Goal: Feedback & Contribution: Submit feedback/report problem

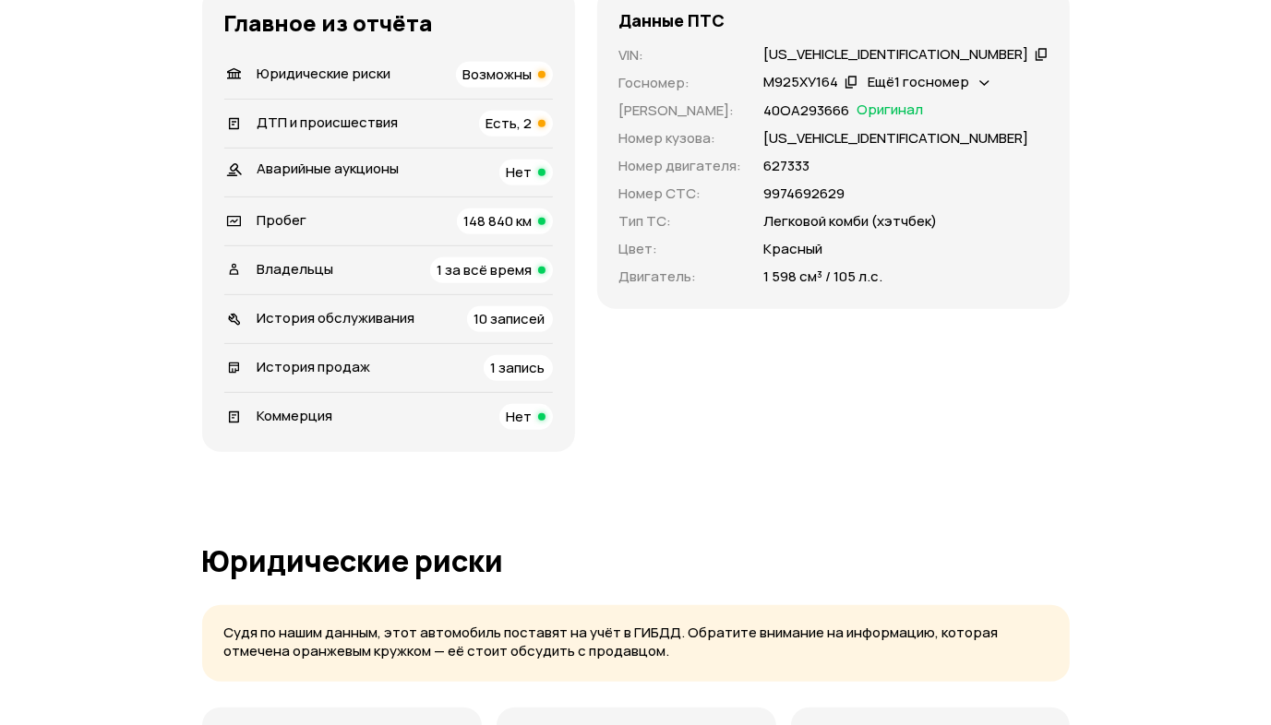
scroll to position [646, 0]
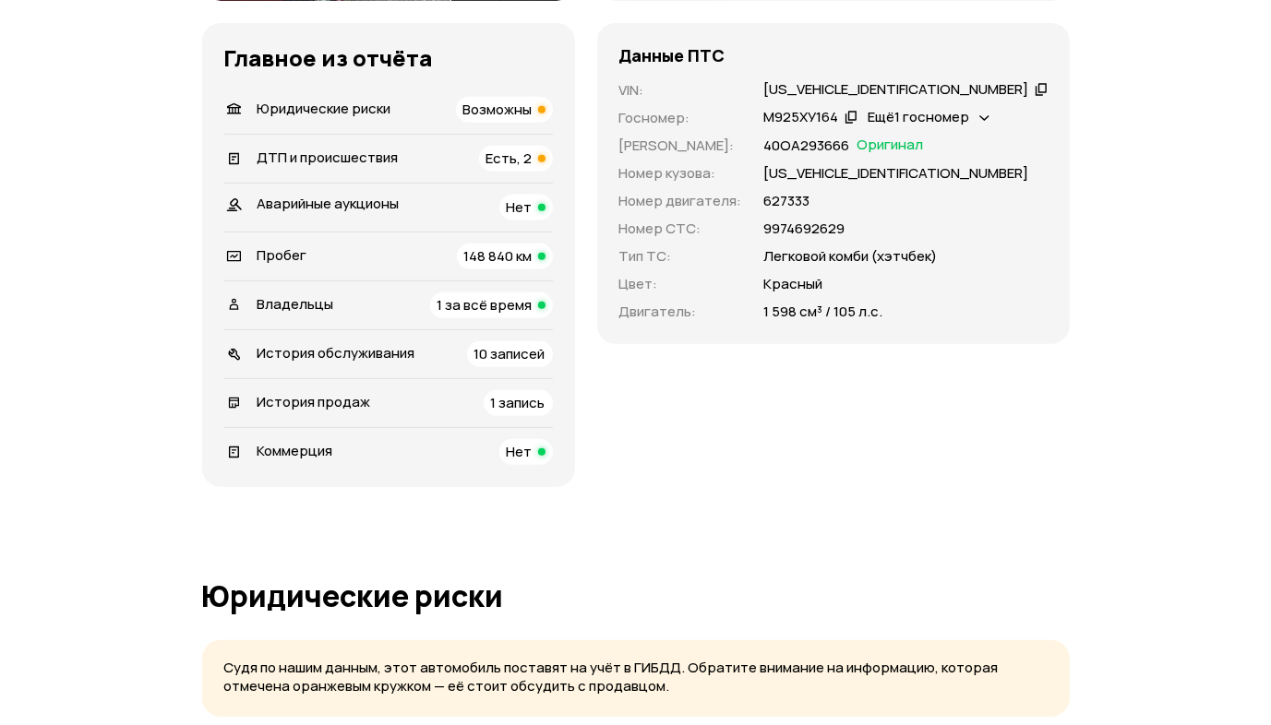
click at [532, 168] on span "Есть, 2" at bounding box center [509, 158] width 46 height 19
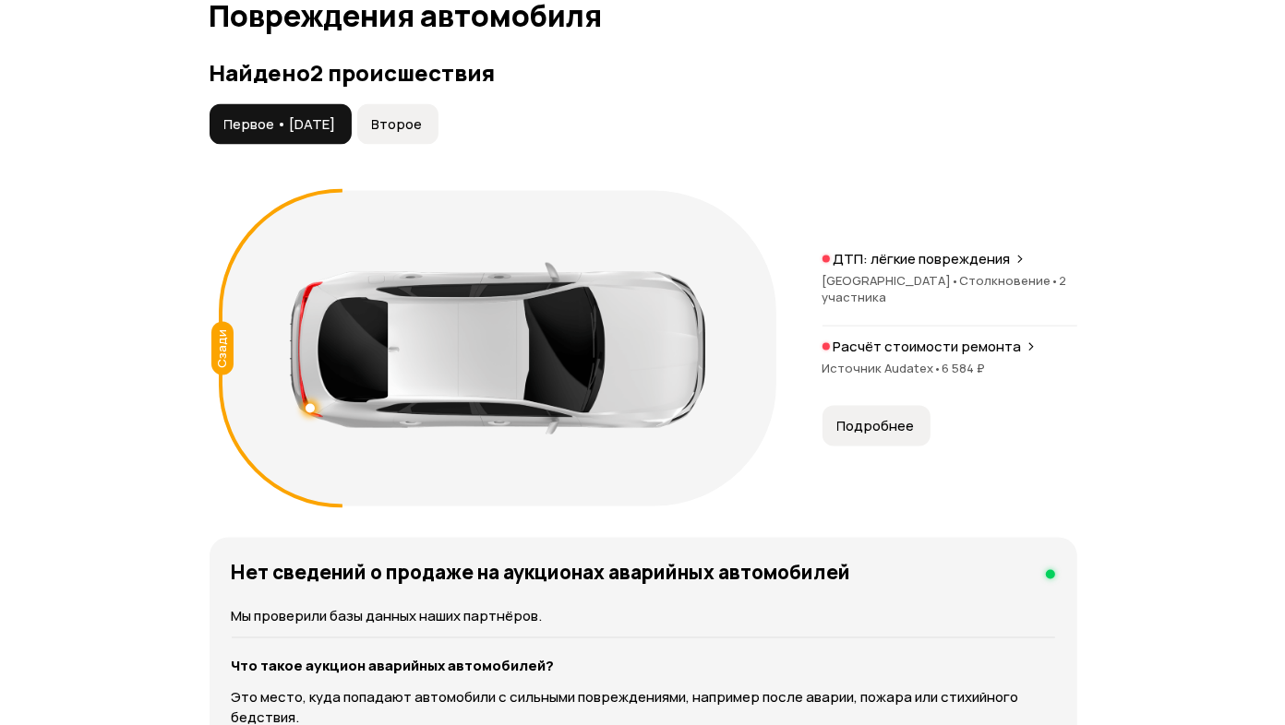
scroll to position [2162, 0]
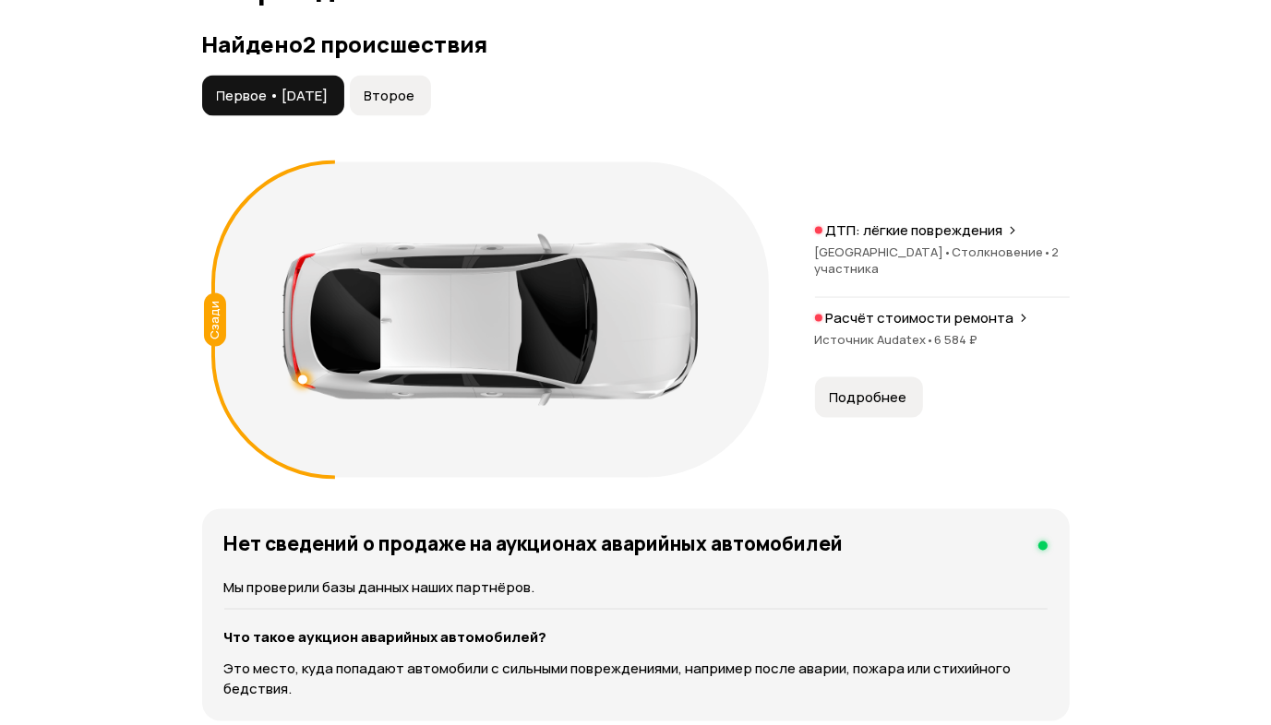
click at [415, 105] on span "Второе" at bounding box center [390, 96] width 51 height 18
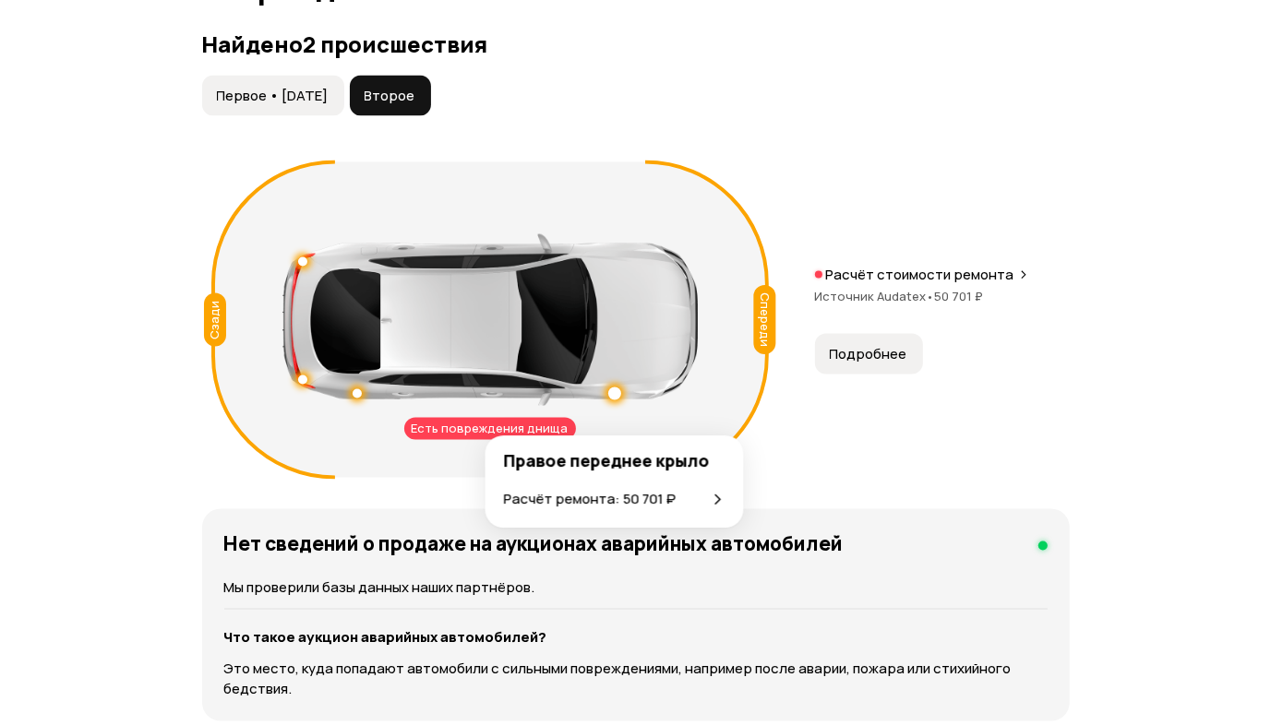
click at [617, 495] on p "Расчёт ремонта: 50 701 ₽" at bounding box center [590, 500] width 173 height 20
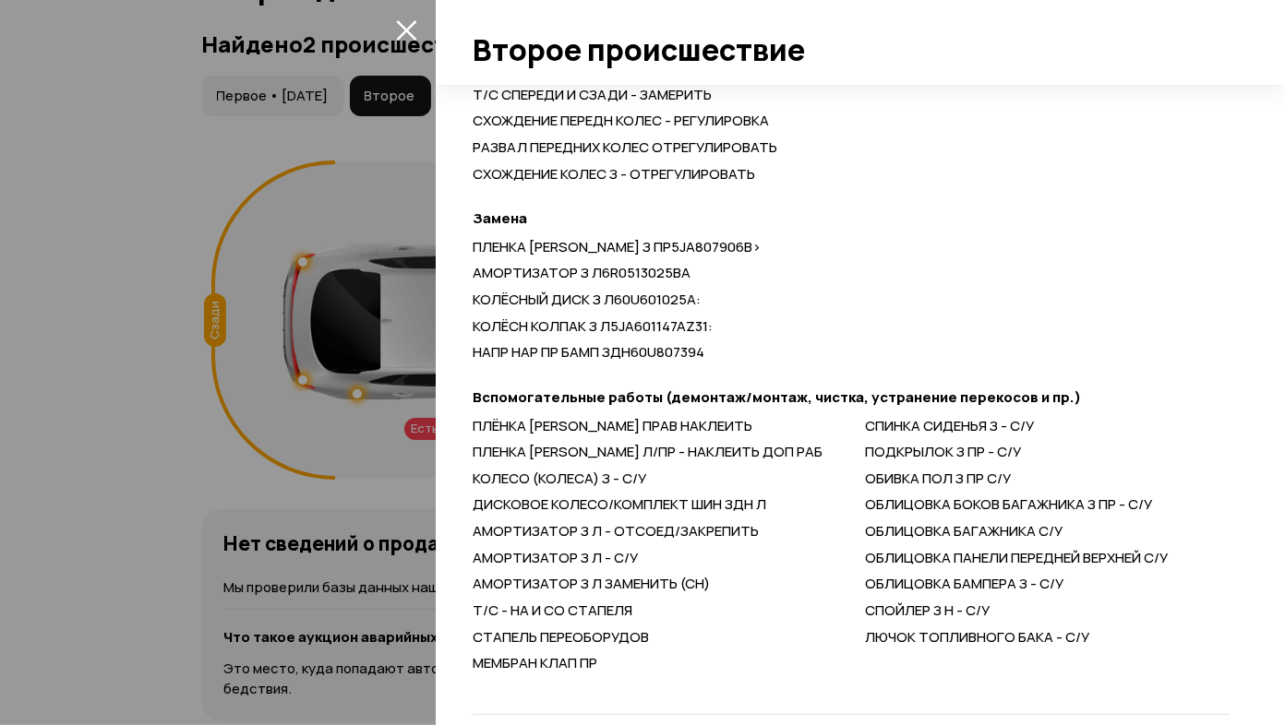
scroll to position [965, 0]
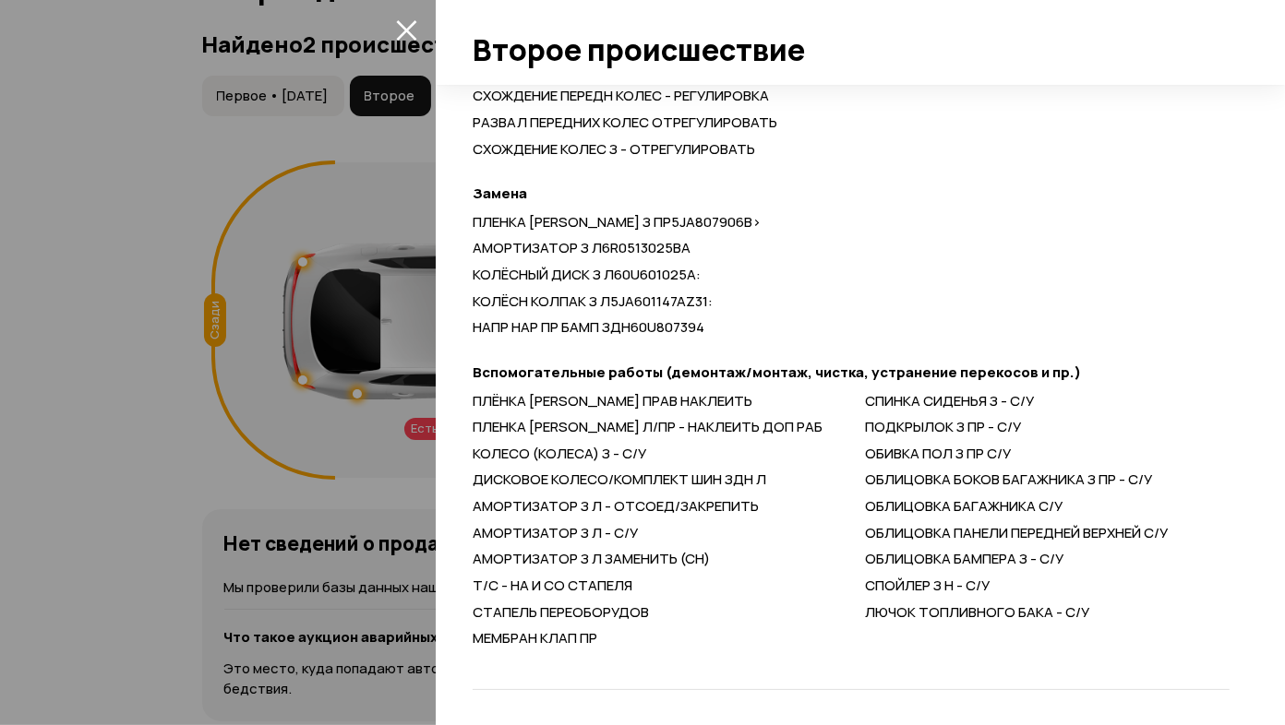
click at [132, 391] on div at bounding box center [642, 362] width 1285 height 725
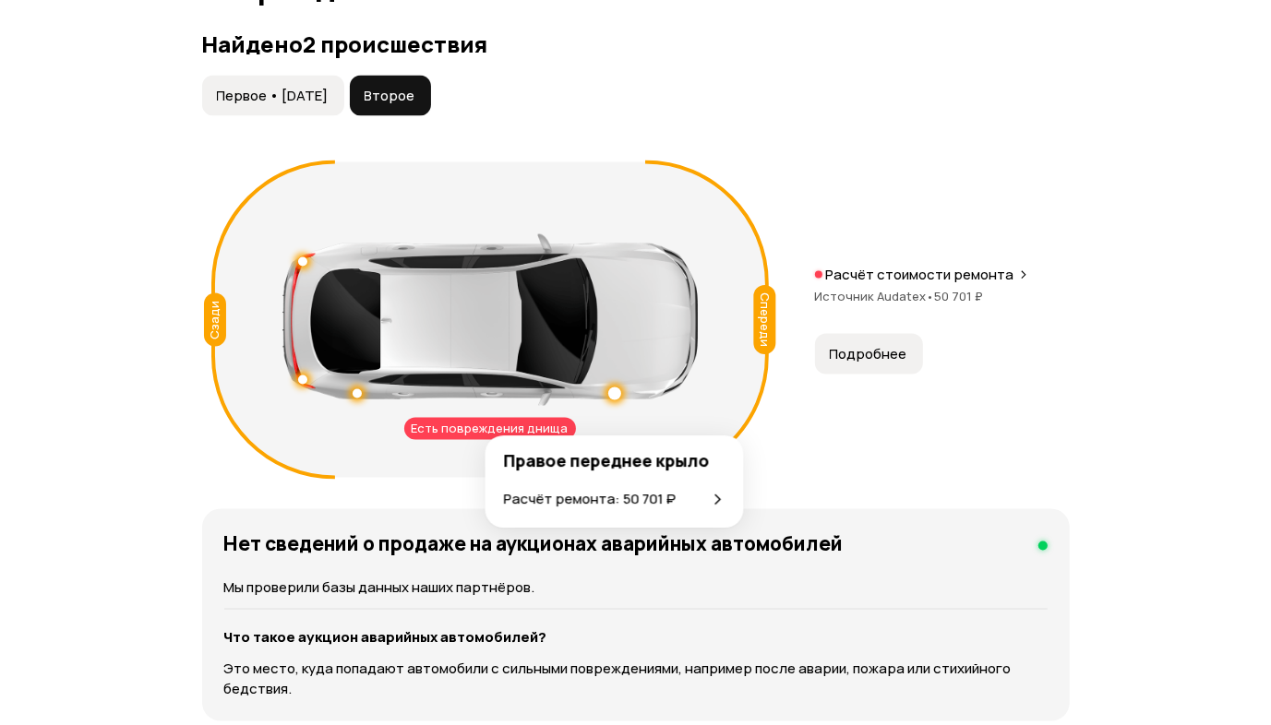
click at [615, 401] on div at bounding box center [614, 394] width 13 height 13
click at [615, 494] on p "Расчёт ремонта: 50 701 ₽" at bounding box center [590, 500] width 173 height 20
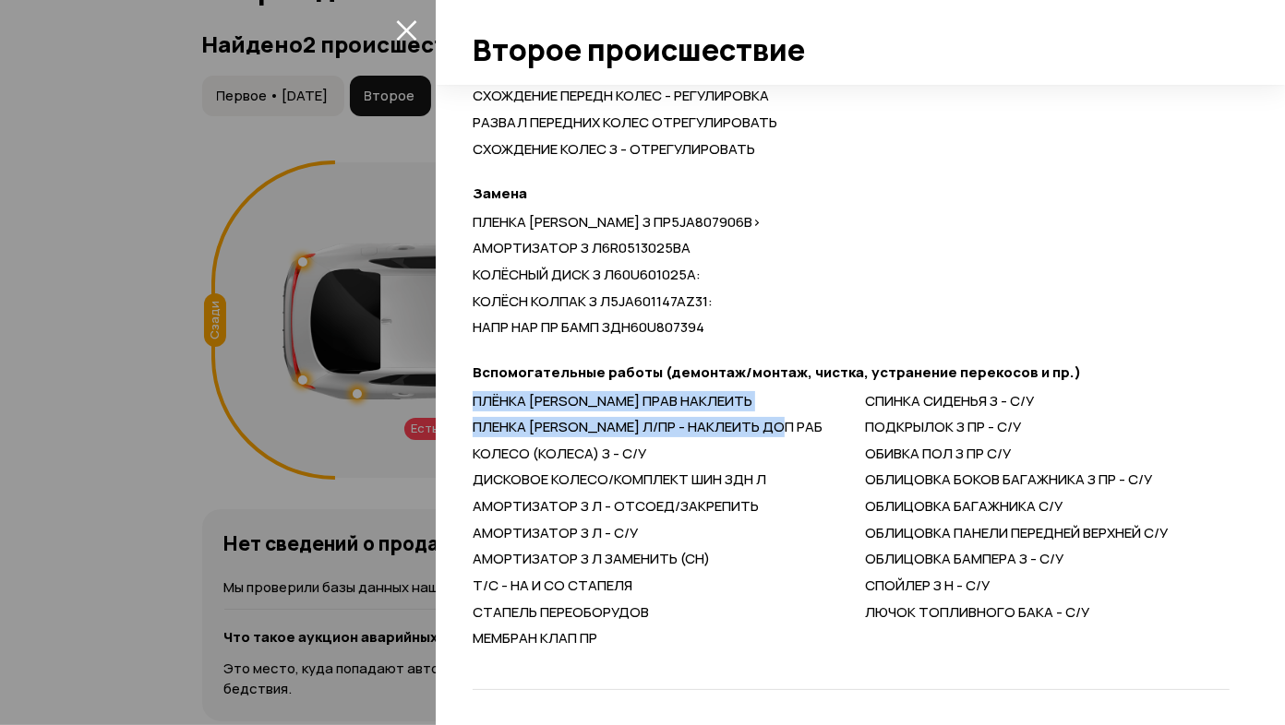
drag, startPoint x: 475, startPoint y: 401, endPoint x: 797, endPoint y: 433, distance: 323.7
click at [797, 433] on div "ПЛЁНКА БОКОВИНЫ ПРАВ НАКЛЕИТЬ ПЛЕНКА БОКОВИНЫ Л/ПР - НАКЛЕИТЬ ДОП РАБ КОЛЕСО (К…" at bounding box center [851, 520] width 757 height 257
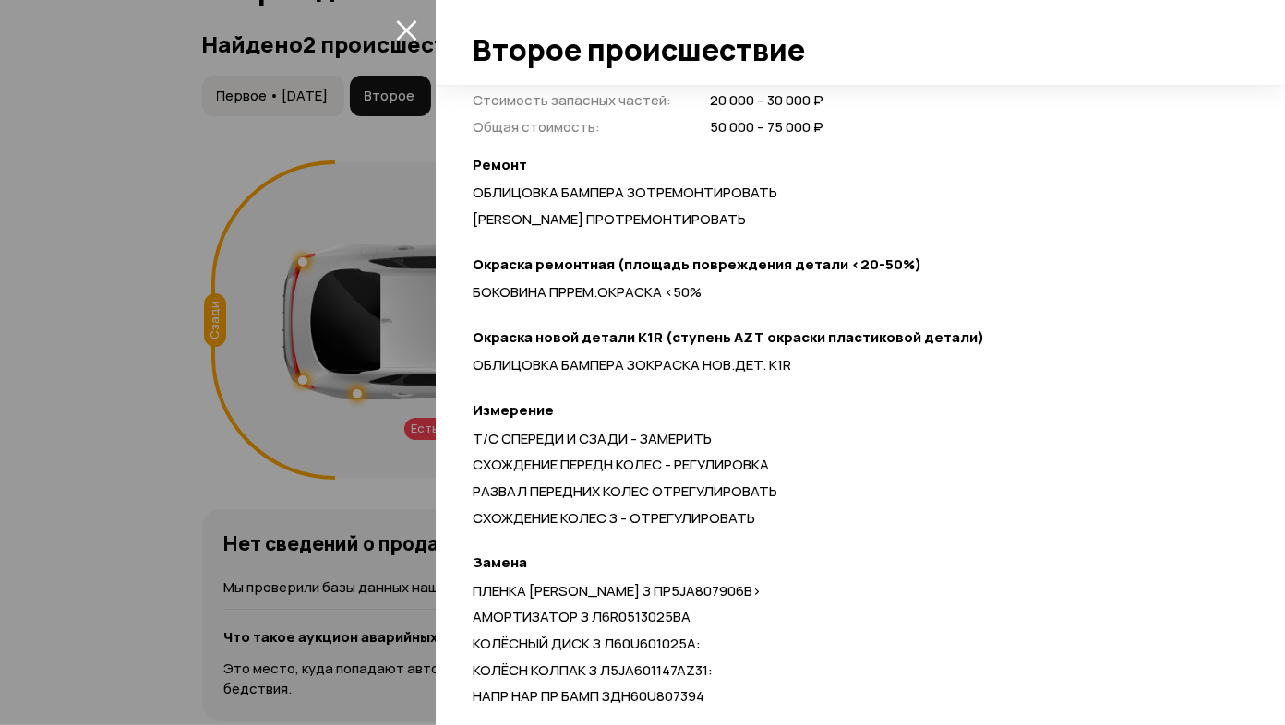
scroll to position [596, 0]
click at [69, 191] on div at bounding box center [642, 362] width 1285 height 725
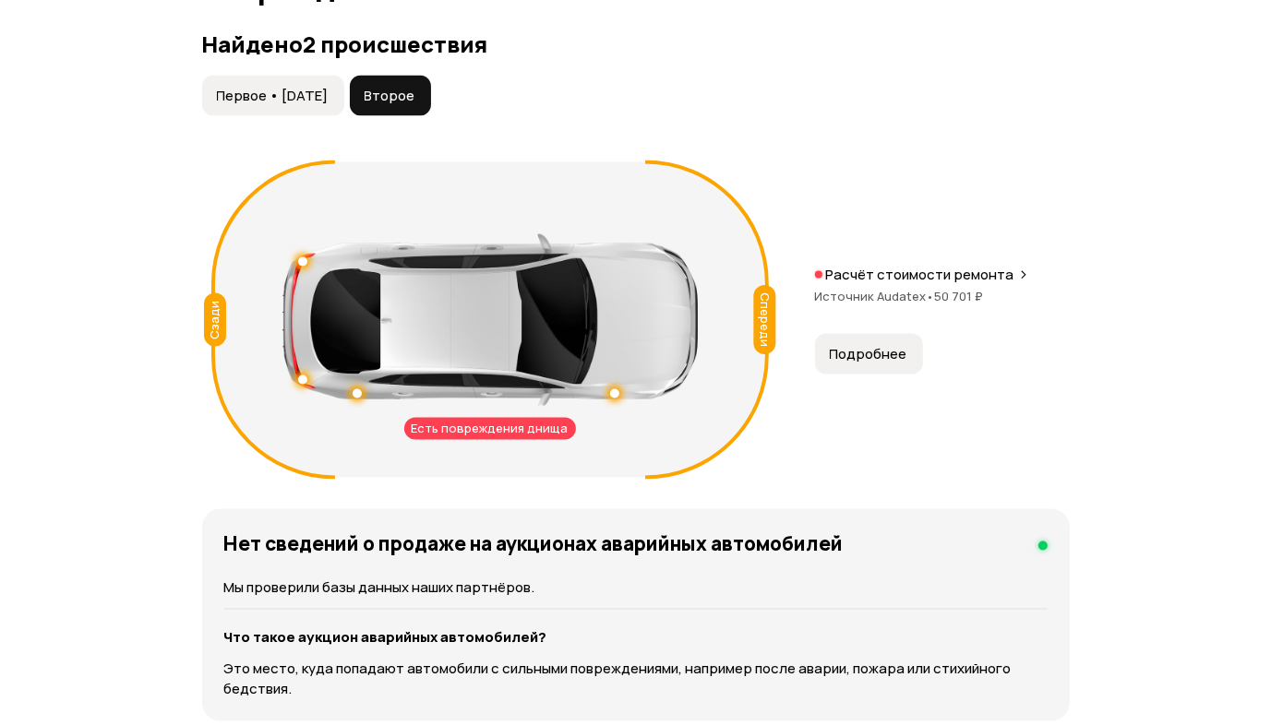
click at [267, 113] on button "Первое • [DATE]" at bounding box center [273, 96] width 142 height 41
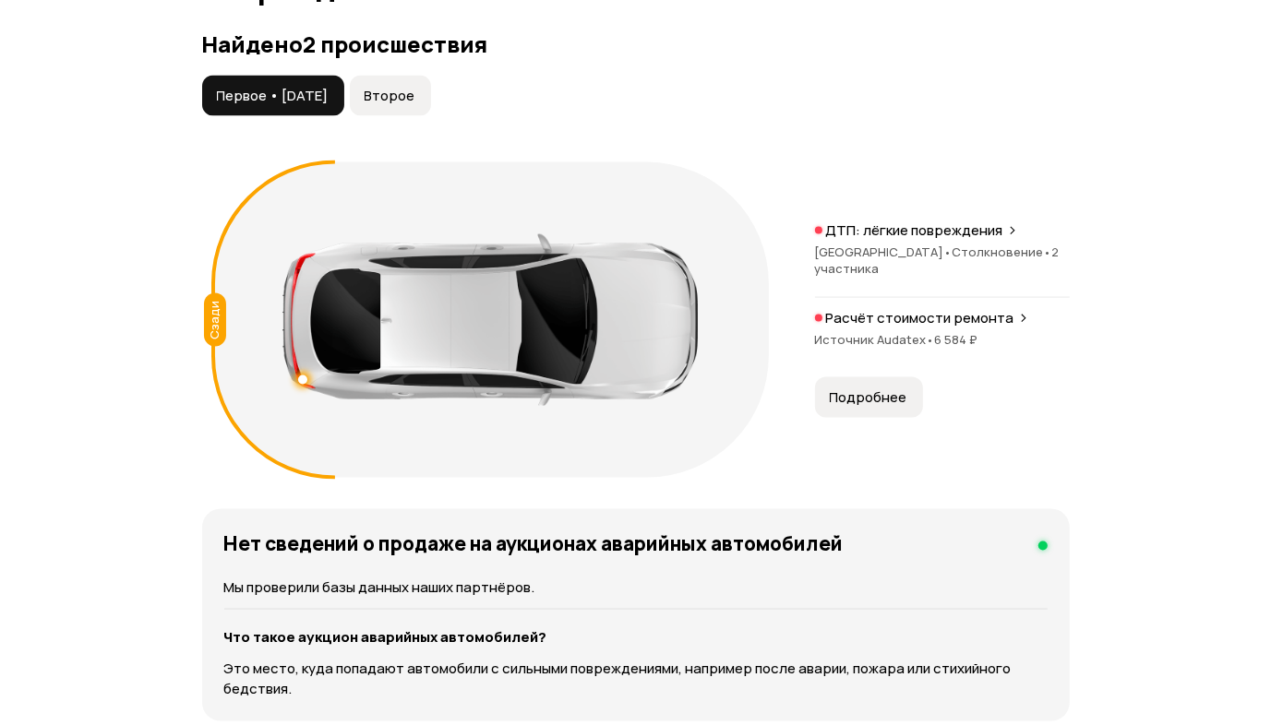
click at [415, 105] on span "Второе" at bounding box center [390, 96] width 51 height 18
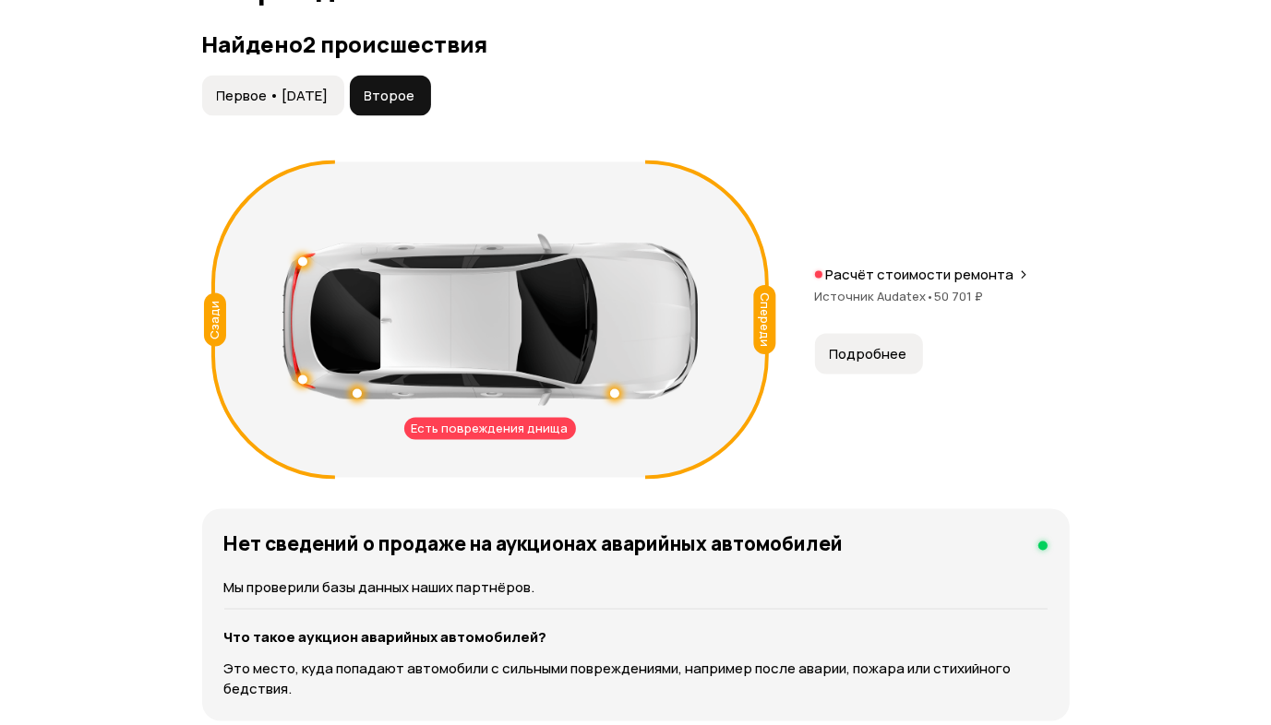
click at [867, 364] on span "Подробнее" at bounding box center [869, 354] width 78 height 18
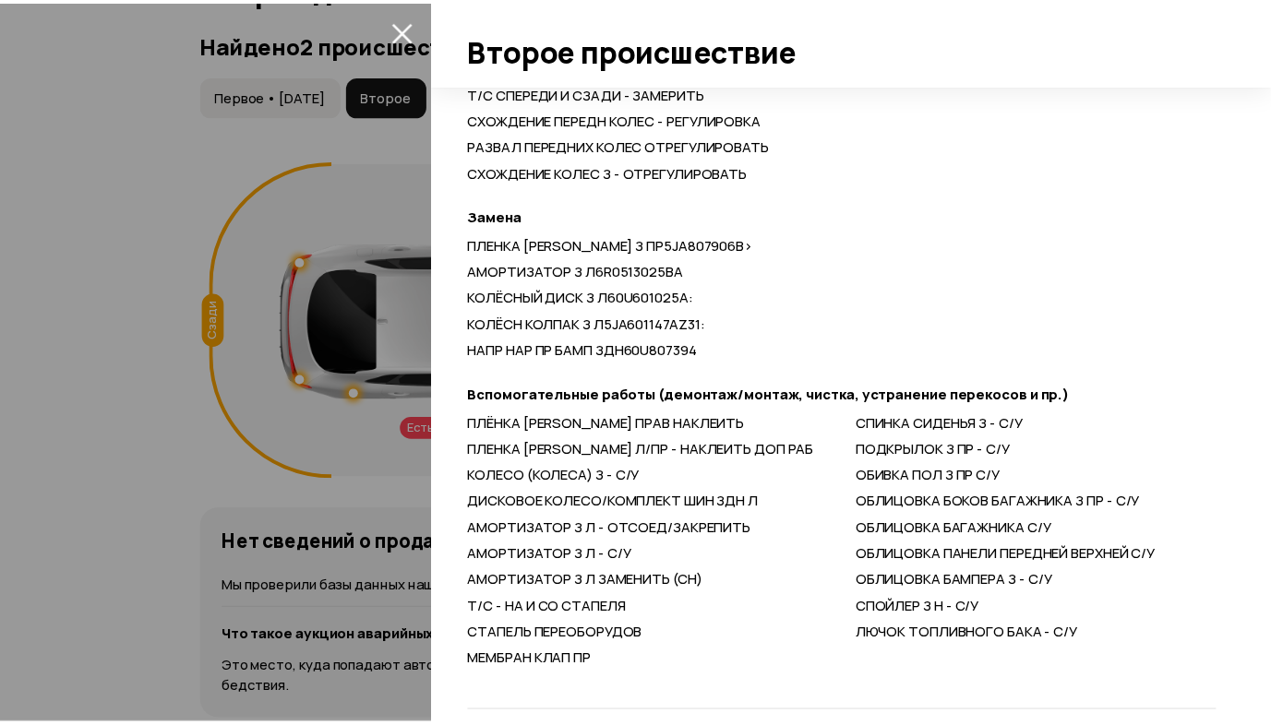
scroll to position [965, 0]
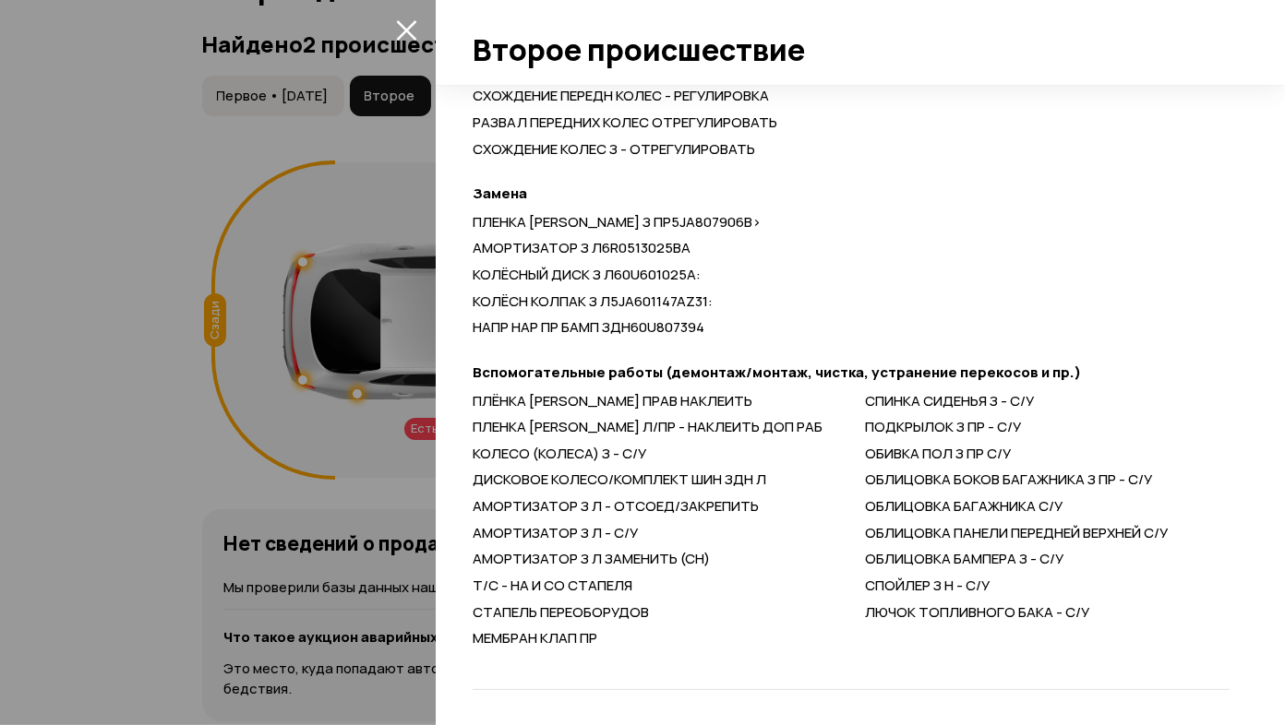
click at [2, 394] on div at bounding box center [642, 362] width 1285 height 725
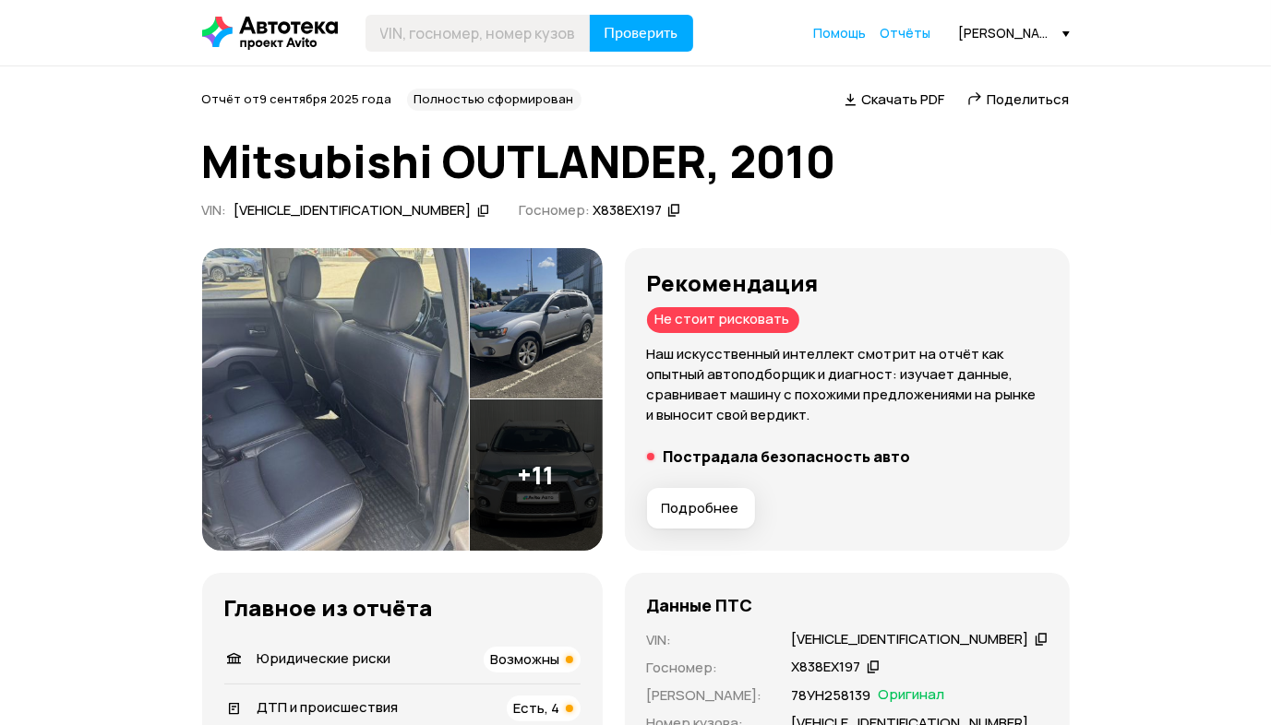
click at [720, 506] on span "Подробнее" at bounding box center [701, 508] width 78 height 18
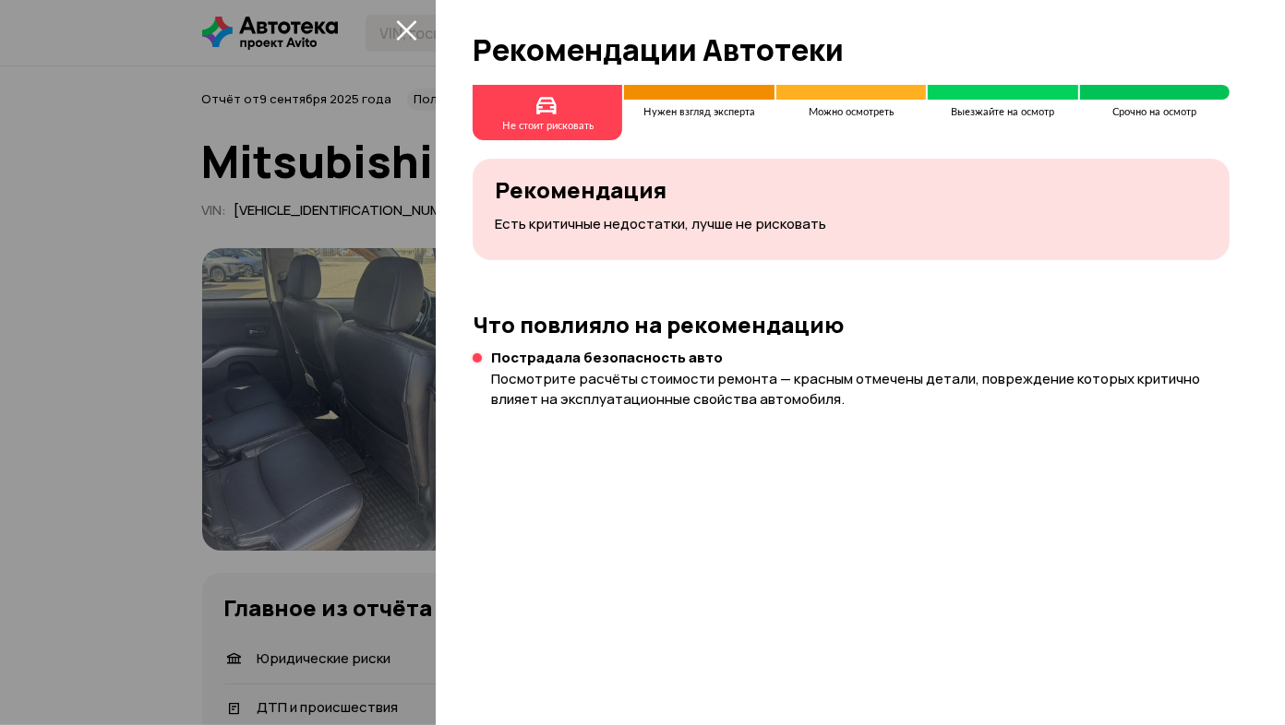
click at [27, 499] on div at bounding box center [642, 362] width 1285 height 725
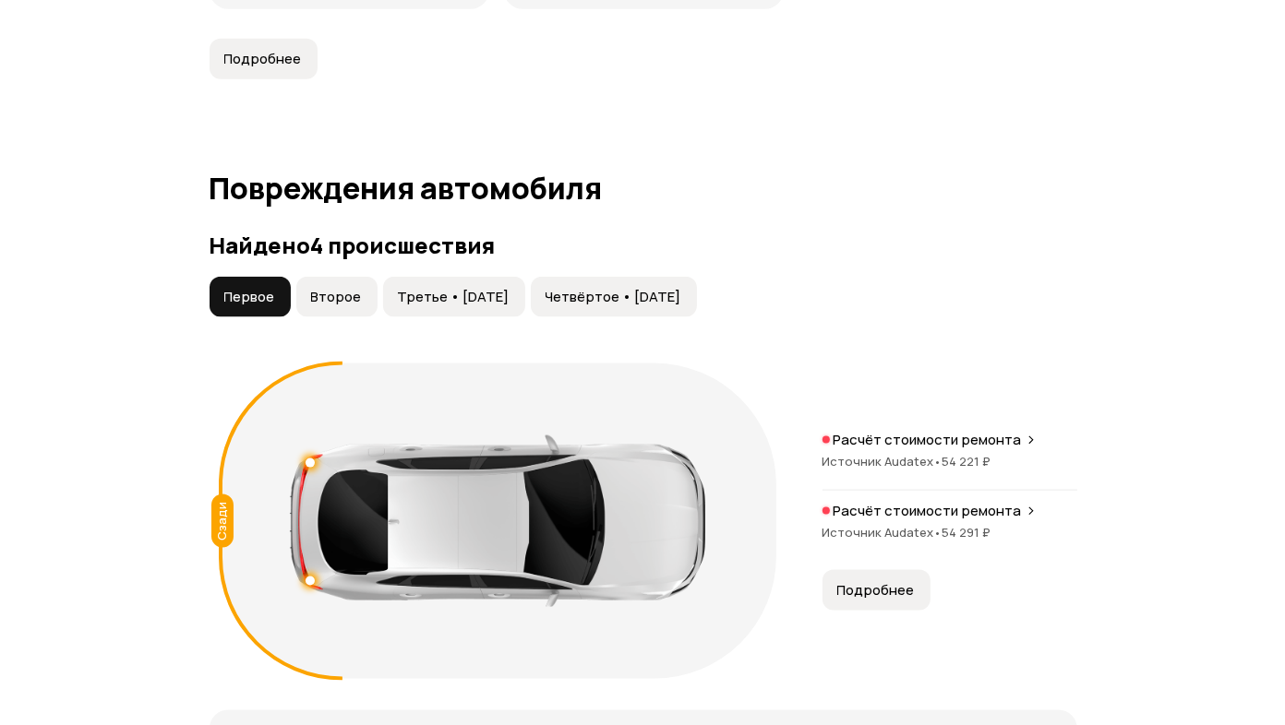
scroll to position [2030, 0]
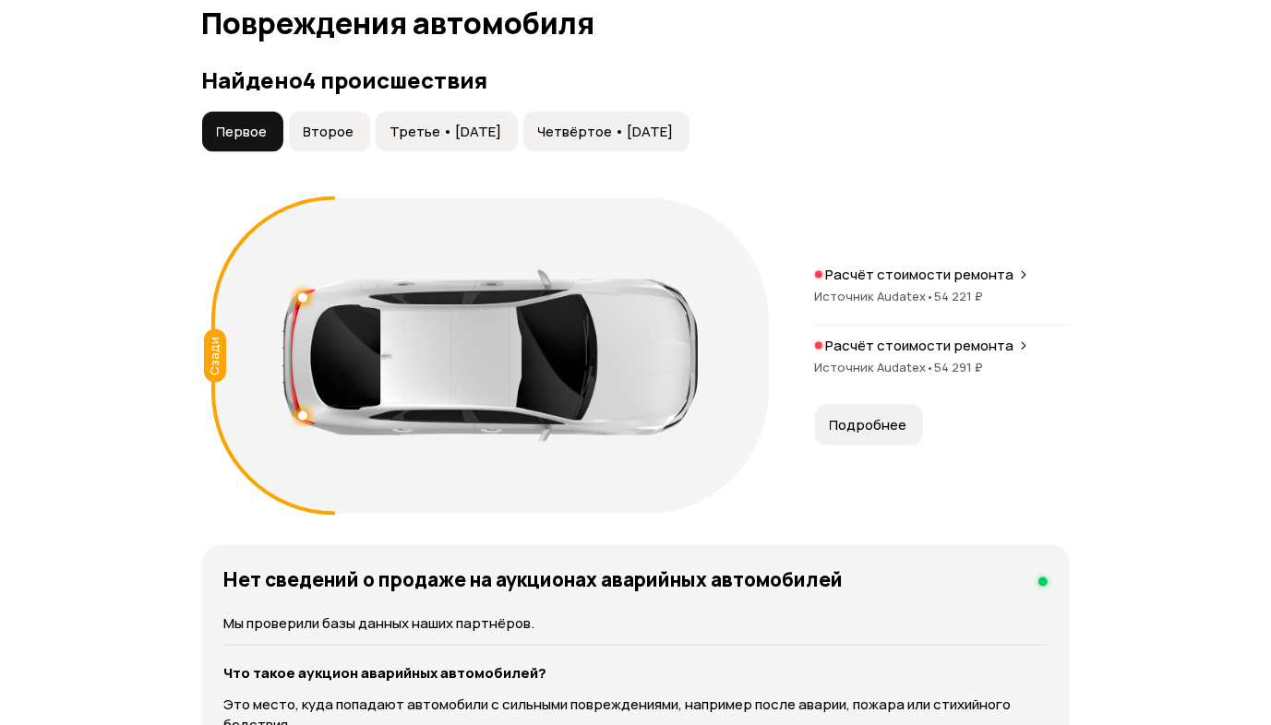
click at [337, 126] on span "Второе" at bounding box center [329, 132] width 51 height 18
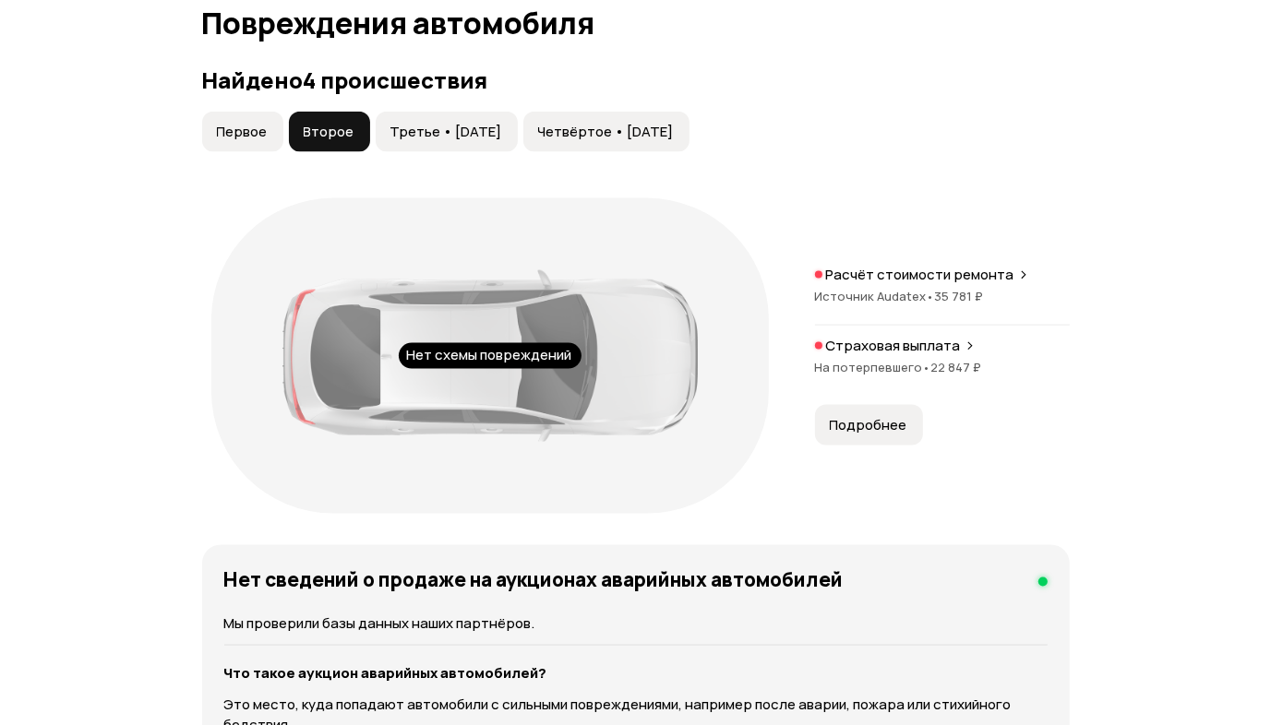
click at [455, 123] on span "Третье • 02 май 2025" at bounding box center [446, 132] width 112 height 18
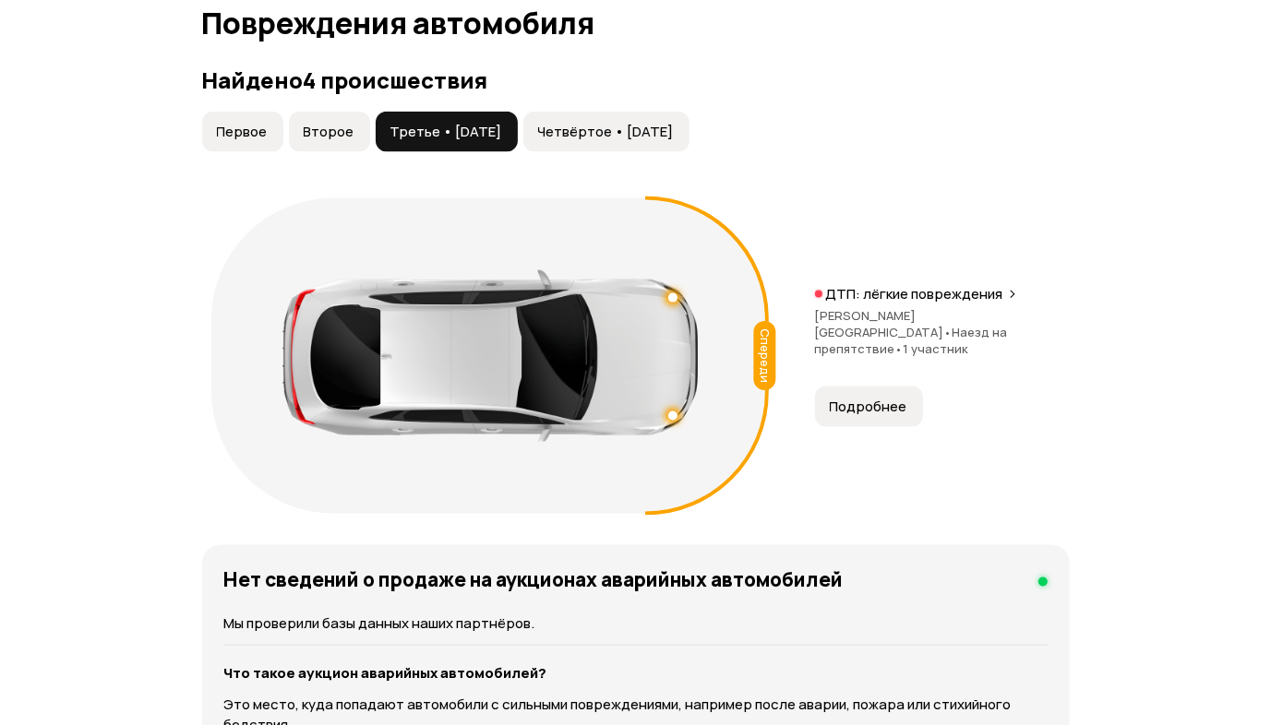
click at [625, 123] on span "Четвёртое • 02 май 2025" at bounding box center [606, 132] width 136 height 18
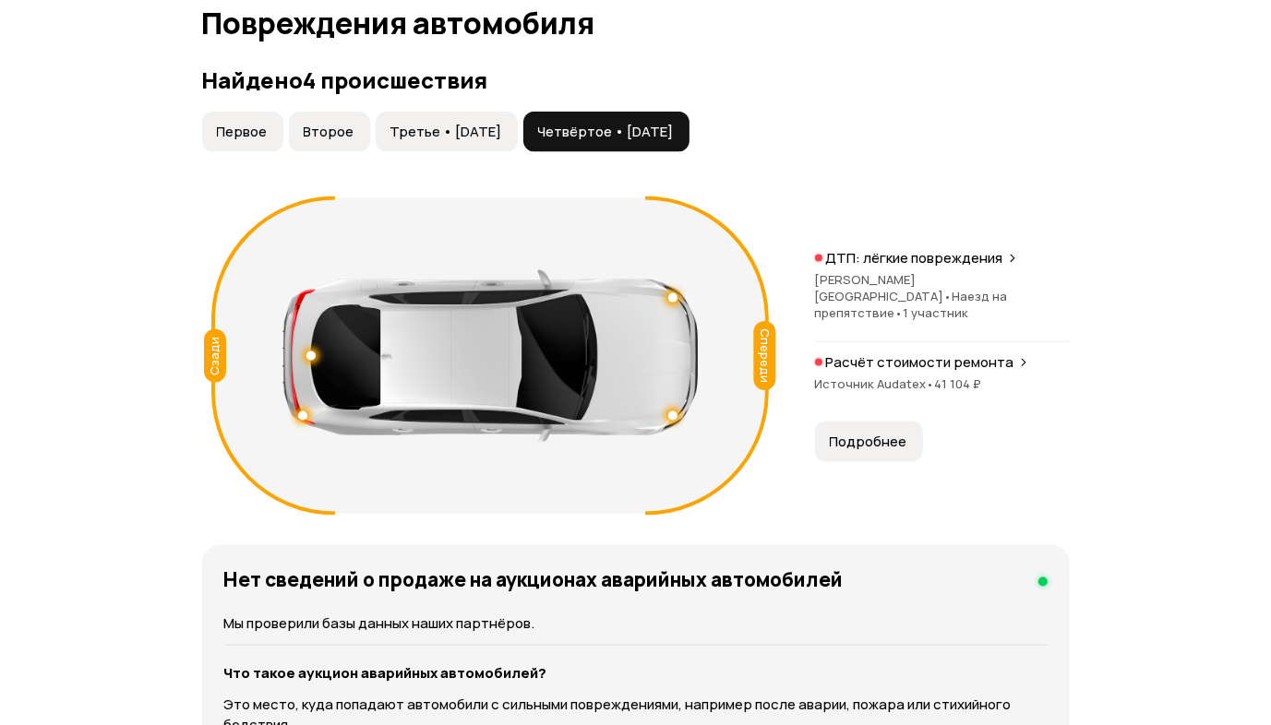
click at [474, 116] on button "Третье • 02 май 2025" at bounding box center [447, 132] width 142 height 41
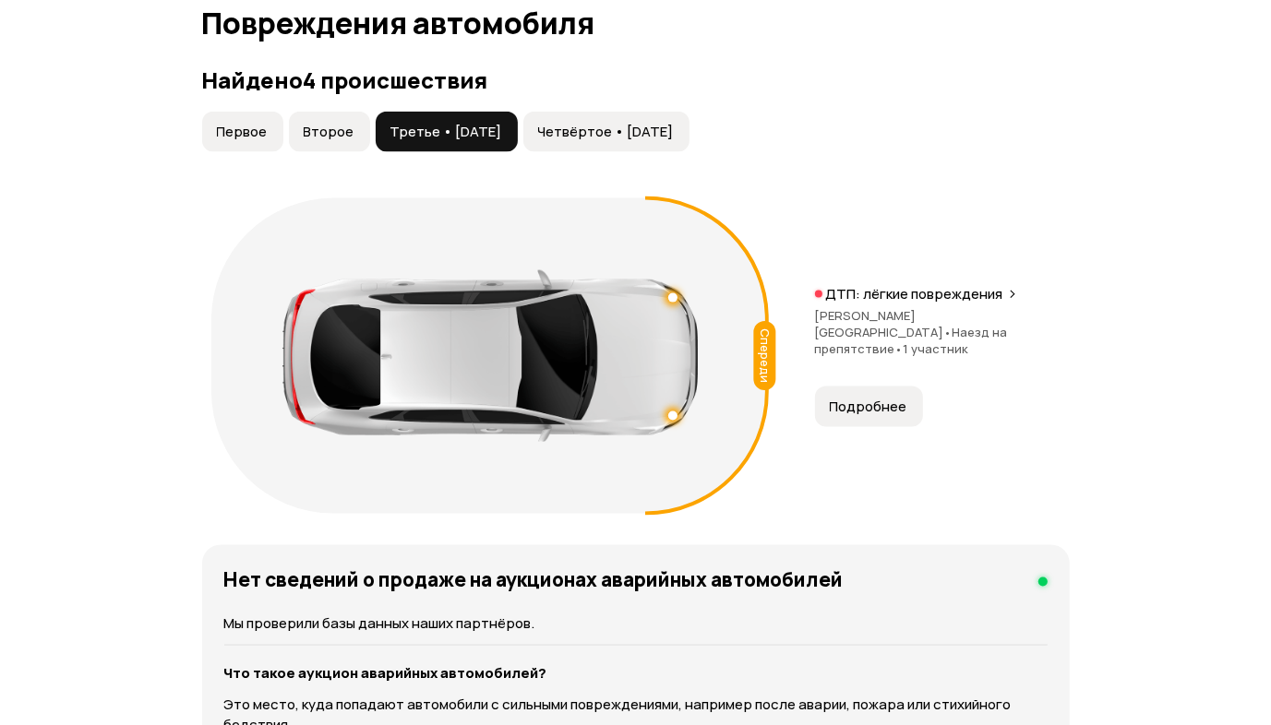
click at [620, 126] on span "Четвёртое • 02 май 2025" at bounding box center [606, 132] width 136 height 18
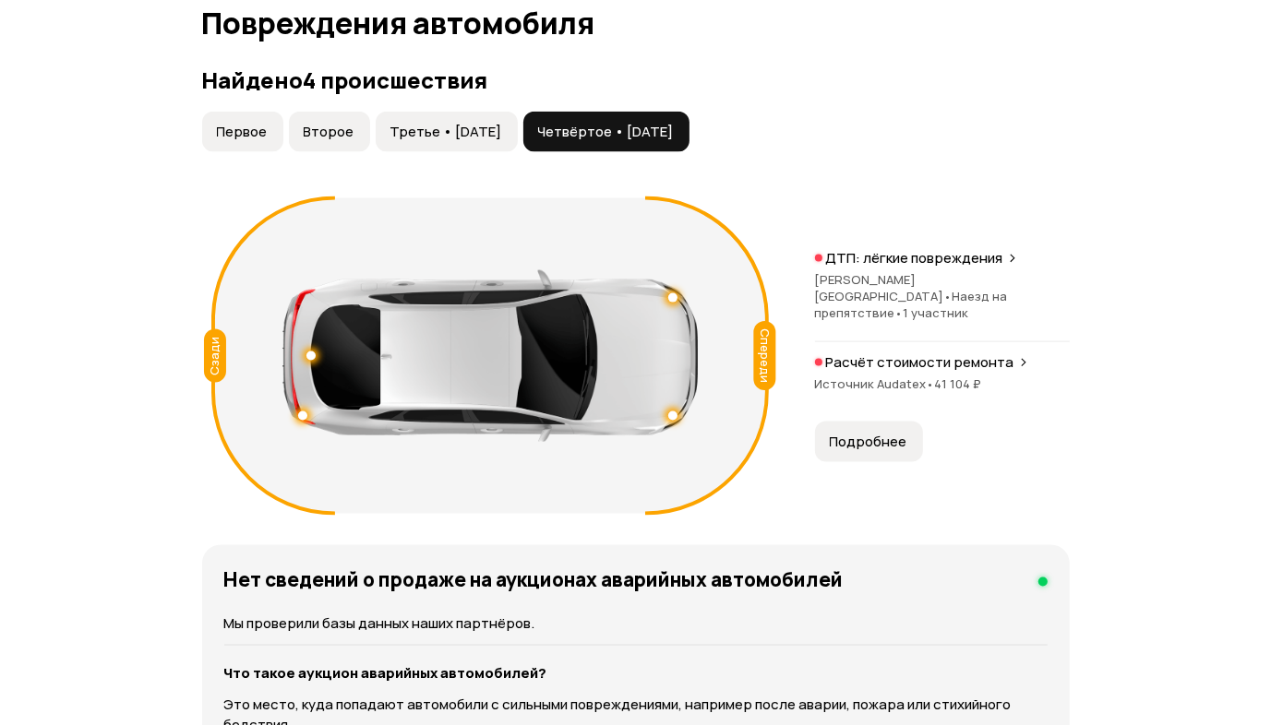
click at [491, 125] on span "Третье • 02 май 2025" at bounding box center [446, 132] width 112 height 18
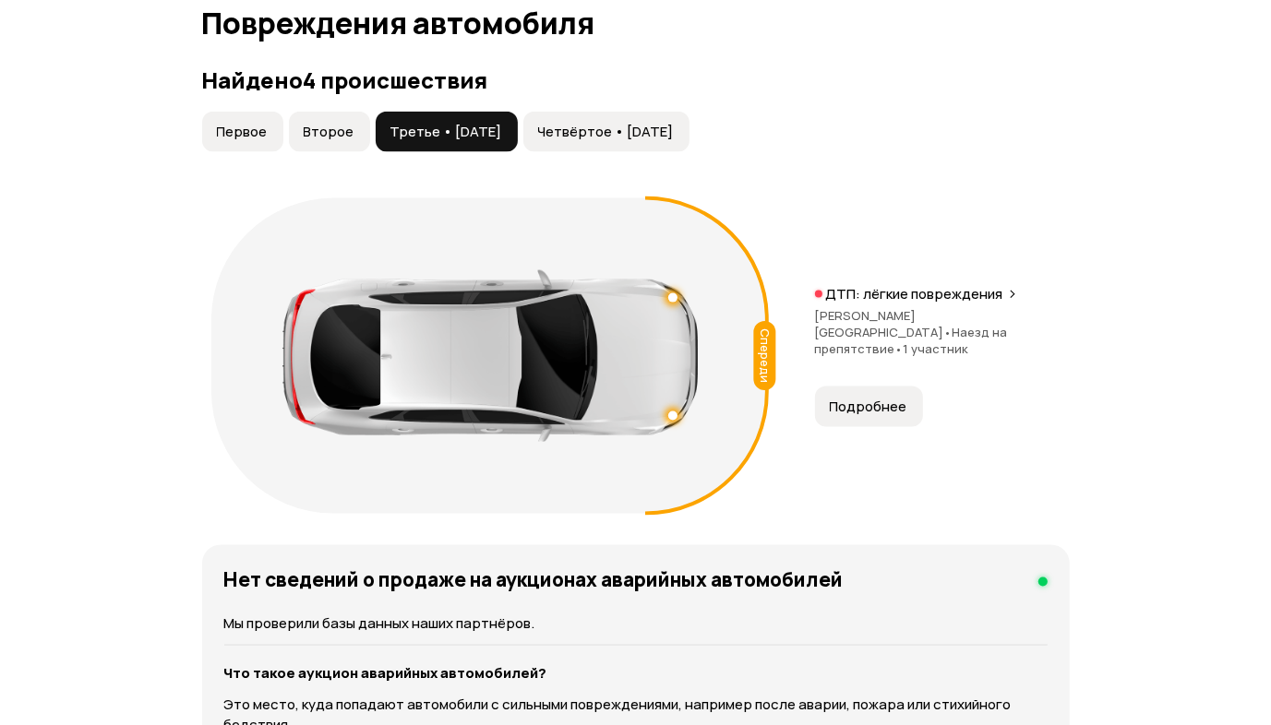
click at [652, 126] on span "Четвёртое • 02 май 2025" at bounding box center [606, 132] width 136 height 18
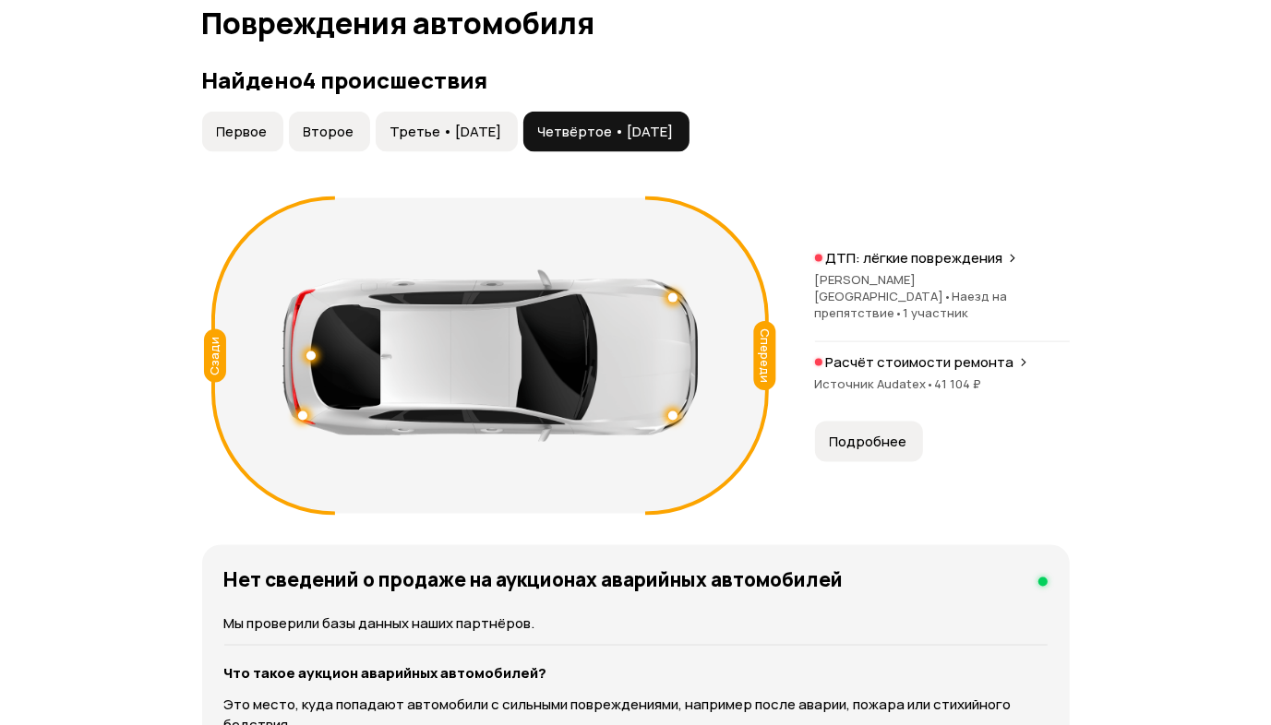
click at [502, 126] on span "Третье • 02 май 2025" at bounding box center [446, 132] width 112 height 18
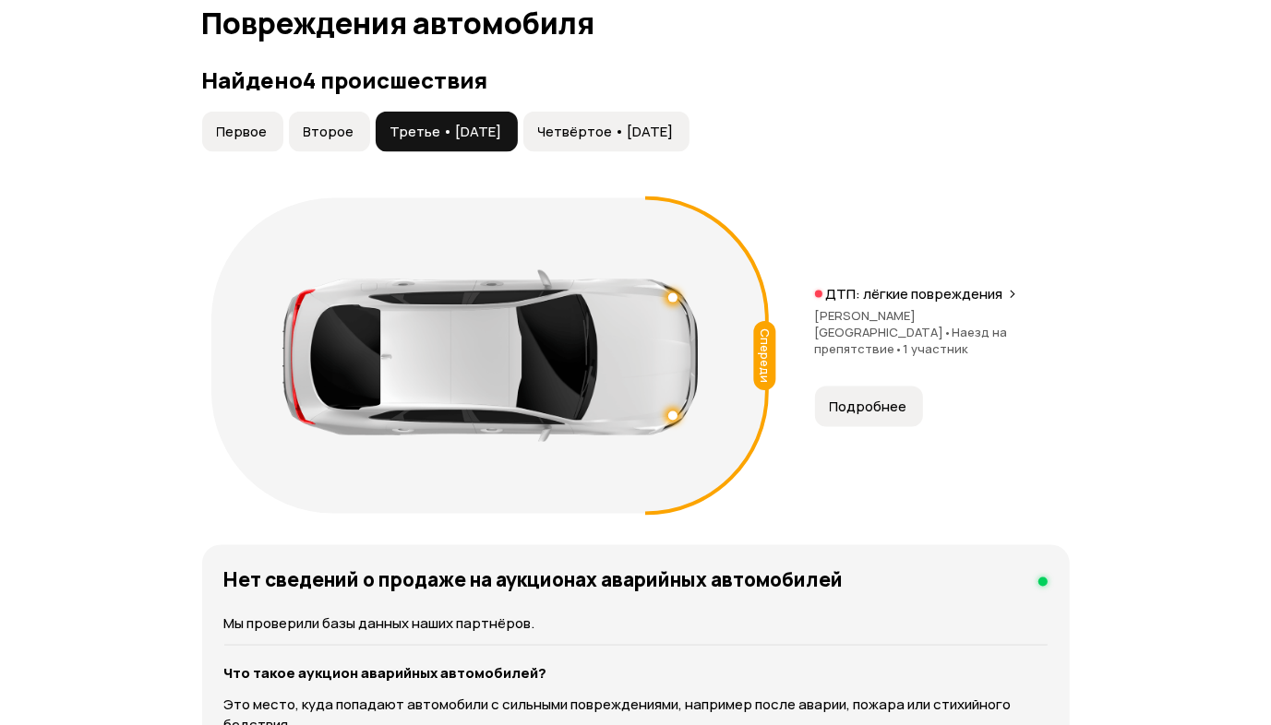
click at [242, 126] on span "Первое" at bounding box center [242, 132] width 51 height 18
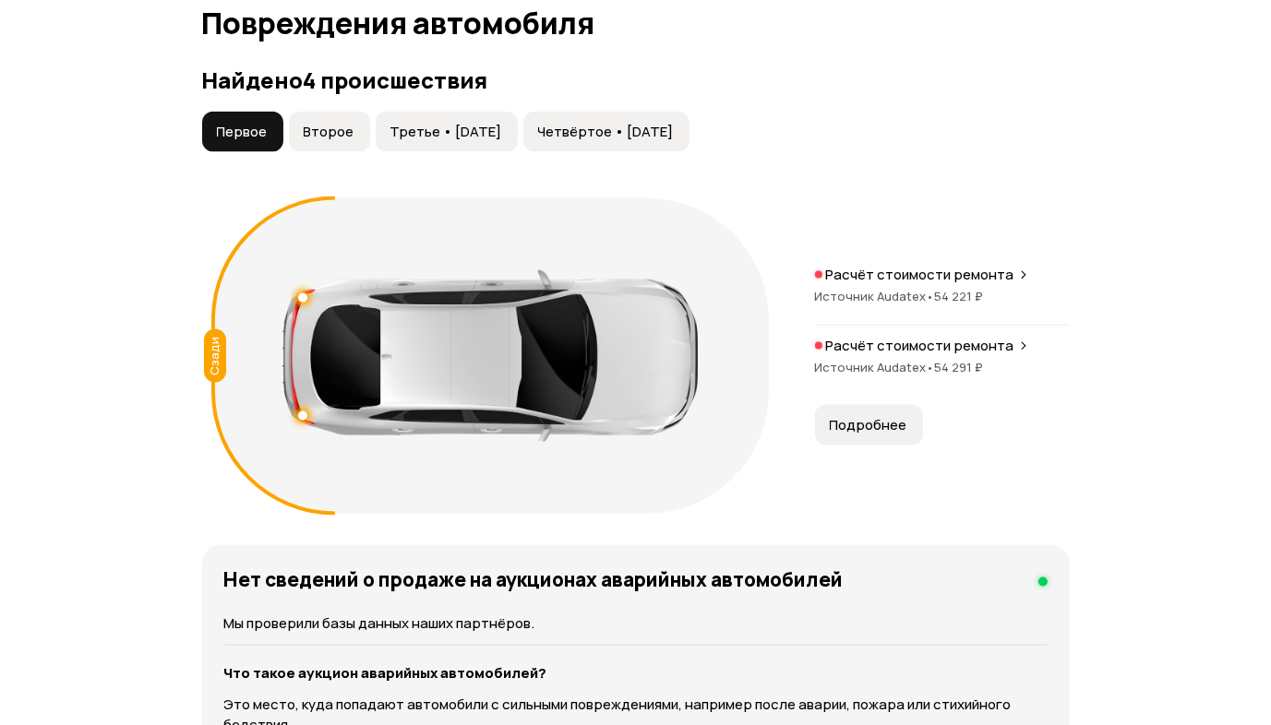
click at [487, 127] on span "Третье • 02 май 2025" at bounding box center [446, 132] width 112 height 18
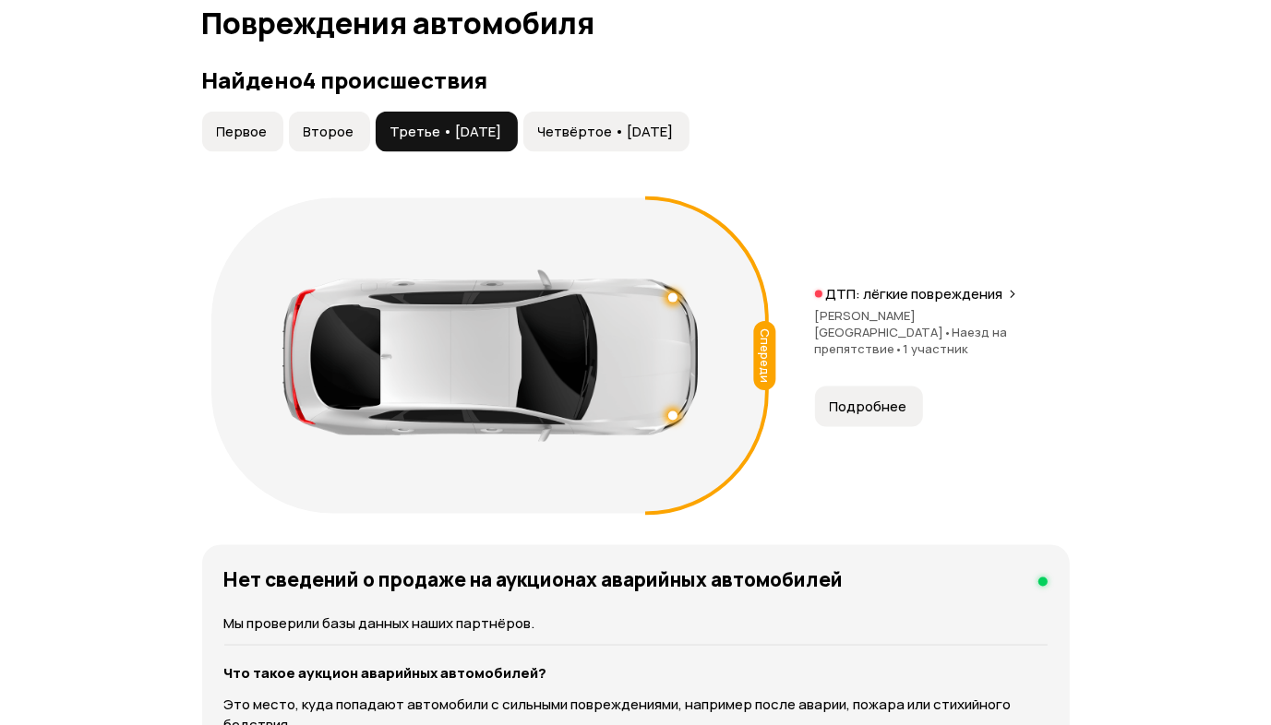
click at [639, 127] on span "Четвёртое • 02 май 2025" at bounding box center [606, 132] width 136 height 18
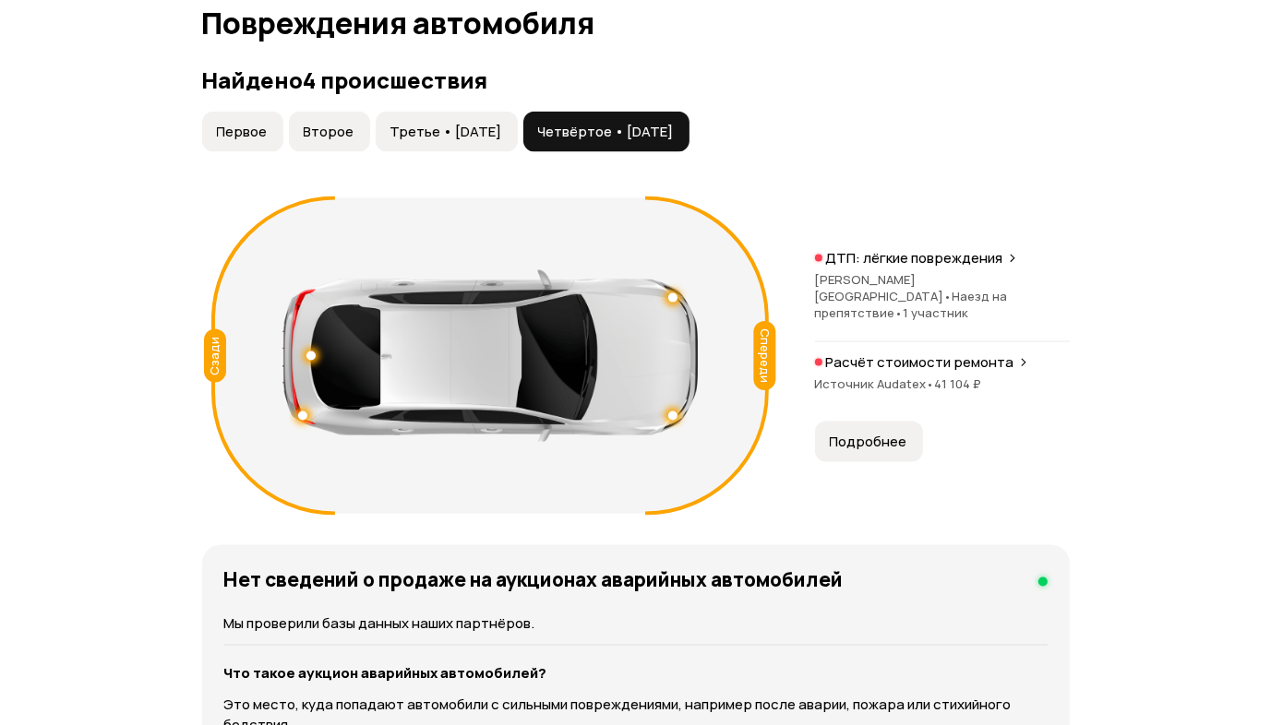
click at [903, 353] on p "Расчёт стоимости ремонта" at bounding box center [920, 362] width 188 height 18
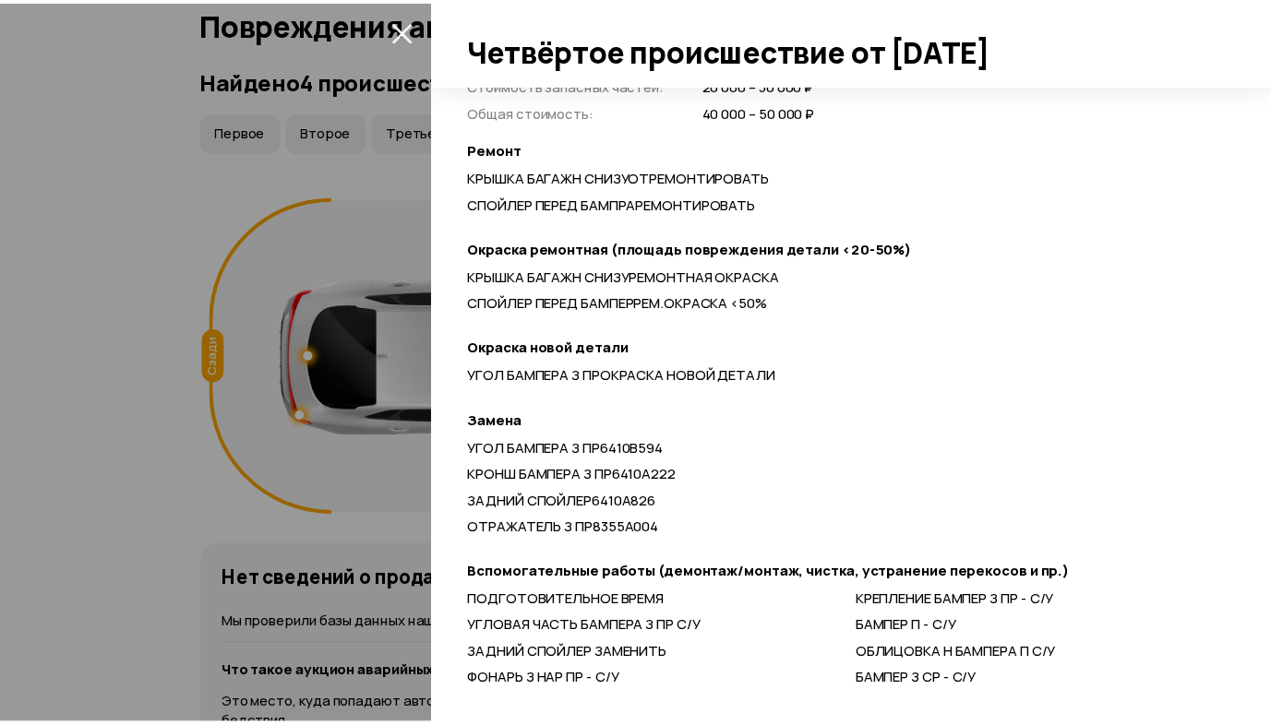
scroll to position [646, 0]
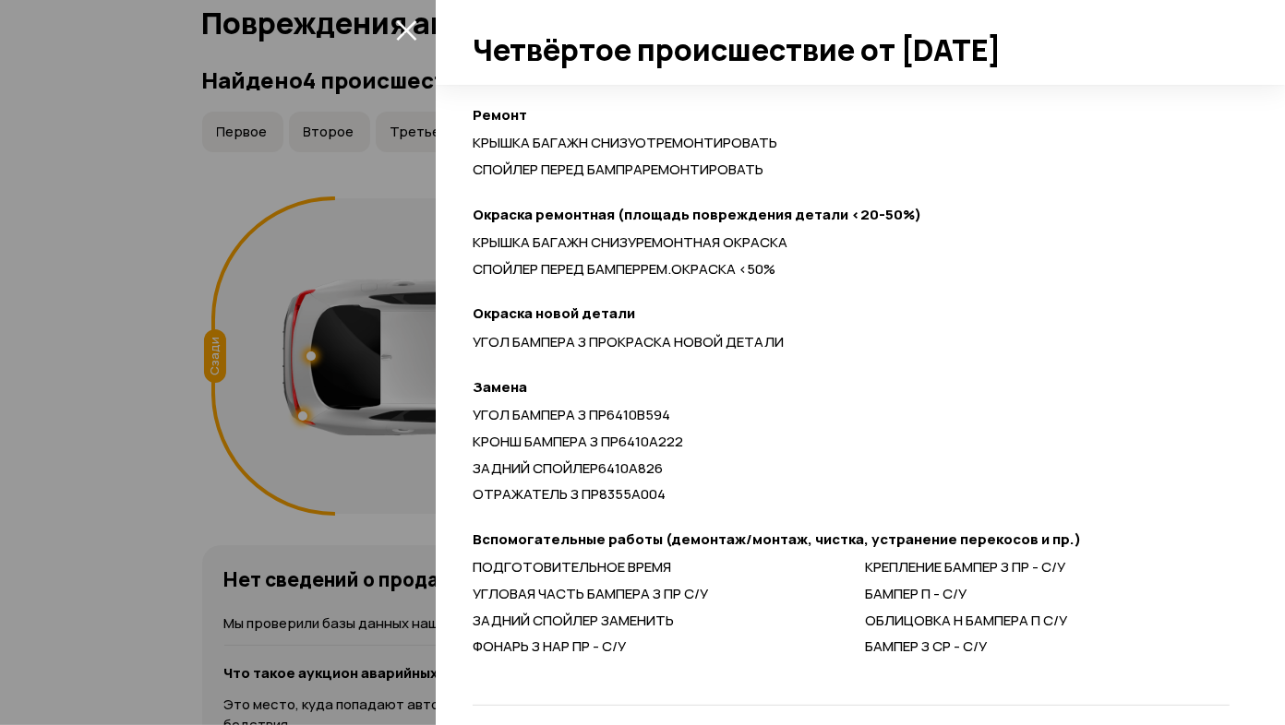
click at [111, 456] on div at bounding box center [642, 362] width 1285 height 725
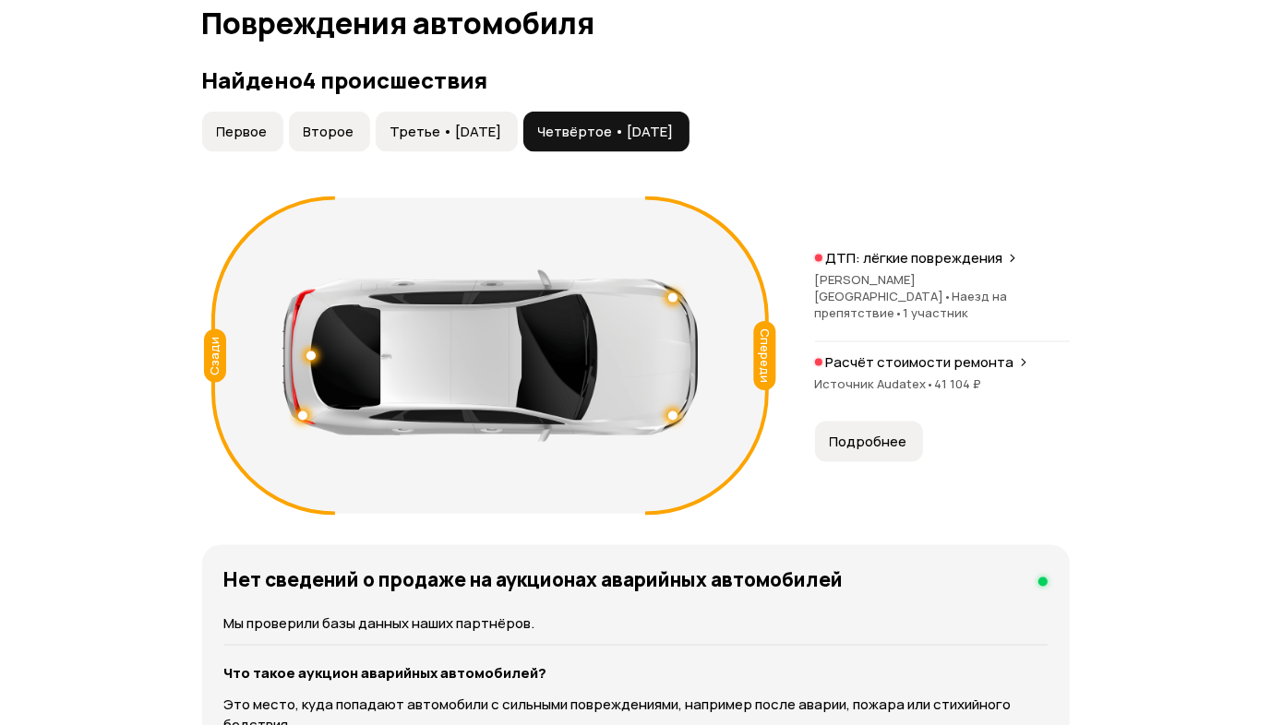
click at [249, 123] on span "Первое" at bounding box center [242, 132] width 51 height 18
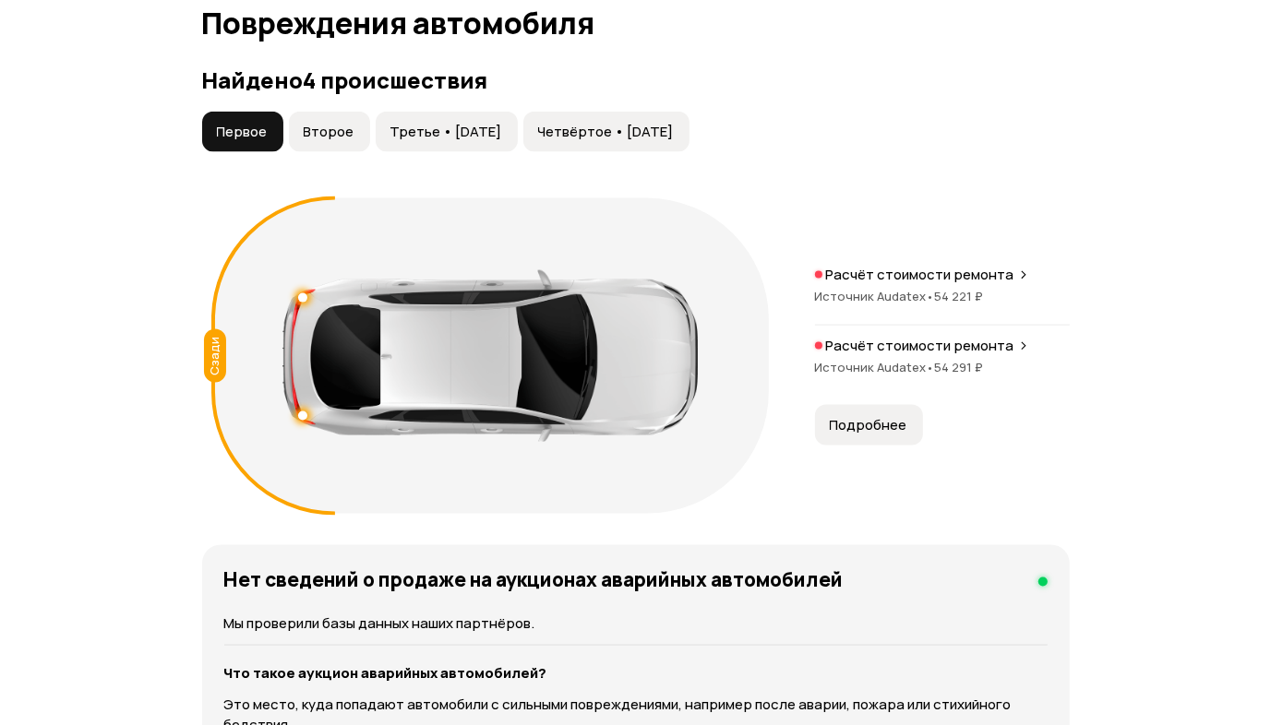
click at [911, 342] on p "Расчёт стоимости ремонта" at bounding box center [920, 346] width 188 height 18
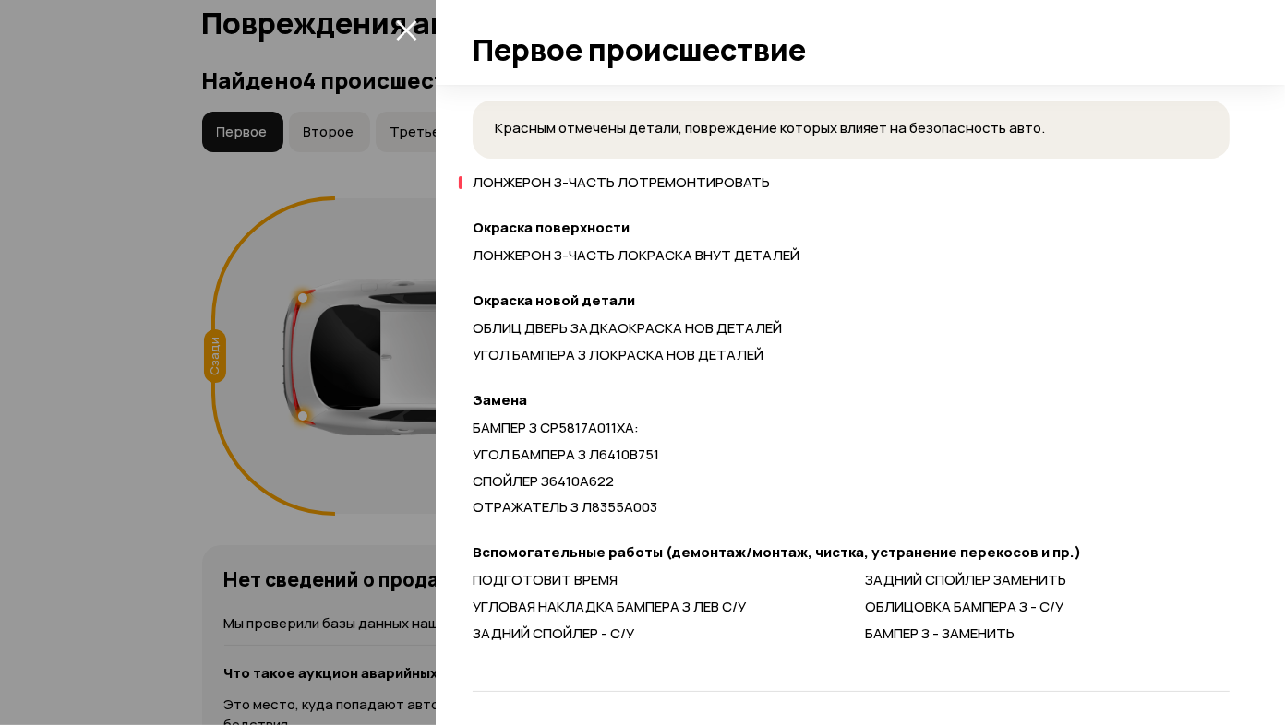
scroll to position [746, 0]
click at [54, 377] on div at bounding box center [642, 362] width 1285 height 725
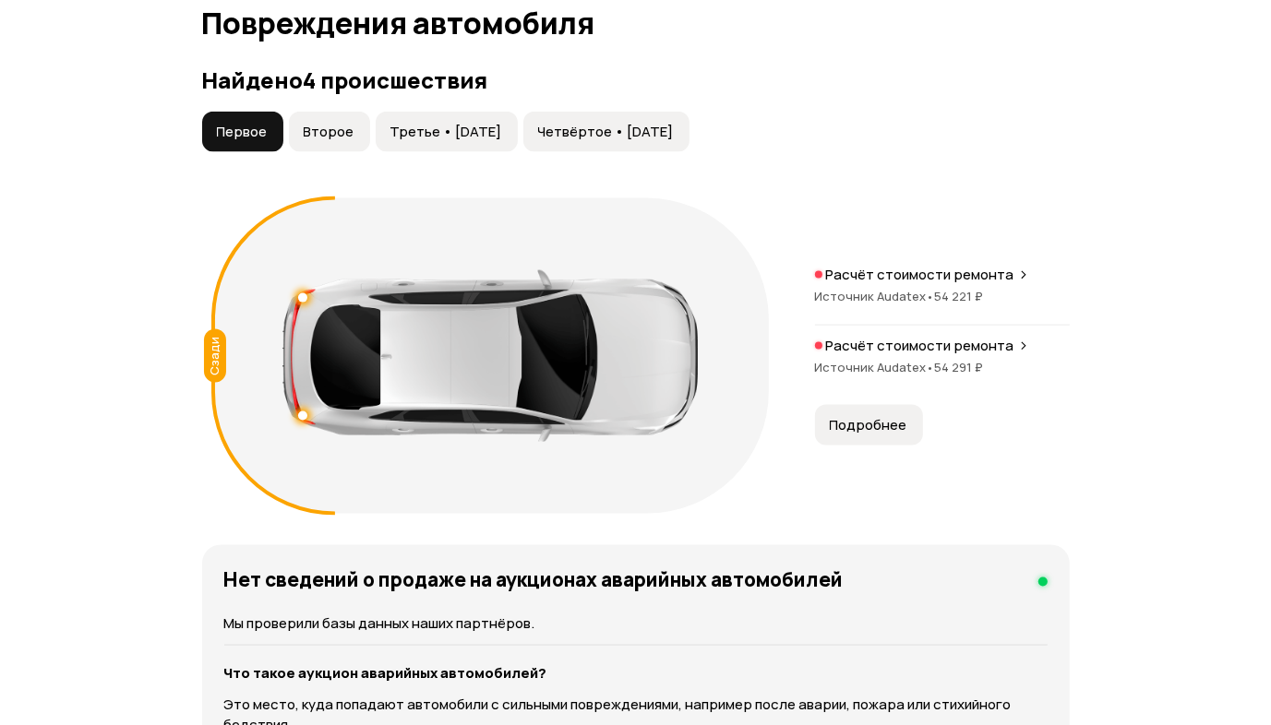
click at [927, 288] on span "•" at bounding box center [931, 296] width 8 height 17
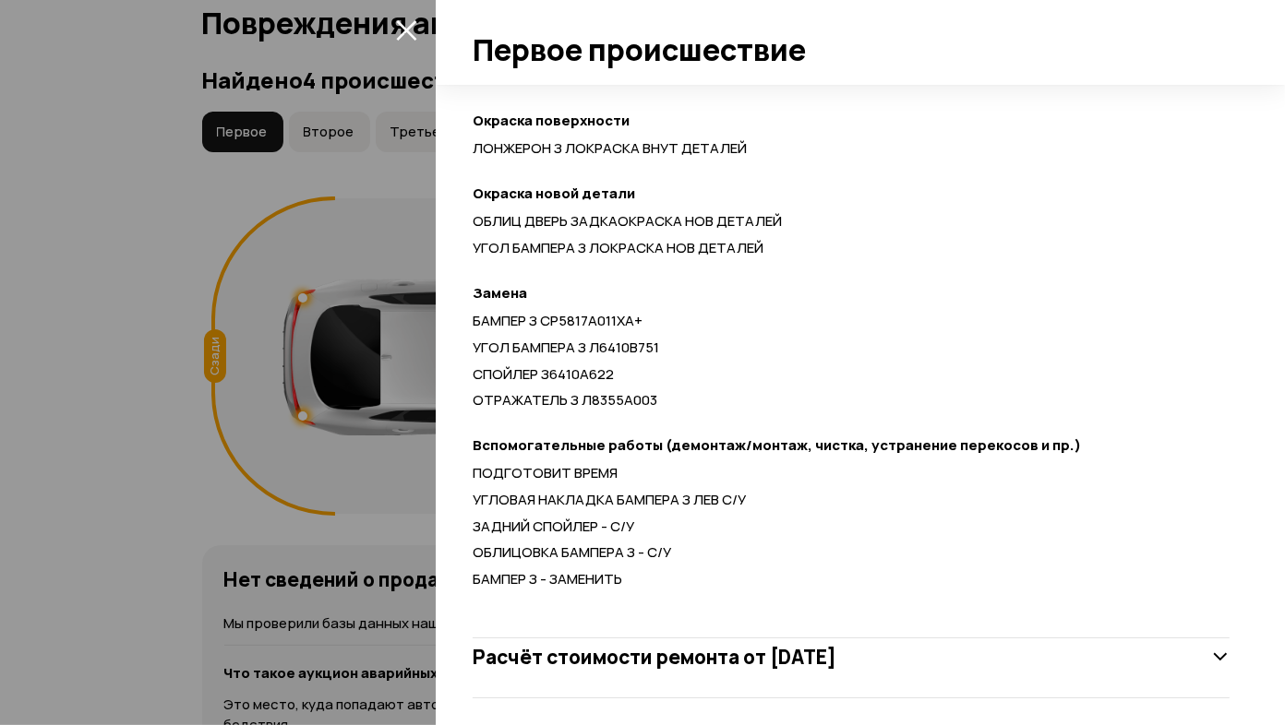
scroll to position [799, 0]
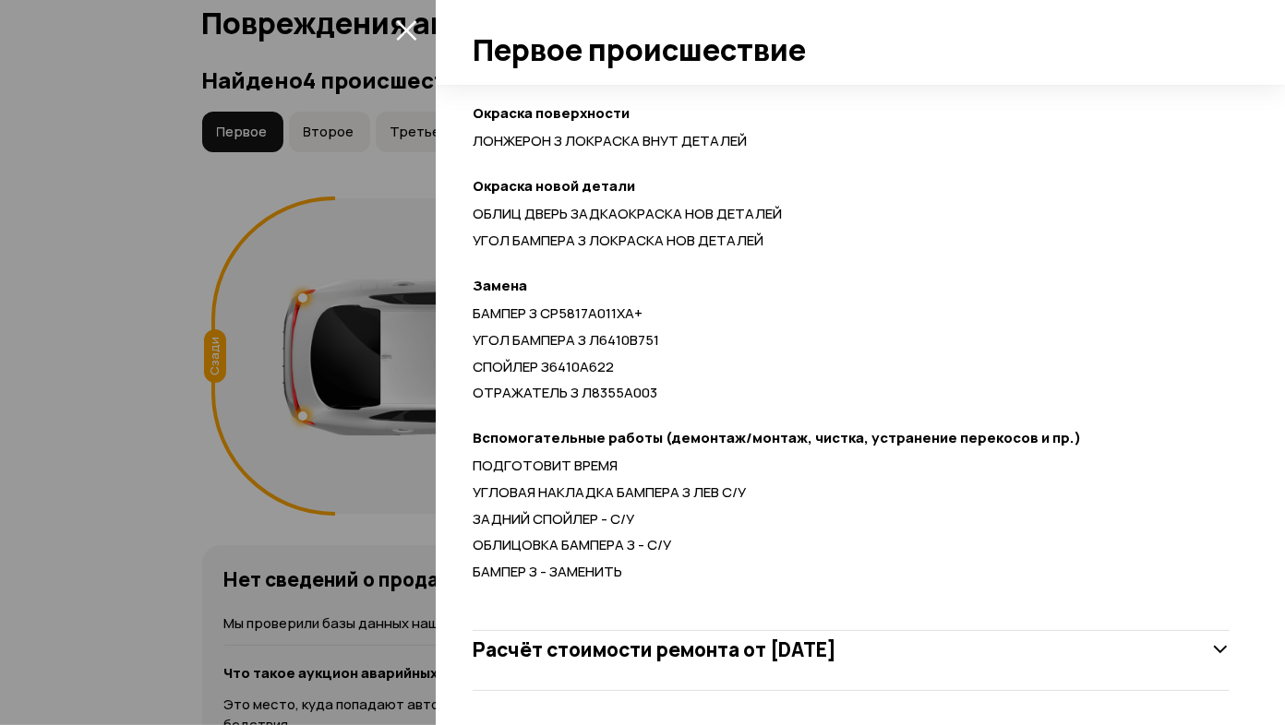
click at [171, 446] on div at bounding box center [642, 362] width 1285 height 725
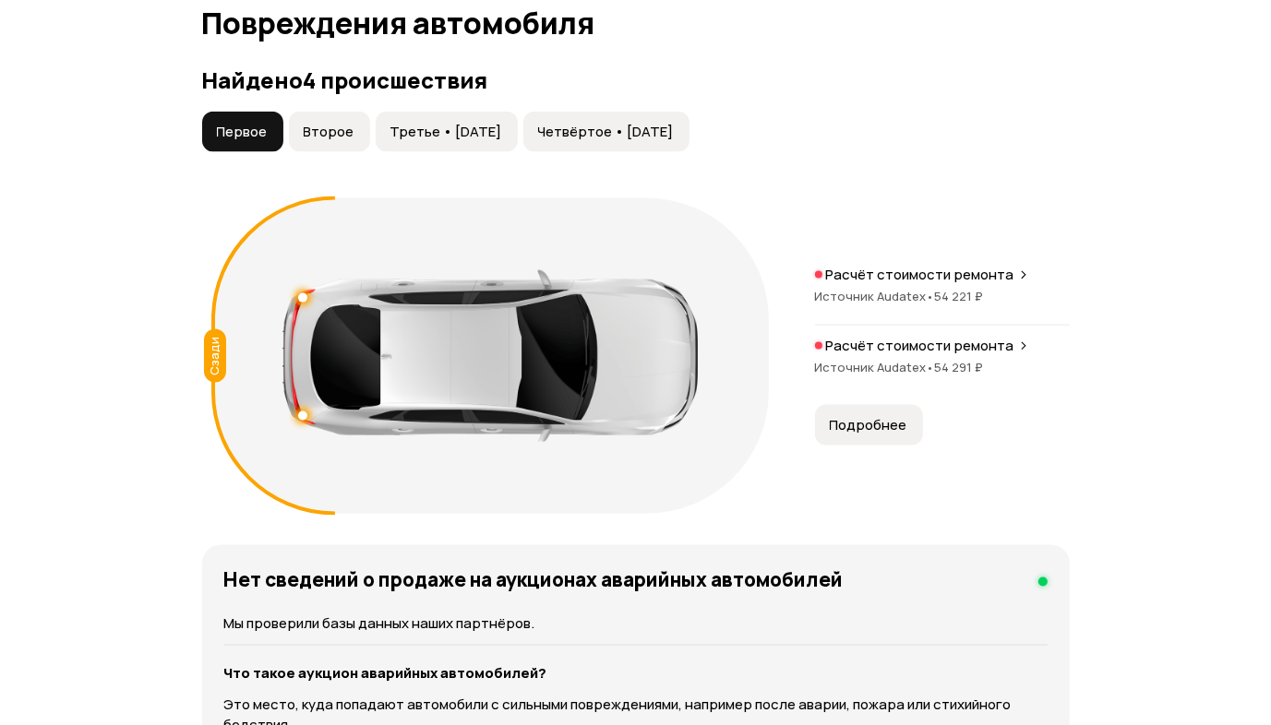
click at [484, 132] on span "Третье • [DATE]" at bounding box center [446, 132] width 112 height 18
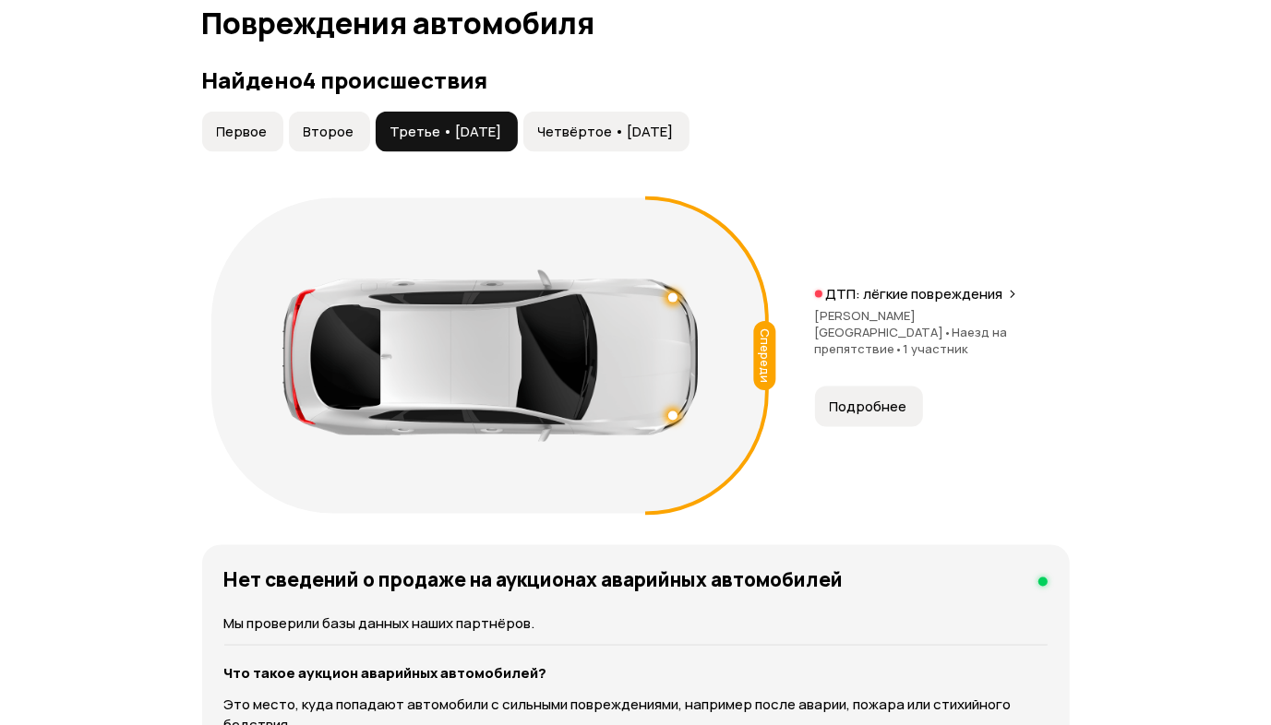
click at [674, 132] on span "Четвёртое • [DATE]" at bounding box center [606, 132] width 136 height 18
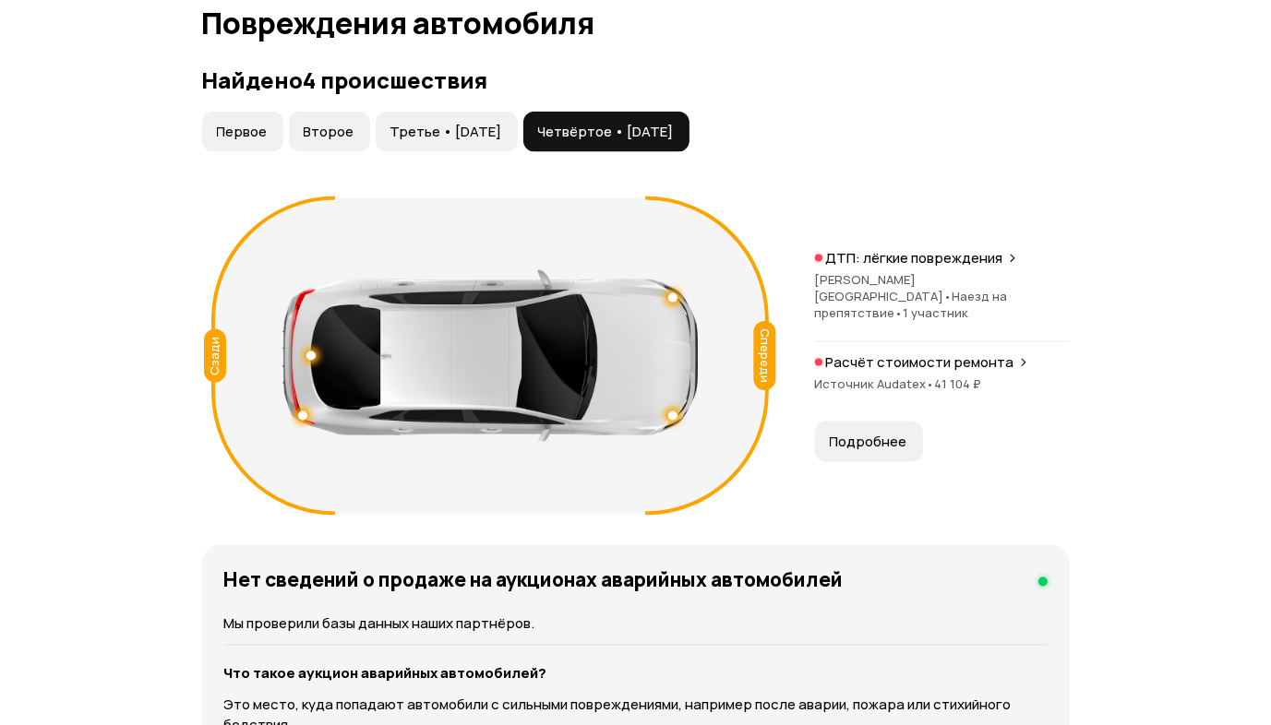
click at [888, 363] on div "Расчёт стоимости ремонта Источник Audatex • 41 104 ₽" at bounding box center [942, 382] width 255 height 59
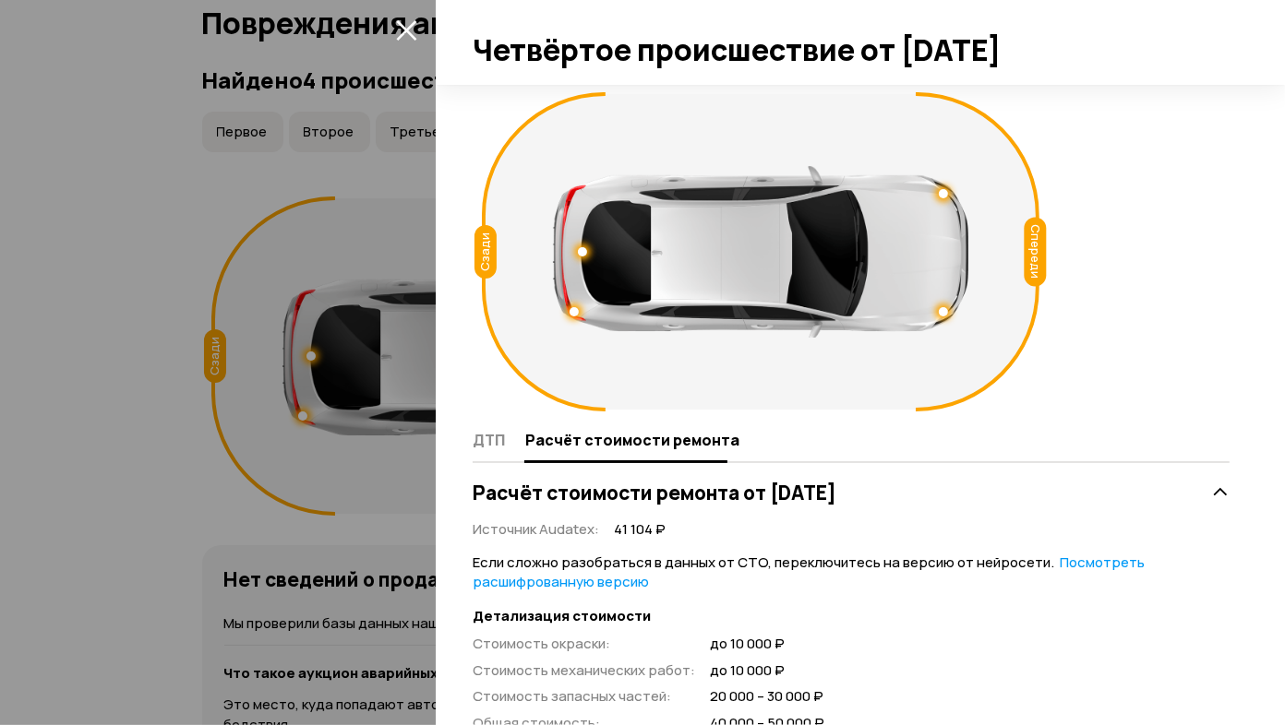
drag, startPoint x: 766, startPoint y: 494, endPoint x: 947, endPoint y: 510, distance: 181.6
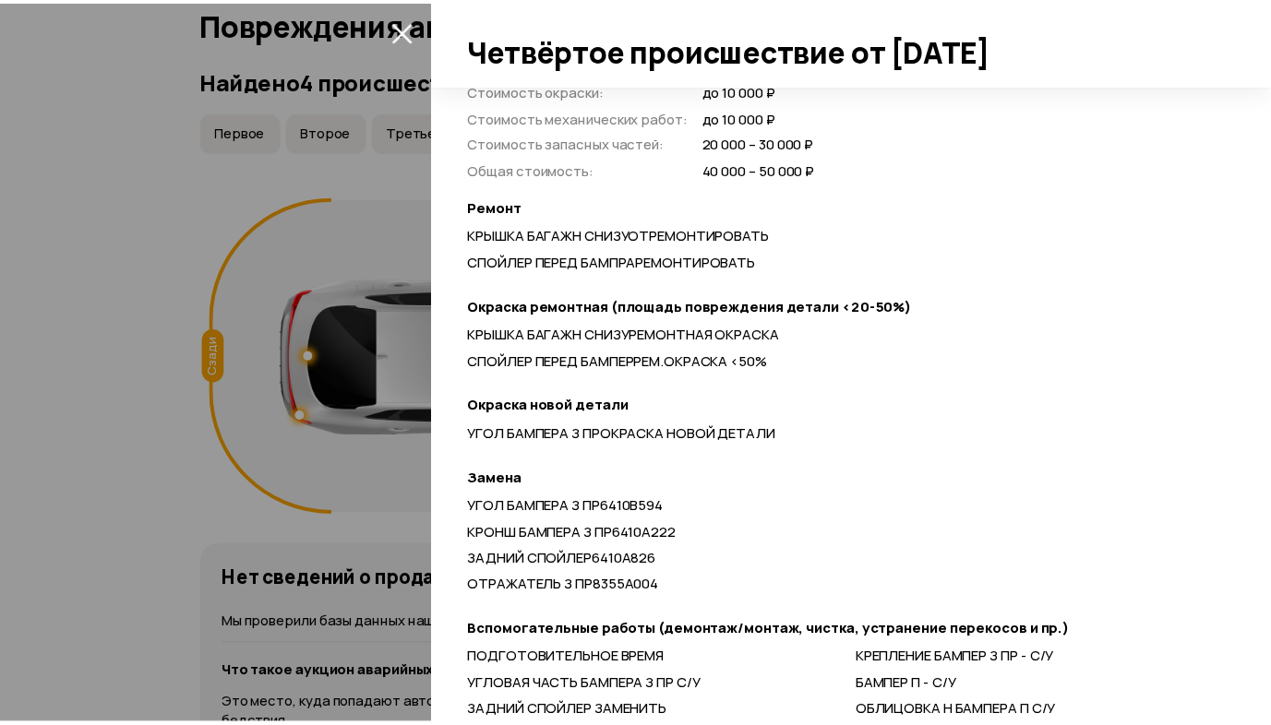
scroll to position [662, 0]
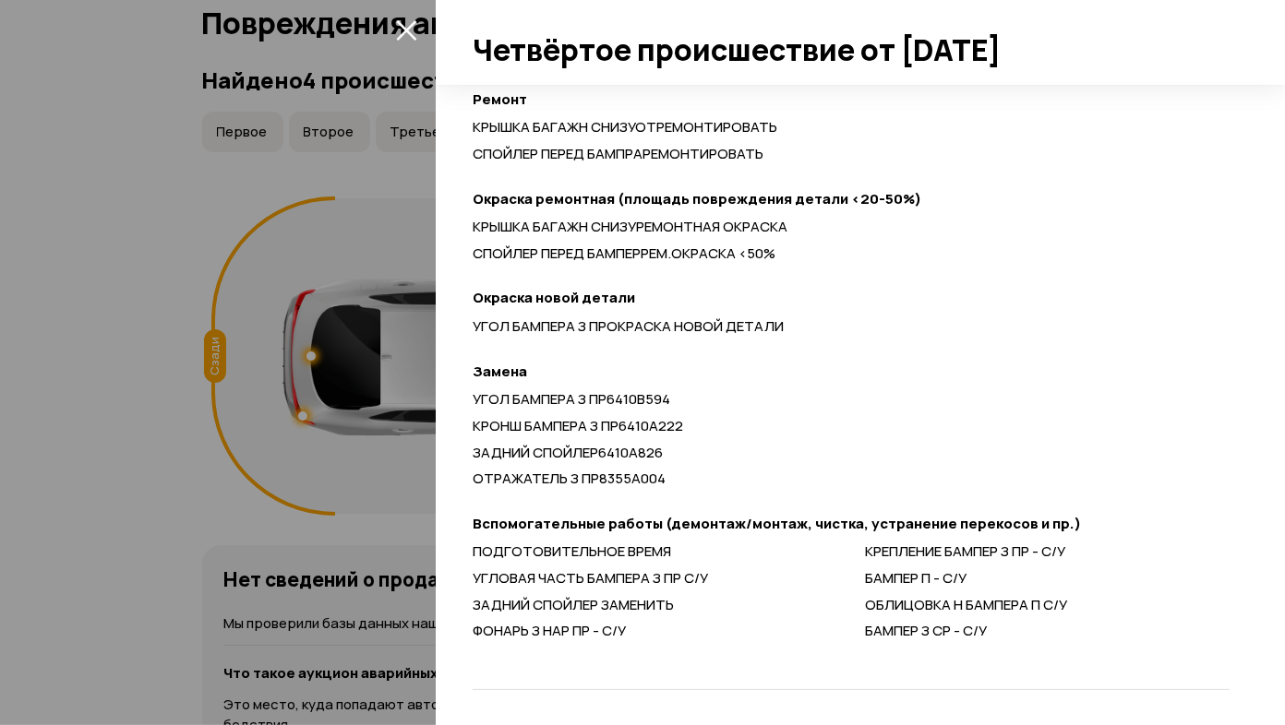
click at [90, 317] on div at bounding box center [642, 362] width 1285 height 725
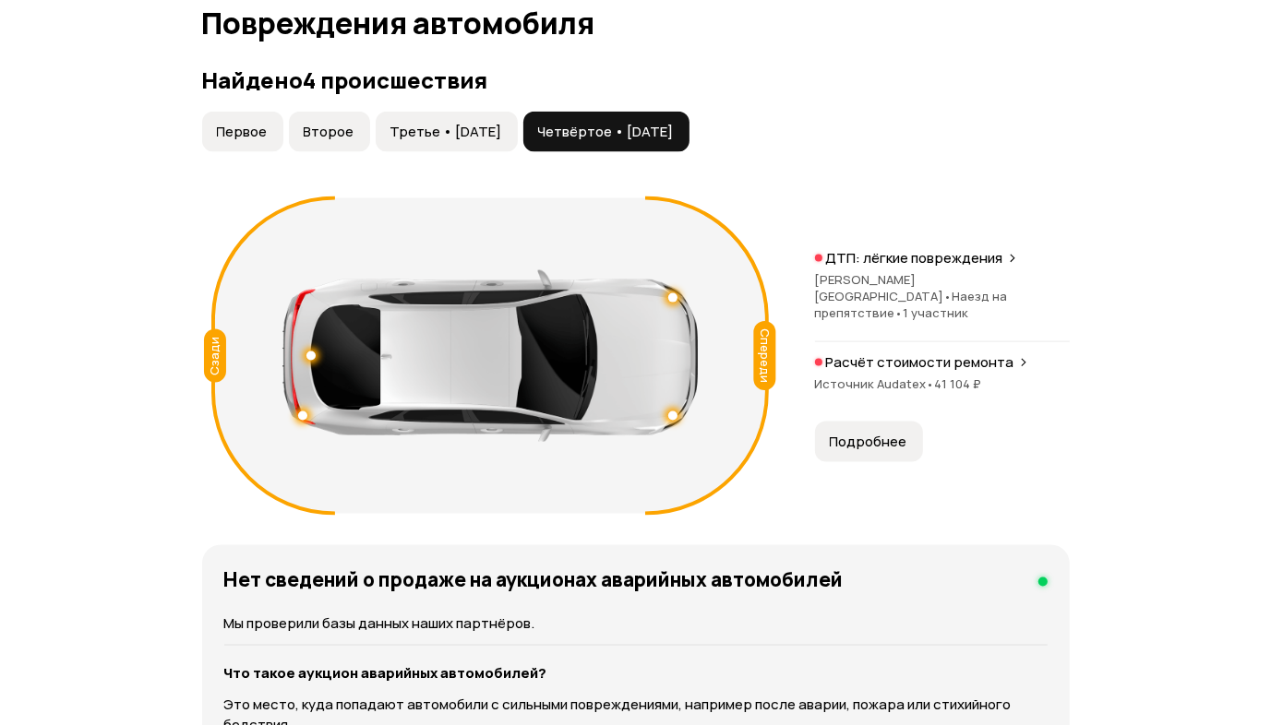
click at [257, 123] on span "Первое" at bounding box center [242, 132] width 51 height 18
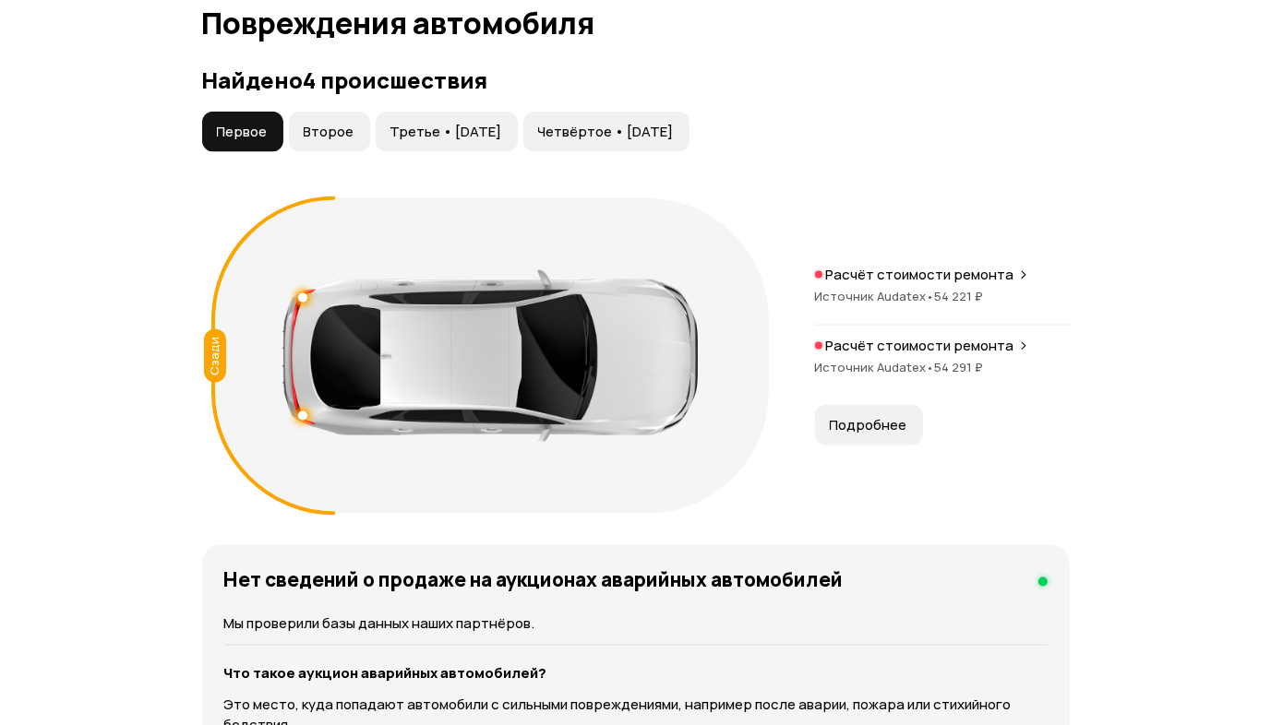
click at [919, 353] on div "Расчёт стоимости ремонта Источник Audatex • 54 291 ₽" at bounding box center [942, 366] width 255 height 59
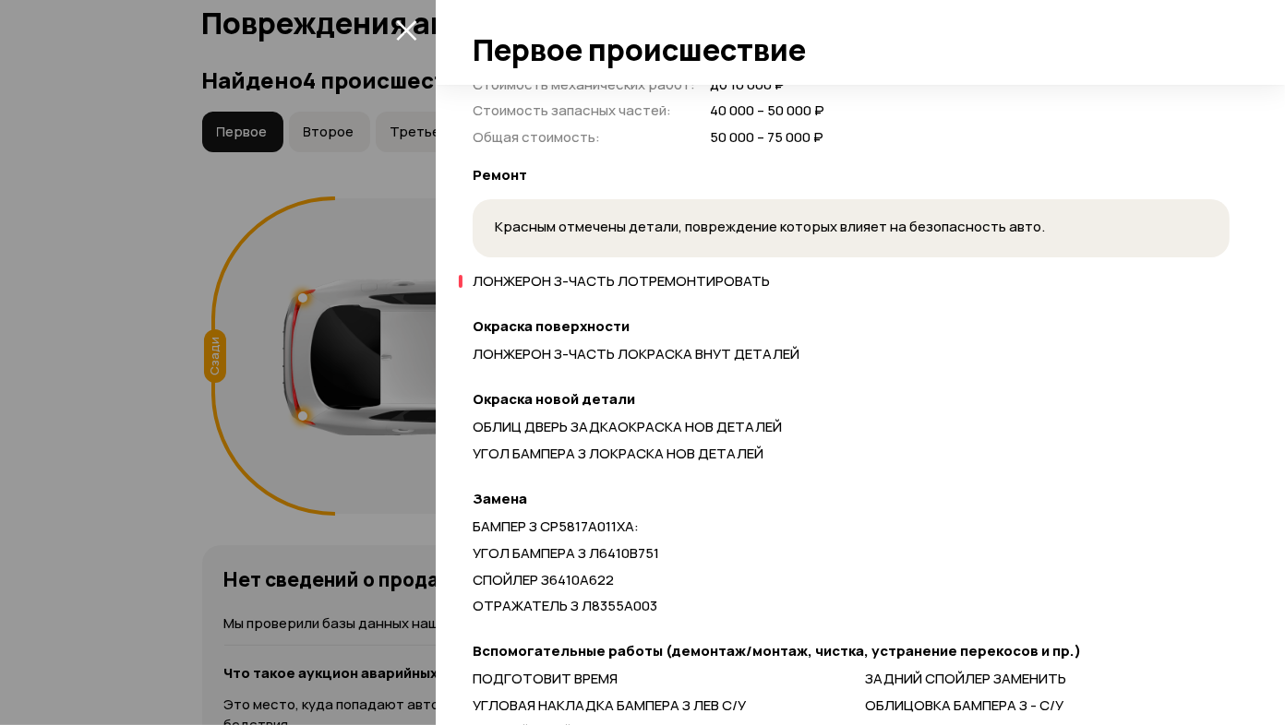
scroll to position [746, 0]
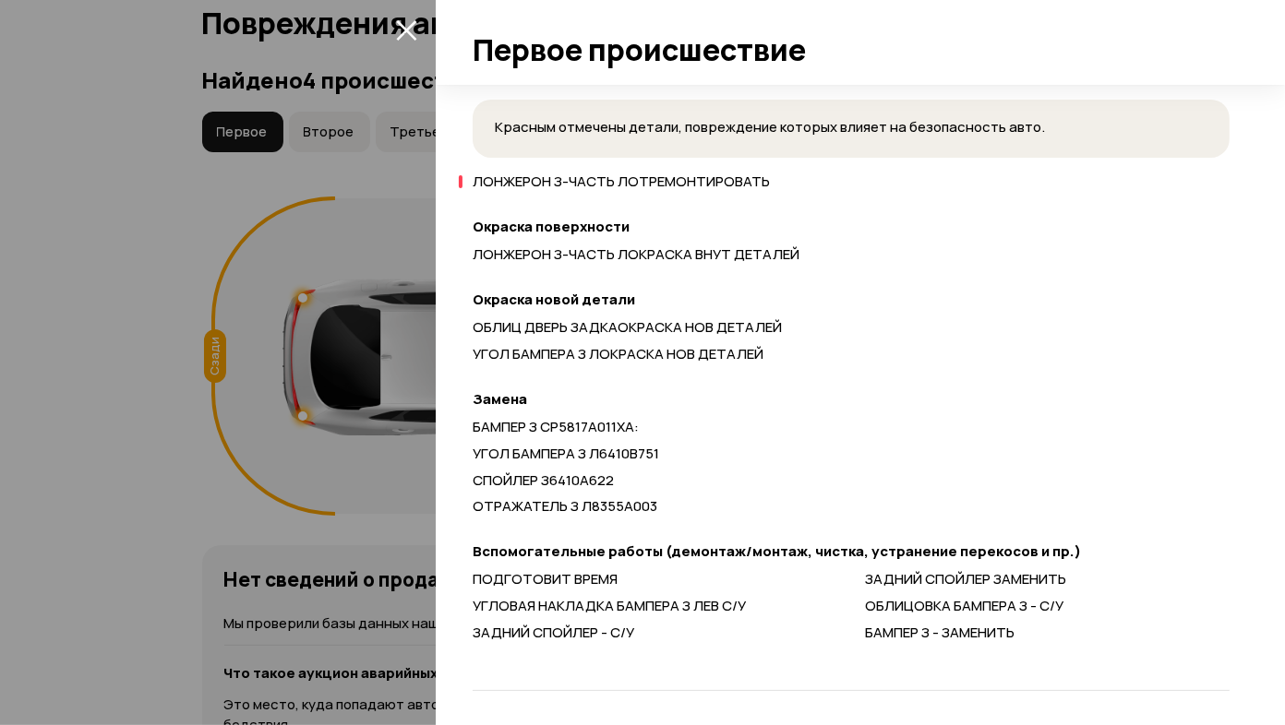
click at [79, 455] on div at bounding box center [642, 362] width 1285 height 725
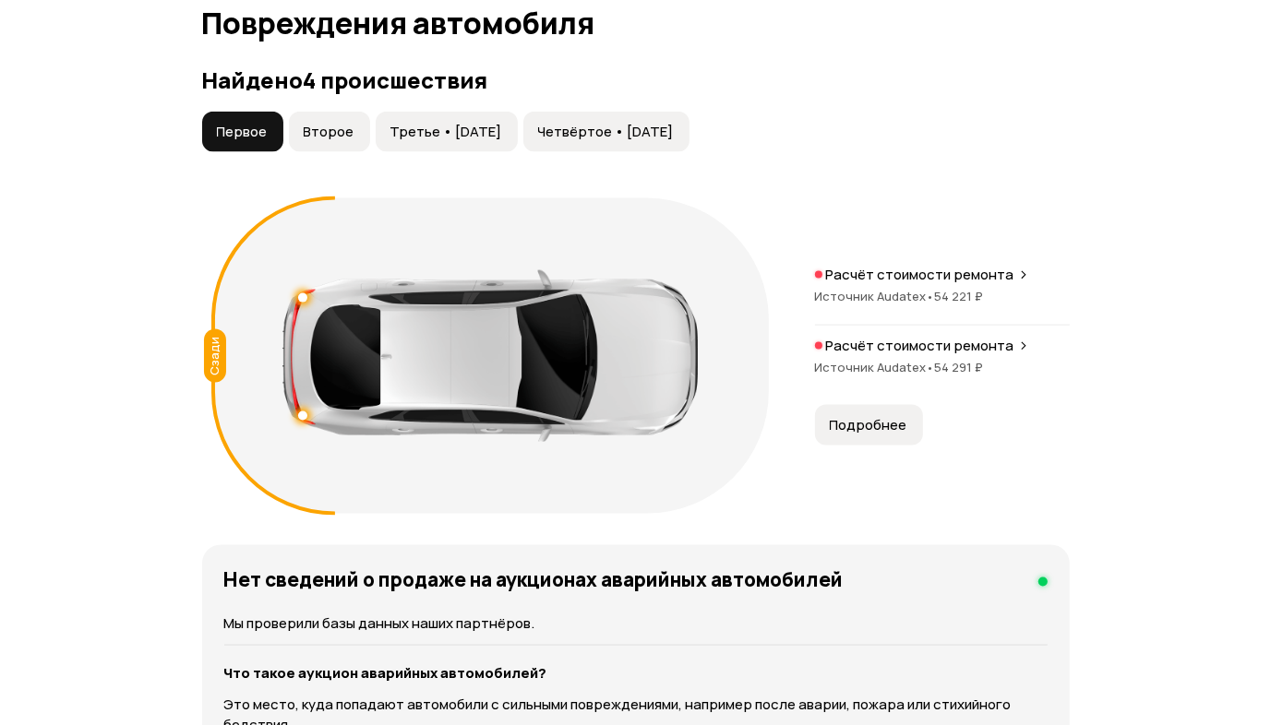
click at [346, 128] on span "Второе" at bounding box center [329, 132] width 51 height 18
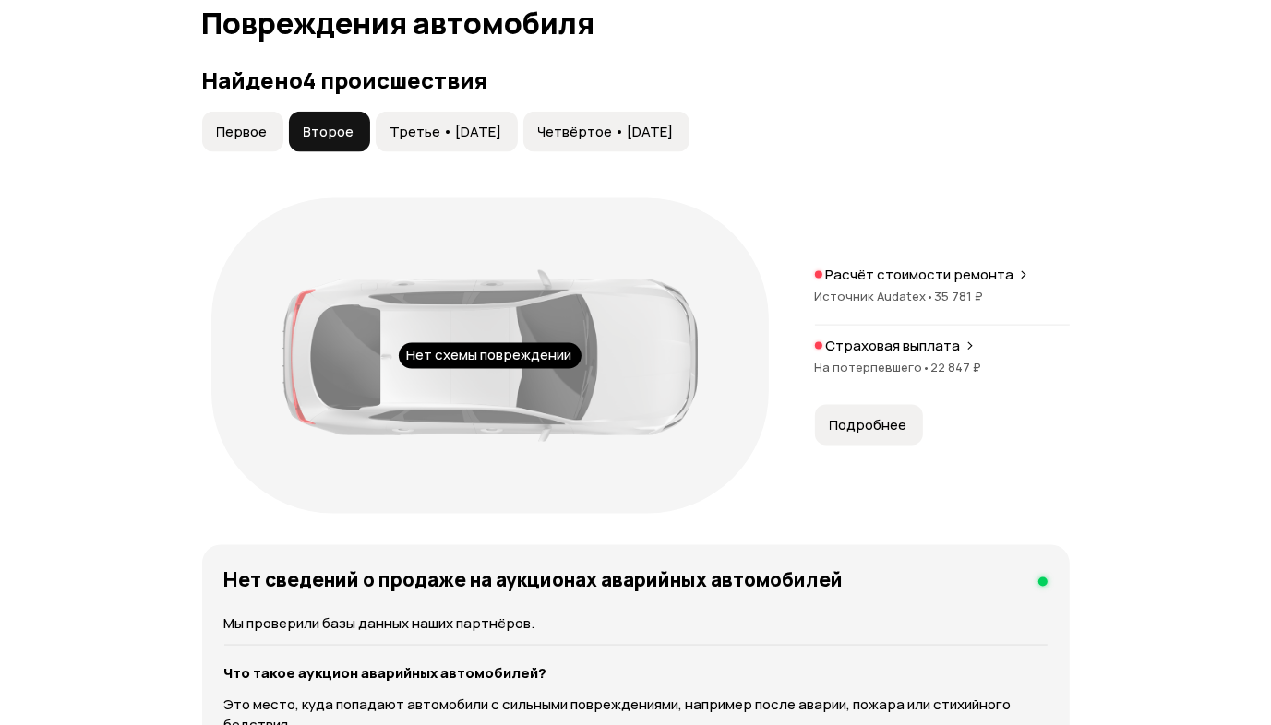
click at [440, 124] on span "Третье • 02 май 2025" at bounding box center [446, 132] width 112 height 18
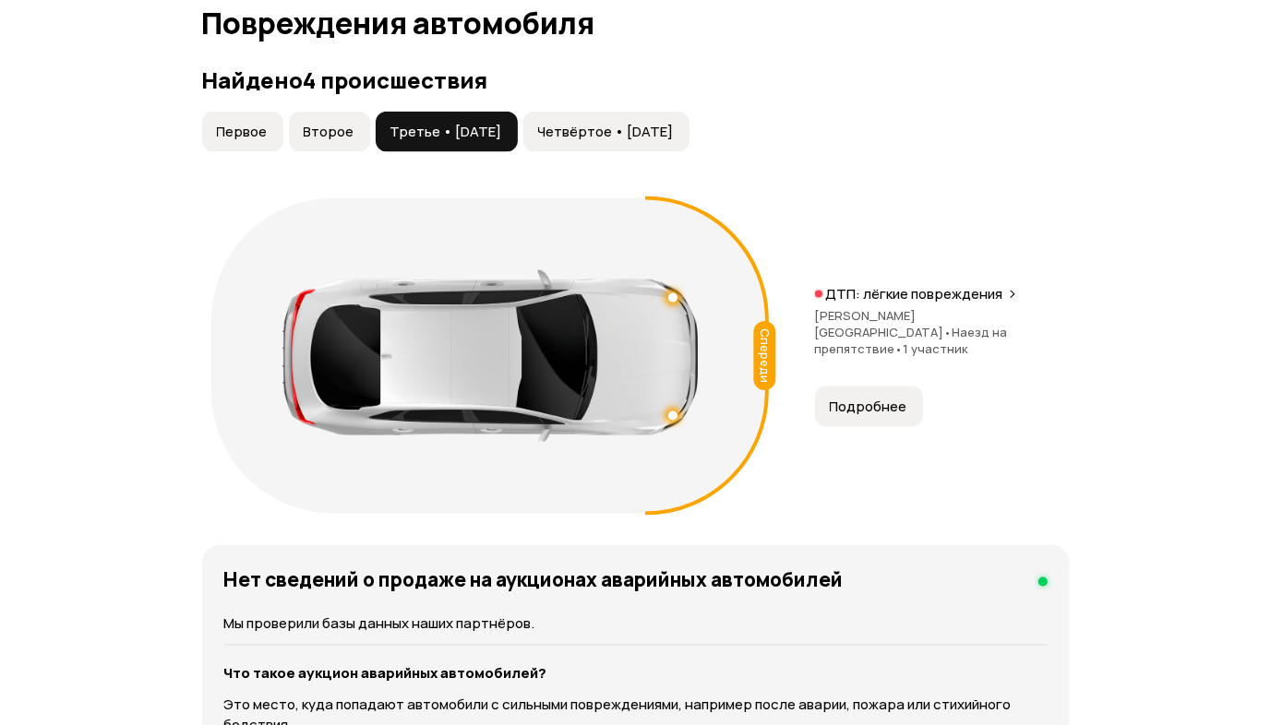
click at [593, 123] on span "Четвёртое • 02 май 2025" at bounding box center [606, 132] width 136 height 18
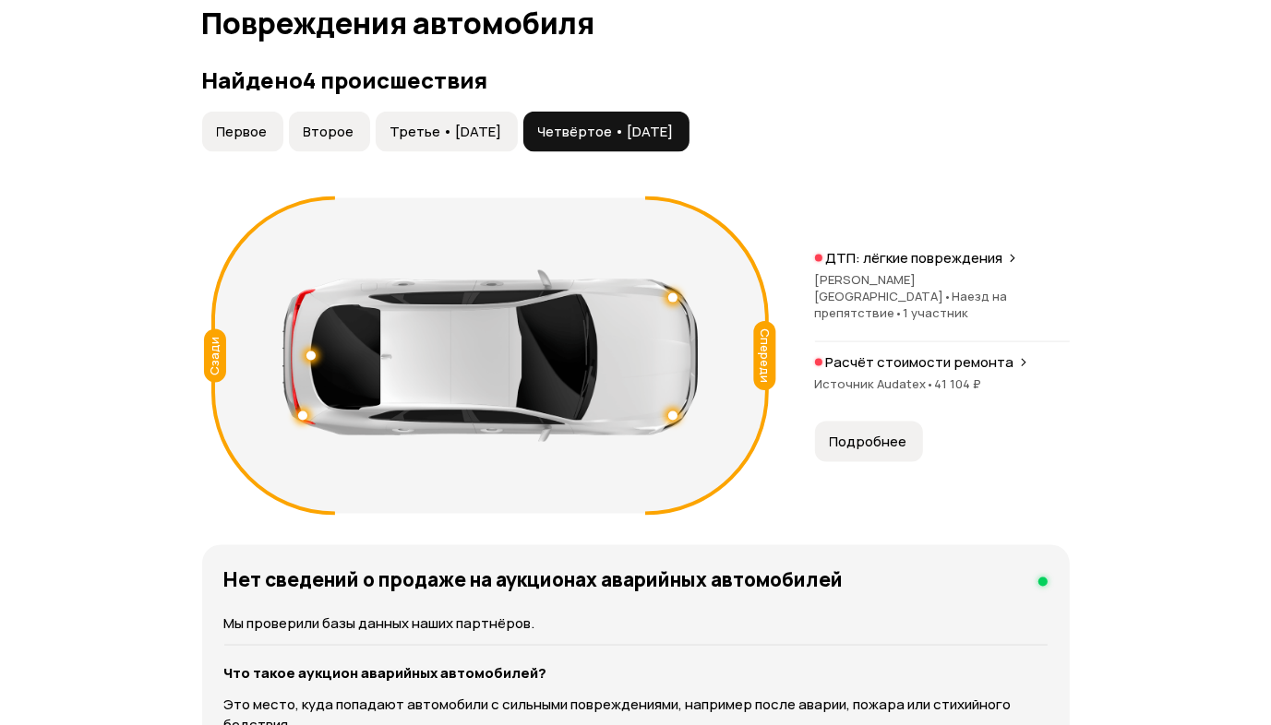
click at [480, 126] on span "Третье • 02 май 2025" at bounding box center [446, 132] width 112 height 18
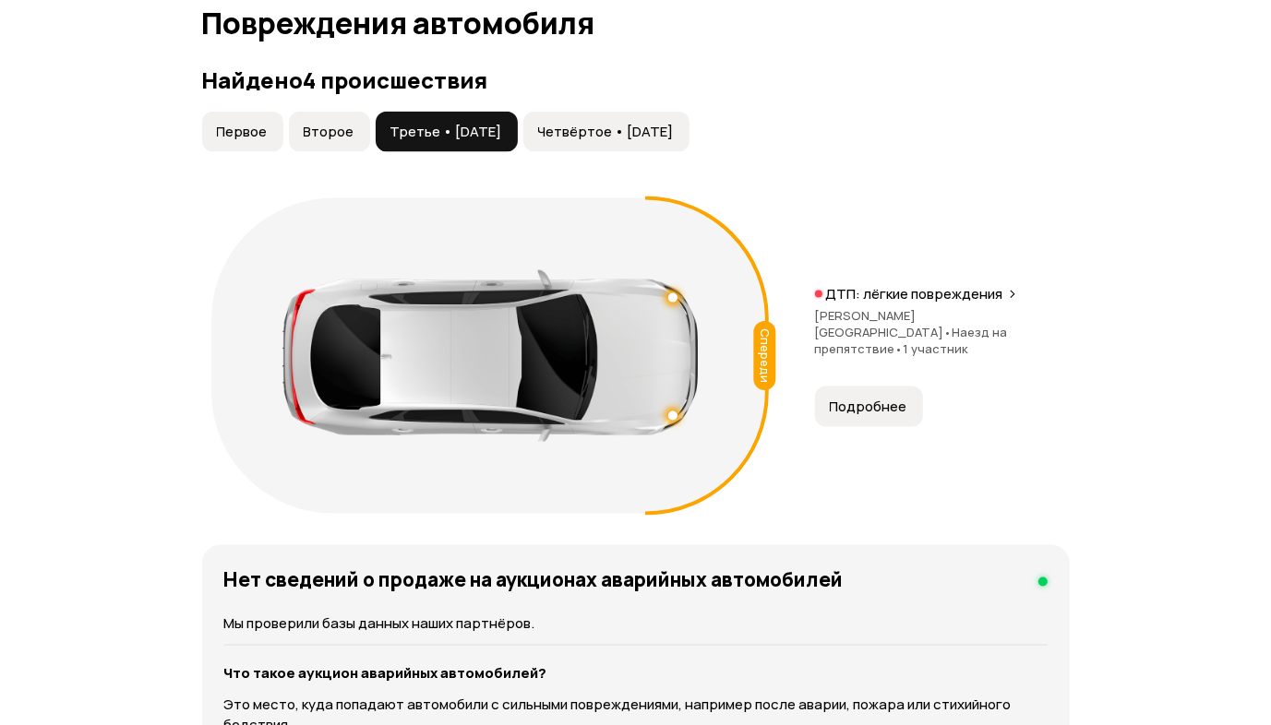
click at [656, 123] on span "Четвёртое • 02 май 2025" at bounding box center [606, 132] width 136 height 18
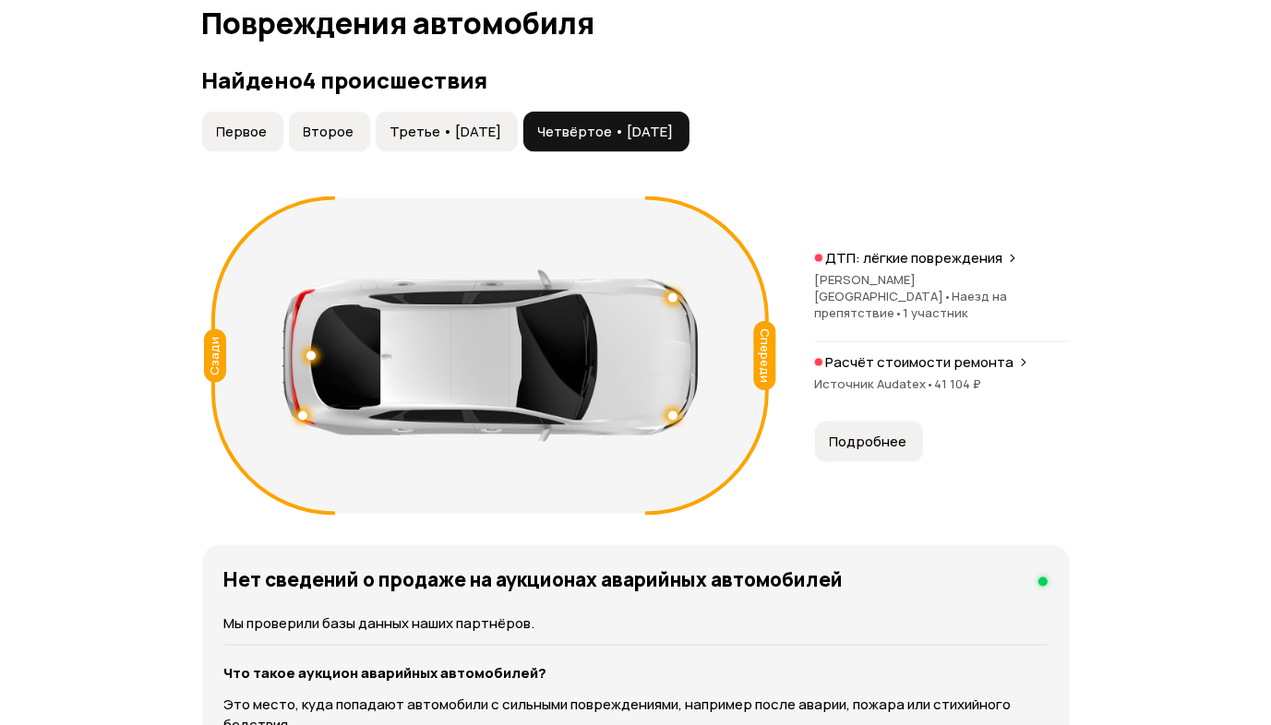
click at [460, 127] on span "Третье • 02 май 2025" at bounding box center [446, 132] width 112 height 18
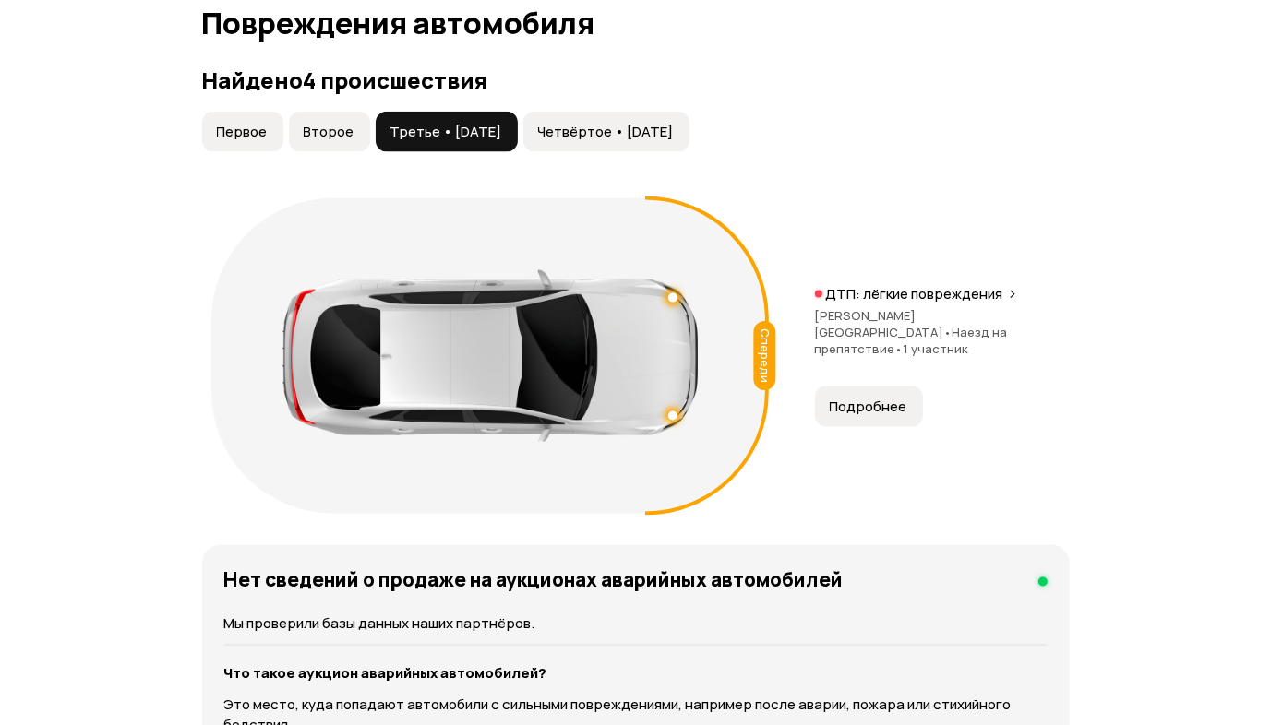
click at [627, 112] on button "Четвёртое • 02 май 2025" at bounding box center [606, 132] width 166 height 41
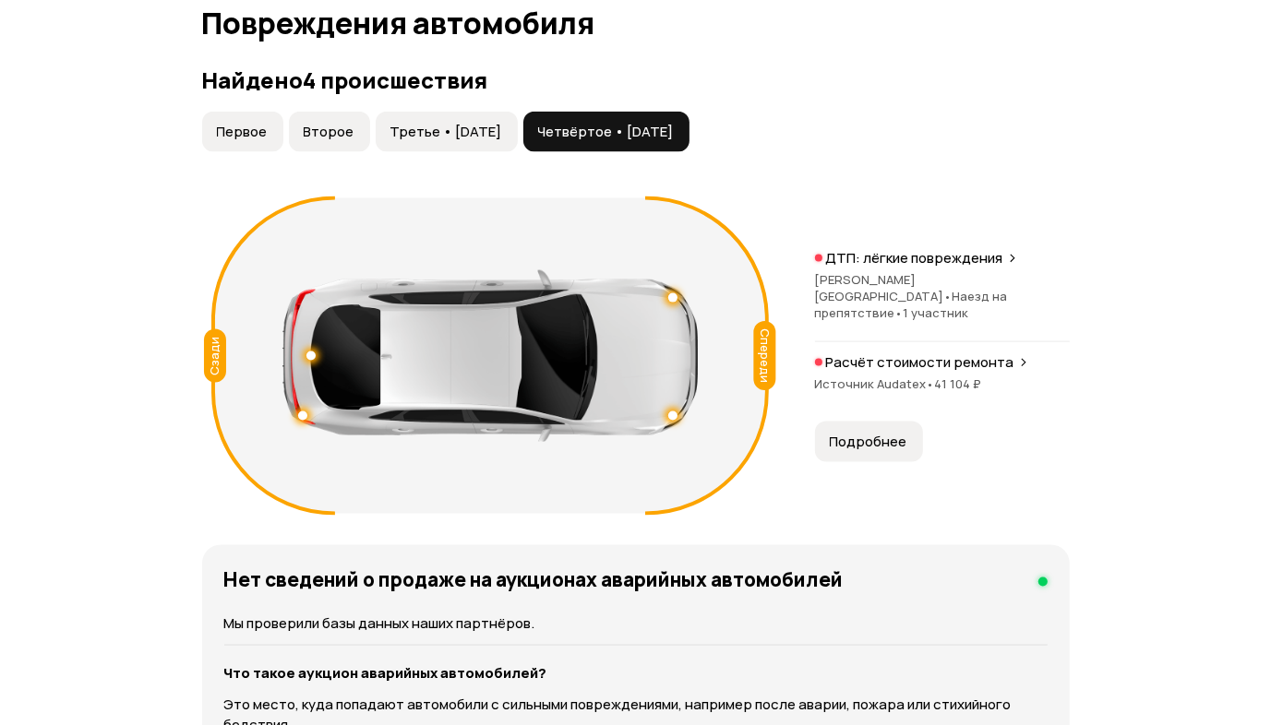
click at [491, 127] on span "Третье • 02 май 2025" at bounding box center [446, 132] width 112 height 18
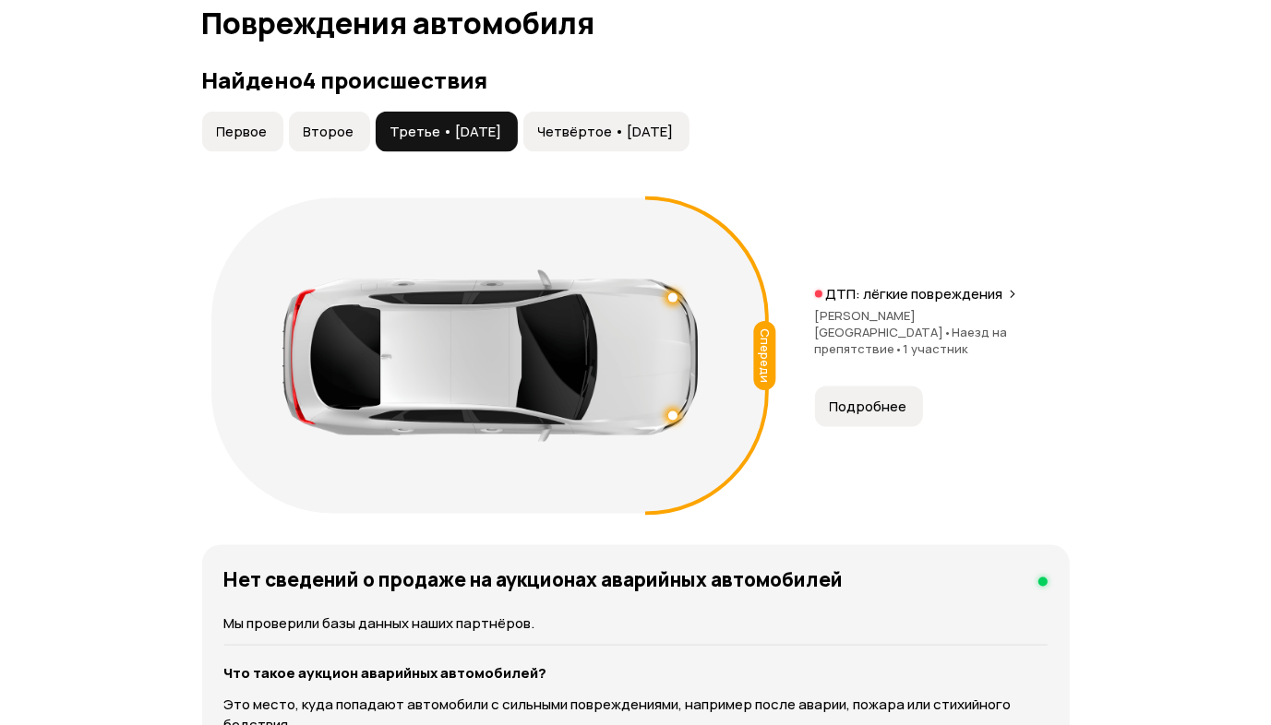
click at [570, 132] on span "Четвёртое • 02 май 2025" at bounding box center [606, 132] width 136 height 18
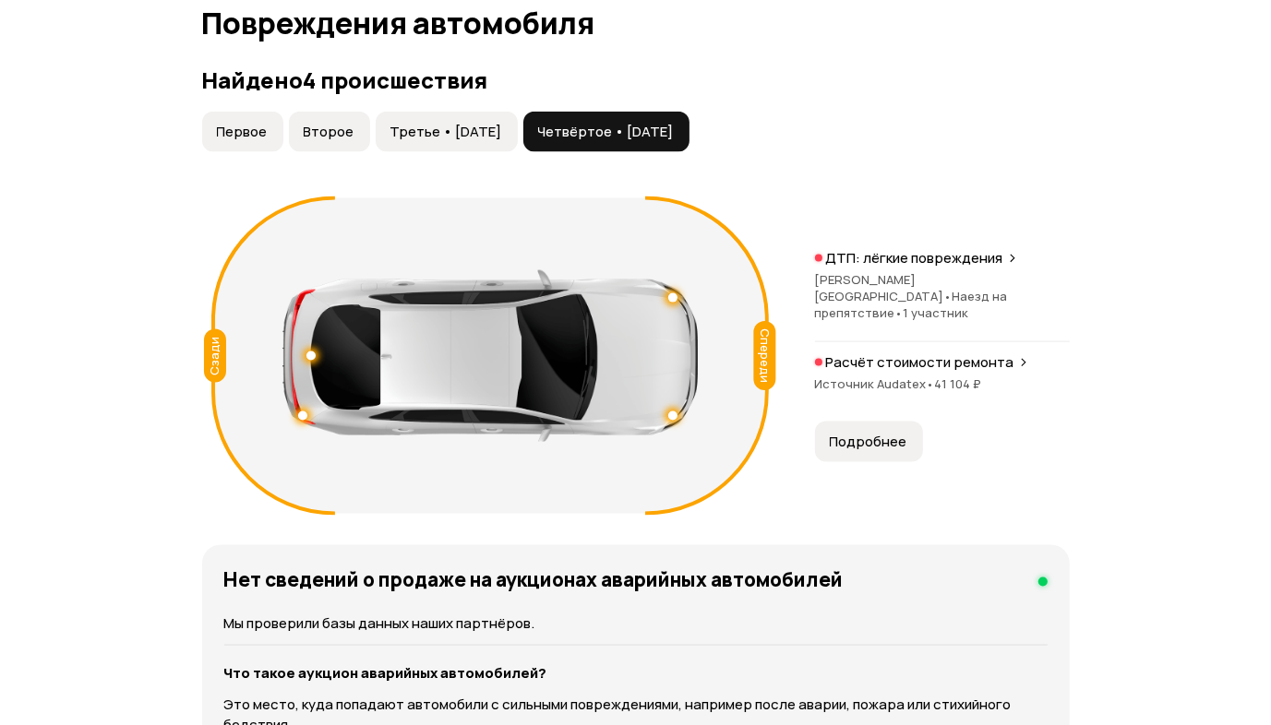
click at [314, 134] on span "Второе" at bounding box center [329, 132] width 51 height 18
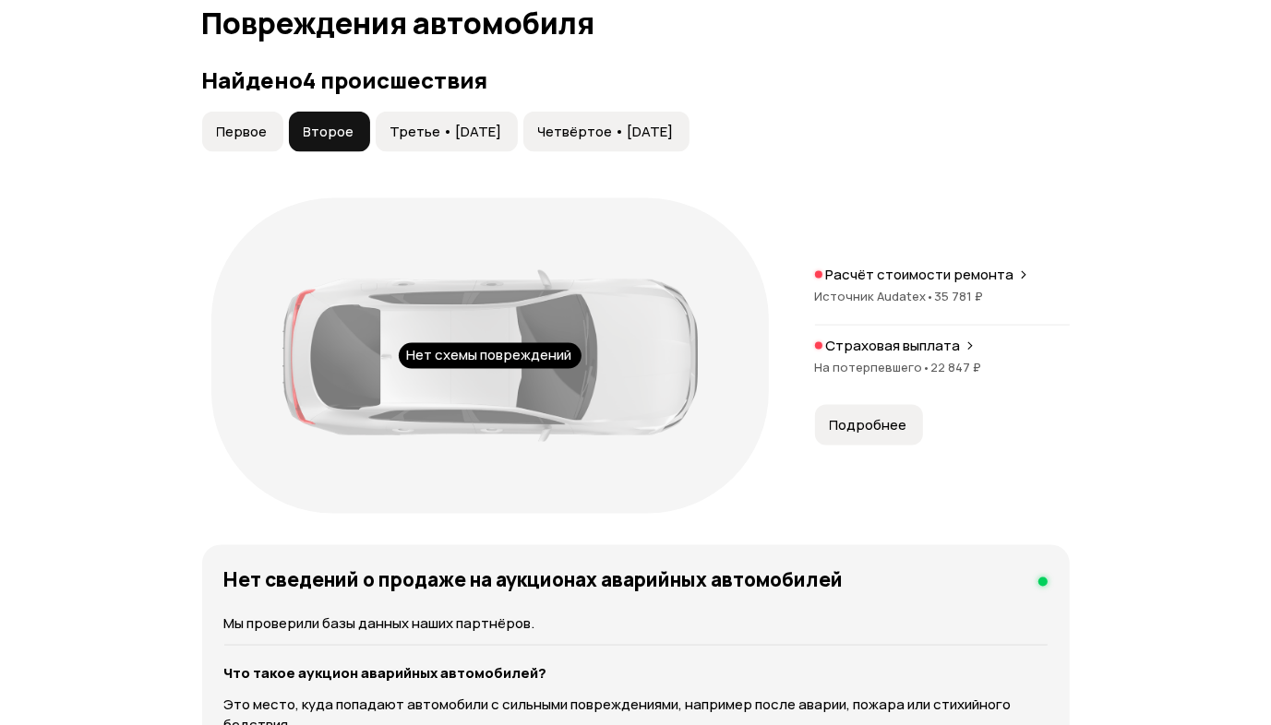
click at [914, 339] on p "Страховая выплата" at bounding box center [893, 346] width 135 height 18
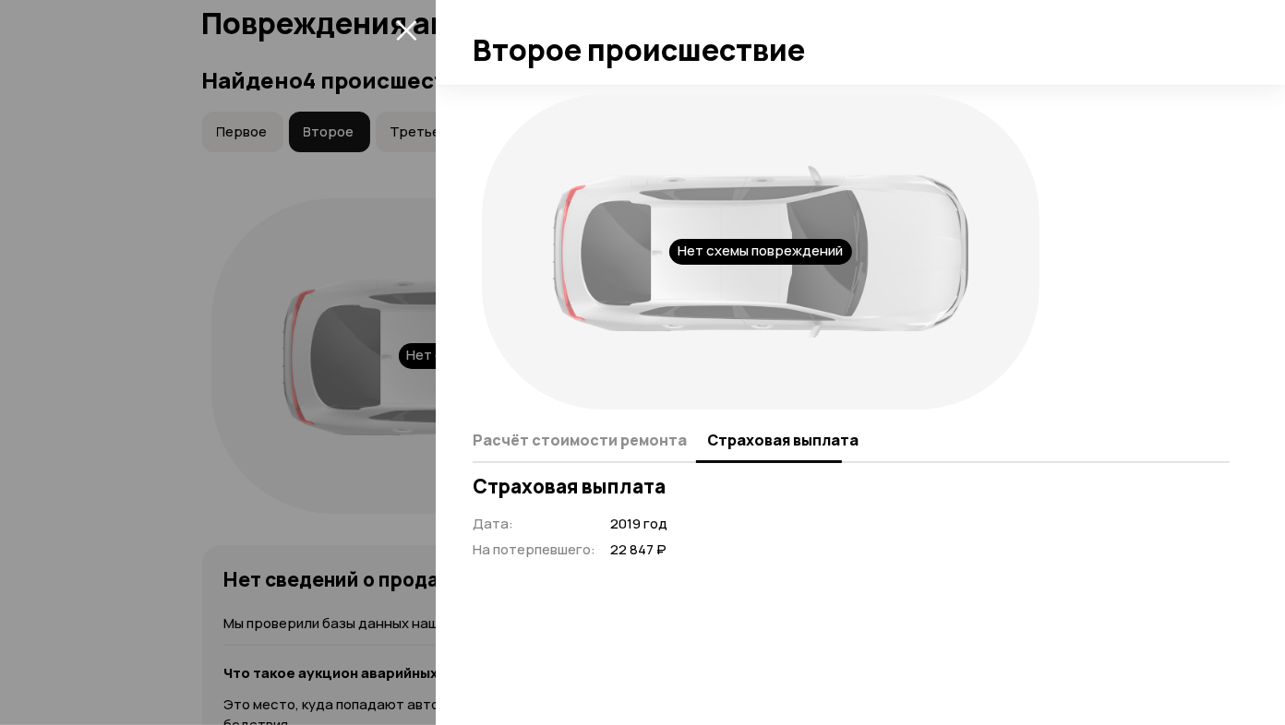
click at [259, 369] on div at bounding box center [642, 362] width 1285 height 725
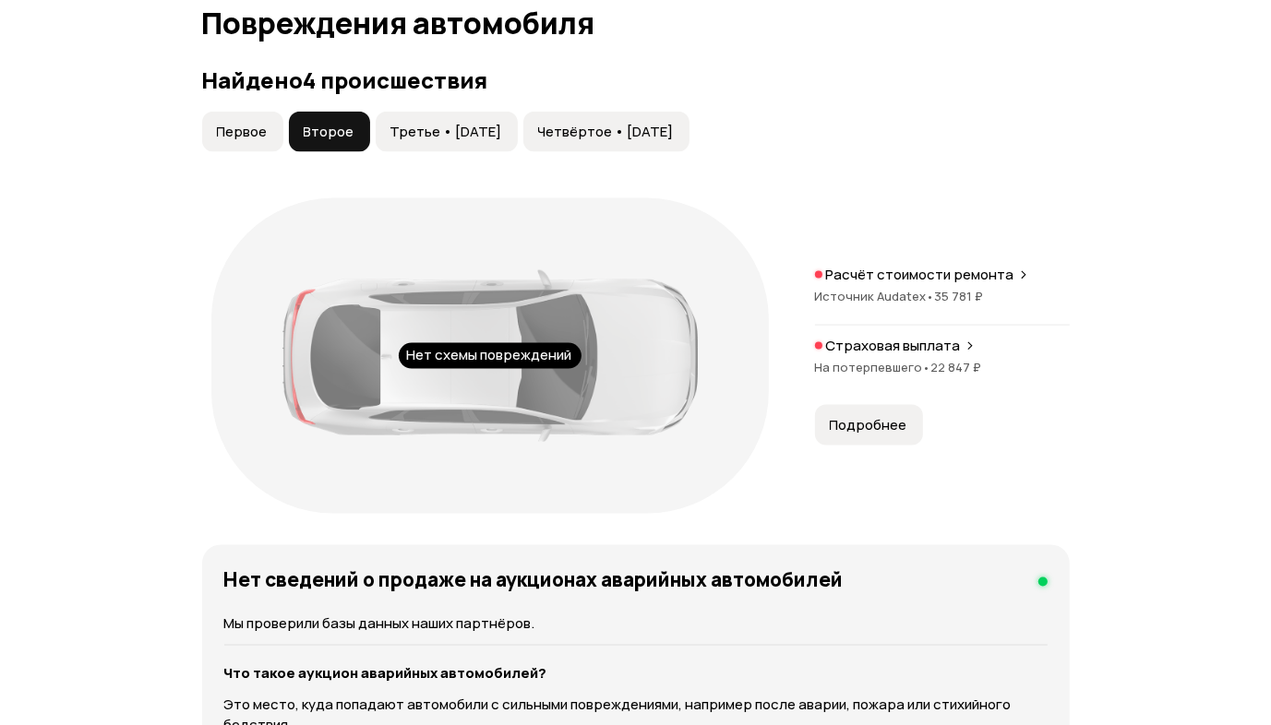
click at [882, 288] on span "Источник Audatex •" at bounding box center [875, 296] width 120 height 17
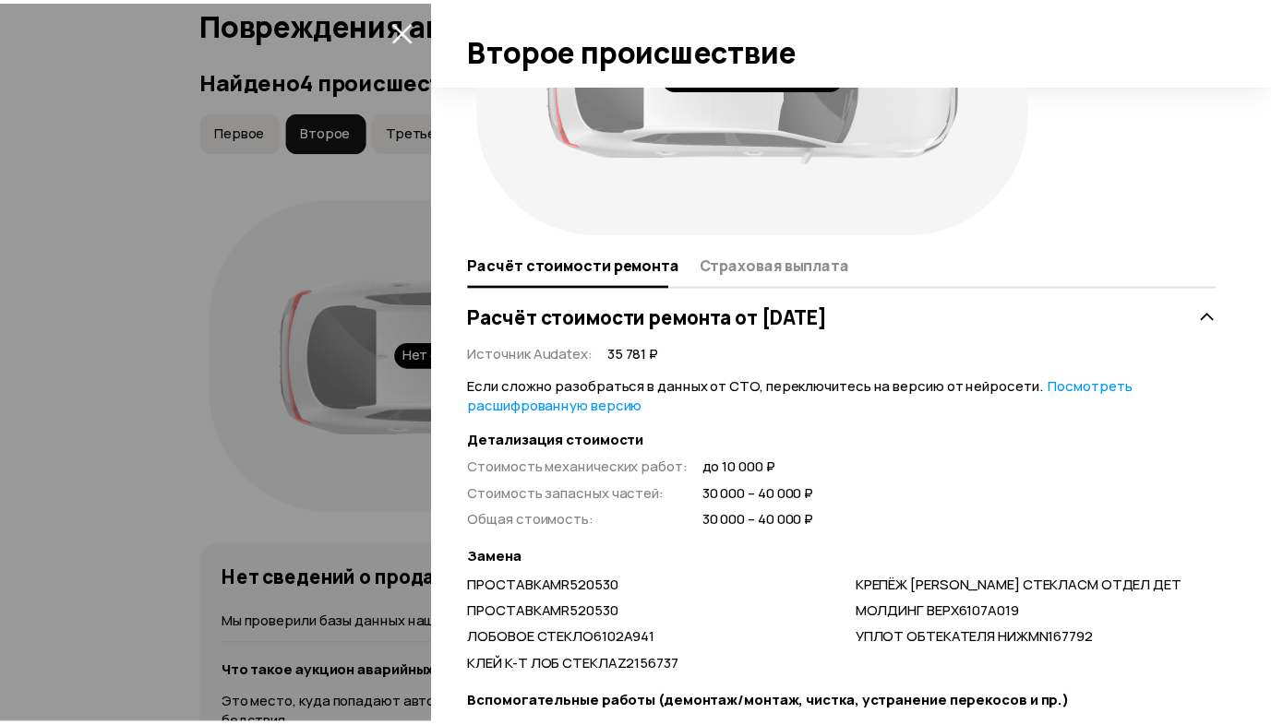
scroll to position [329, 0]
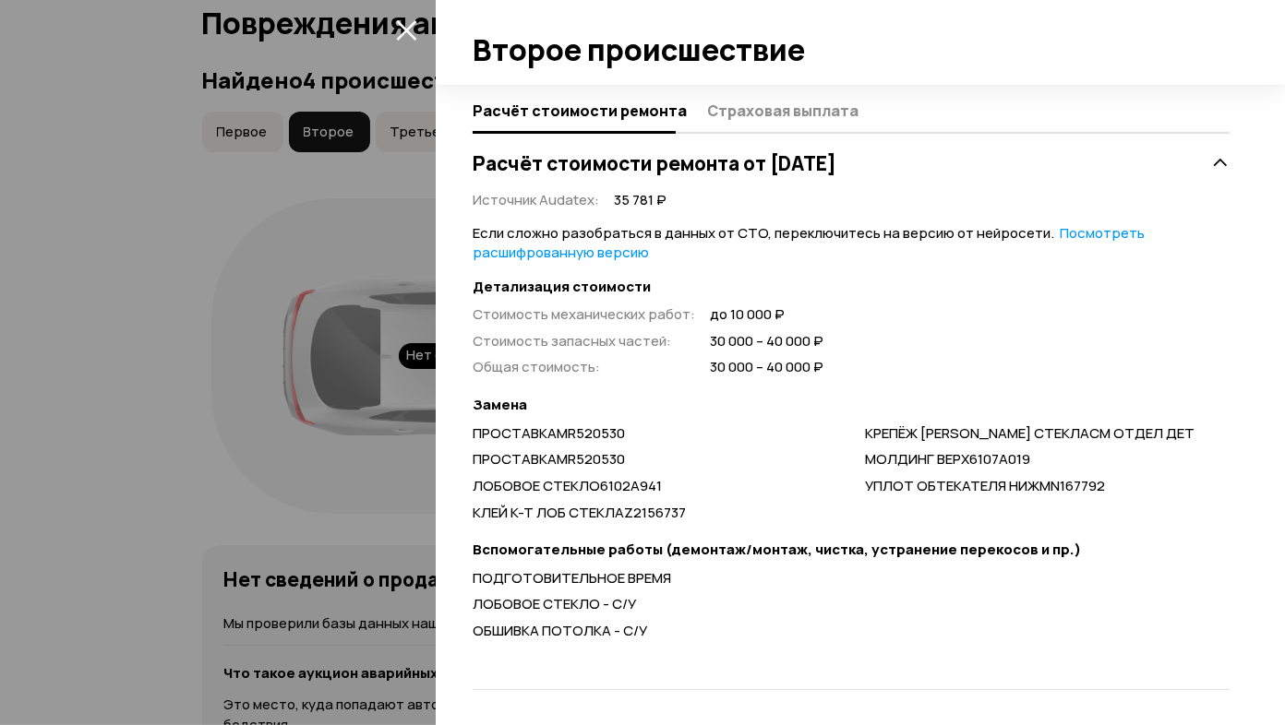
click at [70, 525] on div at bounding box center [642, 362] width 1285 height 725
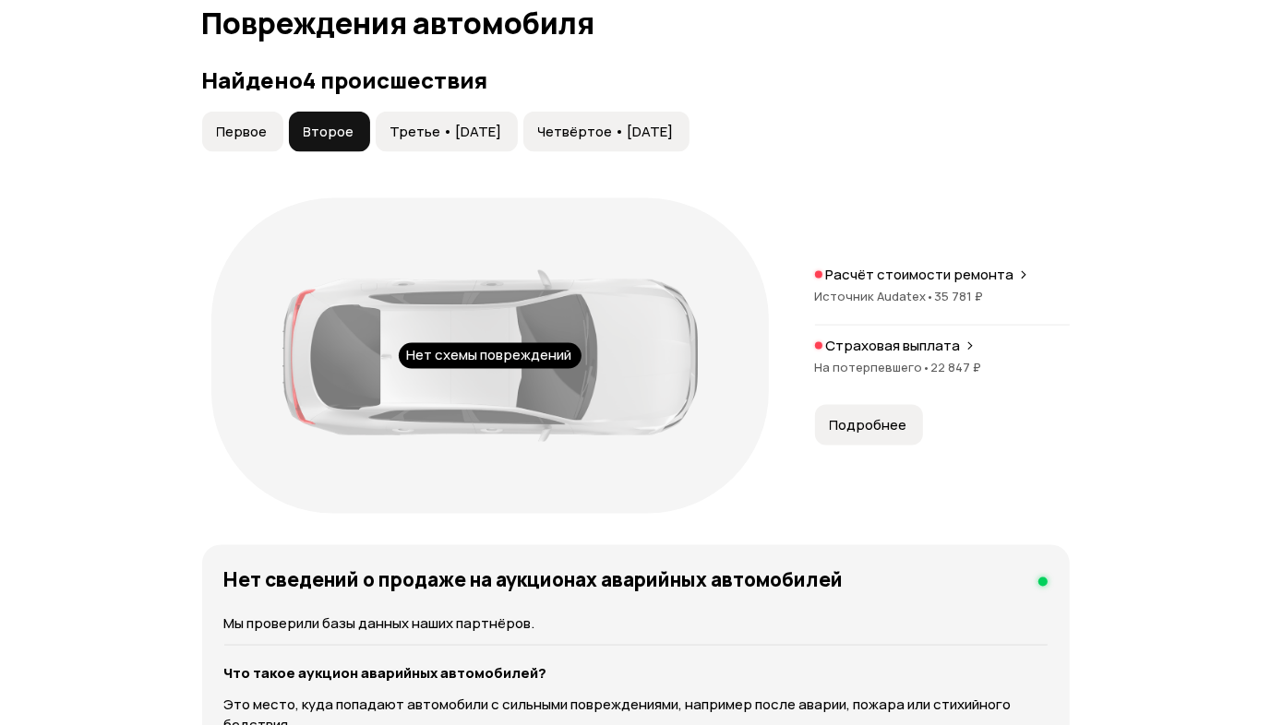
click at [250, 131] on span "Первое" at bounding box center [242, 132] width 51 height 18
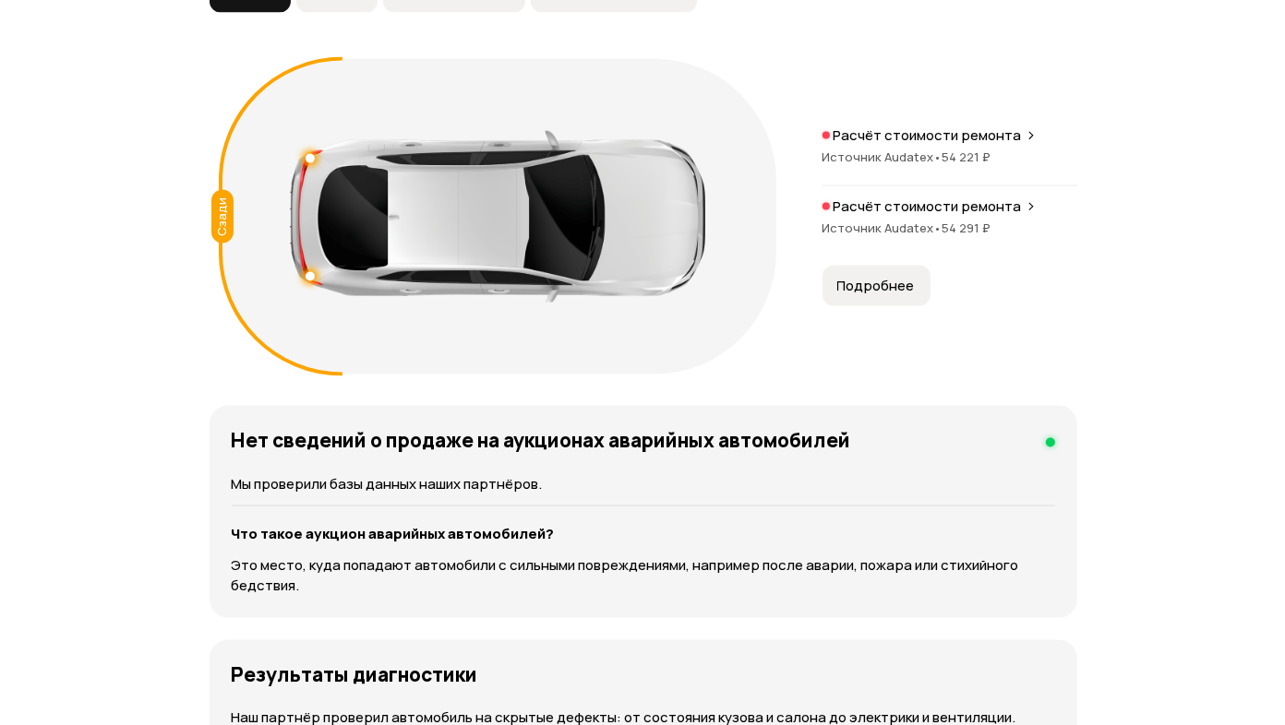
scroll to position [2123, 0]
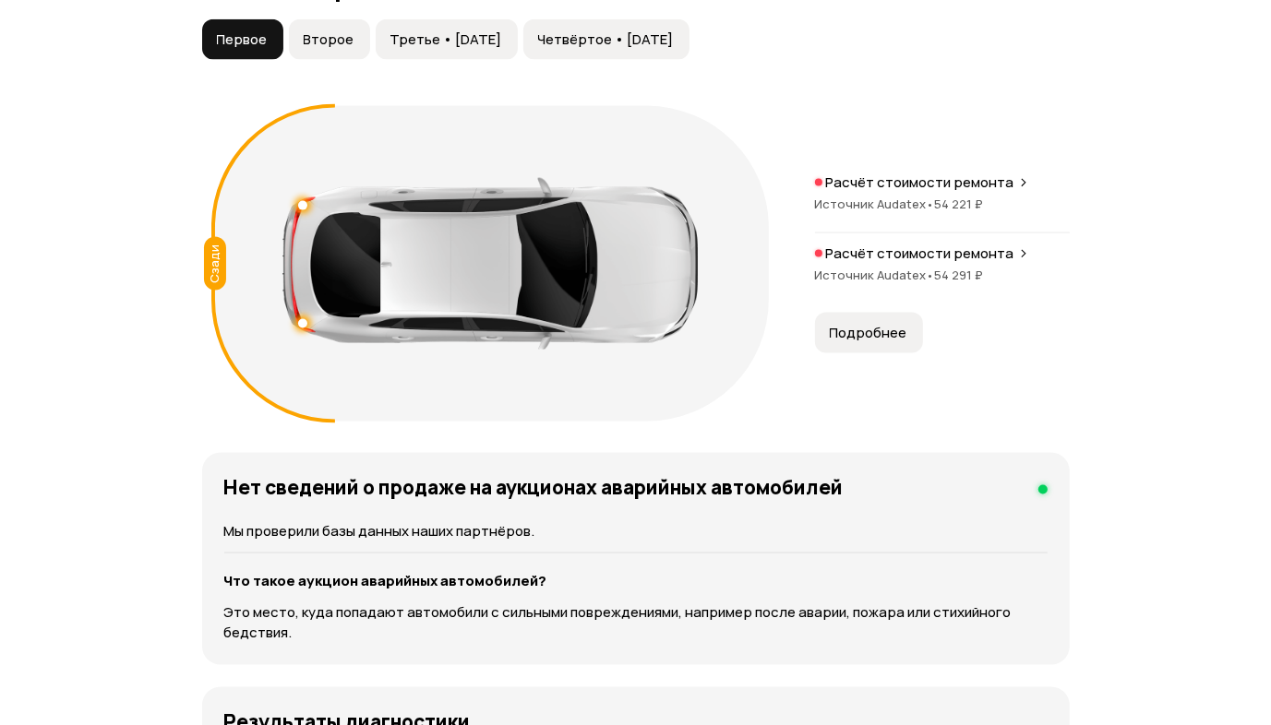
click at [629, 21] on button "Четвёртое • 02 май 2025" at bounding box center [606, 39] width 166 height 41
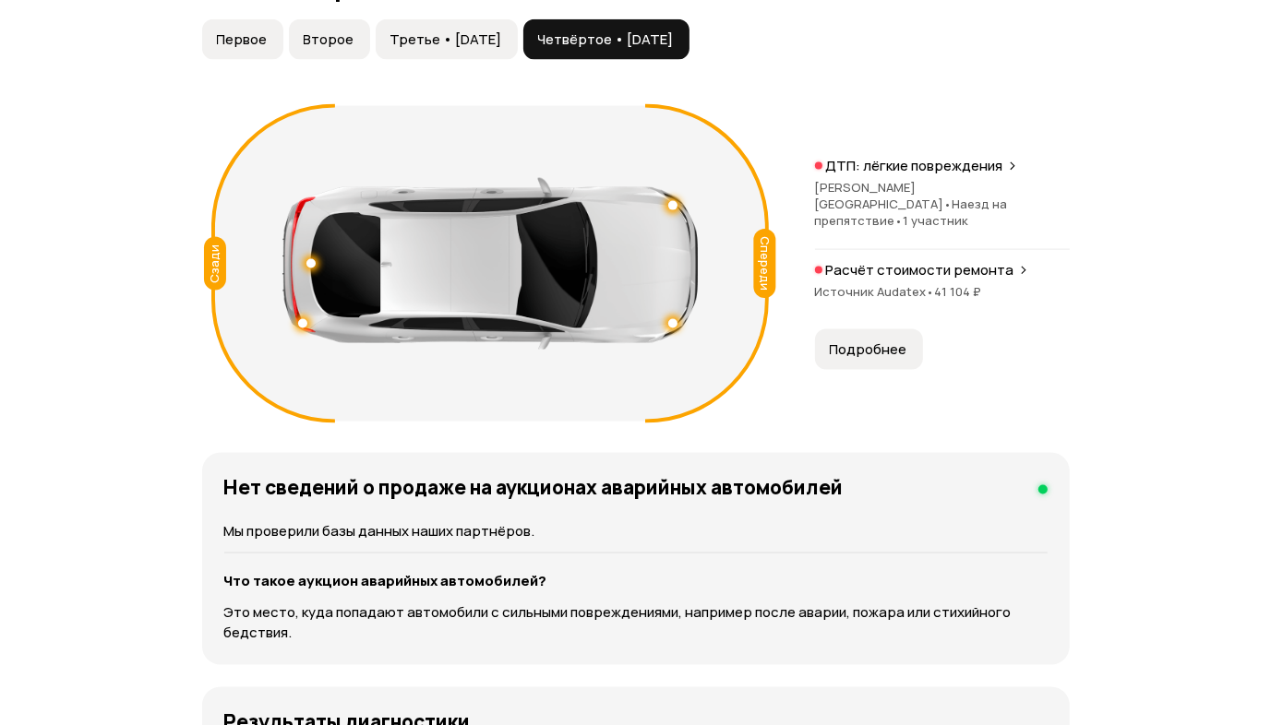
click at [508, 25] on button "Третье • 02 май 2025" at bounding box center [447, 39] width 142 height 41
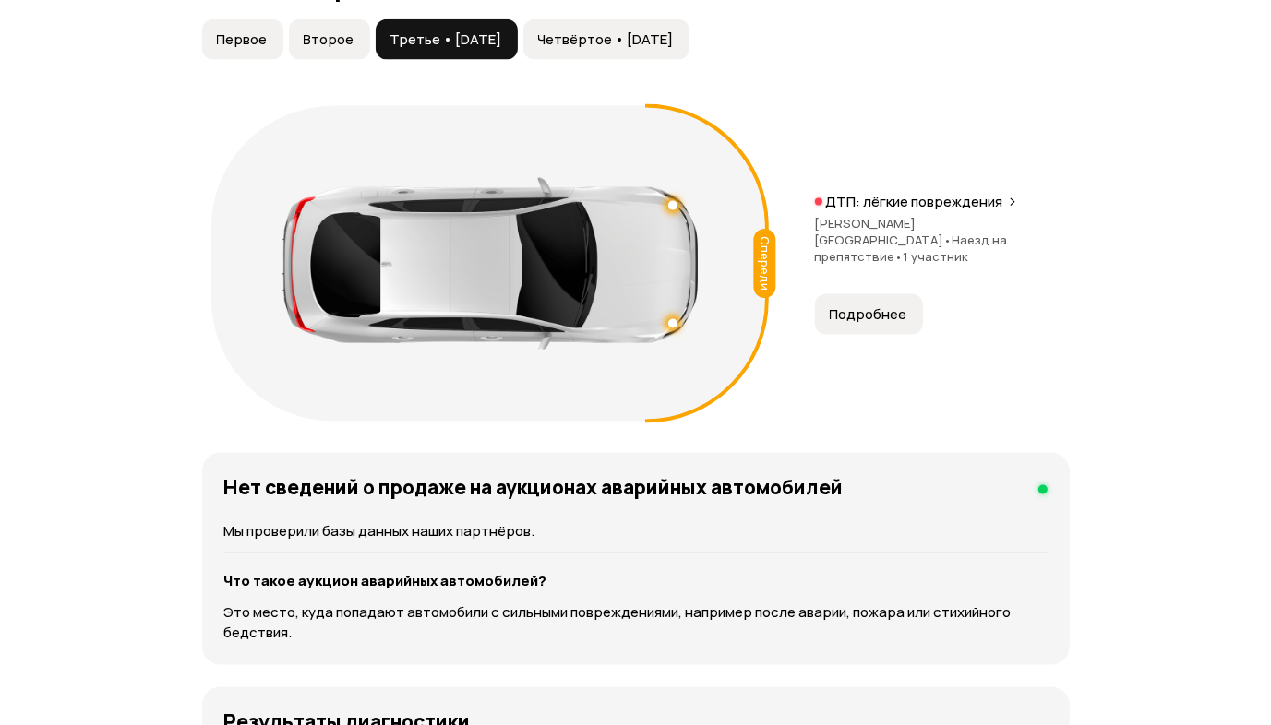
click at [638, 31] on span "Четвёртое • 02 май 2025" at bounding box center [606, 39] width 136 height 18
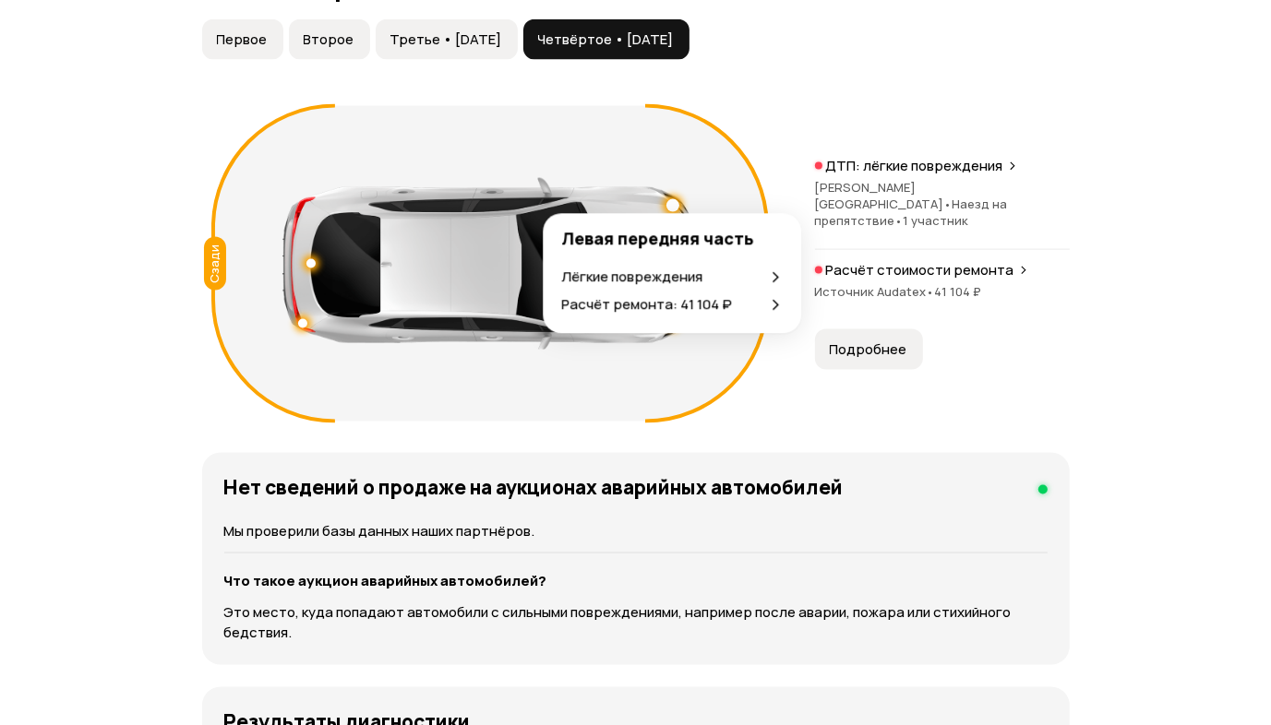
click at [663, 311] on p "Расчёт ремонта: 41 104 ₽" at bounding box center [646, 305] width 171 height 20
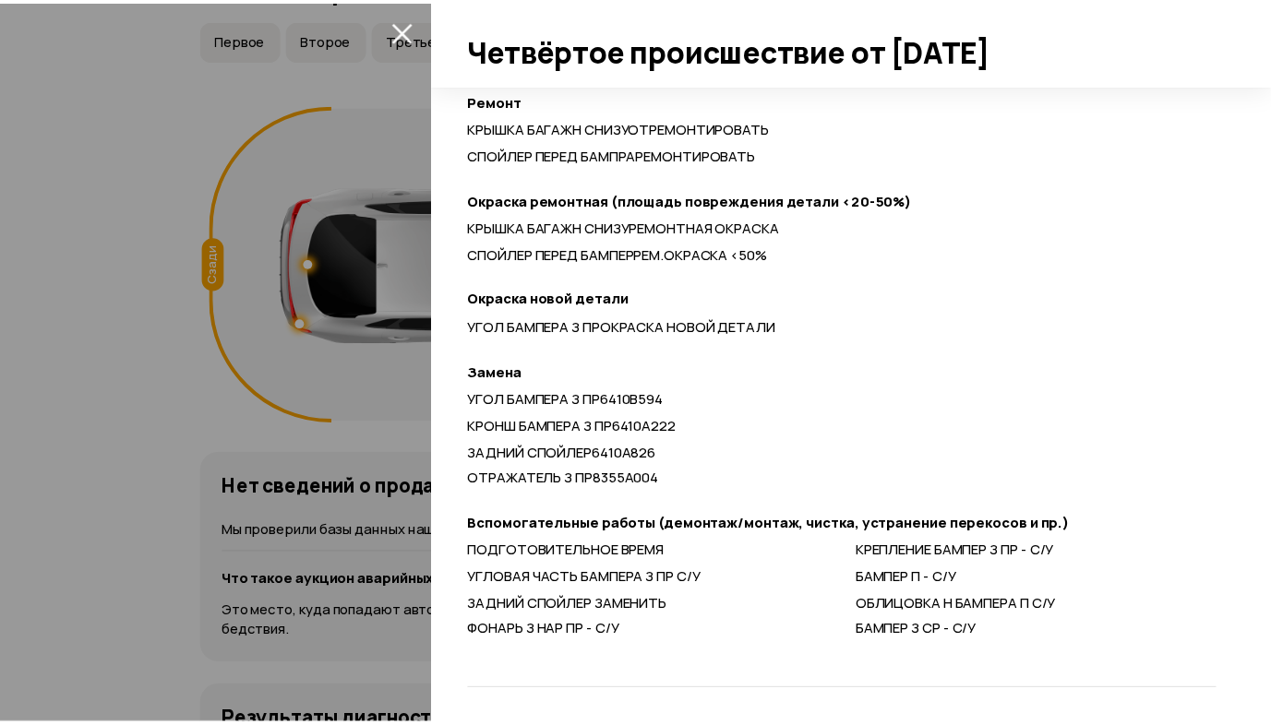
scroll to position [662, 0]
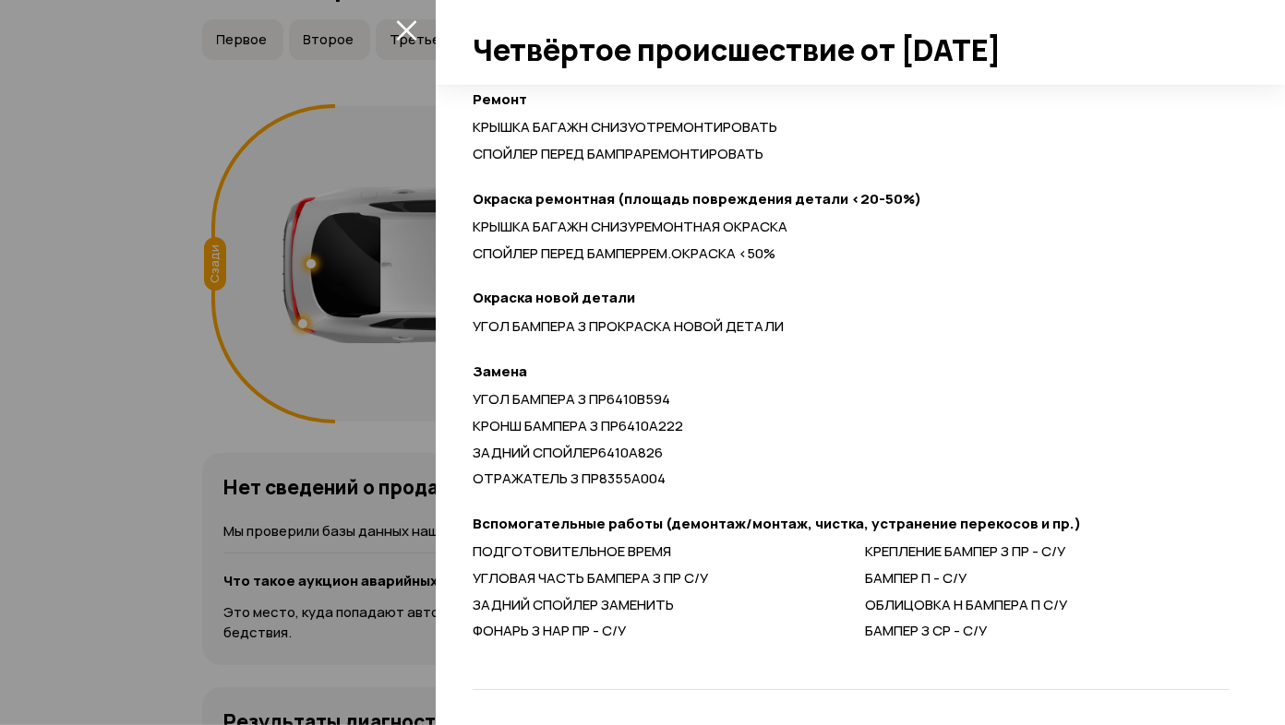
click at [105, 395] on div at bounding box center [642, 362] width 1285 height 725
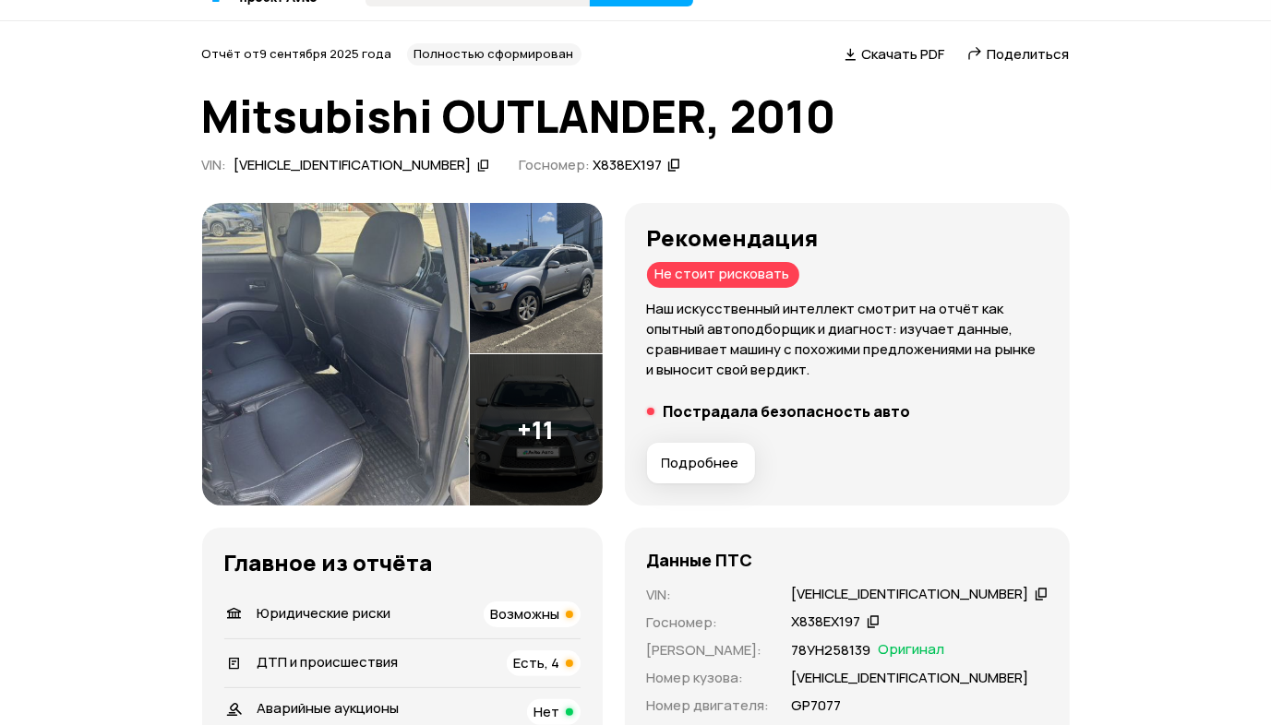
scroll to position [0, 0]
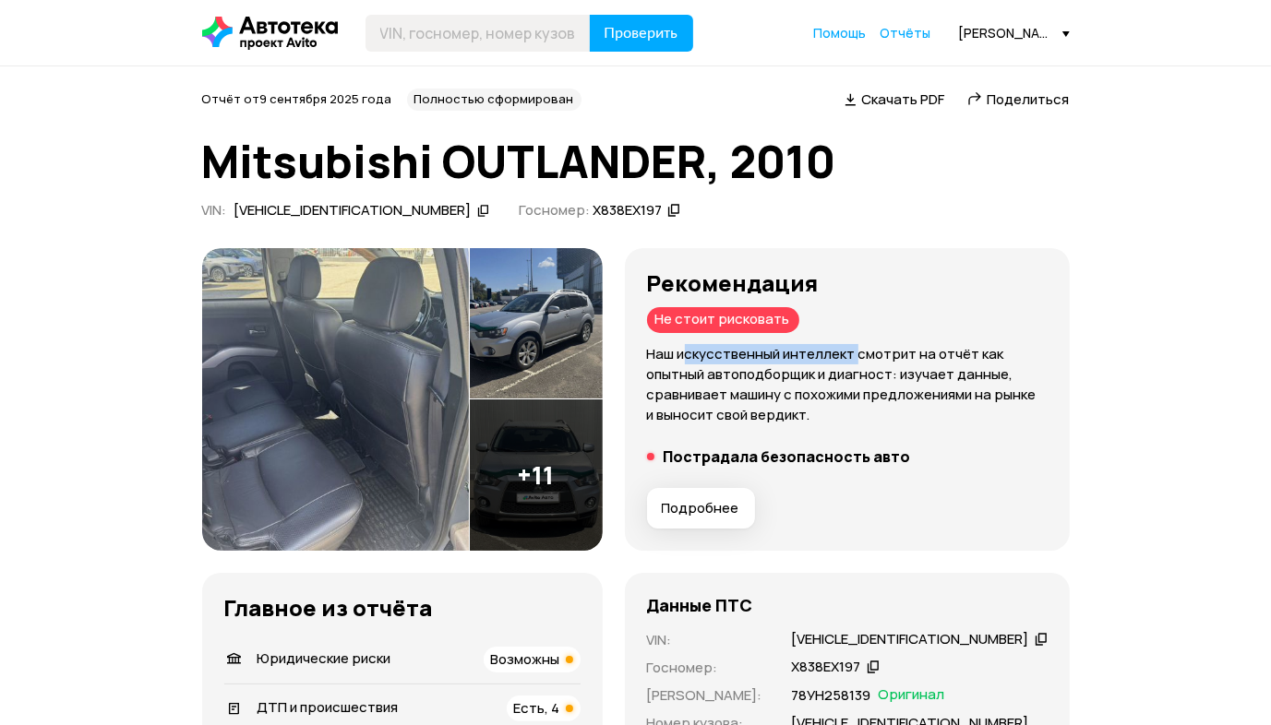
drag, startPoint x: 711, startPoint y: 353, endPoint x: 881, endPoint y: 354, distance: 170.7
click at [881, 354] on p "Наш искусственный интеллект смотрит на отчёт как опытный автоподборщик и диагно…" at bounding box center [847, 384] width 401 height 81
drag, startPoint x: 881, startPoint y: 354, endPoint x: 802, endPoint y: 402, distance: 92.7
click at [802, 402] on p "Наш искусственный интеллект смотрит на отчёт как опытный автоподборщик и диагно…" at bounding box center [847, 384] width 401 height 81
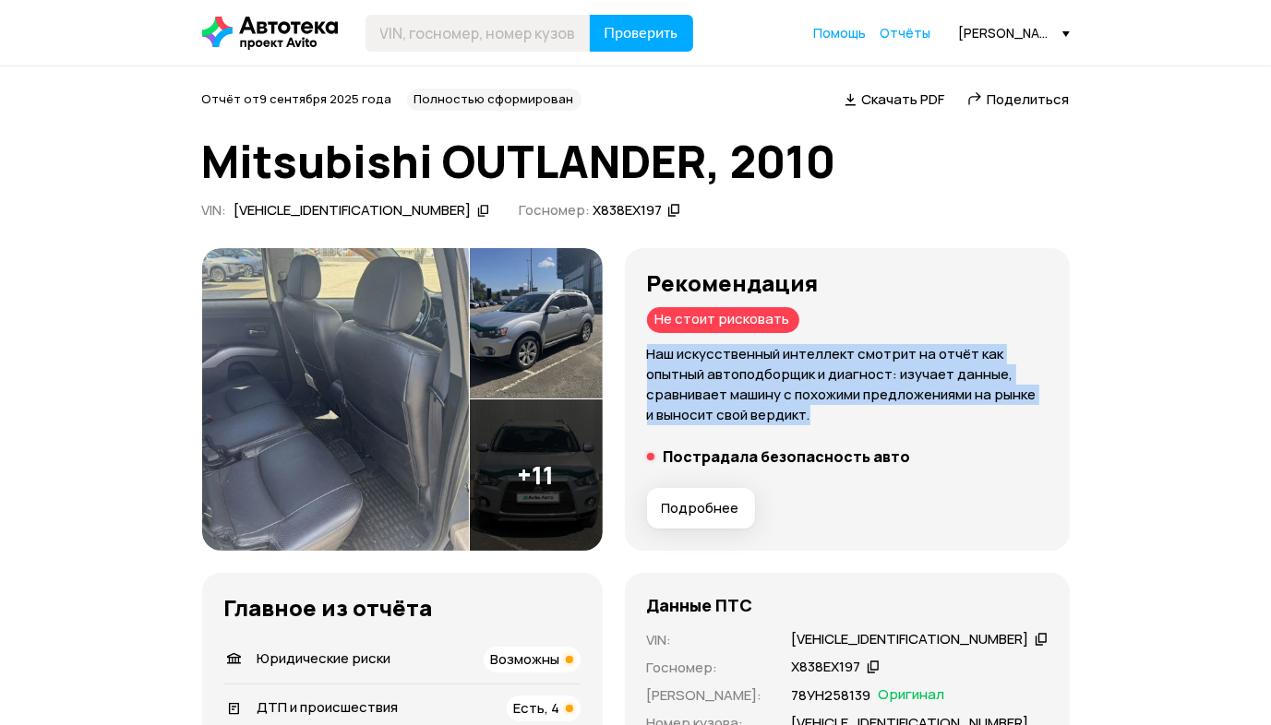
drag, startPoint x: 668, startPoint y: 354, endPoint x: 920, endPoint y: 417, distance: 259.6
click at [920, 417] on p "Наш искусственный интеллект смотрит на отчёт как опытный автоподборщик и диагно…" at bounding box center [847, 384] width 401 height 81
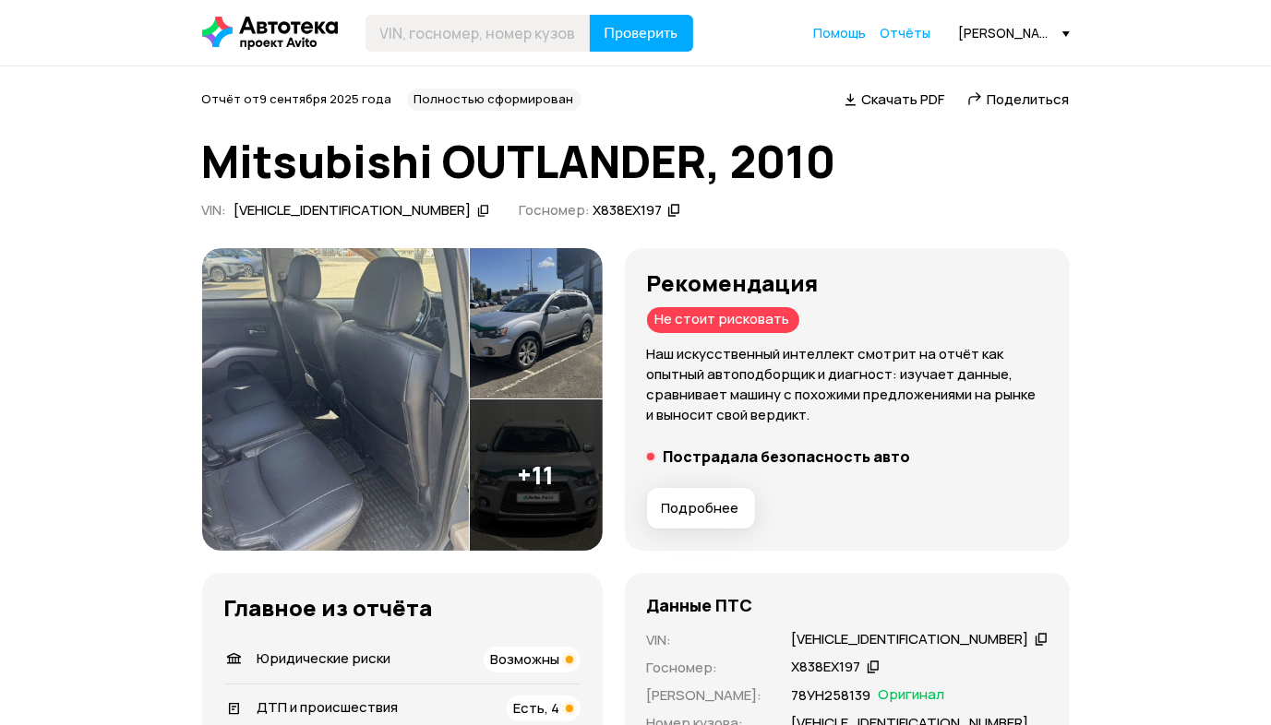
drag, startPoint x: 920, startPoint y: 417, endPoint x: 986, endPoint y: 439, distance: 69.2
click at [986, 439] on div "Рекомендация Не стоит рисковать Наш искусственный интеллект смотрит на отчёт ка…" at bounding box center [847, 399] width 401 height 258
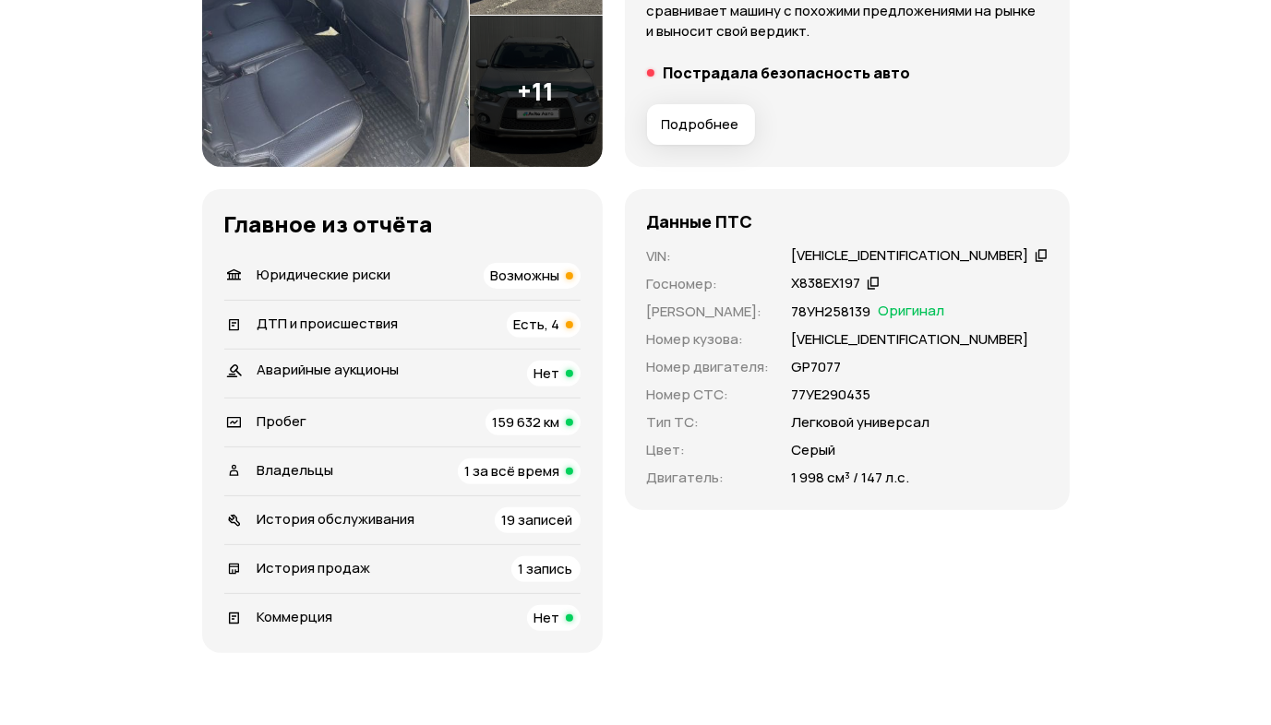
scroll to position [461, 0]
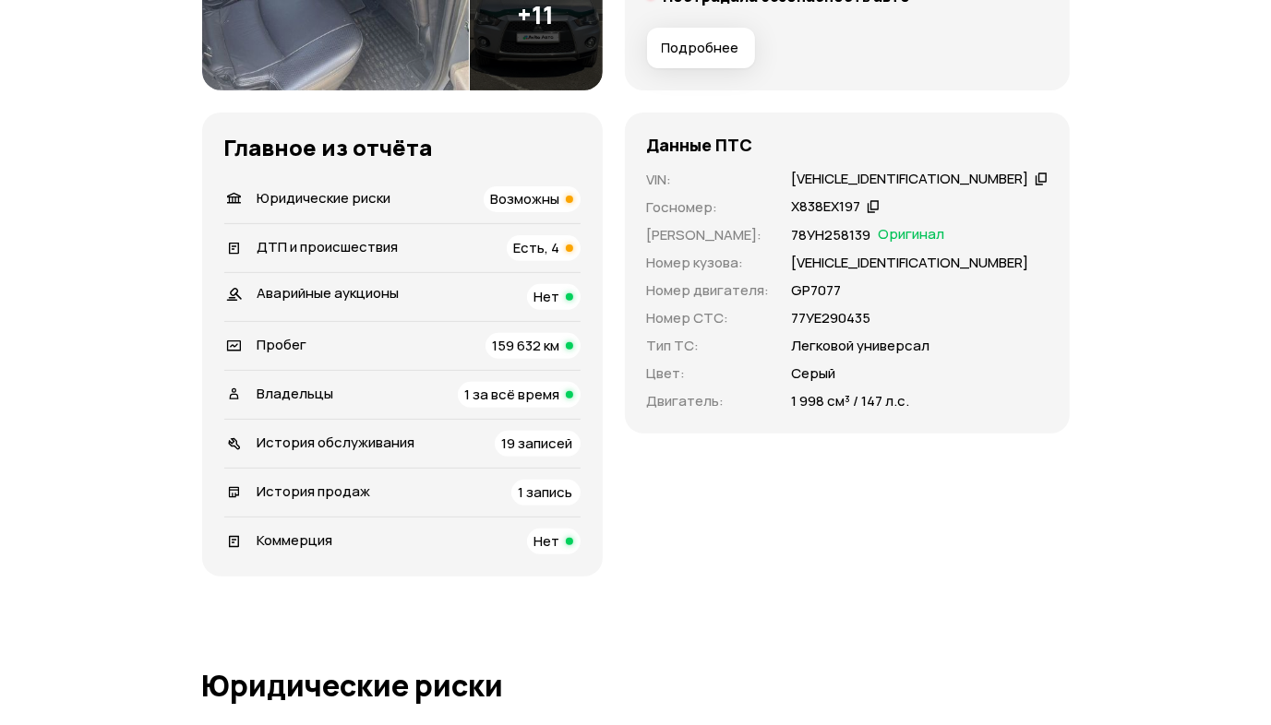
click at [560, 244] on span "Есть, 4" at bounding box center [537, 247] width 46 height 19
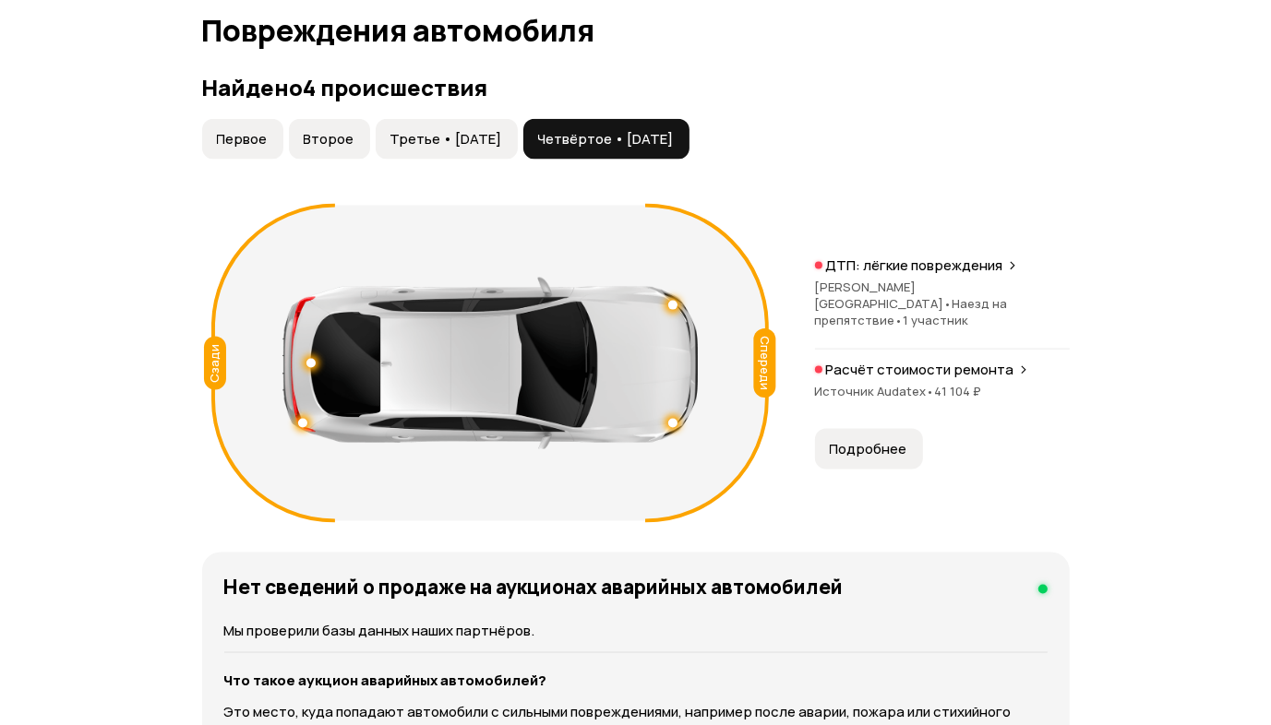
scroll to position [2032, 0]
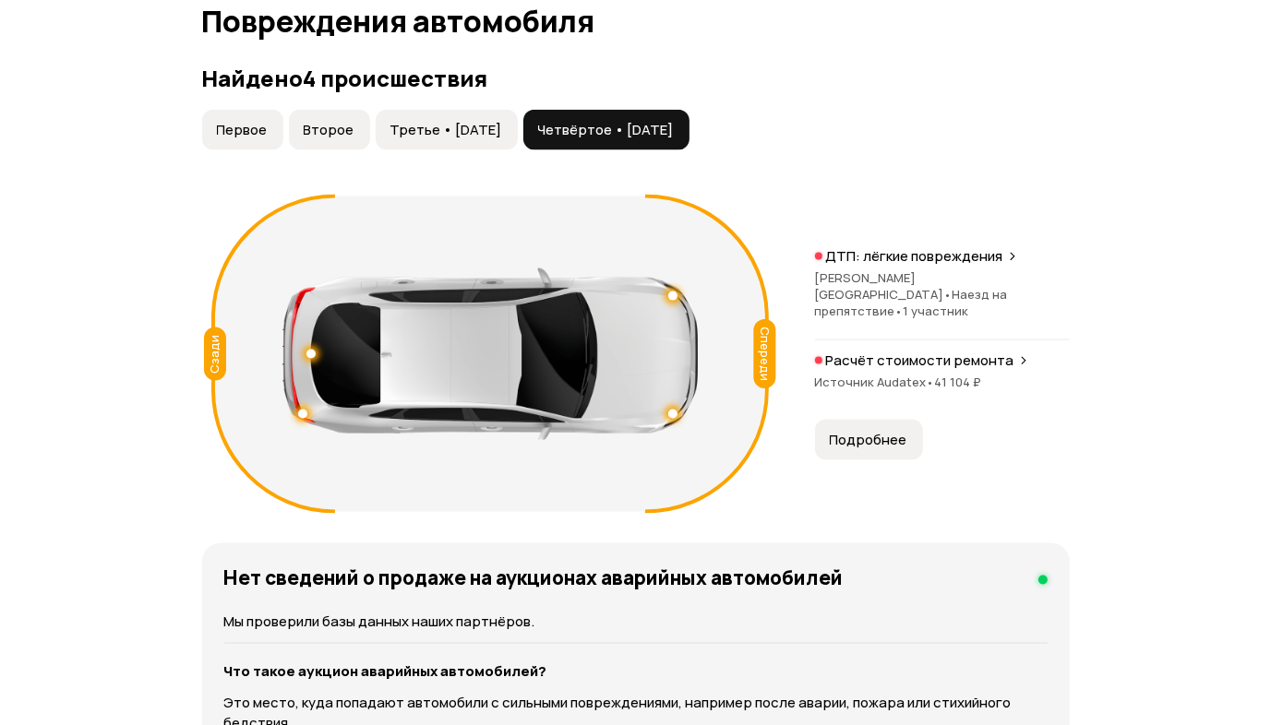
click at [317, 124] on span "Второе" at bounding box center [329, 130] width 51 height 18
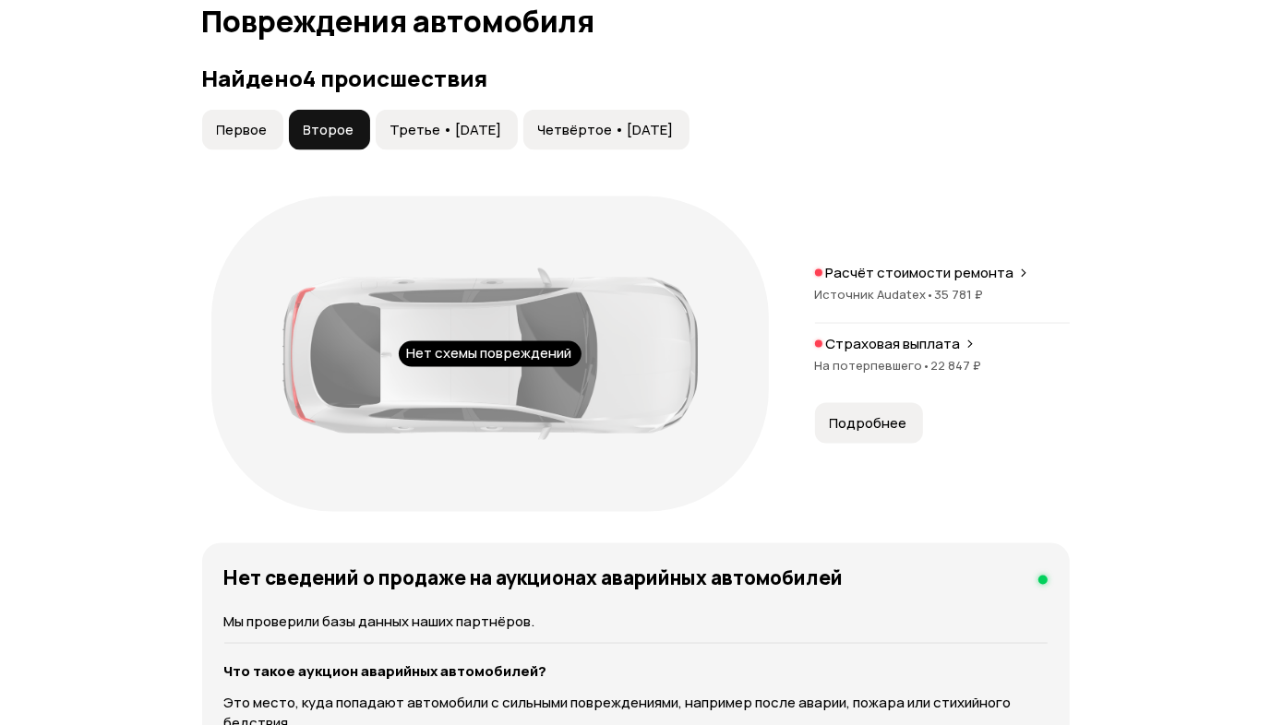
click at [428, 125] on span "Третье • 02 май 2025" at bounding box center [446, 130] width 112 height 18
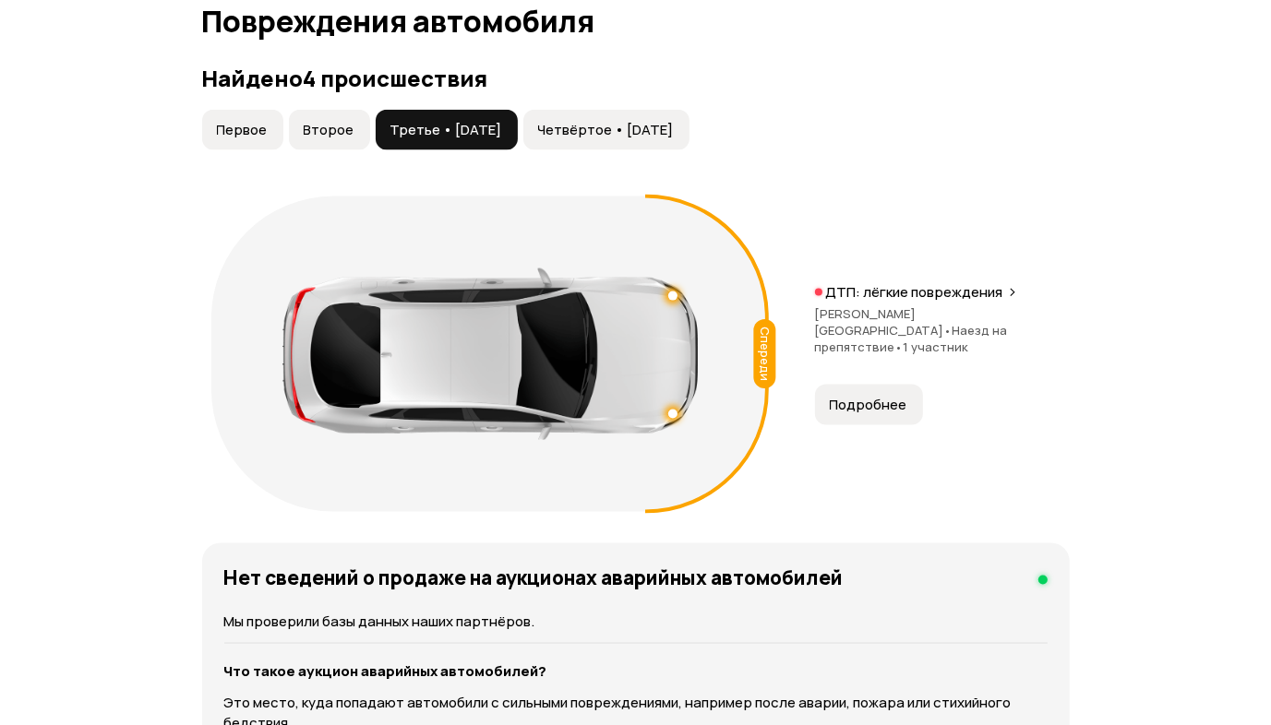
click at [329, 125] on span "Второе" at bounding box center [329, 130] width 51 height 18
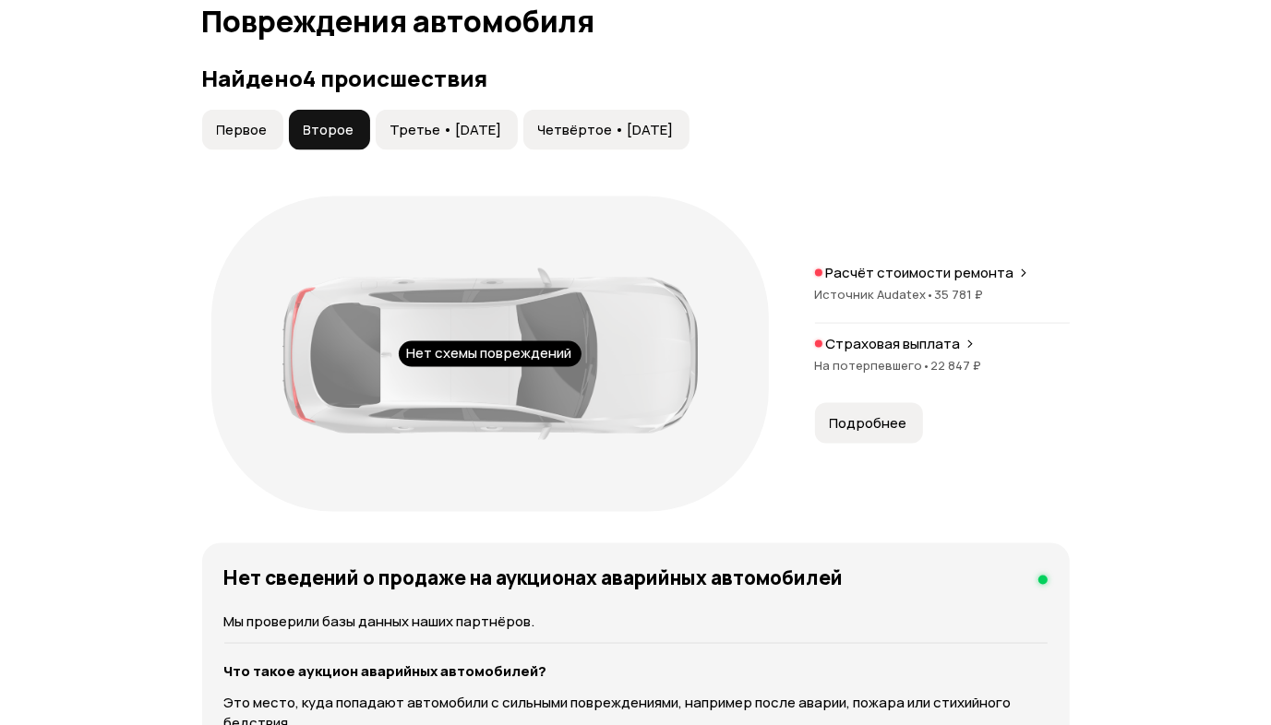
click at [447, 127] on span "Третье • 02 май 2025" at bounding box center [446, 130] width 112 height 18
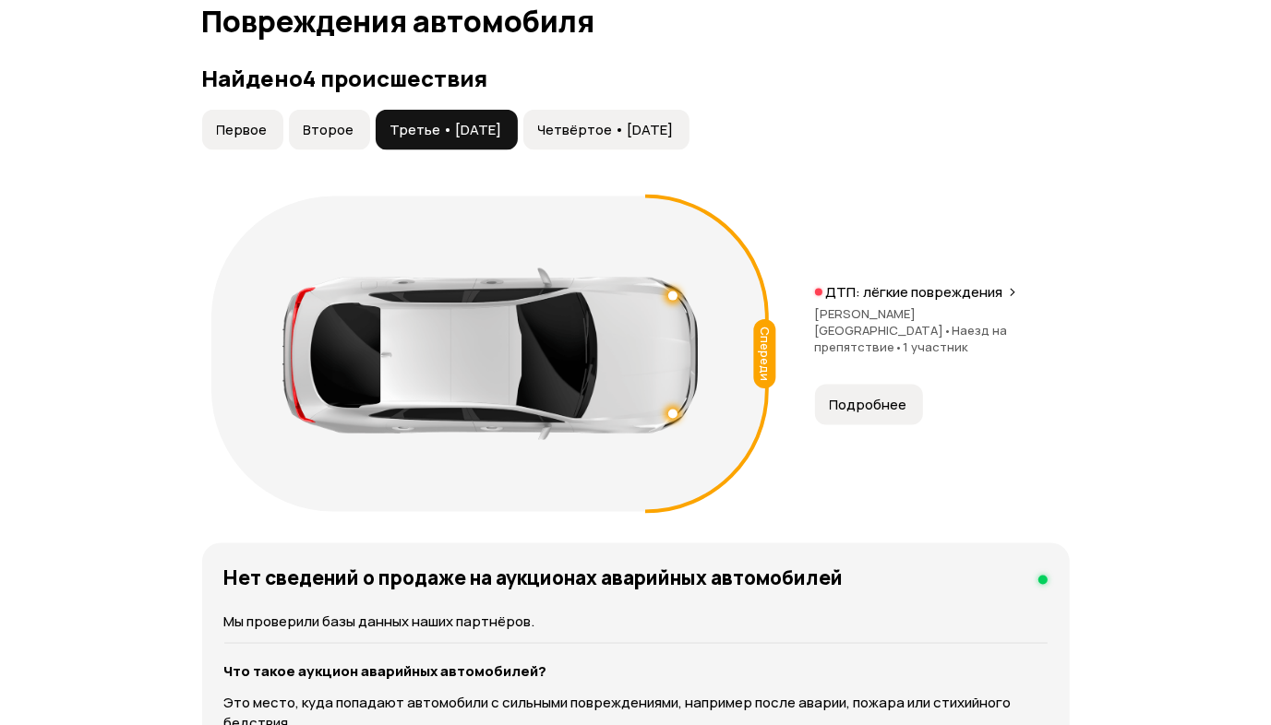
click at [266, 123] on span "Первое" at bounding box center [242, 130] width 51 height 18
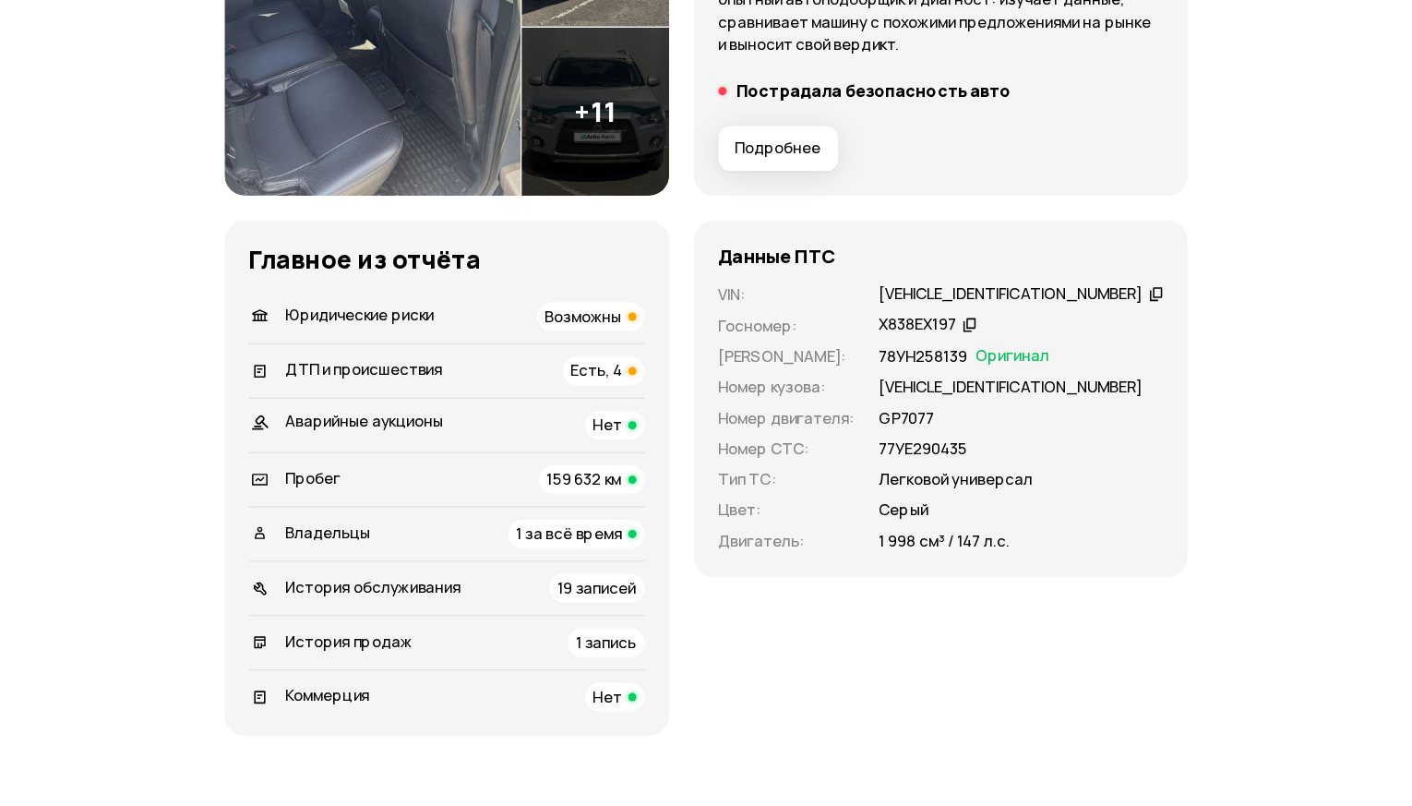
scroll to position [0, 0]
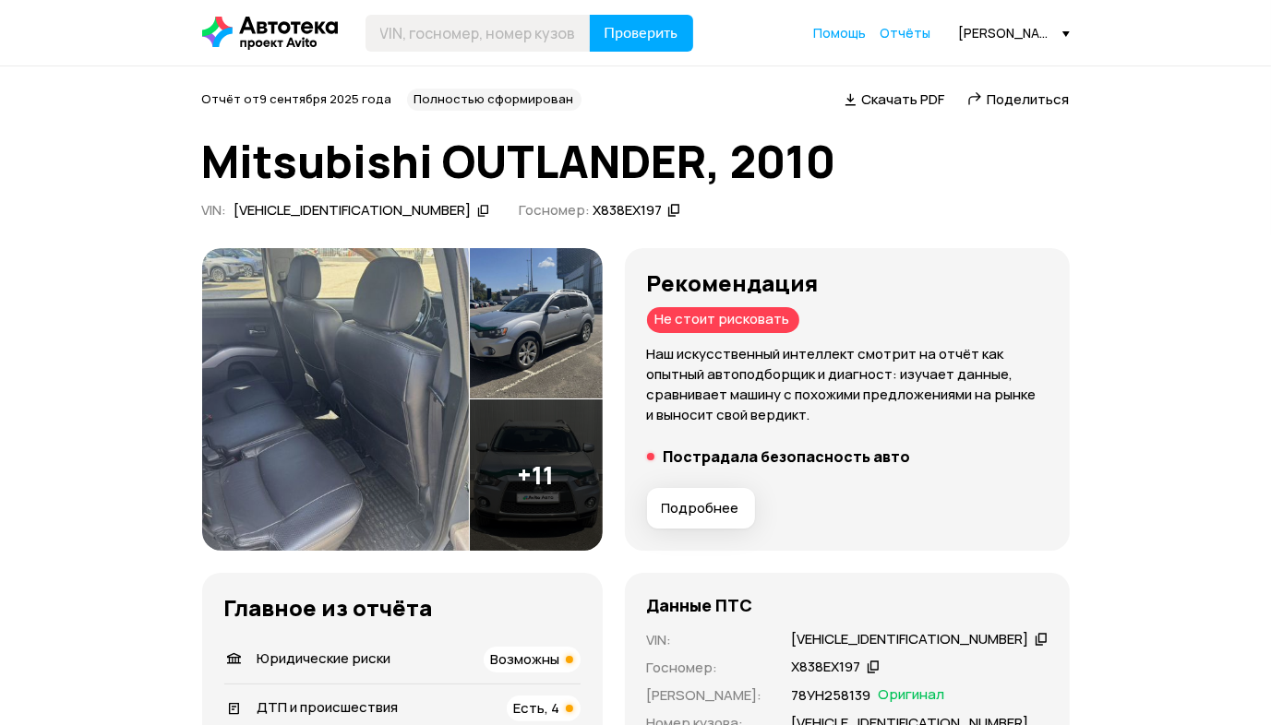
click at [892, 100] on span "Скачать PDF" at bounding box center [903, 99] width 83 height 19
click at [897, 30] on span "Отчёты" at bounding box center [905, 33] width 51 height 18
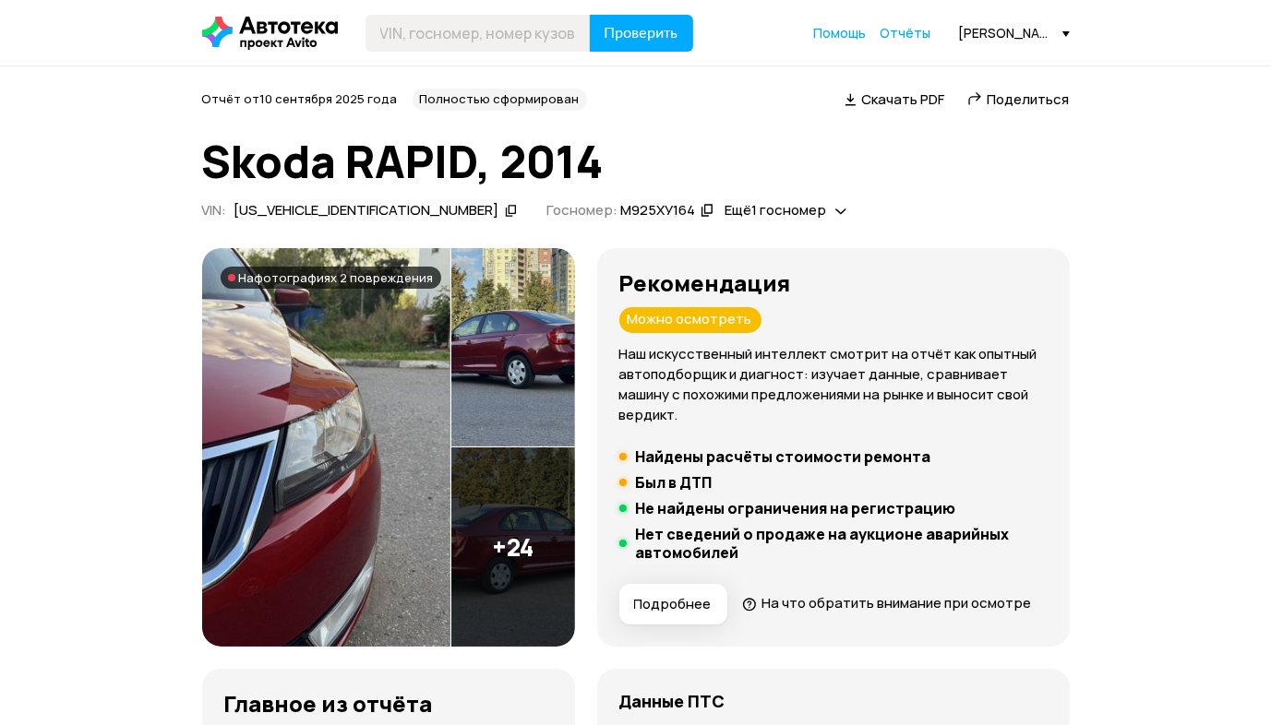
click at [317, 271] on span "На фотографиях 2 повреждения" at bounding box center [336, 277] width 195 height 15
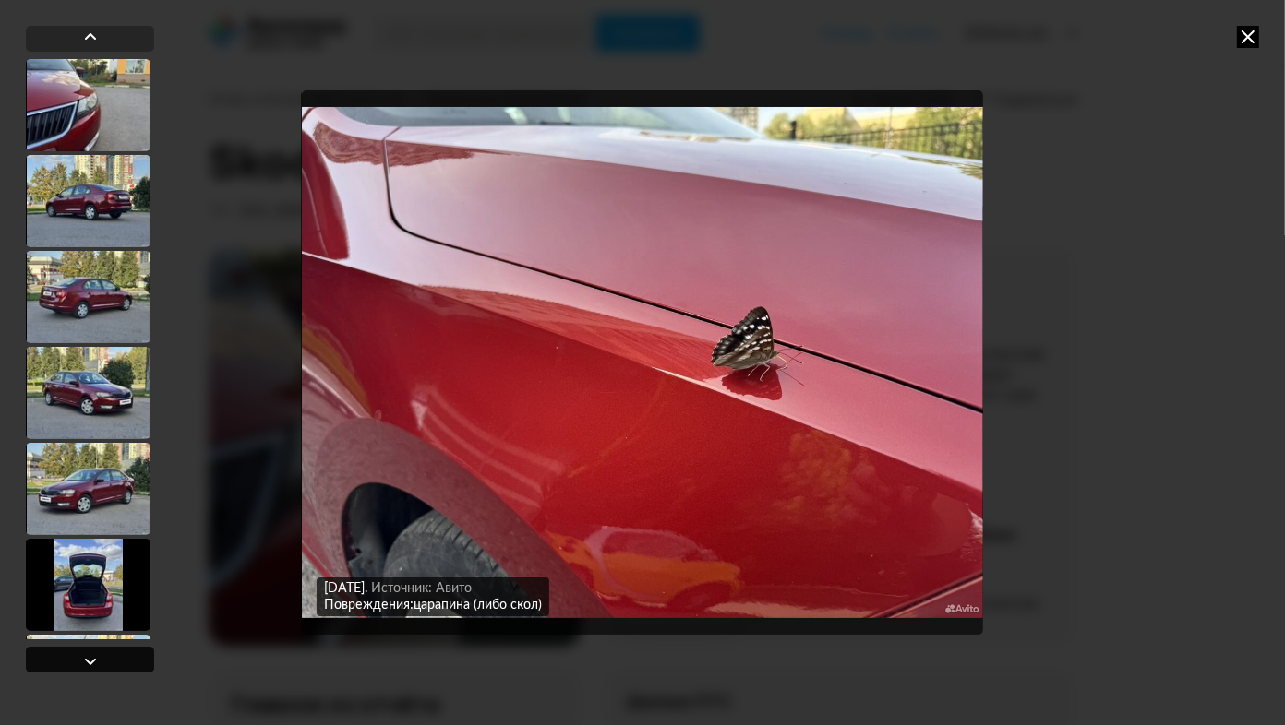
click at [95, 667] on div at bounding box center [90, 662] width 22 height 22
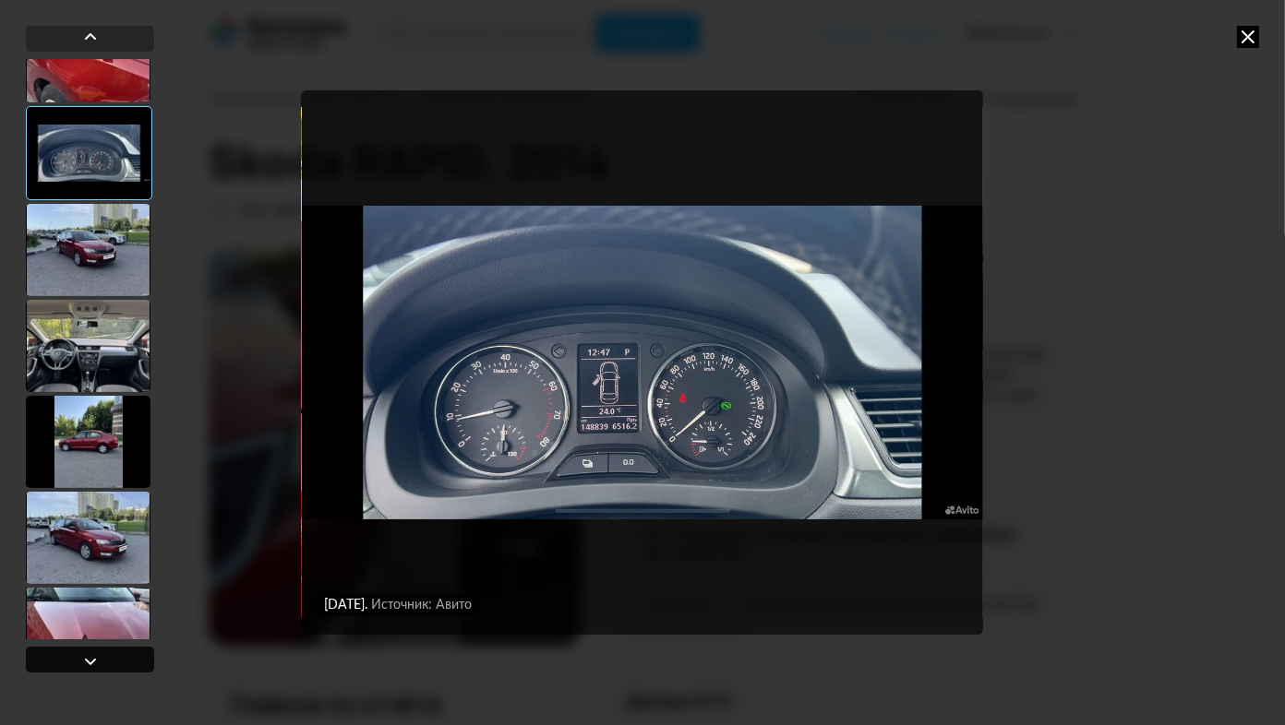
click at [95, 667] on div at bounding box center [90, 662] width 22 height 22
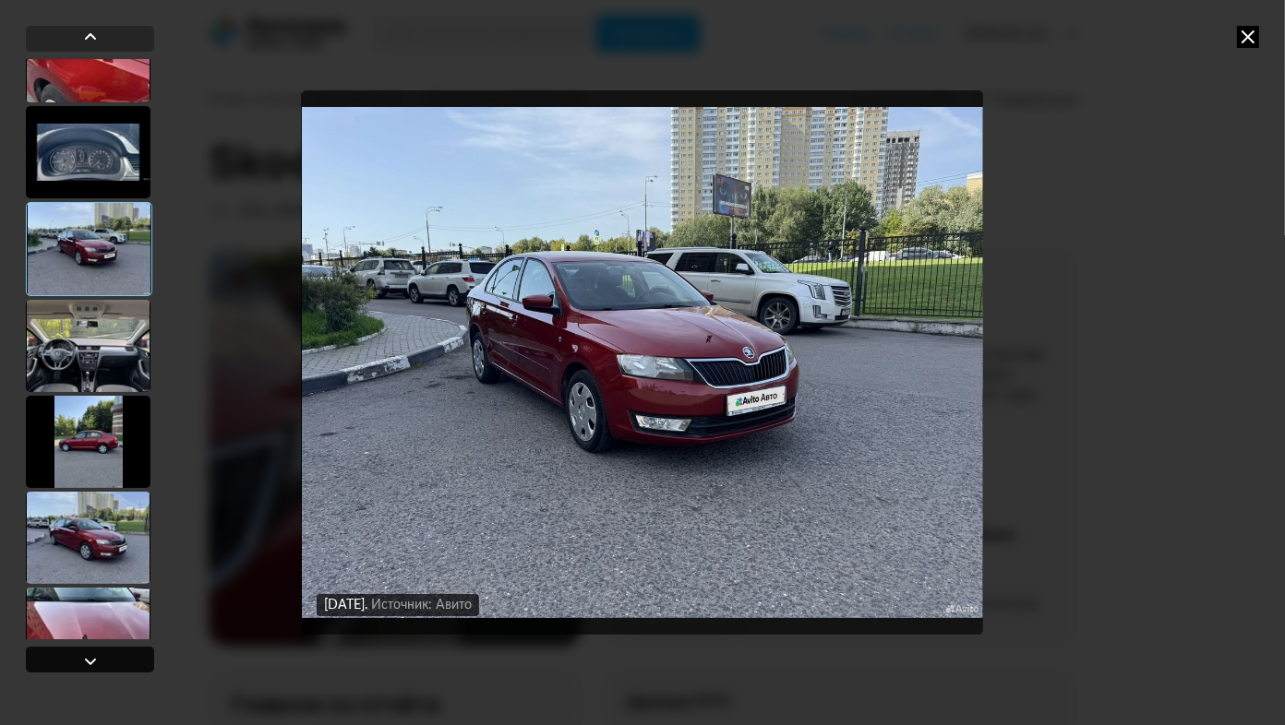
click at [95, 667] on div at bounding box center [90, 662] width 22 height 22
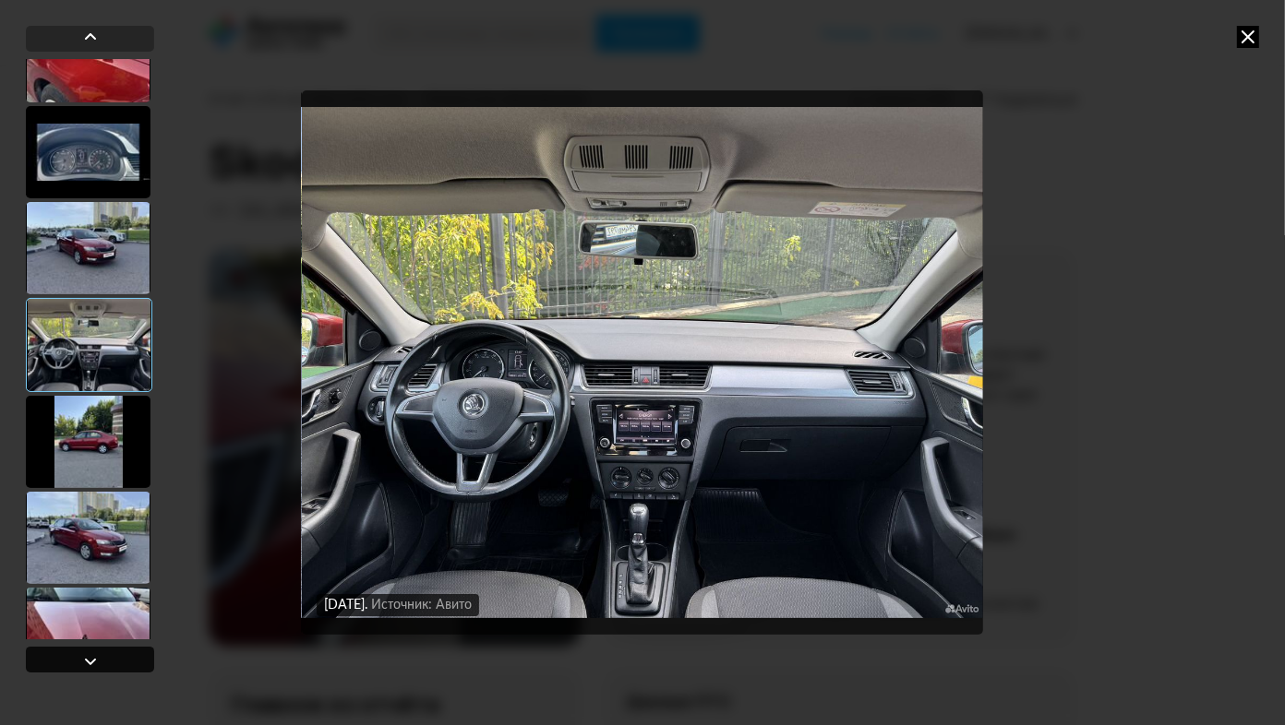
click at [95, 667] on div at bounding box center [90, 662] width 22 height 22
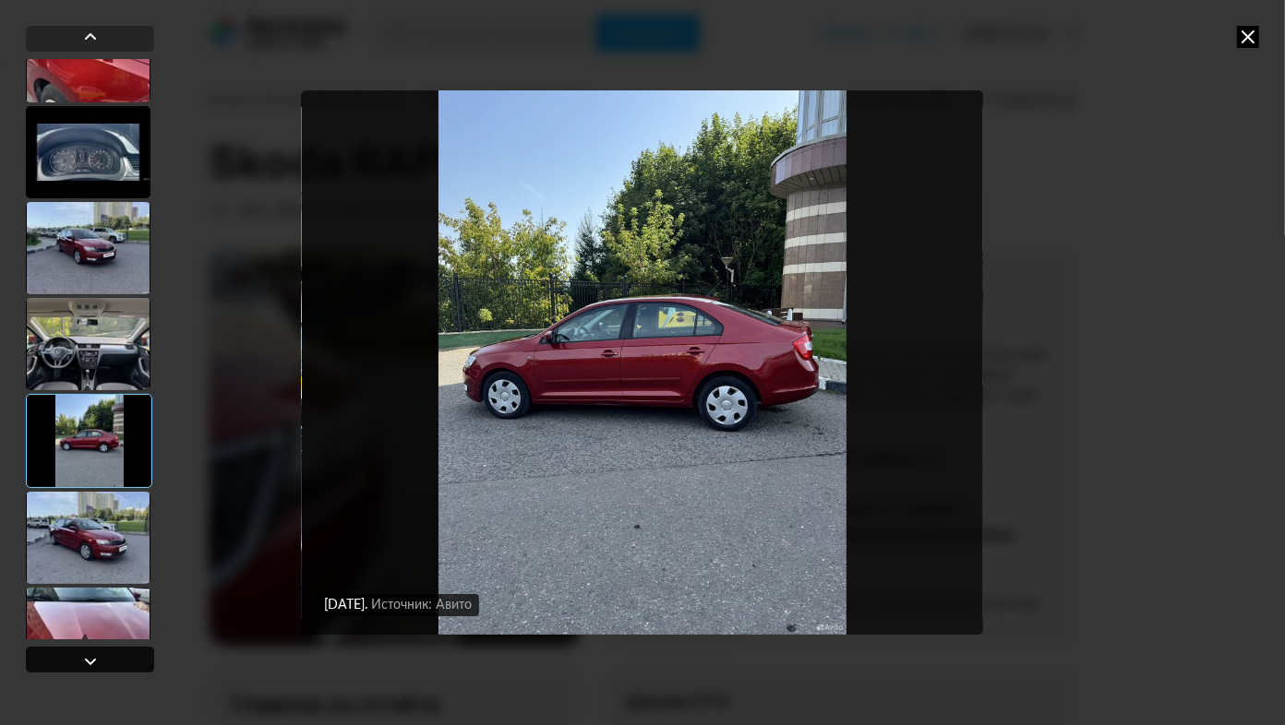
click at [95, 667] on div at bounding box center [90, 662] width 22 height 22
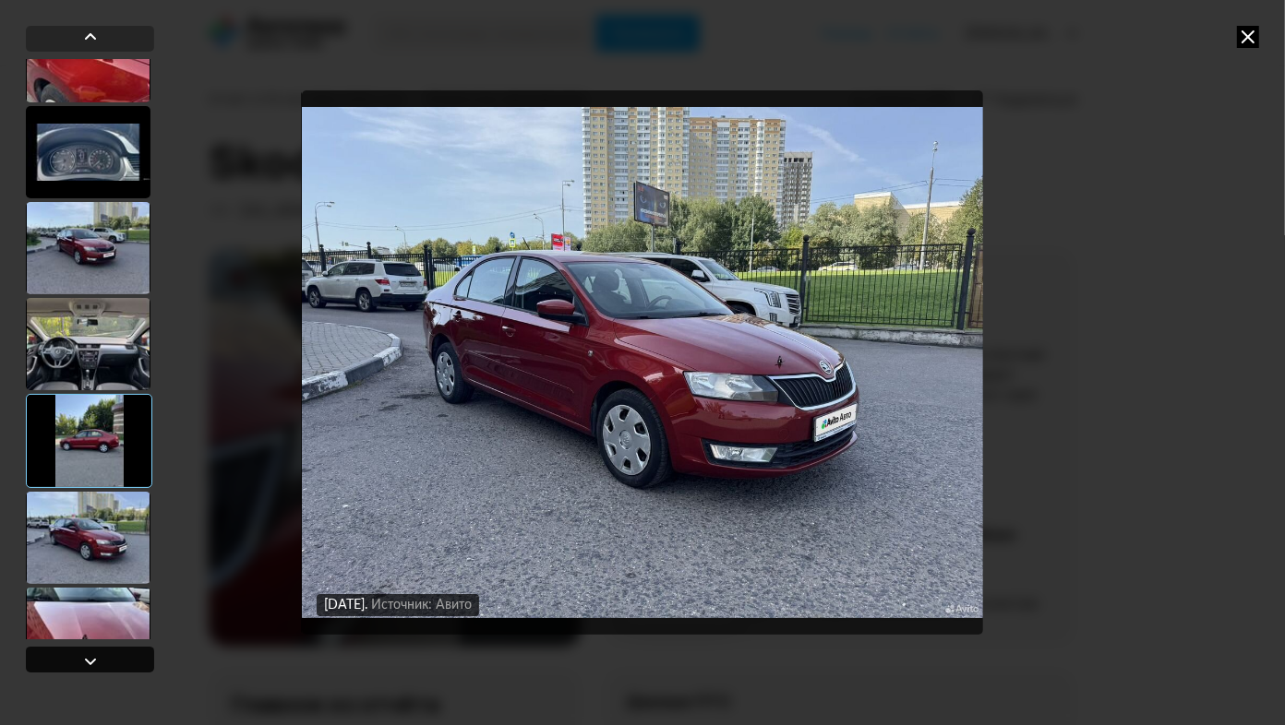
click at [95, 667] on div at bounding box center [90, 662] width 22 height 22
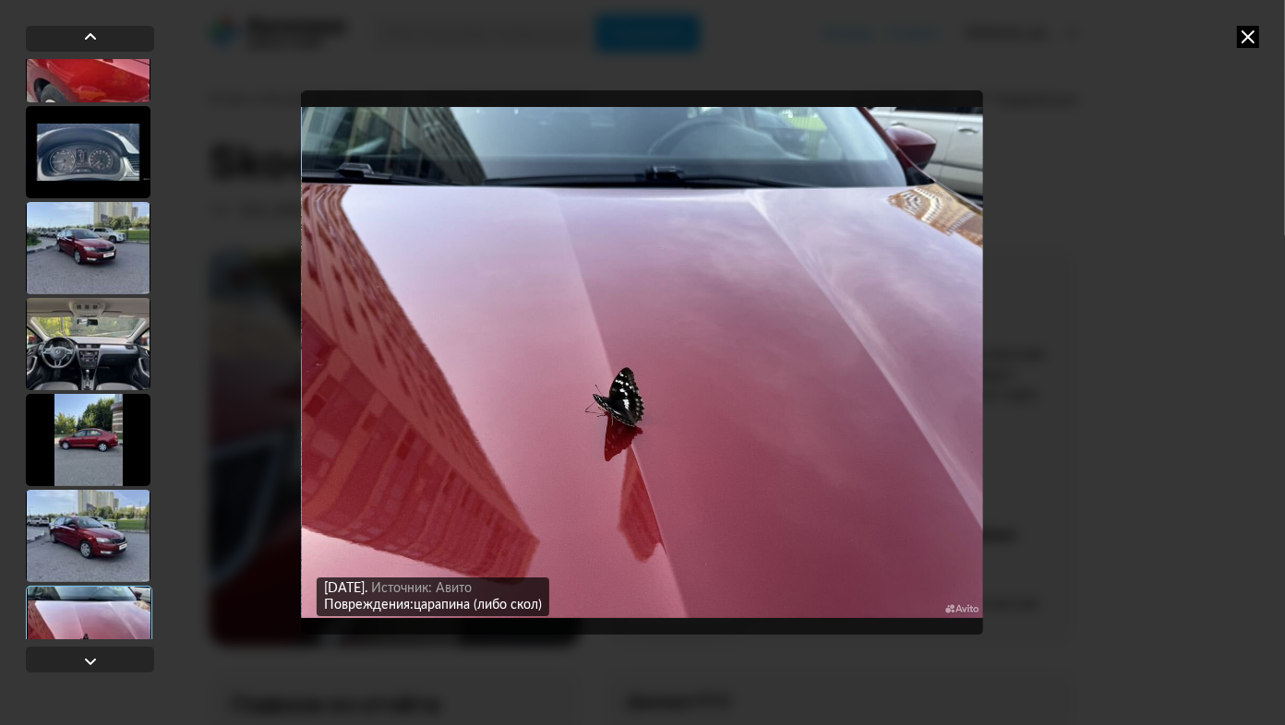
click at [1245, 33] on icon at bounding box center [1248, 37] width 22 height 22
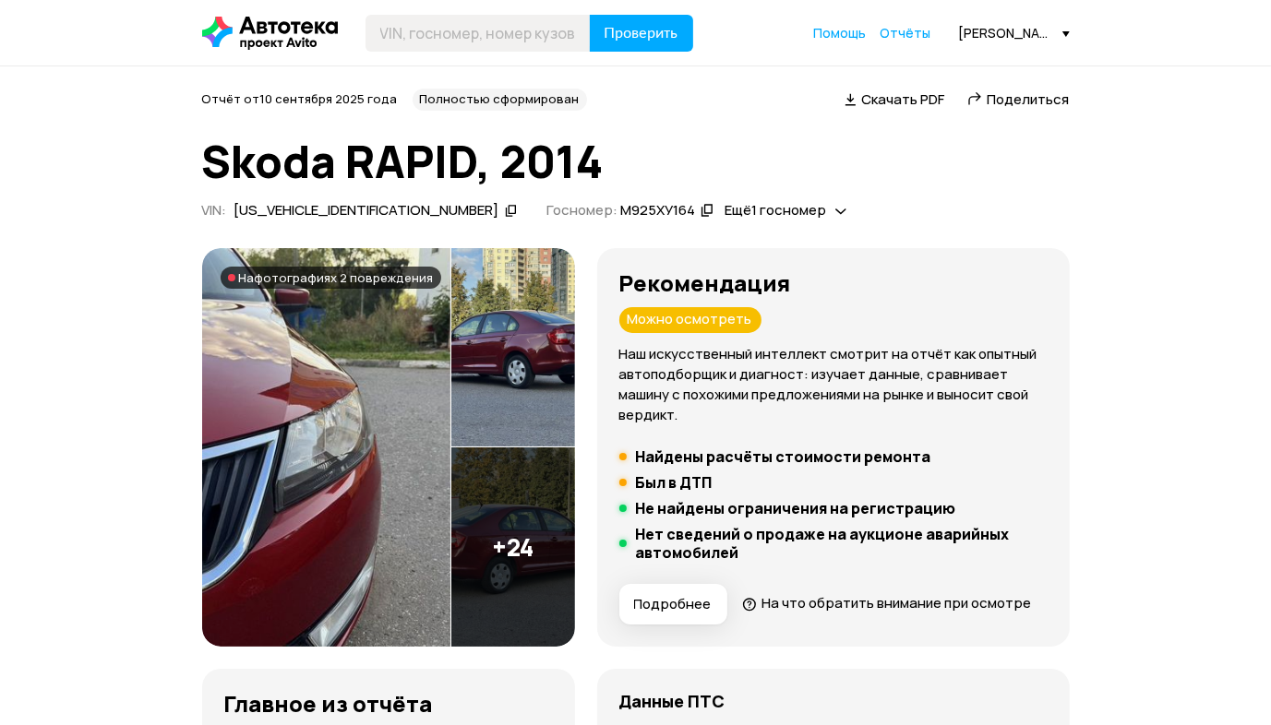
click at [317, 272] on span "На фотографиях 2 повреждения" at bounding box center [336, 277] width 195 height 15
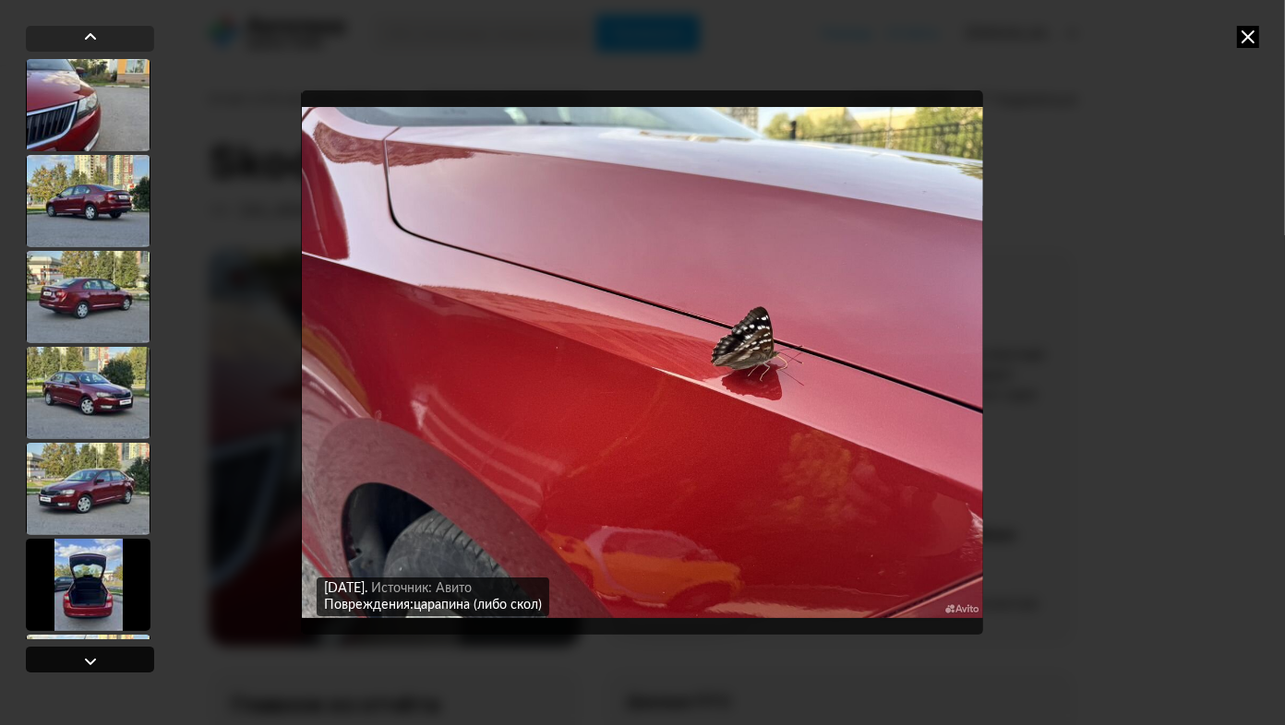
click at [110, 651] on div at bounding box center [90, 660] width 128 height 26
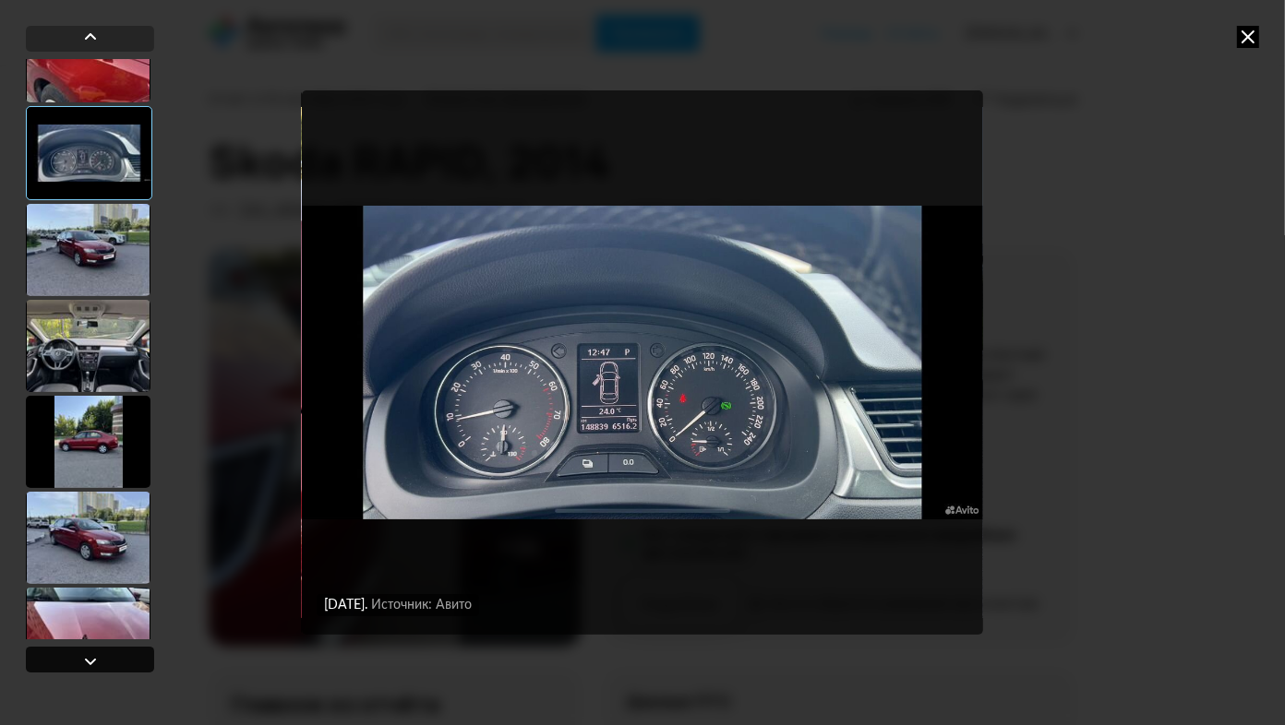
click at [108, 656] on div at bounding box center [90, 660] width 128 height 26
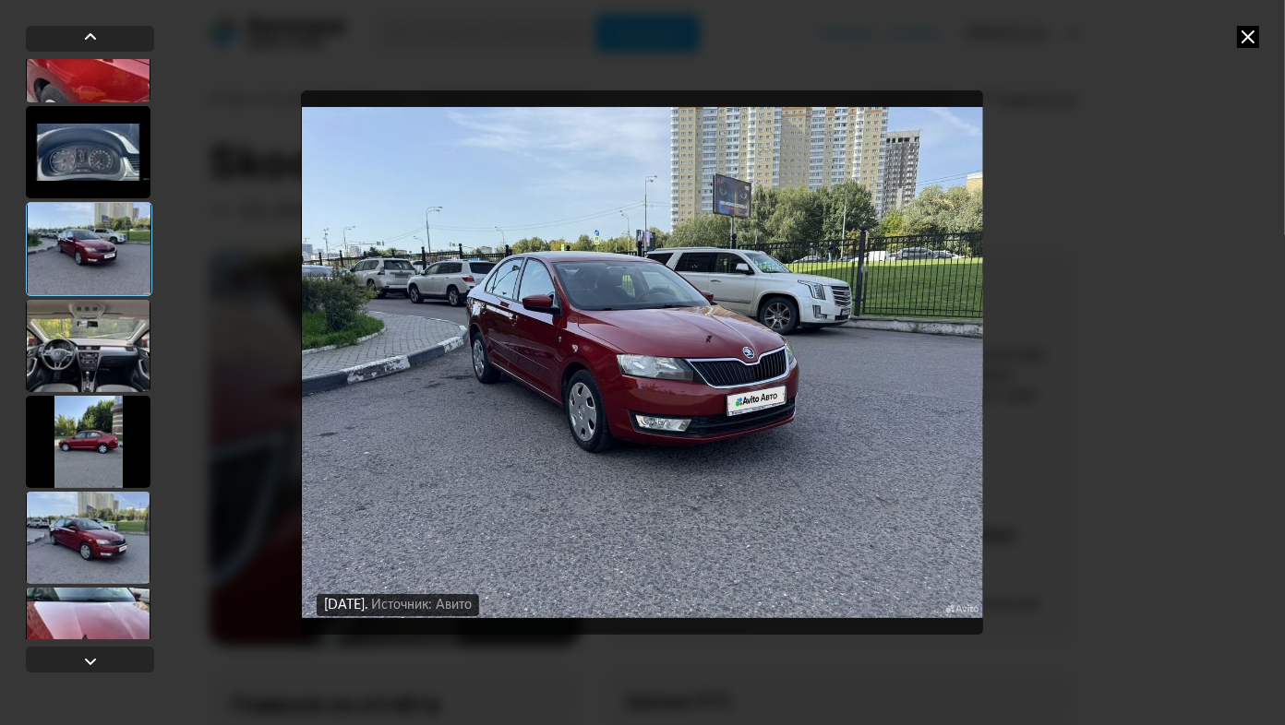
click at [107, 613] on div at bounding box center [88, 634] width 125 height 92
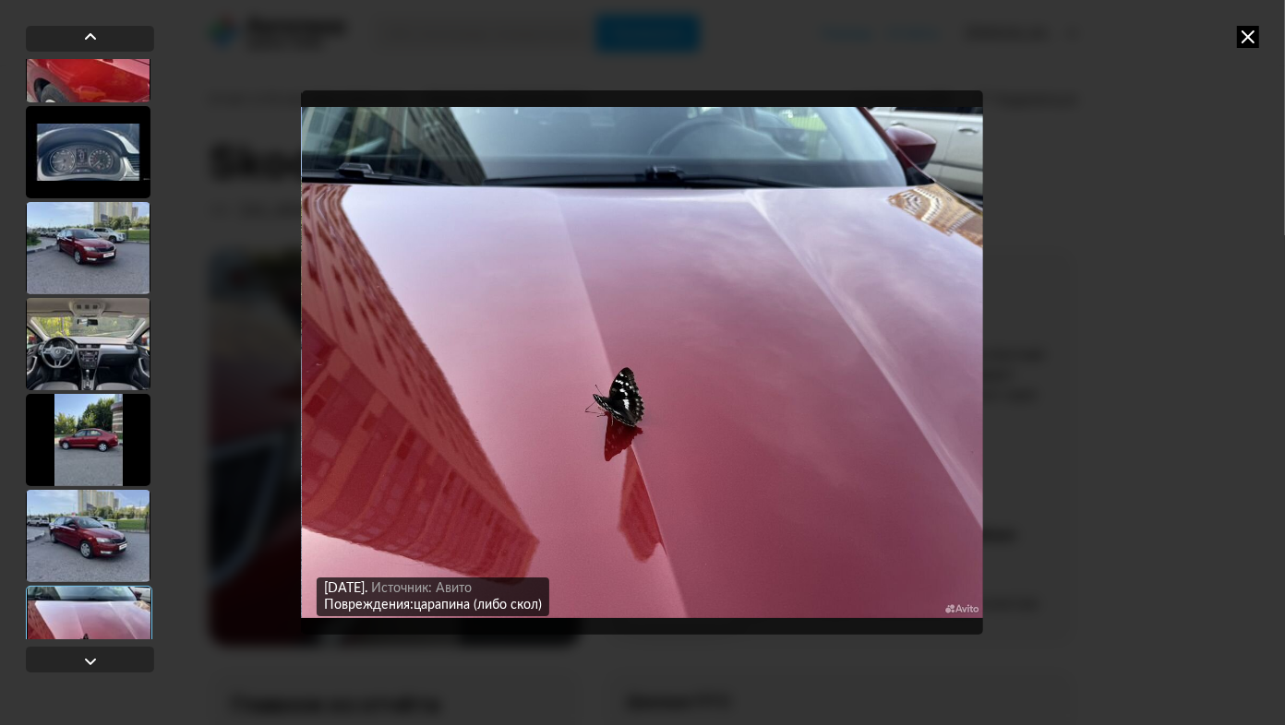
click at [1240, 39] on icon at bounding box center [1248, 37] width 22 height 22
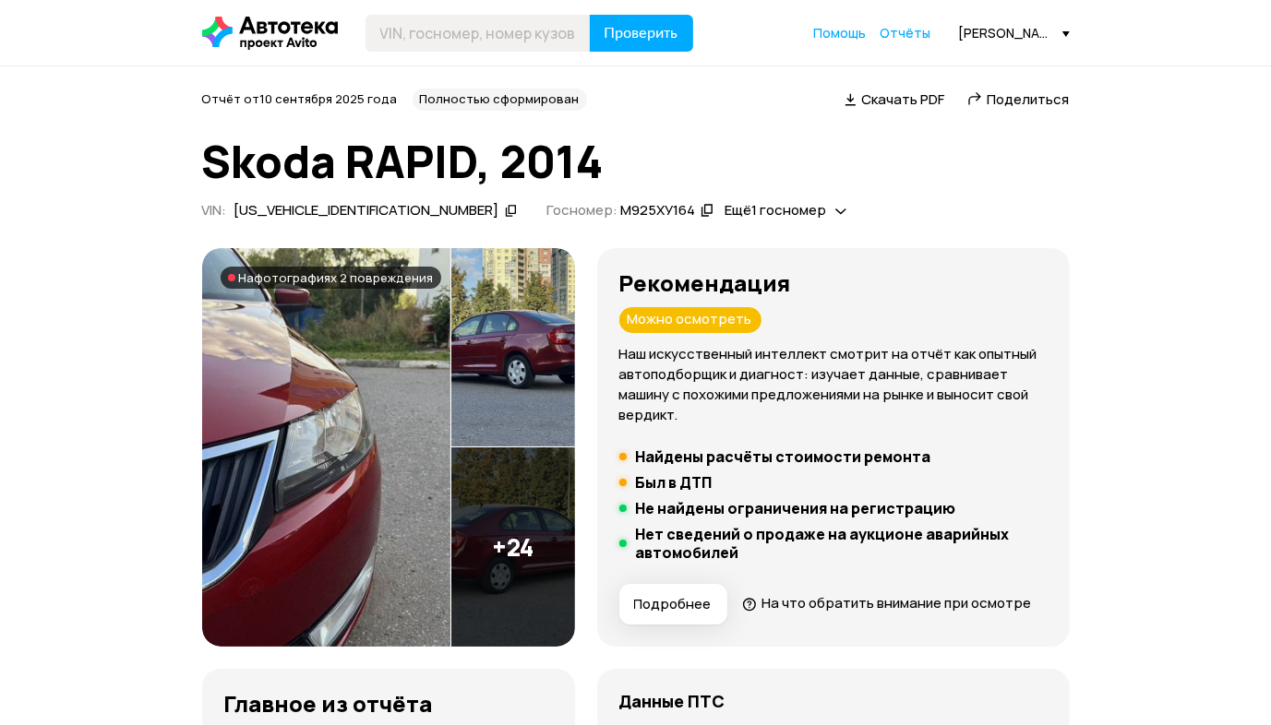
click at [371, 270] on span "На фотографиях 2 повреждения" at bounding box center [336, 277] width 195 height 15
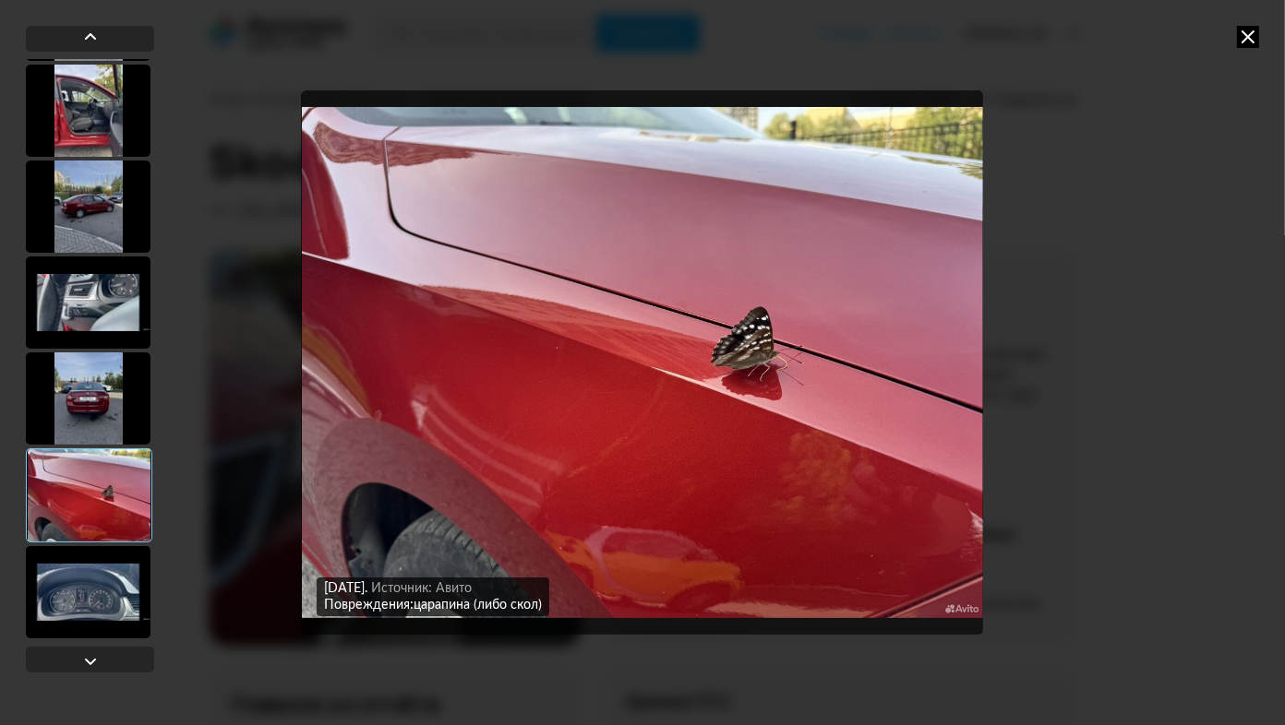
scroll to position [1568, 0]
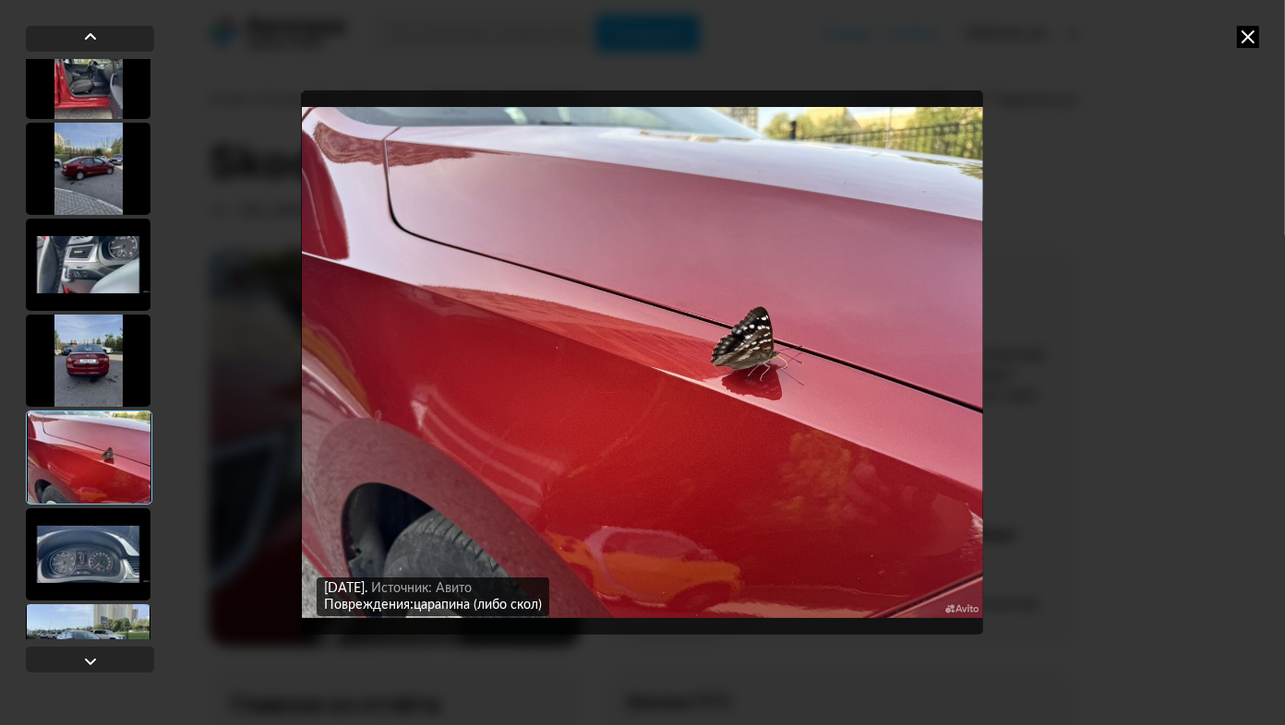
click at [103, 470] on div at bounding box center [89, 458] width 126 height 94
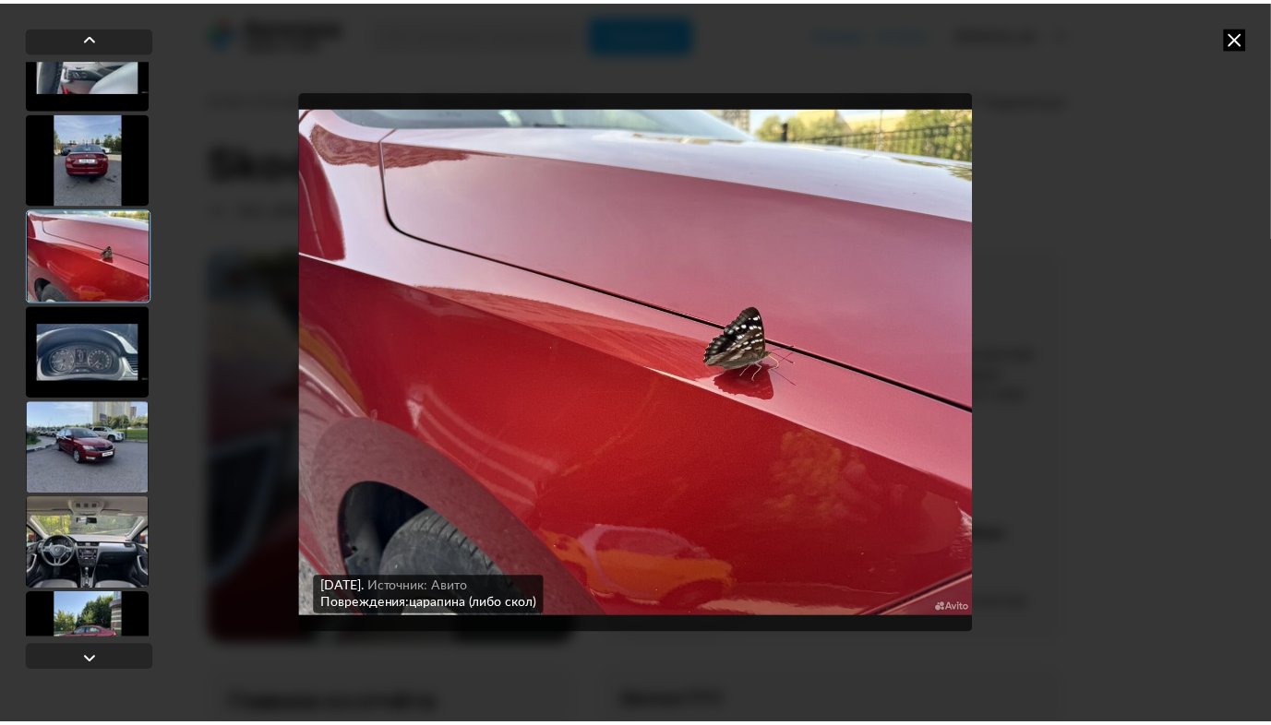
scroll to position [2012, 0]
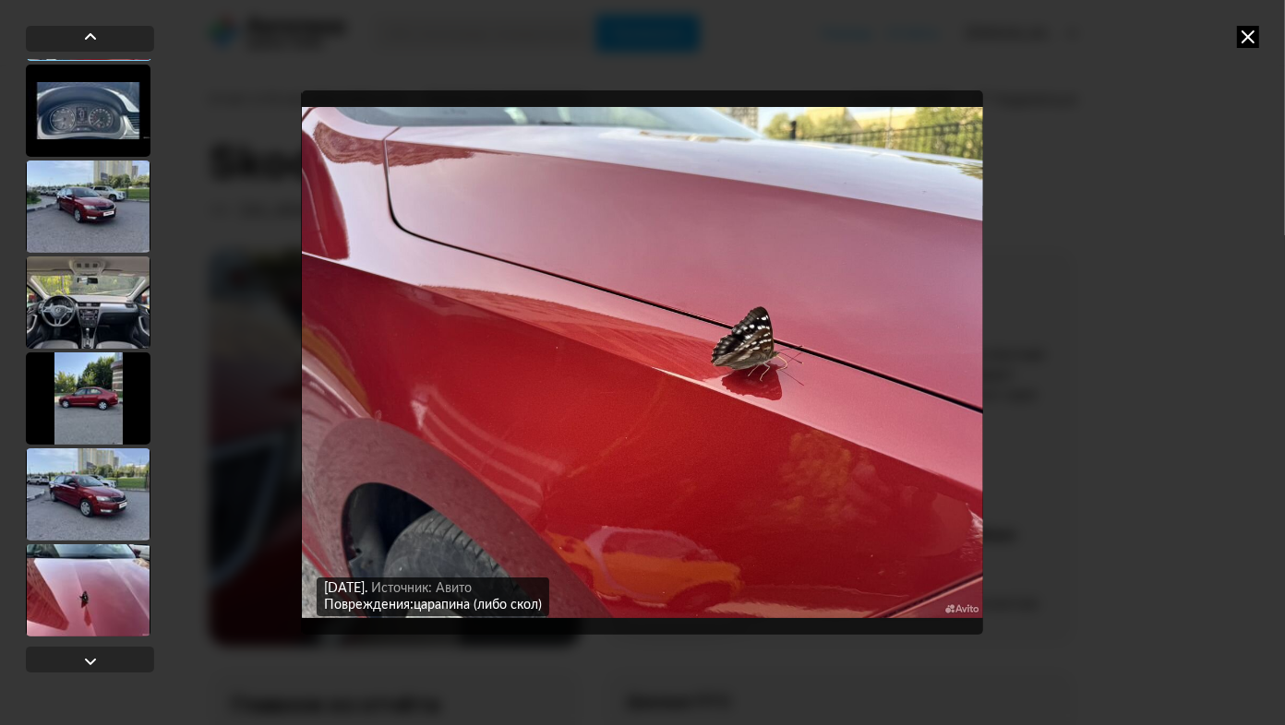
click at [88, 588] on div at bounding box center [88, 590] width 125 height 92
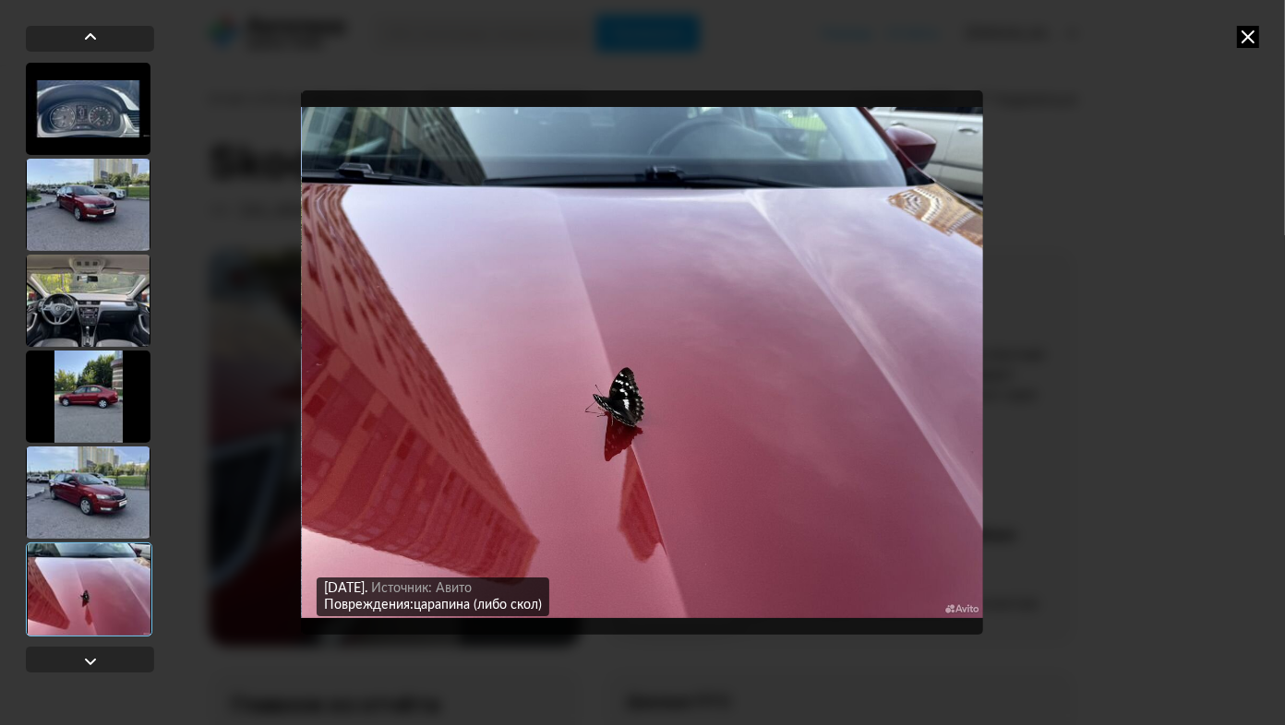
click at [1249, 42] on icon at bounding box center [1248, 37] width 22 height 22
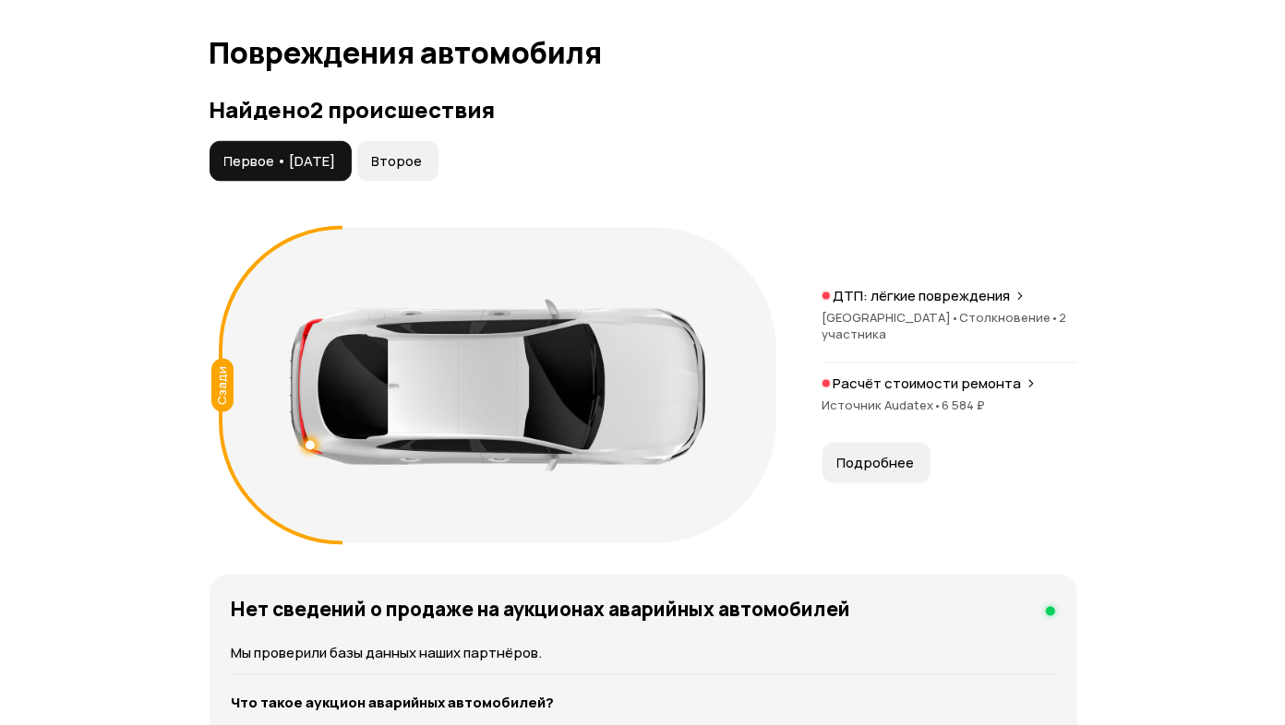
scroll to position [2123, 0]
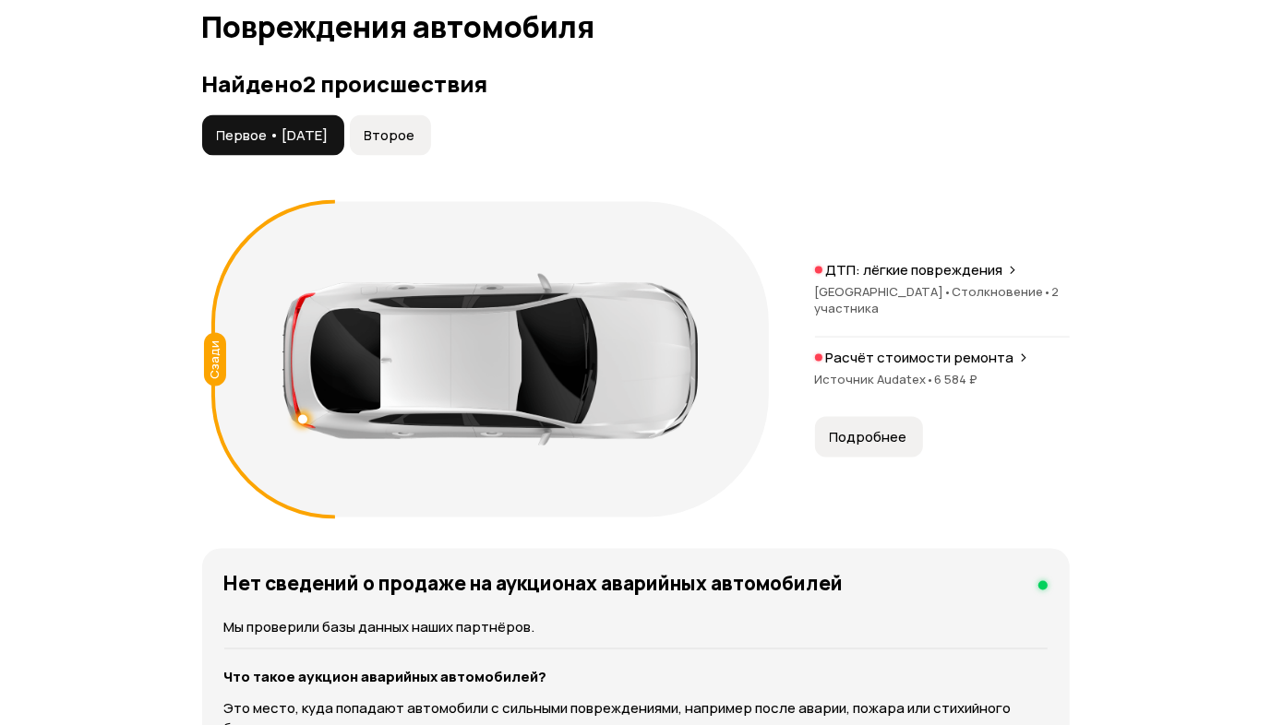
click at [406, 145] on span "Второе" at bounding box center [390, 135] width 51 height 18
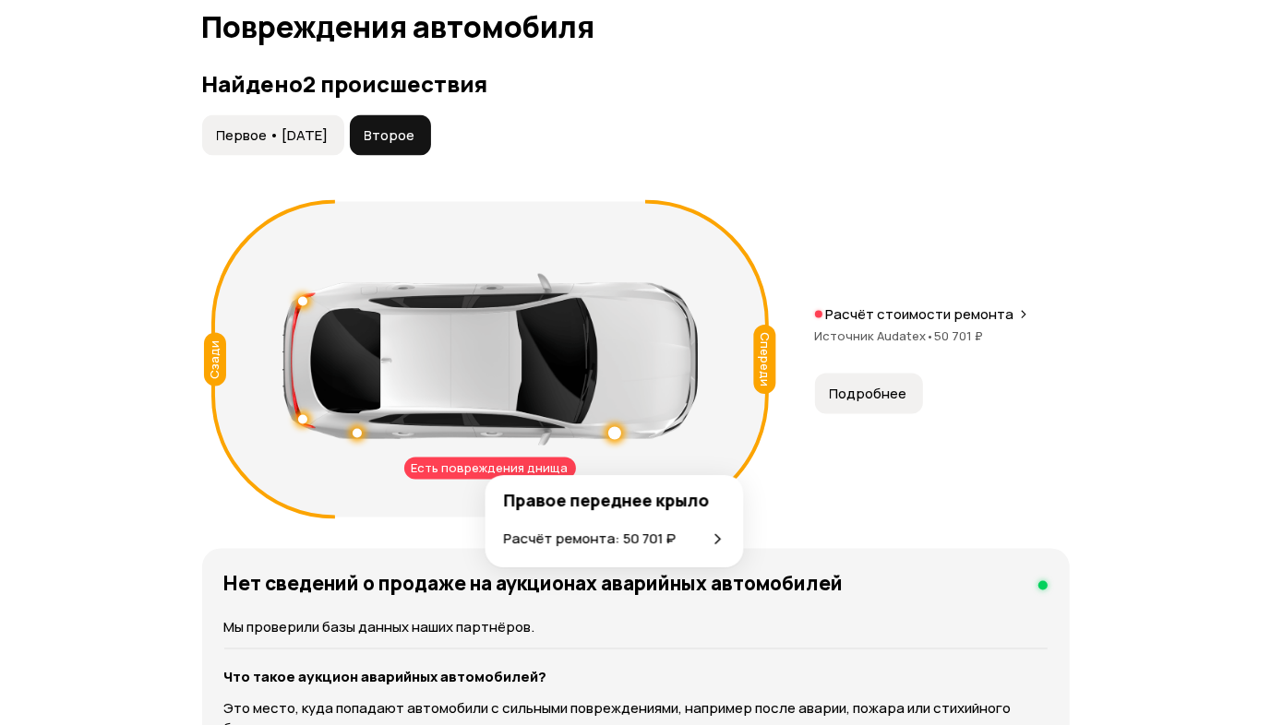
click at [612, 538] on p "Расчёт ремонта: 50 701 ₽" at bounding box center [590, 540] width 173 height 20
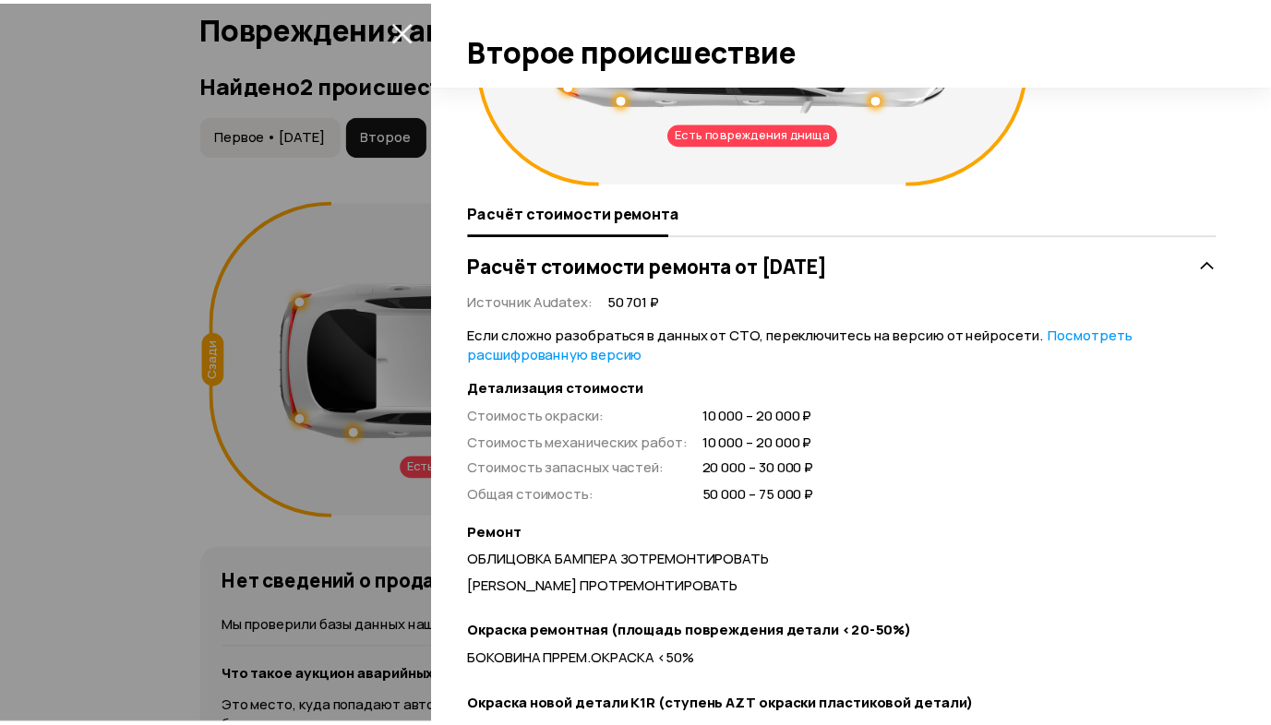
scroll to position [0, 0]
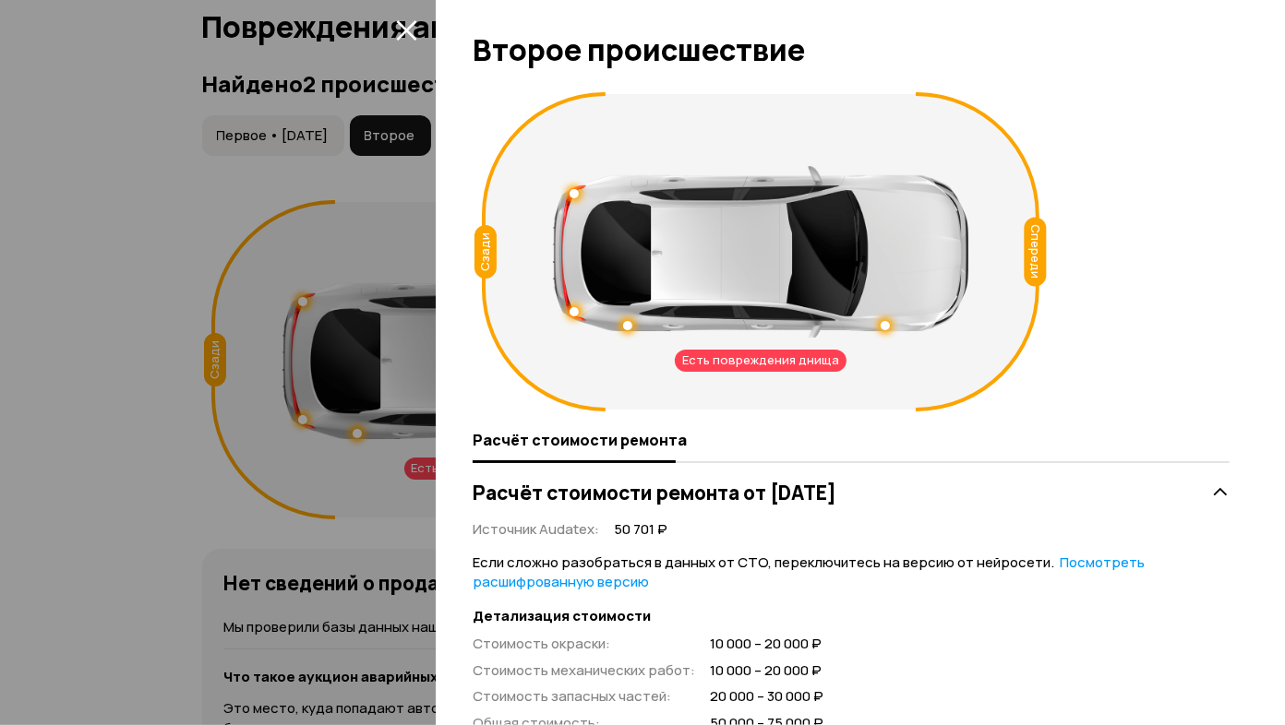
click at [100, 229] on div at bounding box center [642, 362] width 1285 height 725
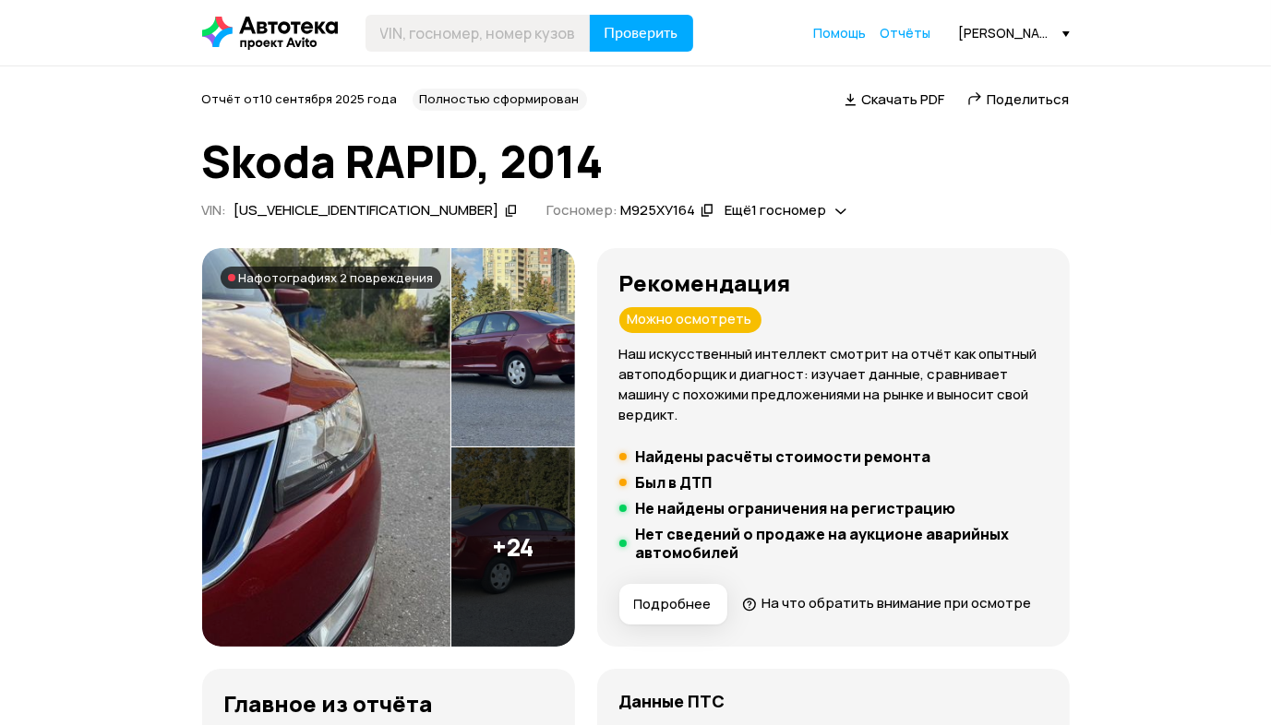
click at [895, 101] on span "Скачать PDF" at bounding box center [903, 99] width 83 height 19
click at [505, 212] on icon at bounding box center [511, 210] width 13 height 18
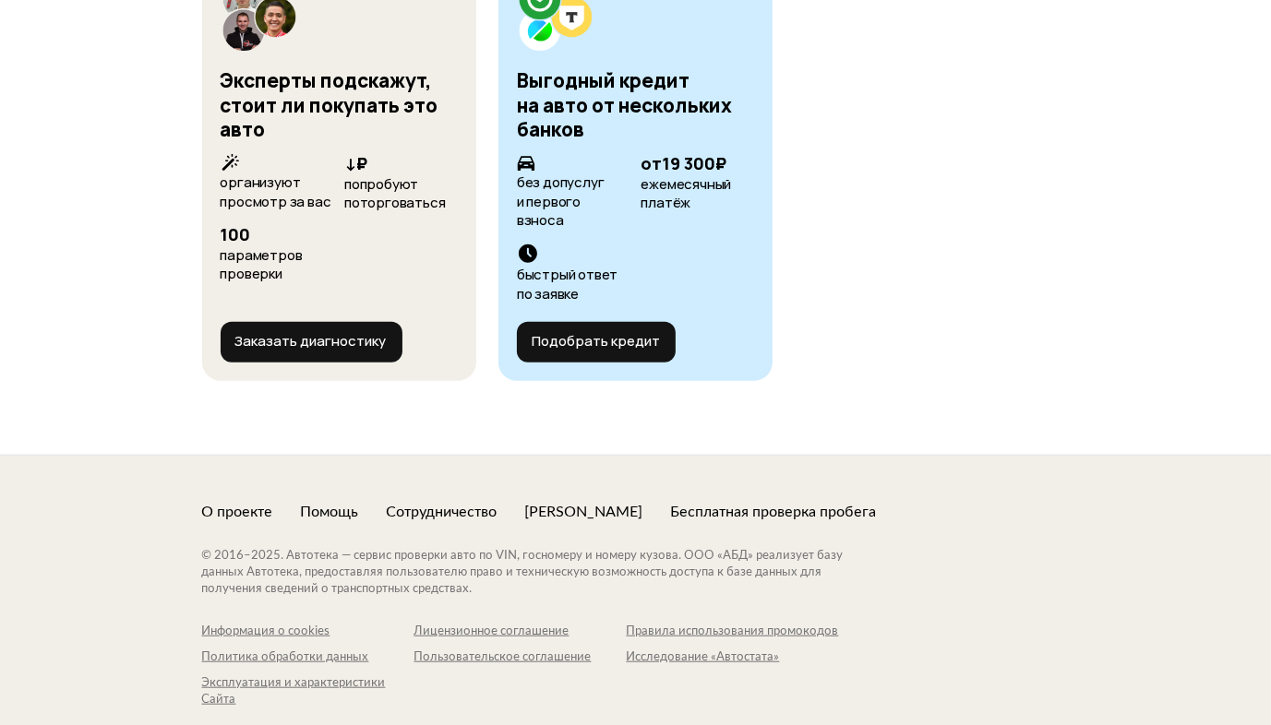
scroll to position [6894, 0]
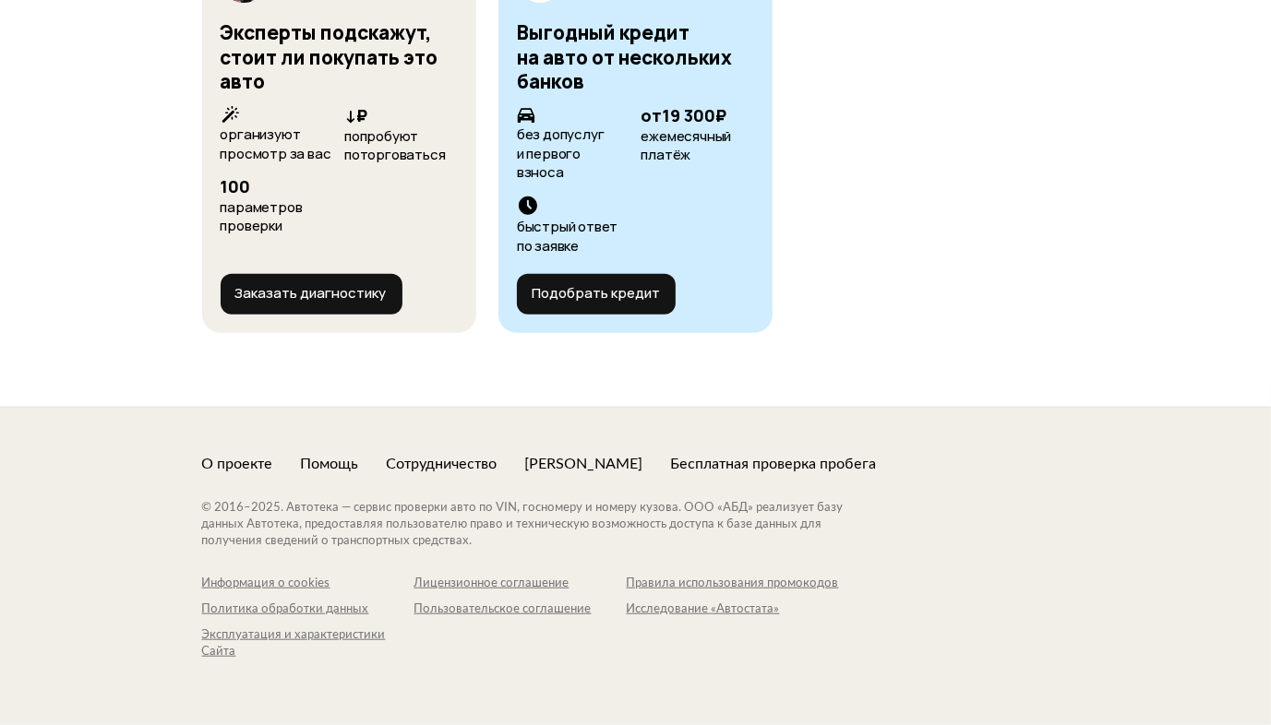
click at [334, 461] on div "Помощь" at bounding box center [330, 464] width 58 height 20
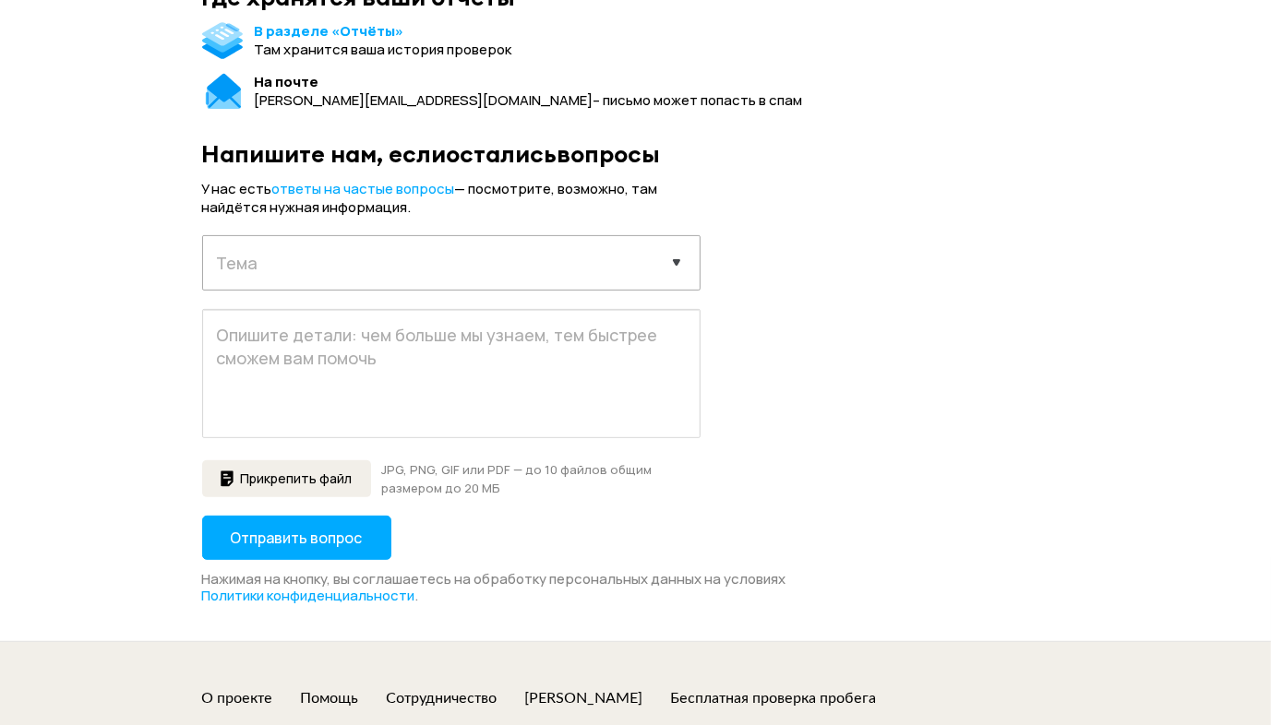
scroll to position [368, 0]
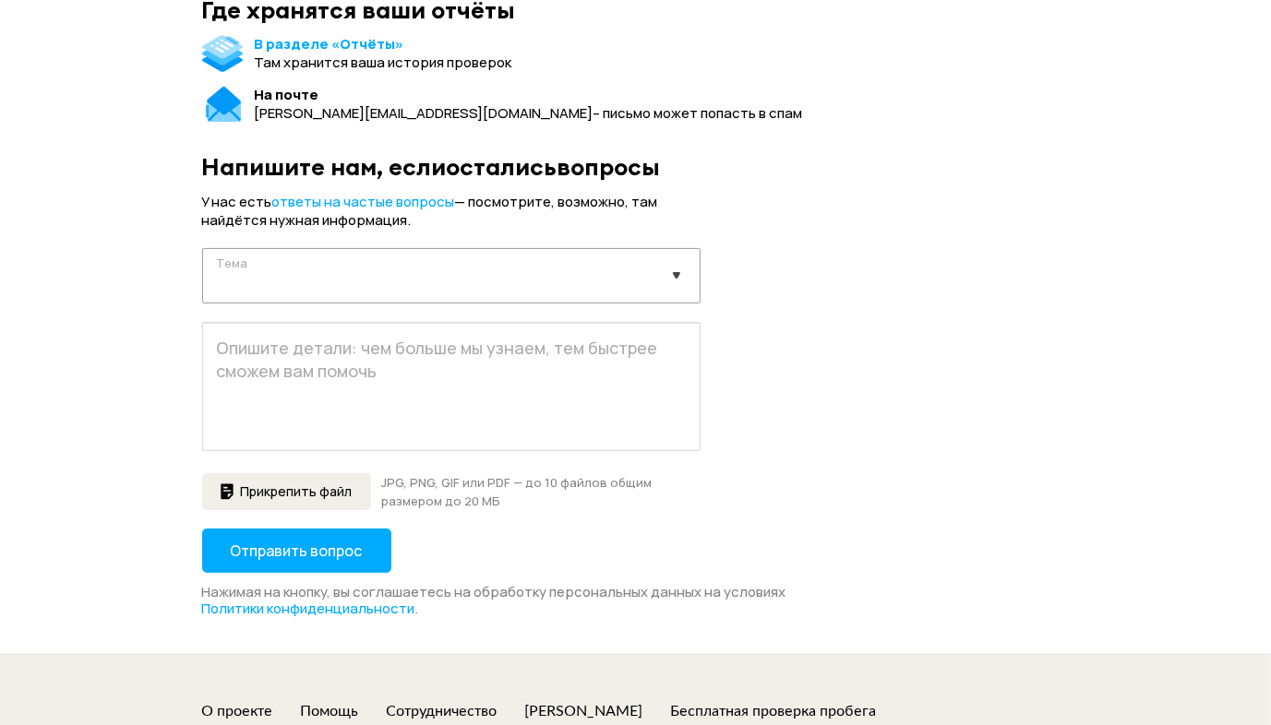
click at [640, 263] on select "Выберите тему запроса Отчёт не пришёл Покупка отчета Технические проблемы Содер…" at bounding box center [451, 274] width 496 height 51
select select "report"
click at [203, 249] on select "Выберите тему запроса Отчёт не пришёл Покупка отчета Технические проблемы Содер…" at bounding box center [451, 274] width 496 height 51
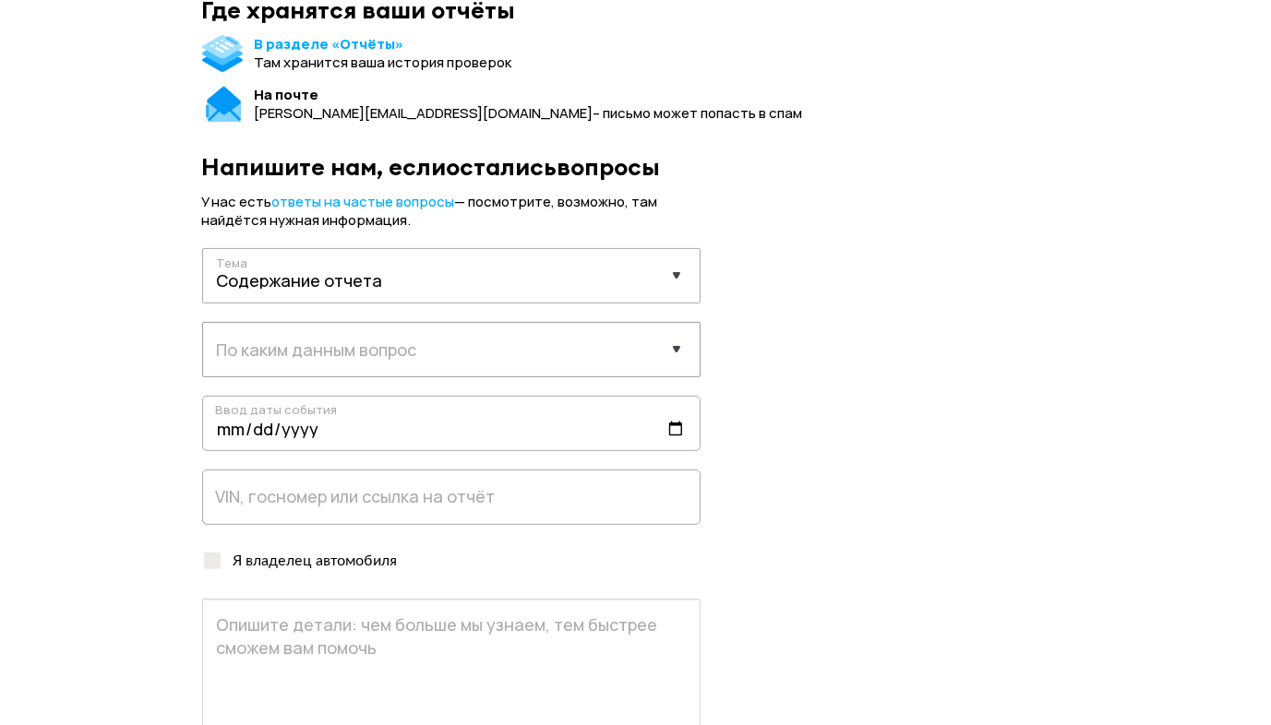
click at [448, 348] on select "Выберите данные Пробег История объявлений ДТП Расчёты стоимости Характеристики …" at bounding box center [451, 348] width 496 height 51
select select "other"
click at [203, 323] on select "Выберите данные Пробег История объявлений ДТП Расчёты стоимости Характеристики …" at bounding box center [451, 348] width 496 height 51
click at [298, 497] on input "text" at bounding box center [451, 497] width 498 height 55
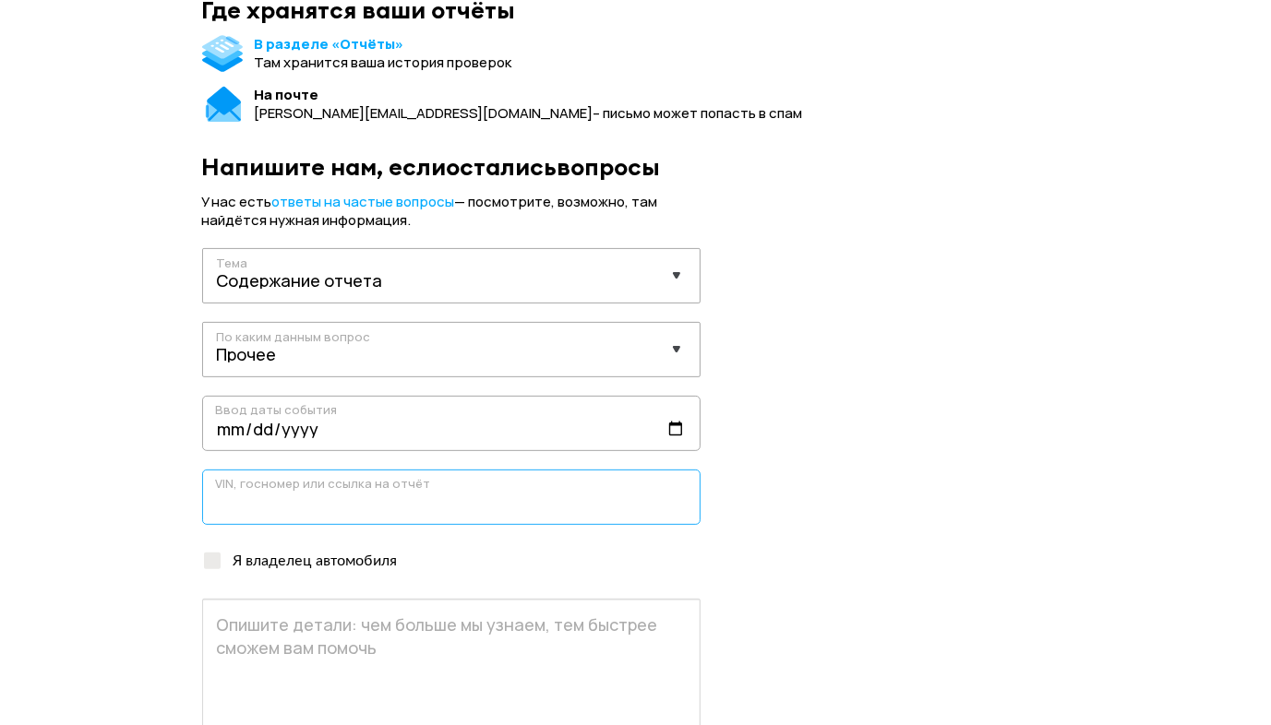
paste input "XW8AD2NH6FK115934"
type input "XW8AD2NH6FK115934"
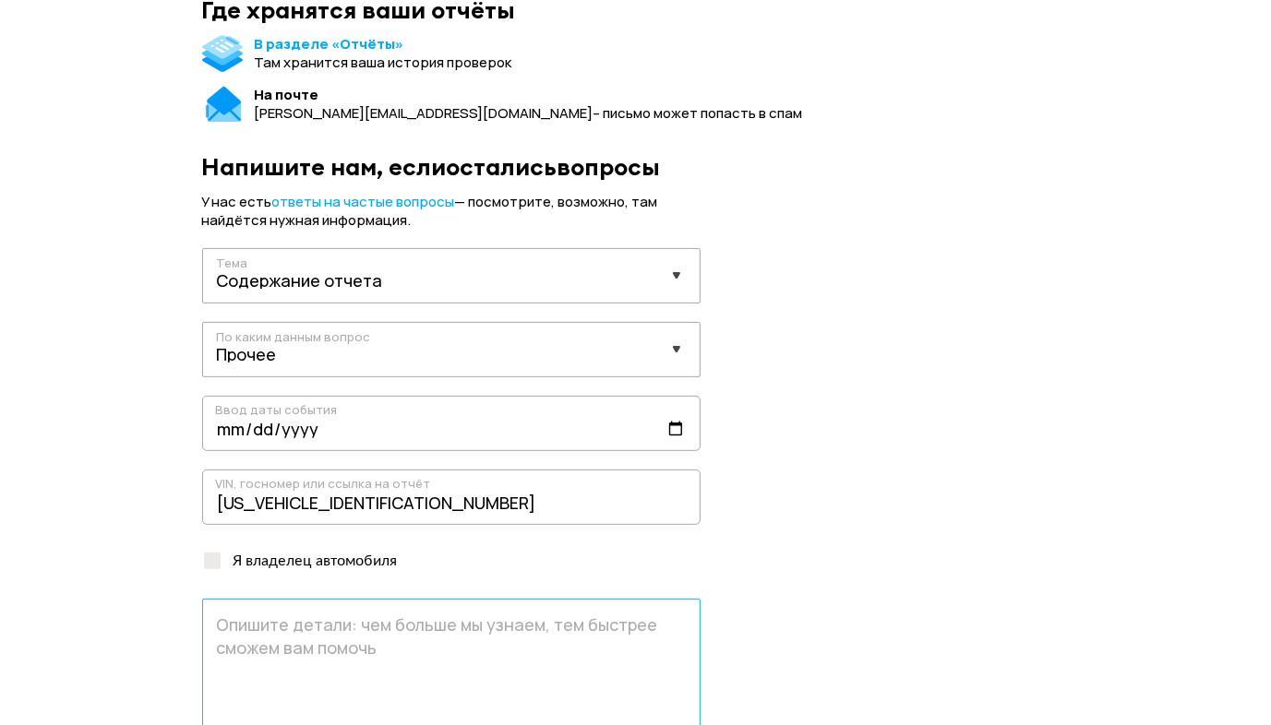
click at [226, 619] on textarea at bounding box center [451, 663] width 498 height 129
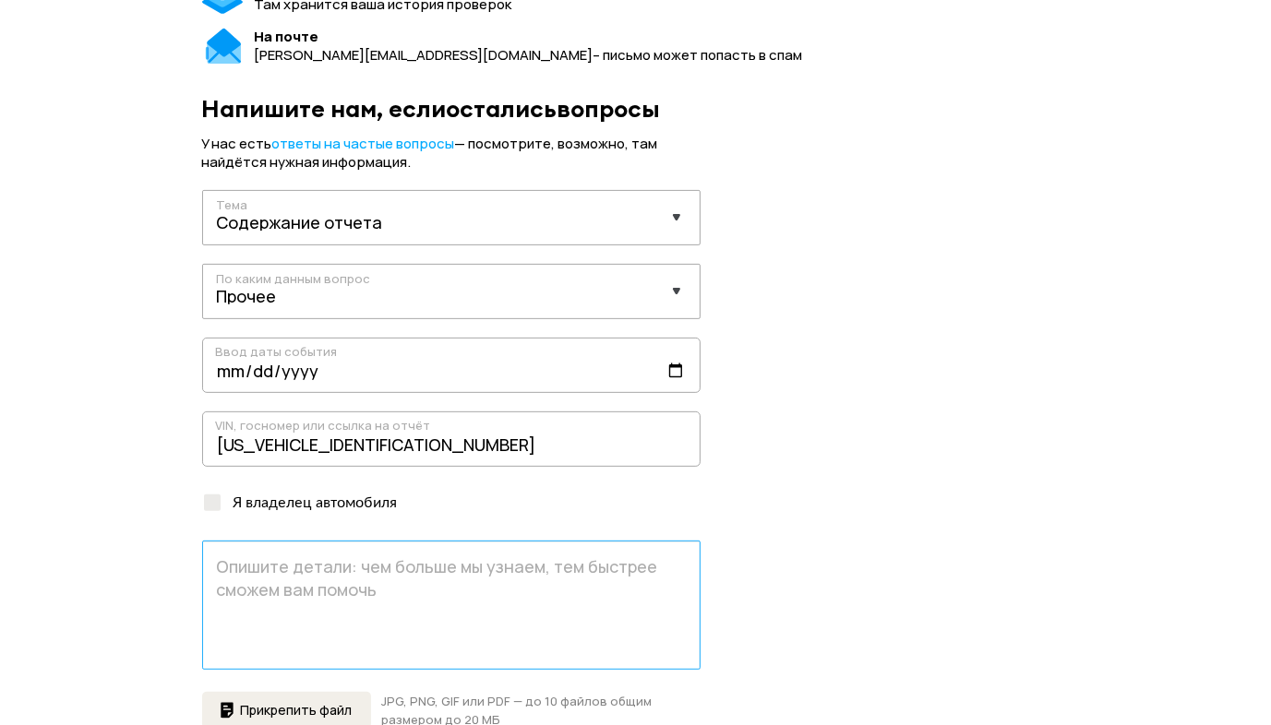
scroll to position [461, 0]
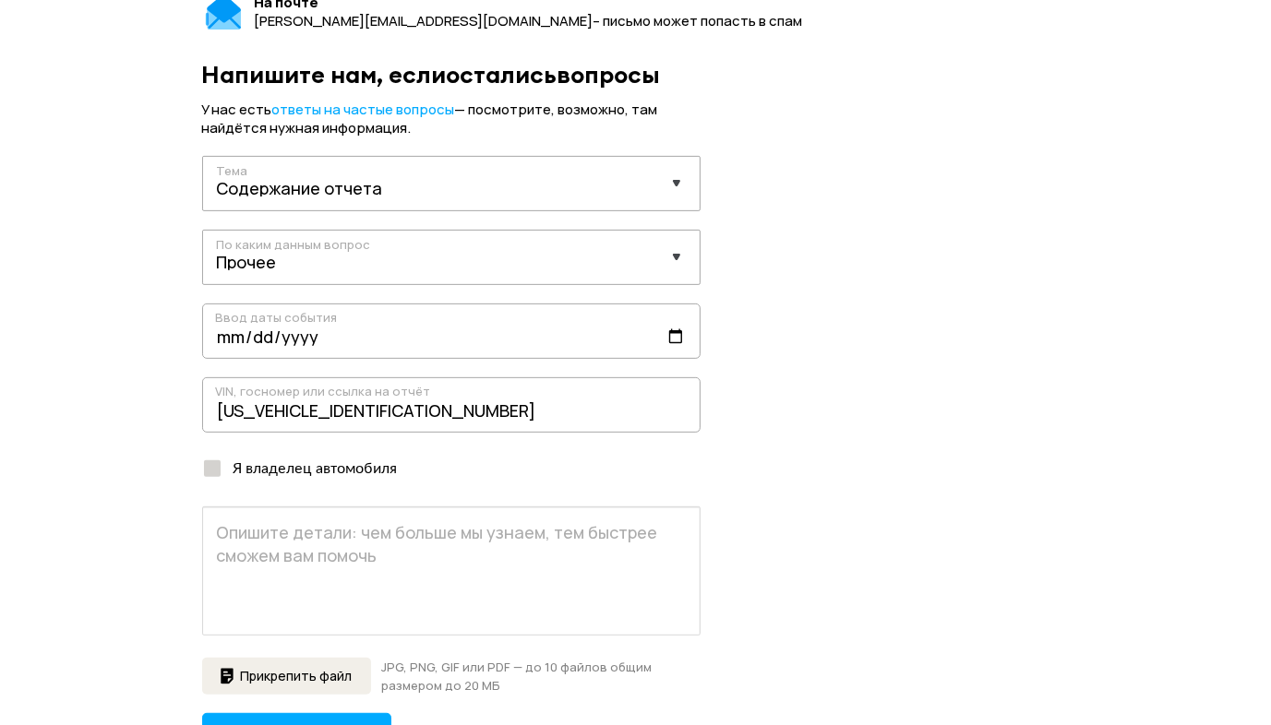
click at [214, 473] on div at bounding box center [212, 469] width 17 height 17
click at [214, 471] on input "Я владелец автомобиля" at bounding box center [208, 465] width 12 height 12
checkbox input "true"
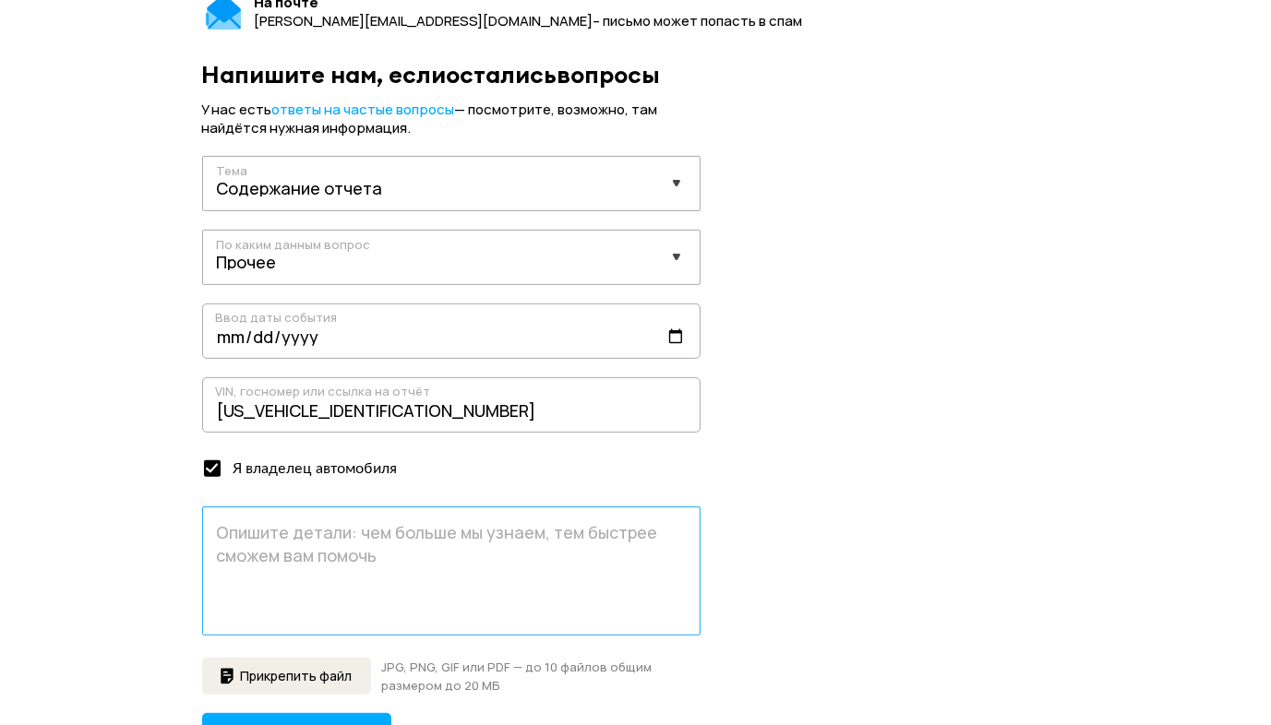
click at [223, 543] on textarea at bounding box center [451, 571] width 498 height 129
type textarea "В"
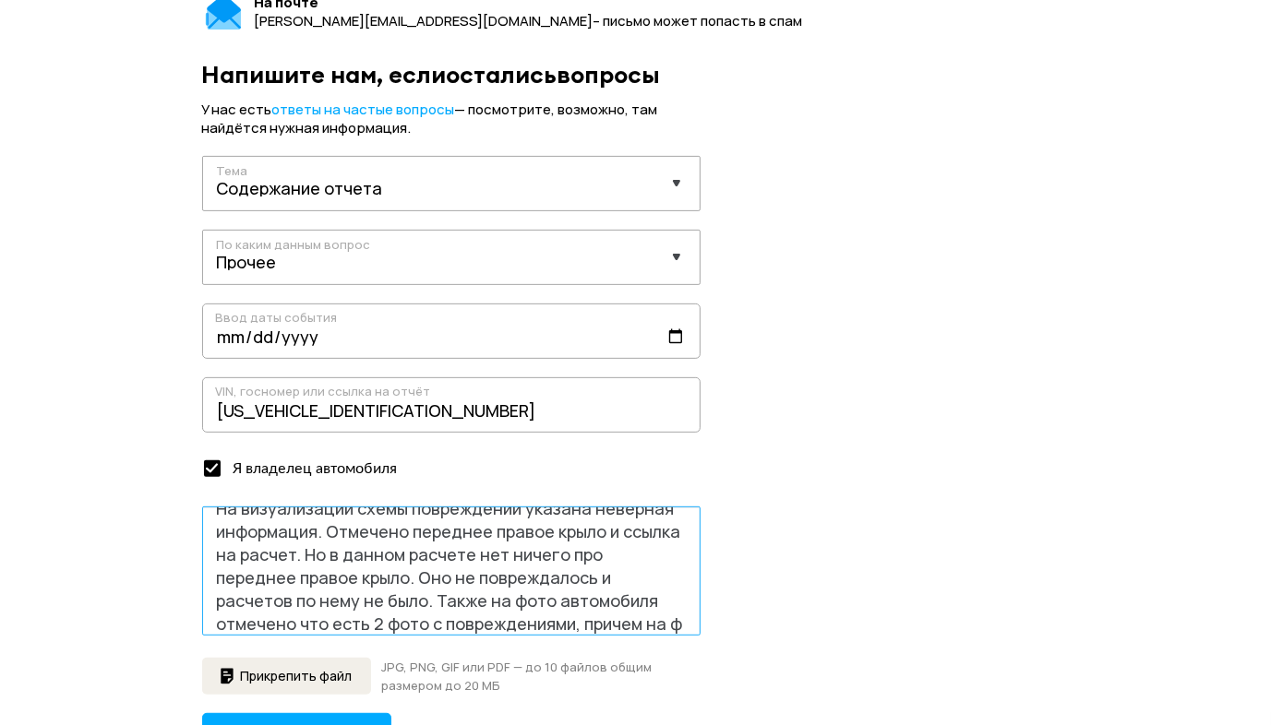
scroll to position [47, 0]
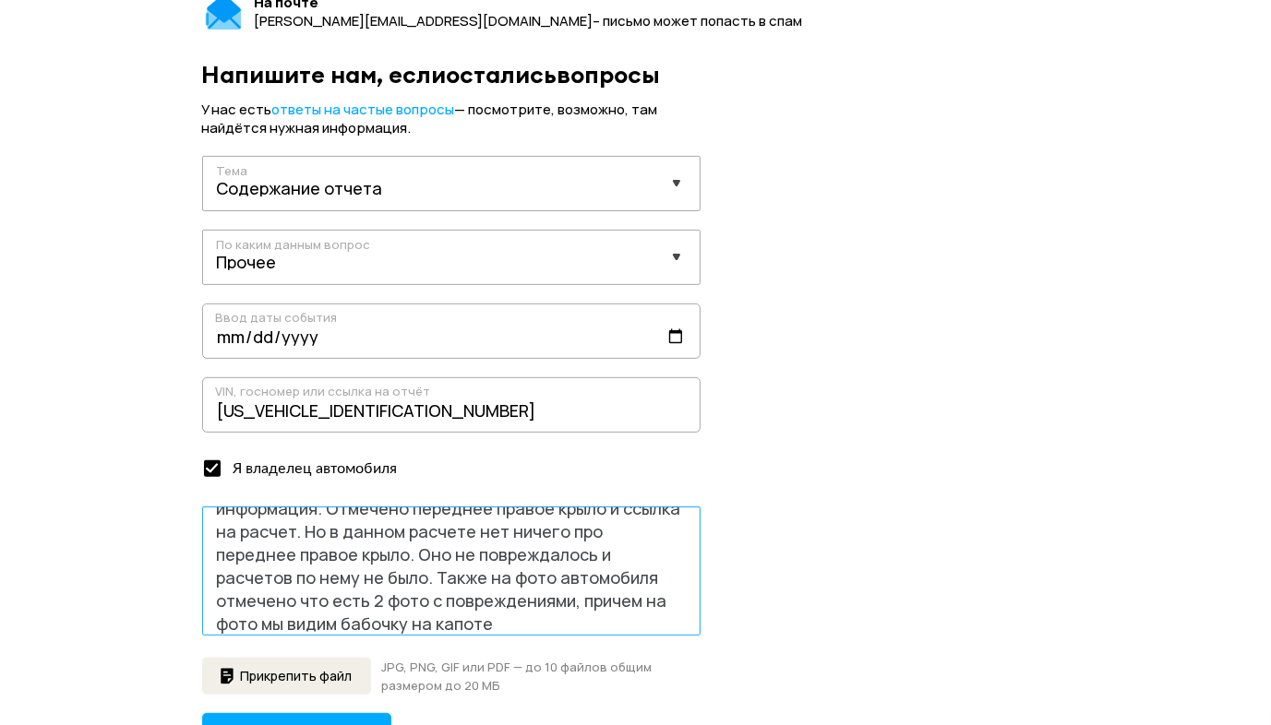
click at [343, 624] on textarea "На визуализации схемы повреждений указана неверная информация. Отмечено передне…" at bounding box center [451, 571] width 498 height 129
click at [548, 624] on textarea "На визуализации схемы повреждений указана неверная информация. Отмечено передне…" at bounding box center [451, 571] width 498 height 129
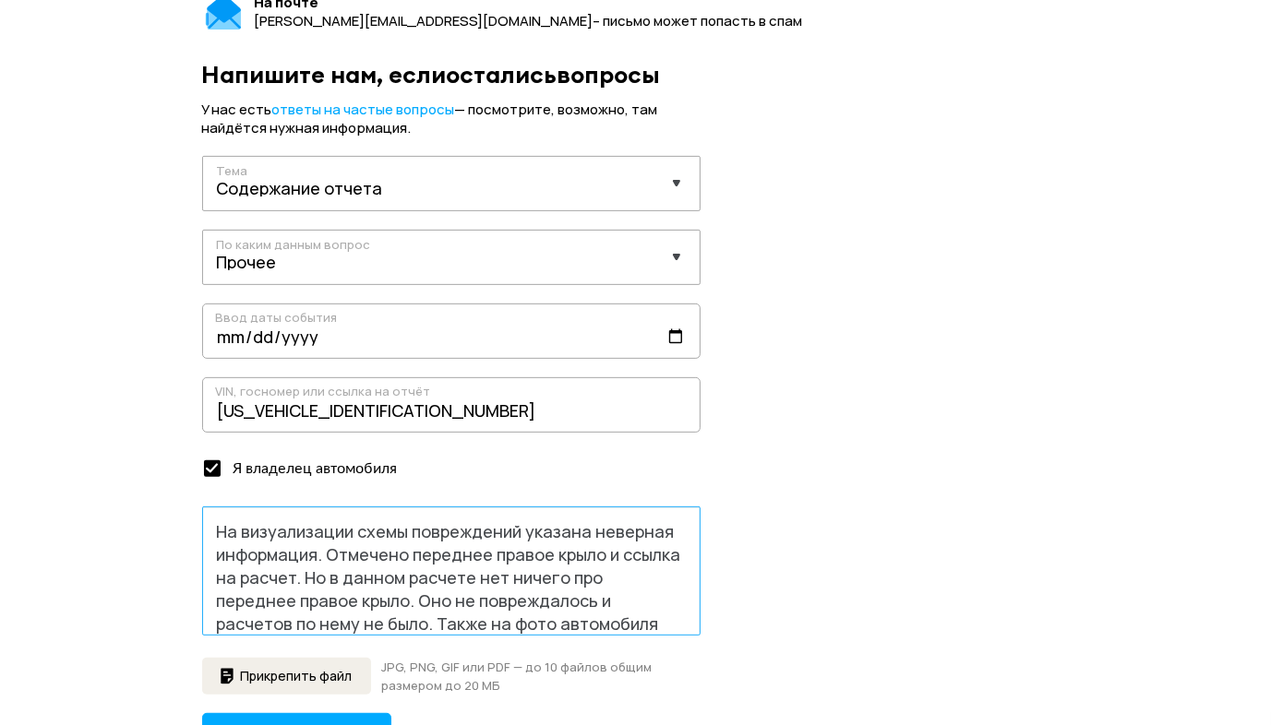
scroll to position [93, 0]
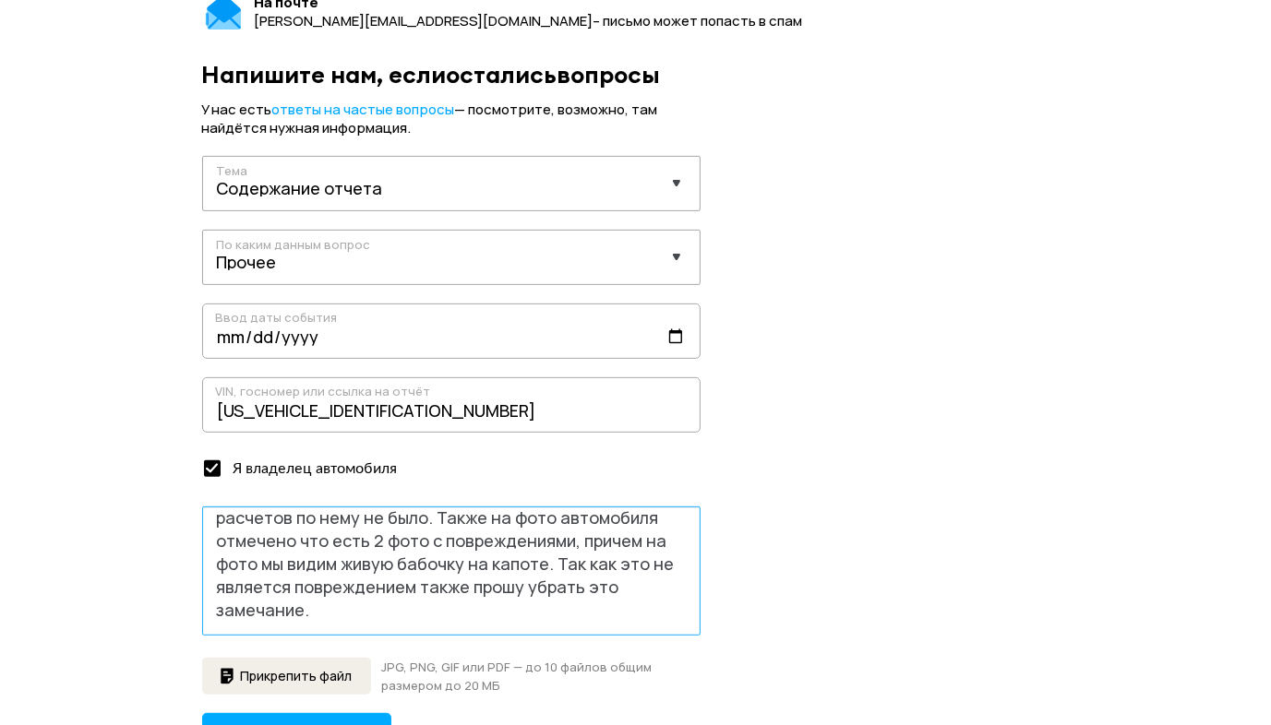
drag, startPoint x: 436, startPoint y: 531, endPoint x: 568, endPoint y: 626, distance: 162.6
click at [568, 626] on textarea "На визуализации схемы повреждений указана неверная информация. Отмечено передне…" at bounding box center [451, 571] width 498 height 129
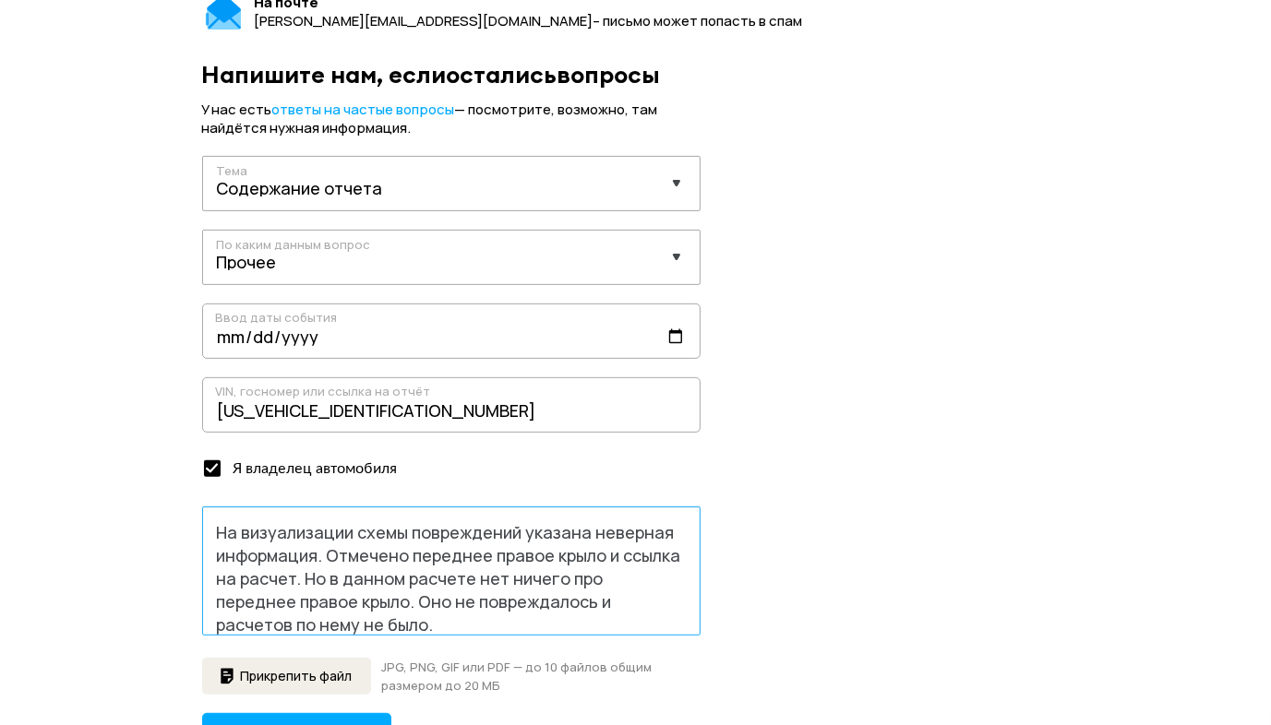
scroll to position [15, 0]
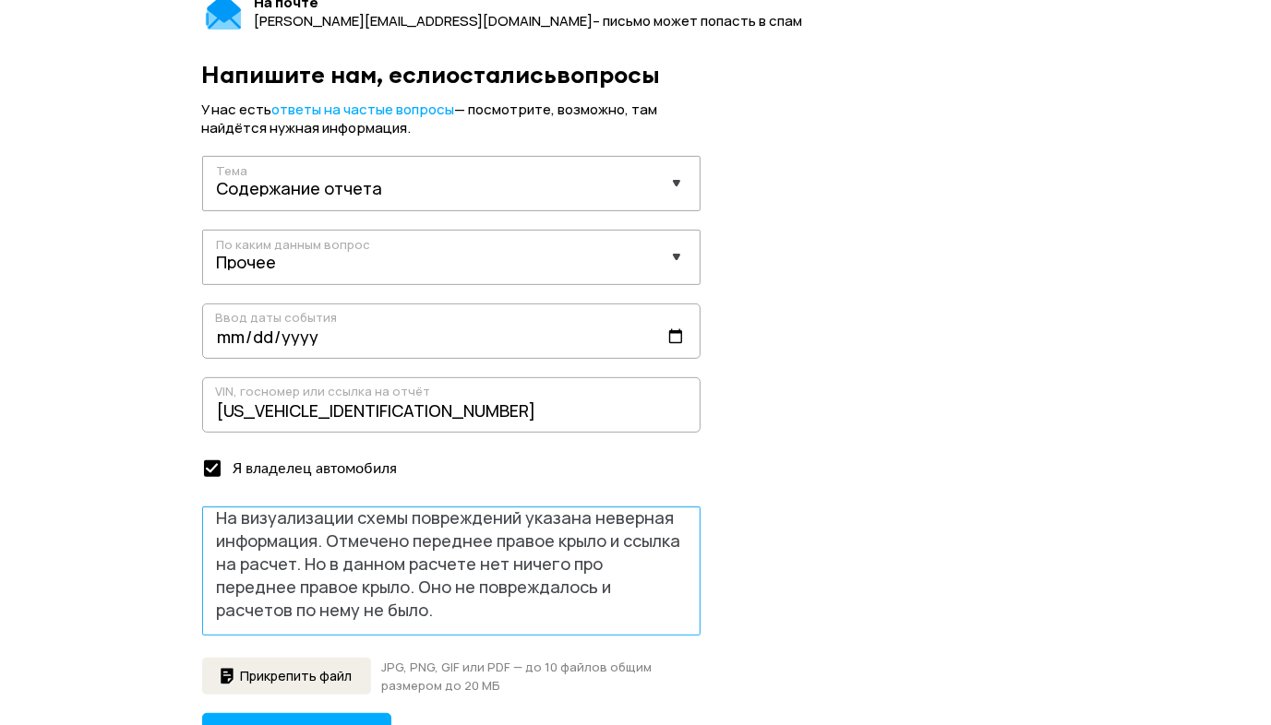
click at [625, 544] on textarea "На визуализации схемы повреждений указана неверная информация. Отмечено передне…" at bounding box center [451, 571] width 498 height 129
click at [589, 563] on textarea "На визуализации схемы повреждений указана неверная информация. Отмечено передне…" at bounding box center [451, 571] width 498 height 129
drag, startPoint x: 529, startPoint y: 563, endPoint x: 381, endPoint y: 556, distance: 147.8
click at [381, 556] on textarea "На визуализации схемы повреждений указана неверная информация. Отмечено передне…" at bounding box center [451, 571] width 498 height 129
click at [664, 583] on textarea "На визуализации схемы повреждений указана неверная информация. Отмечено передне…" at bounding box center [451, 571] width 498 height 129
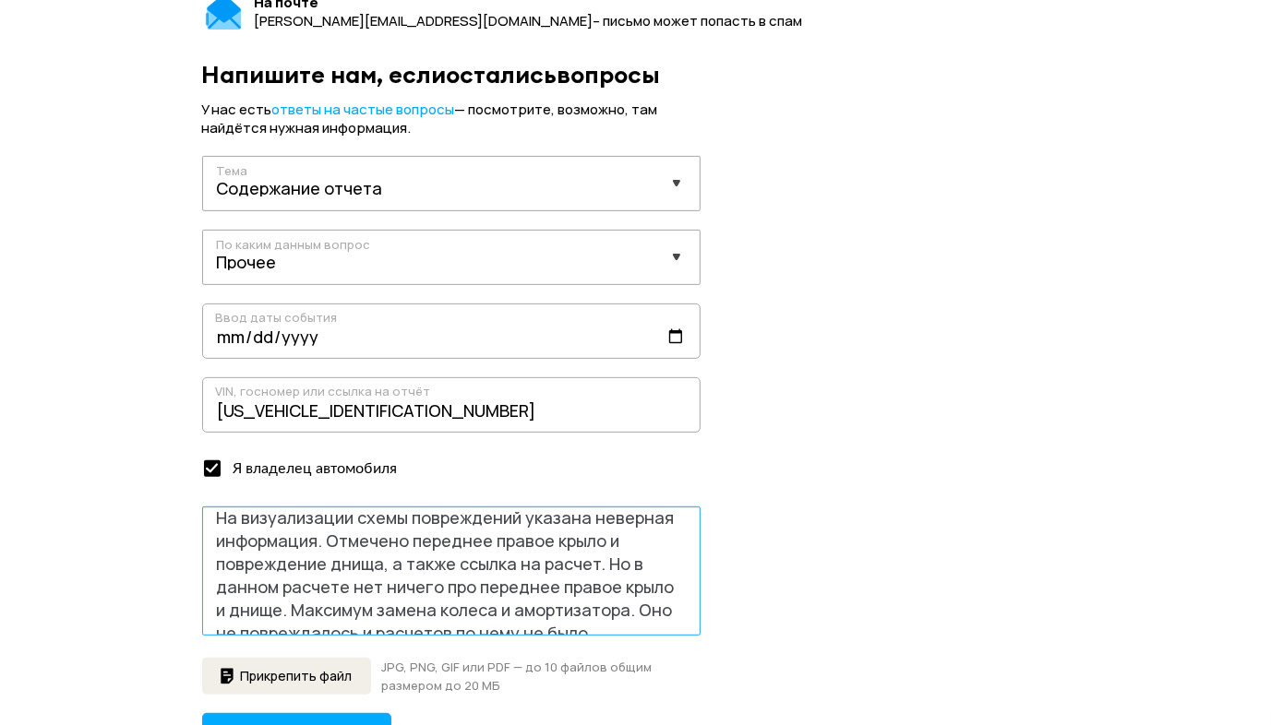
drag, startPoint x: 288, startPoint y: 608, endPoint x: 630, endPoint y: 607, distance: 342.4
click at [630, 607] on textarea "На визуализации схемы повреждений указана неверная информация. Отмечено передне…" at bounding box center [451, 571] width 498 height 129
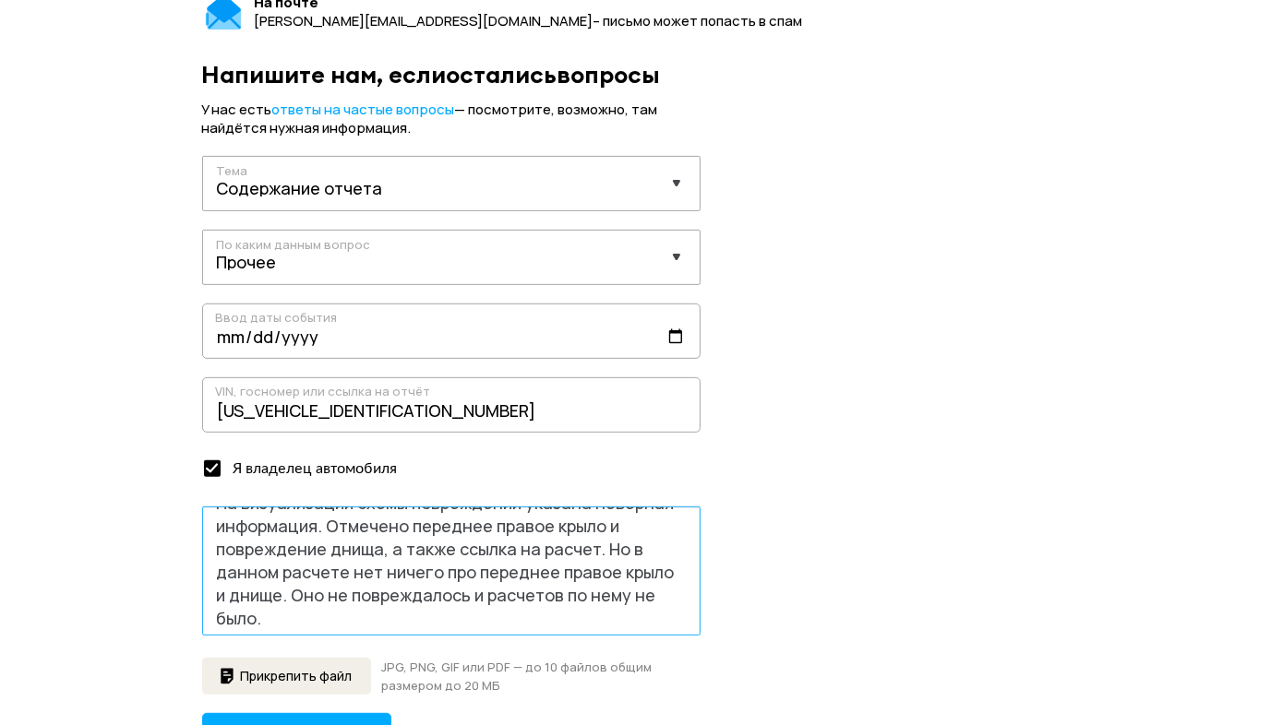
scroll to position [38, 0]
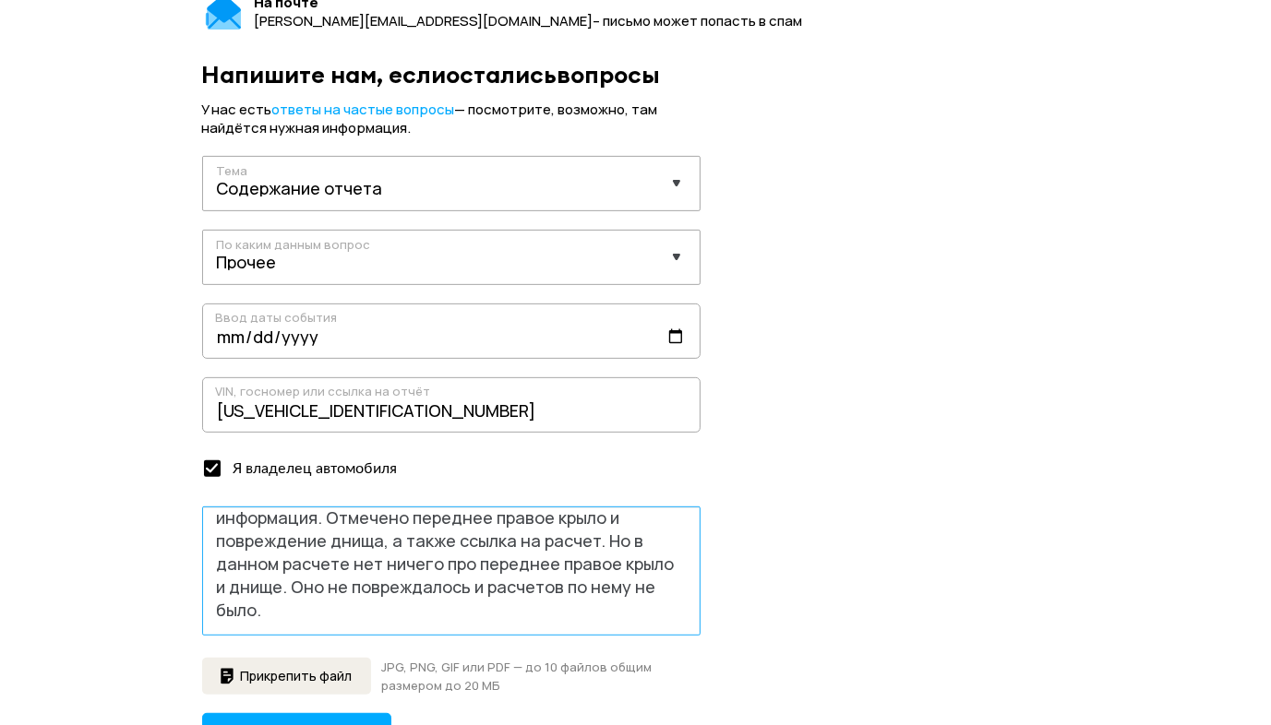
click at [498, 613] on textarea "На визуализации схемы повреждений указана неверная информация. Отмечено передне…" at bounding box center [451, 571] width 498 height 129
click at [633, 612] on textarea "На визуализации схемы повреждений указана неверная информация. Отмечено передне…" at bounding box center [451, 571] width 498 height 129
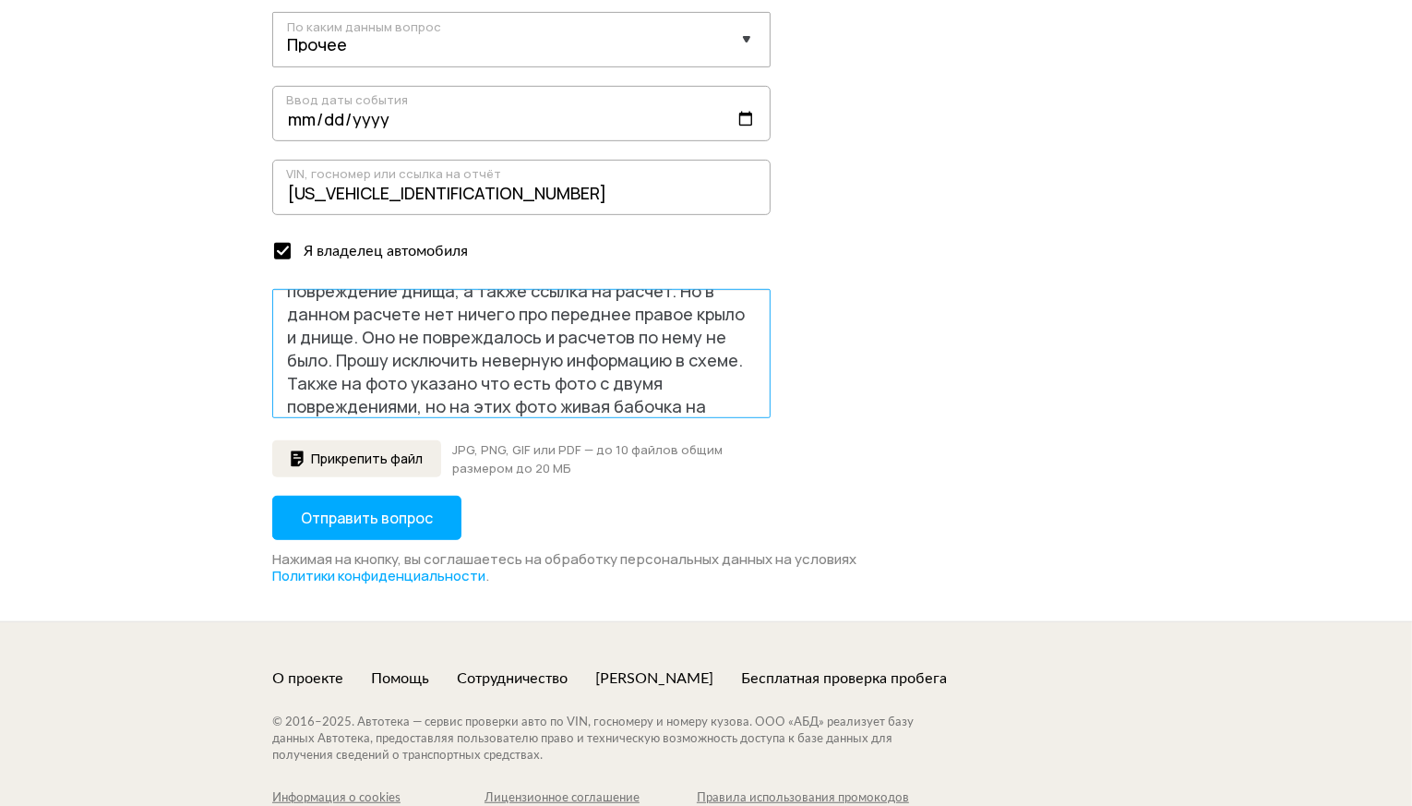
scroll to position [93, 0]
click at [377, 404] on textarea "На визуализации схемы повреждений указана неверная информация. Отмечено передне…" at bounding box center [521, 353] width 498 height 129
click at [592, 411] on textarea "На визуализации схемы повреждений указана неверная информация. Отмечено передне…" at bounding box center [521, 353] width 498 height 129
click at [586, 411] on textarea "На визуализации схемы повреждений указана неверная информация. Отмечено передне…" at bounding box center [521, 353] width 498 height 129
click at [654, 412] on textarea "На визуализации схемы повреждений указана неверная информация. Отмечено передне…" at bounding box center [521, 353] width 498 height 129
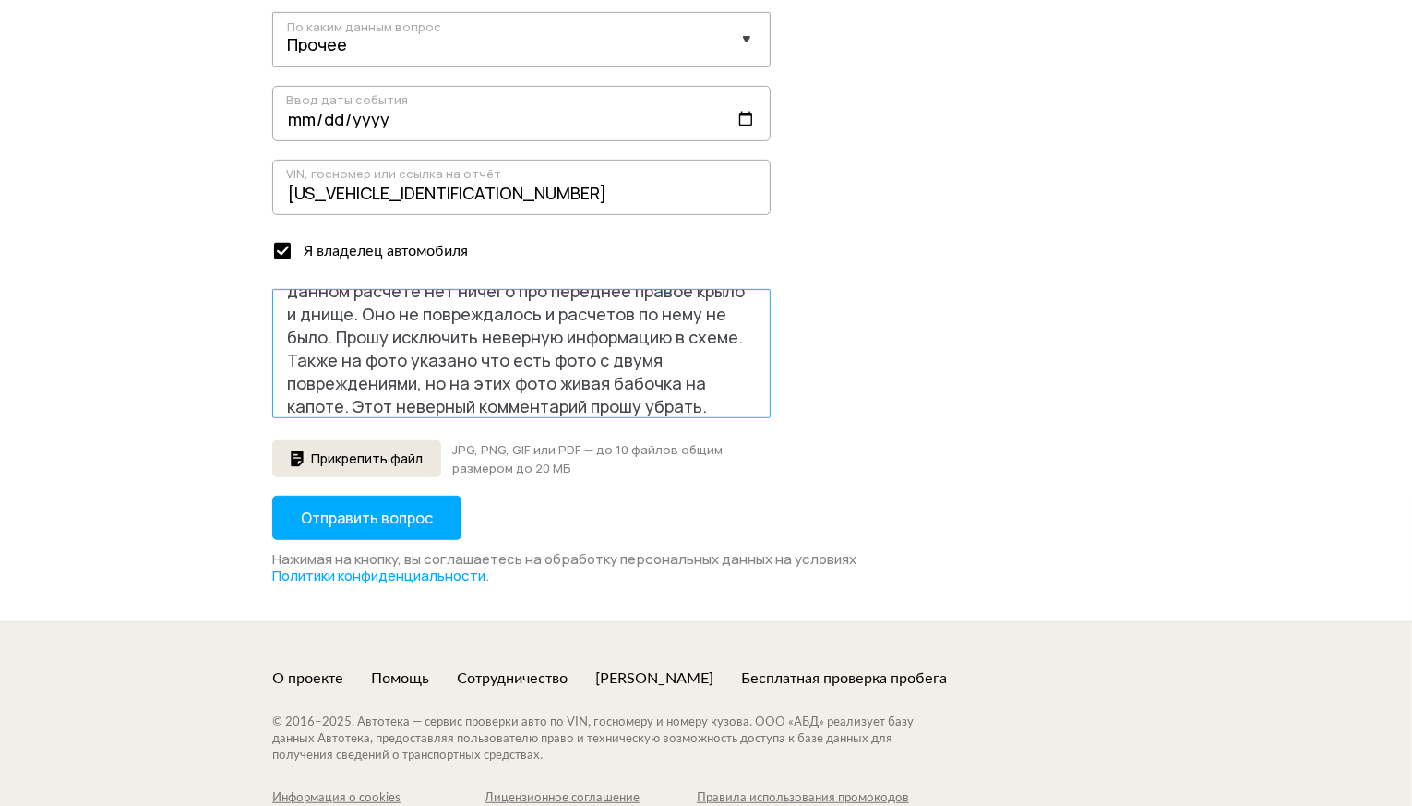
type textarea "На визуализации схемы повреждений указана неверная информация. Отмечено передне…"
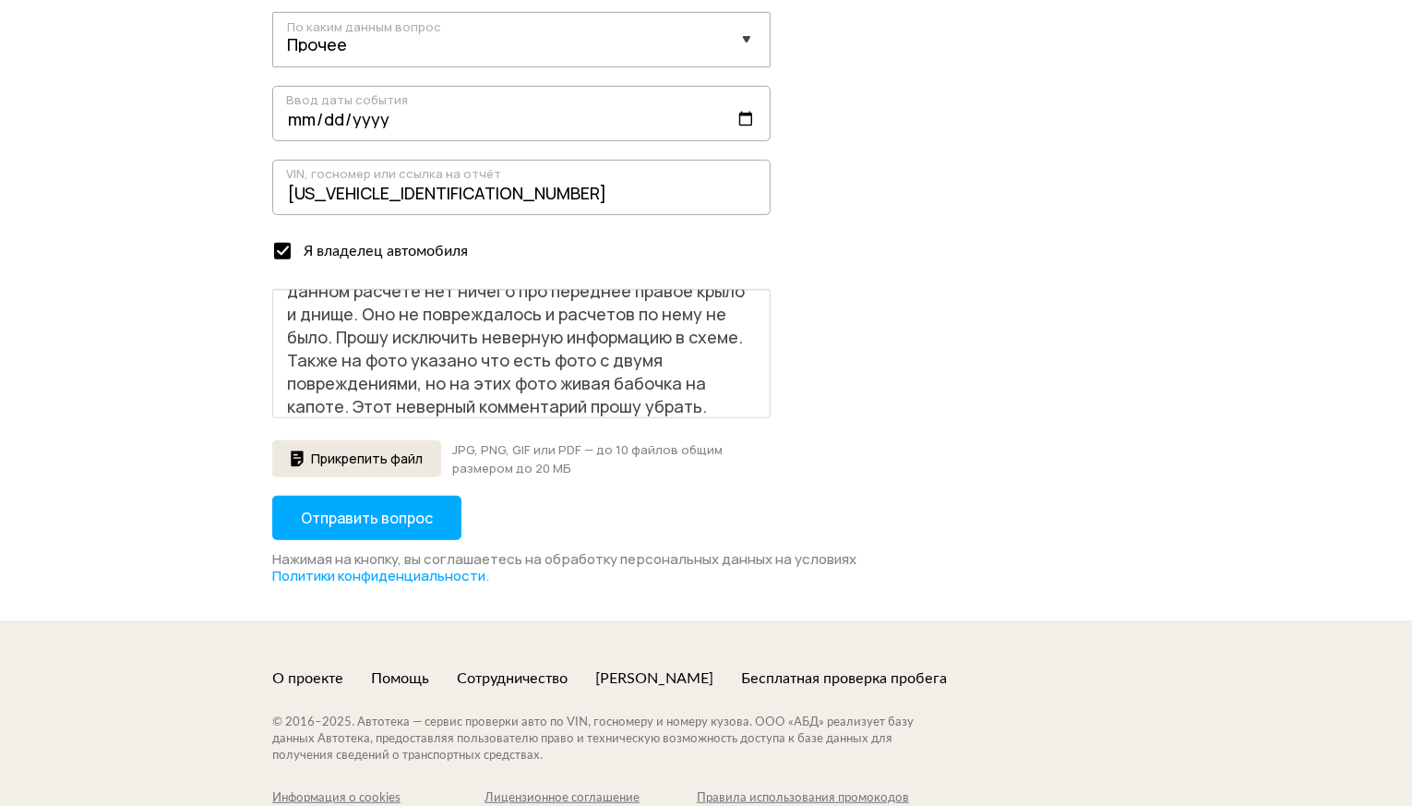
click at [386, 456] on span "Прикрепить файл" at bounding box center [367, 458] width 112 height 13
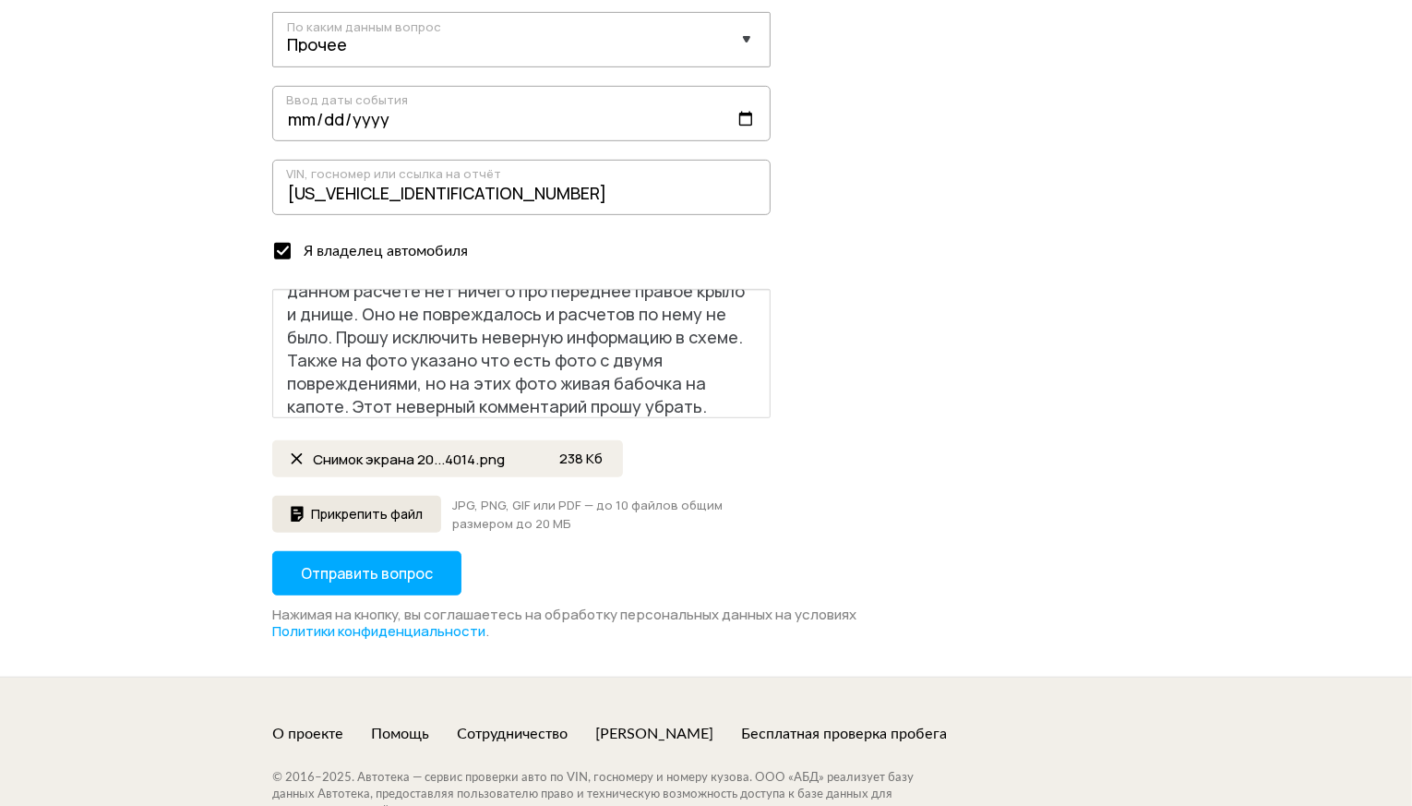
click at [376, 518] on span "Прикрепить файл" at bounding box center [367, 514] width 112 height 13
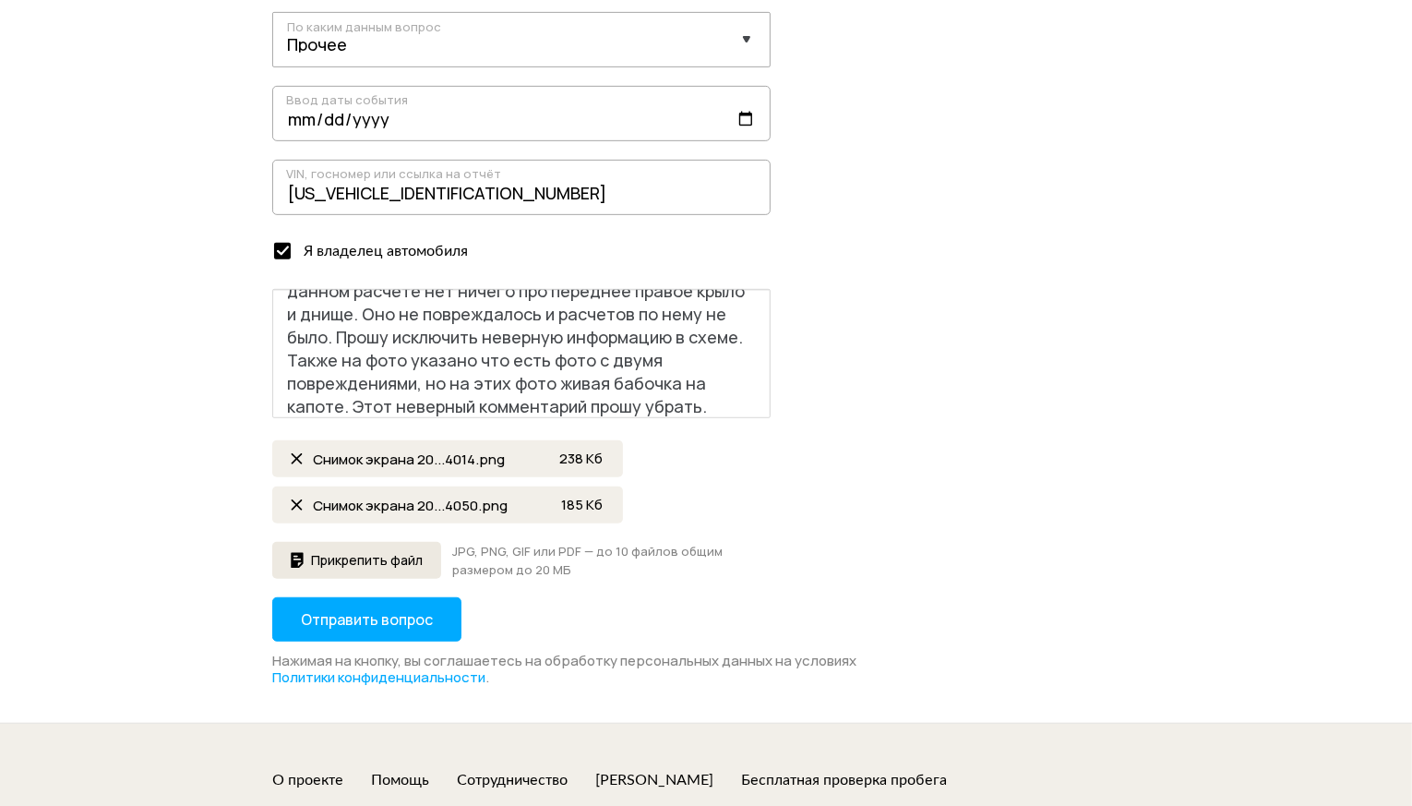
click at [329, 560] on span "Прикрепить файл" at bounding box center [367, 560] width 112 height 13
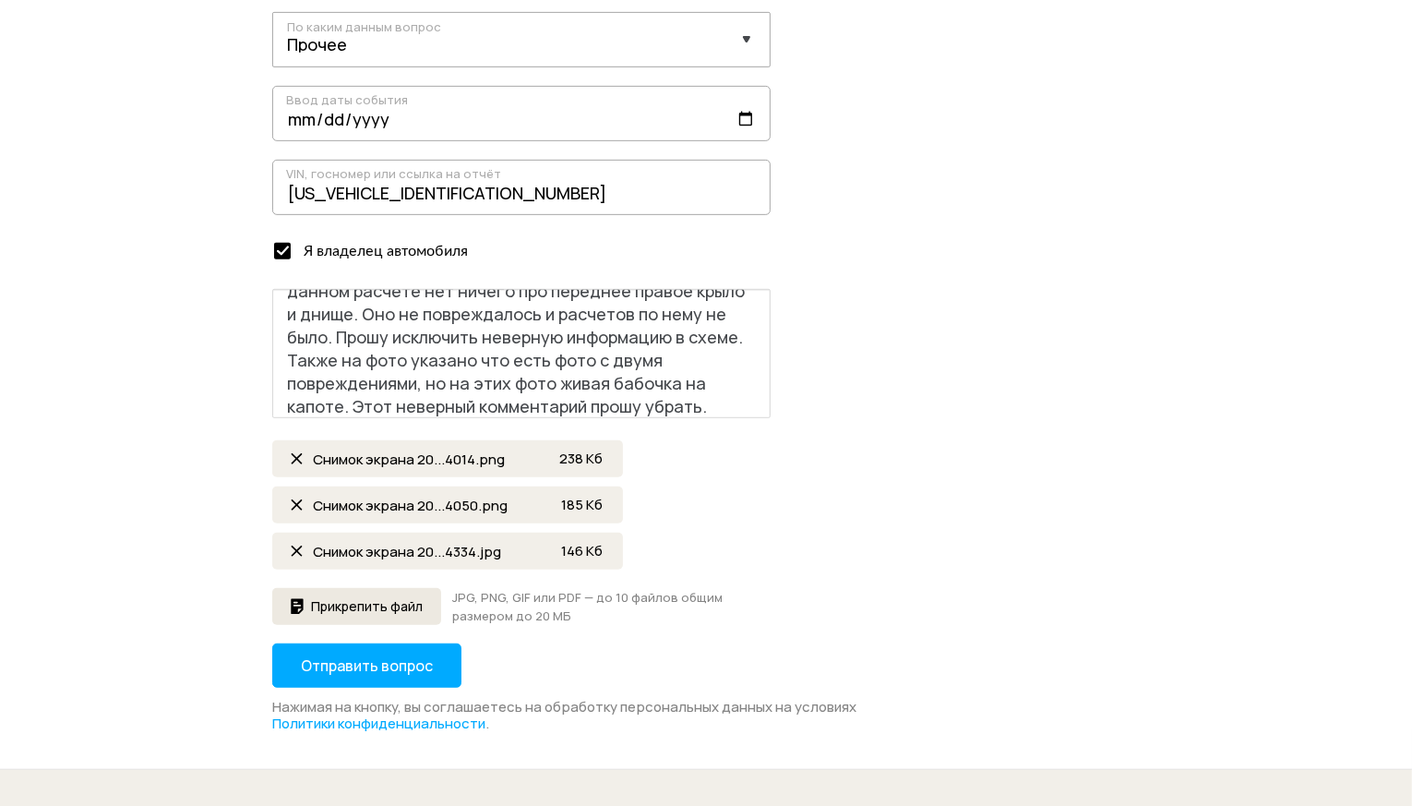
click at [402, 600] on span "Прикрепить файл" at bounding box center [367, 606] width 112 height 13
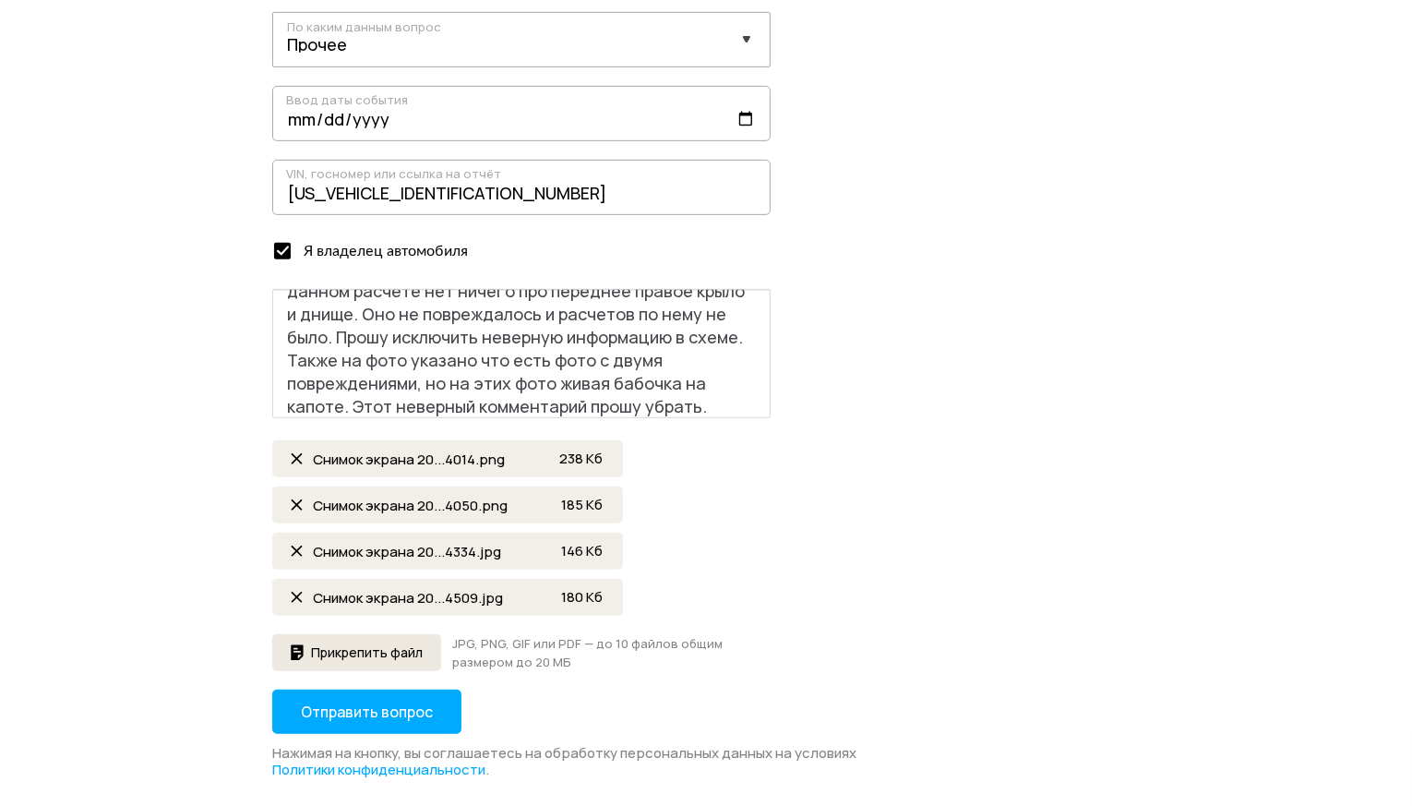
click at [413, 652] on span "Прикрепить файл" at bounding box center [367, 652] width 112 height 13
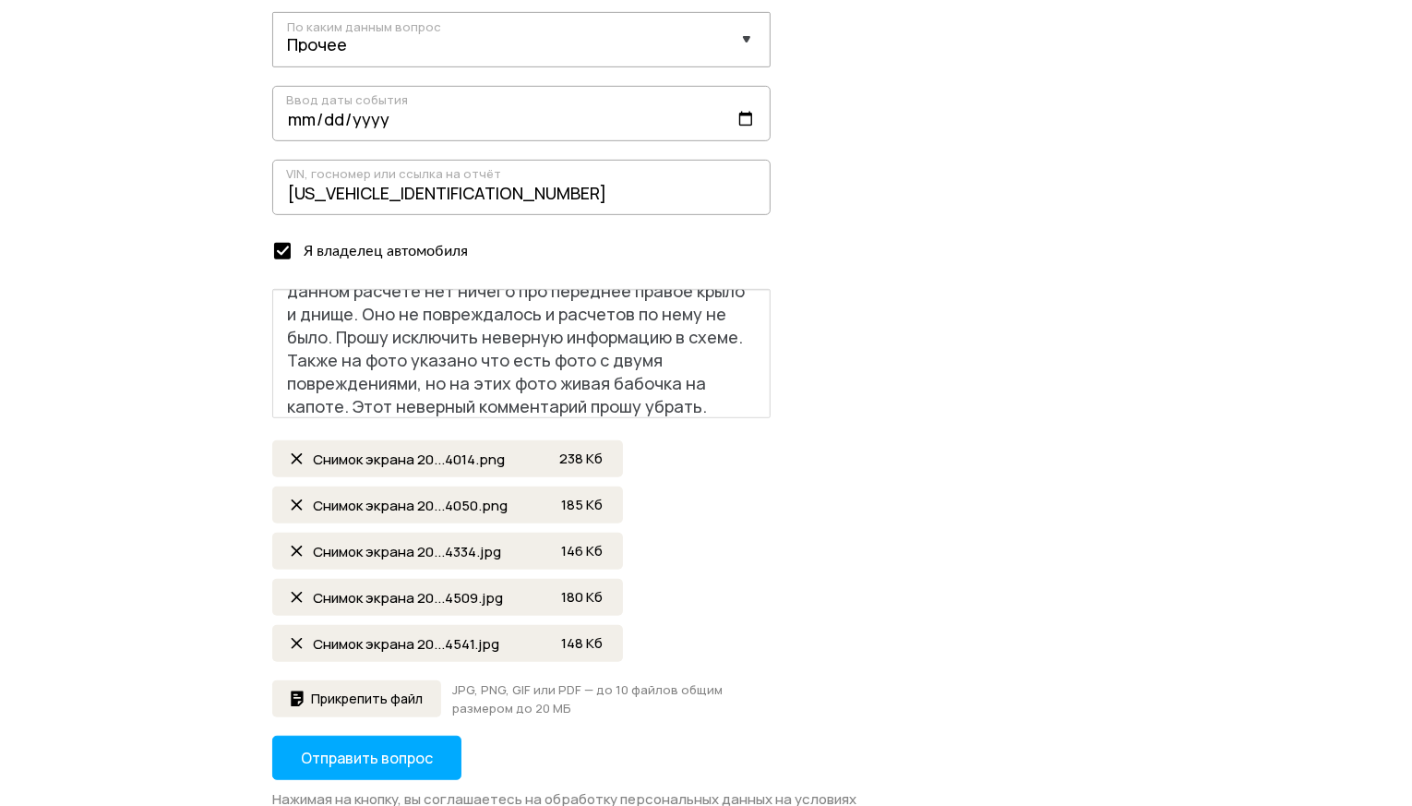
click at [412, 724] on span "Отправить вопрос" at bounding box center [367, 758] width 132 height 20
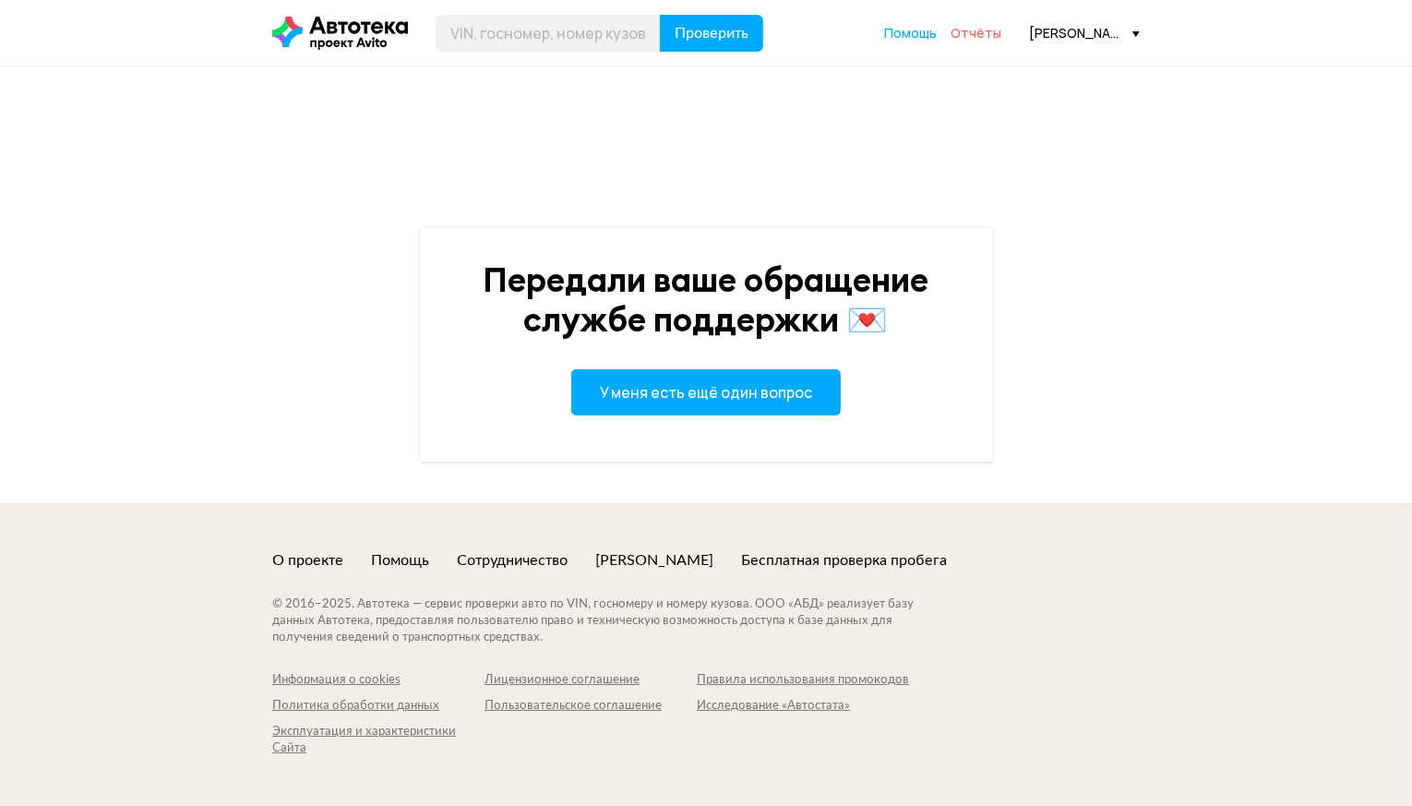
click at [983, 29] on span "Отчёты" at bounding box center [976, 33] width 51 height 18
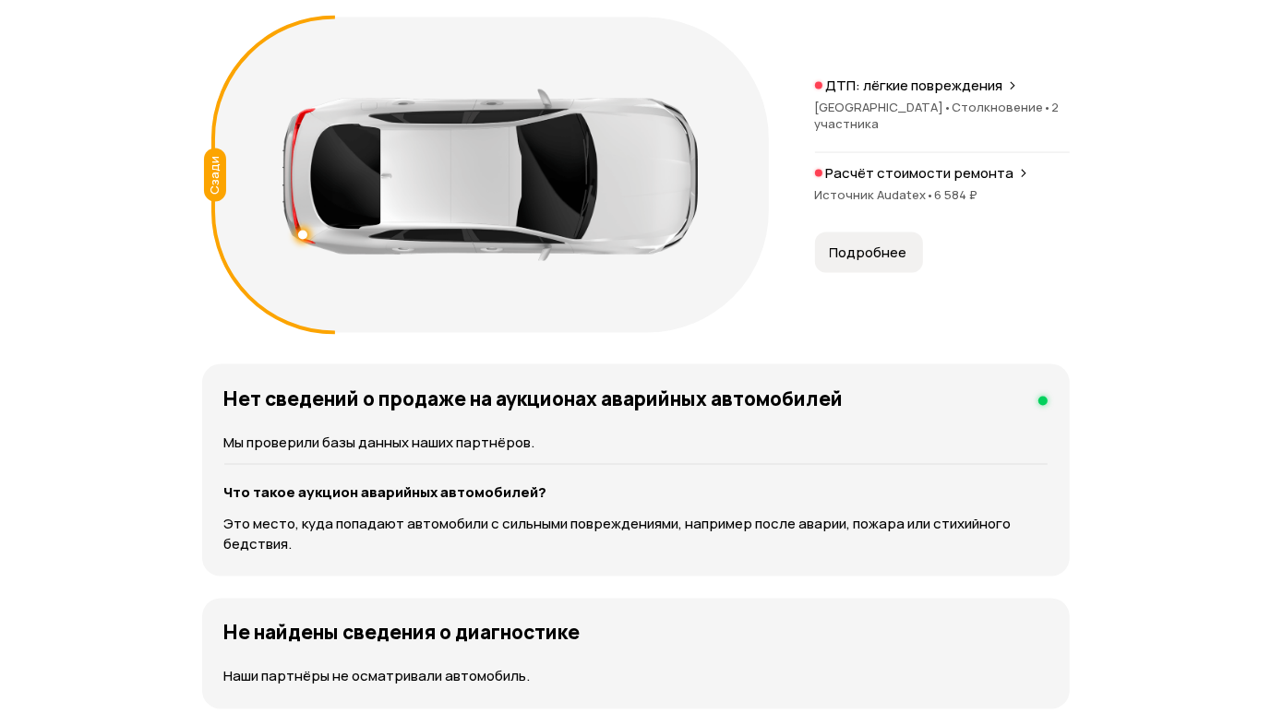
scroll to position [2215, 0]
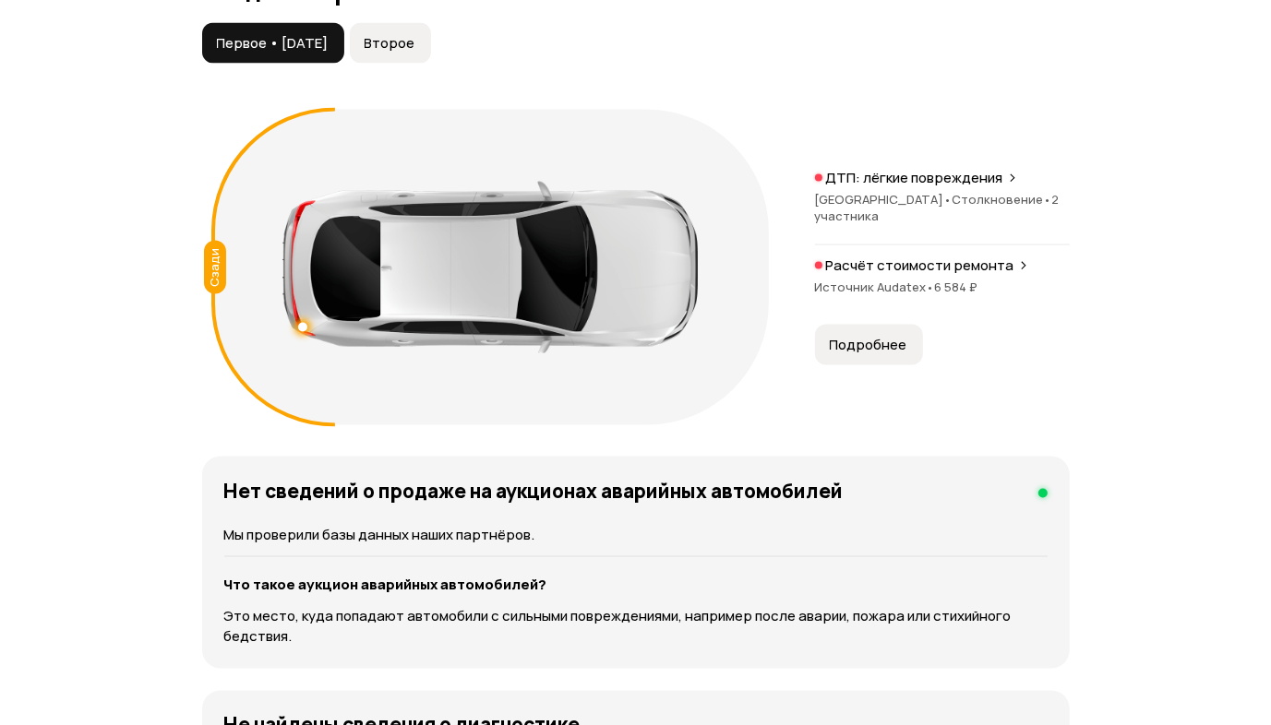
click at [415, 53] on span "Второе" at bounding box center [390, 43] width 51 height 18
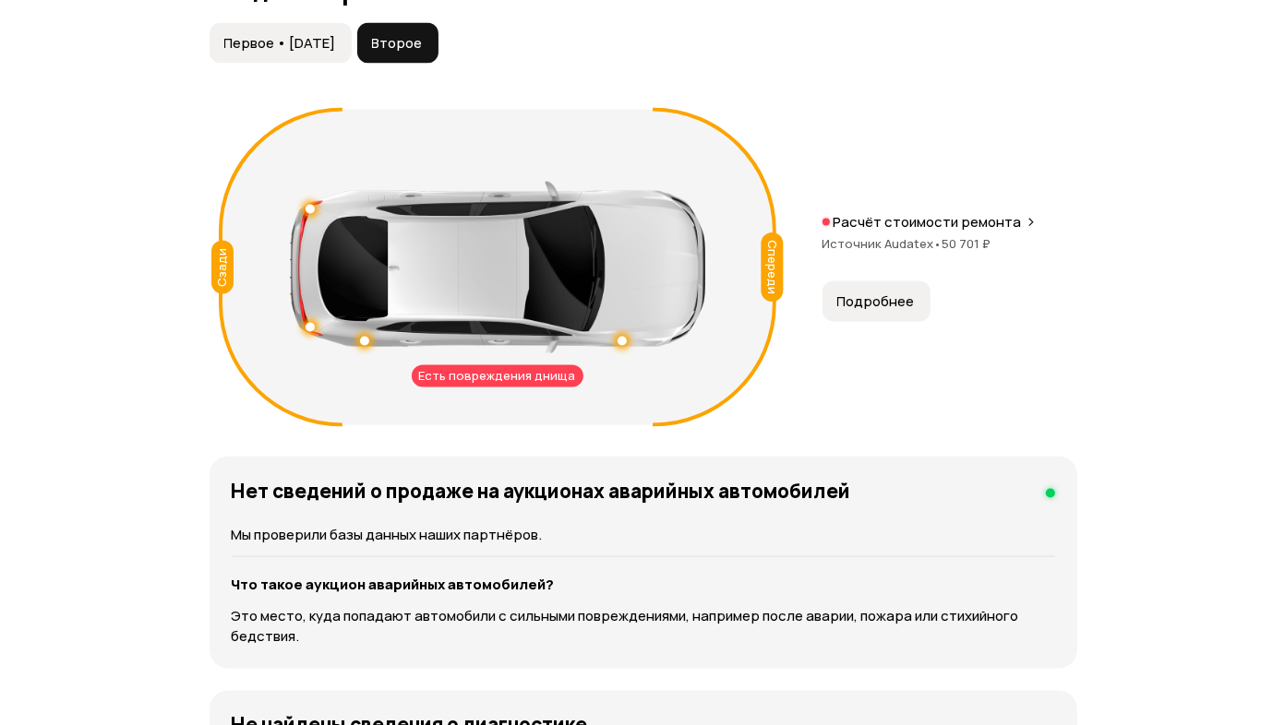
scroll to position [2307, 0]
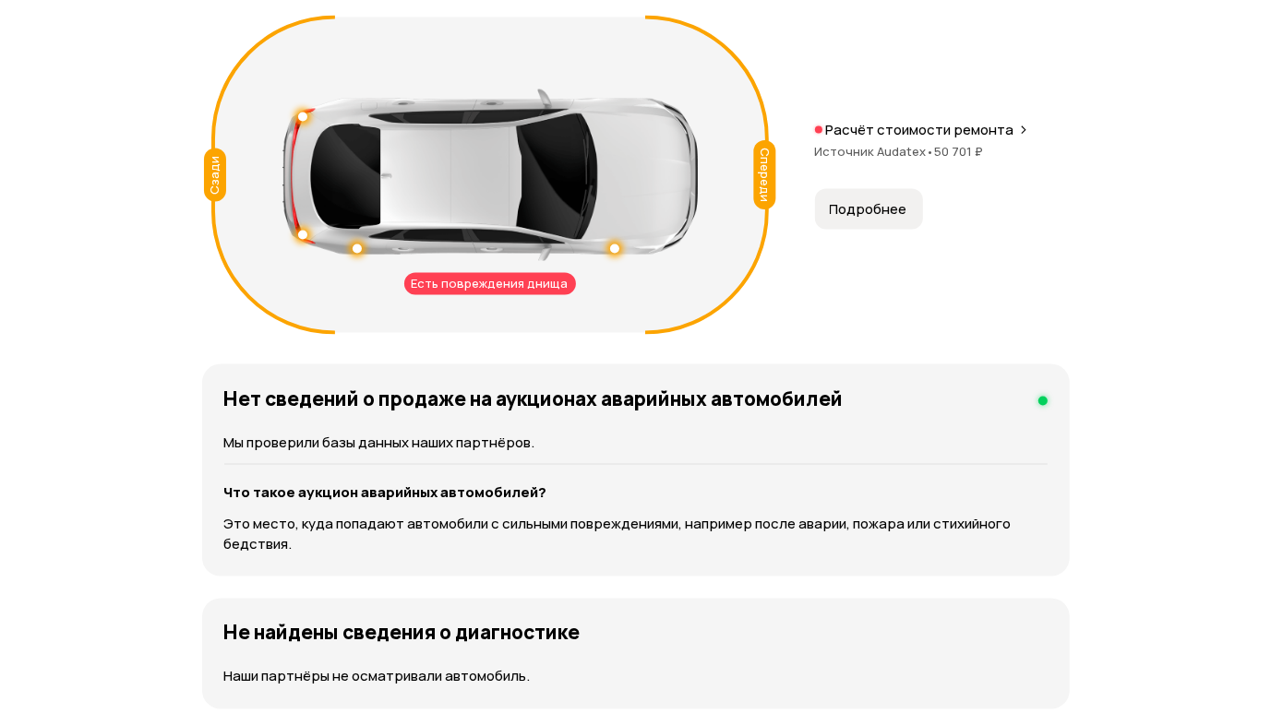
click at [612, 261] on div at bounding box center [489, 176] width 415 height 172
click at [616, 256] on div at bounding box center [614, 249] width 13 height 13
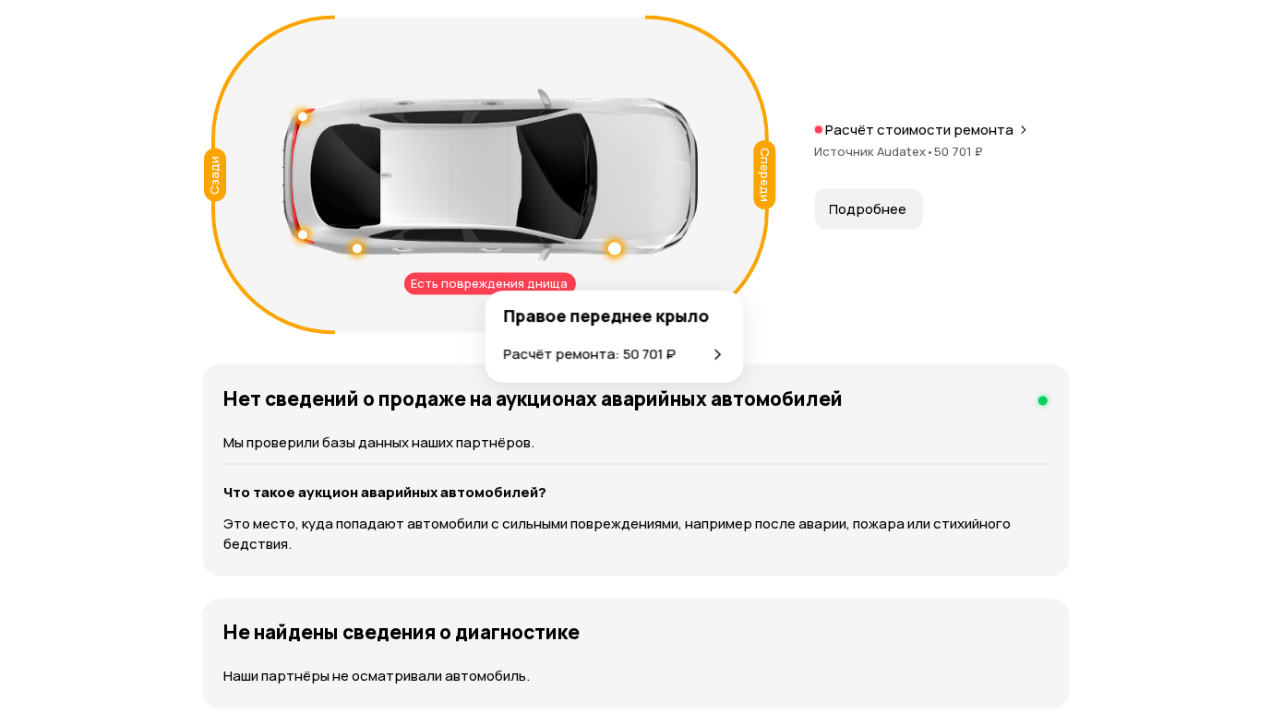
click at [715, 353] on icon at bounding box center [718, 355] width 15 height 15
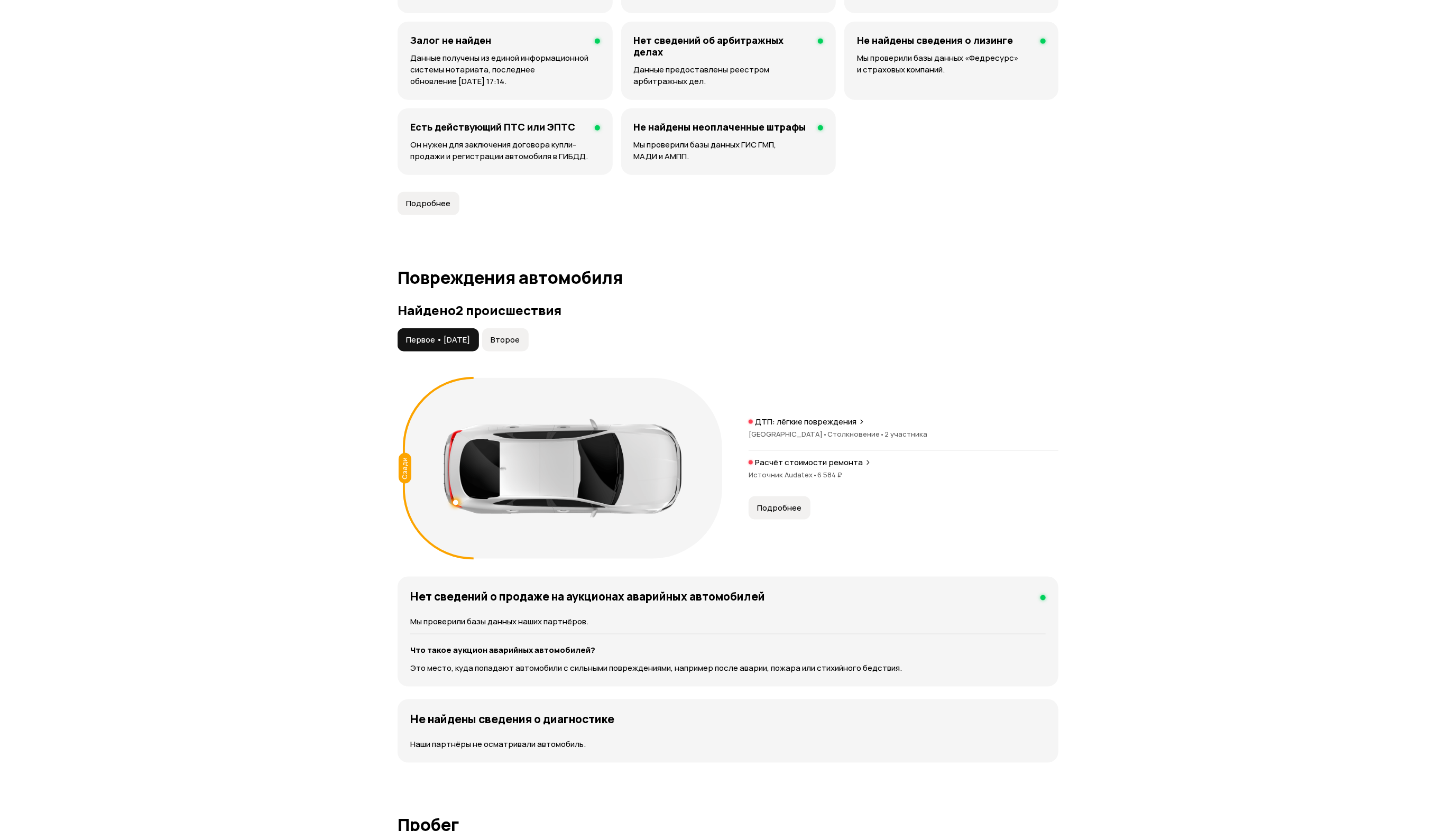
scroll to position [783, 0]
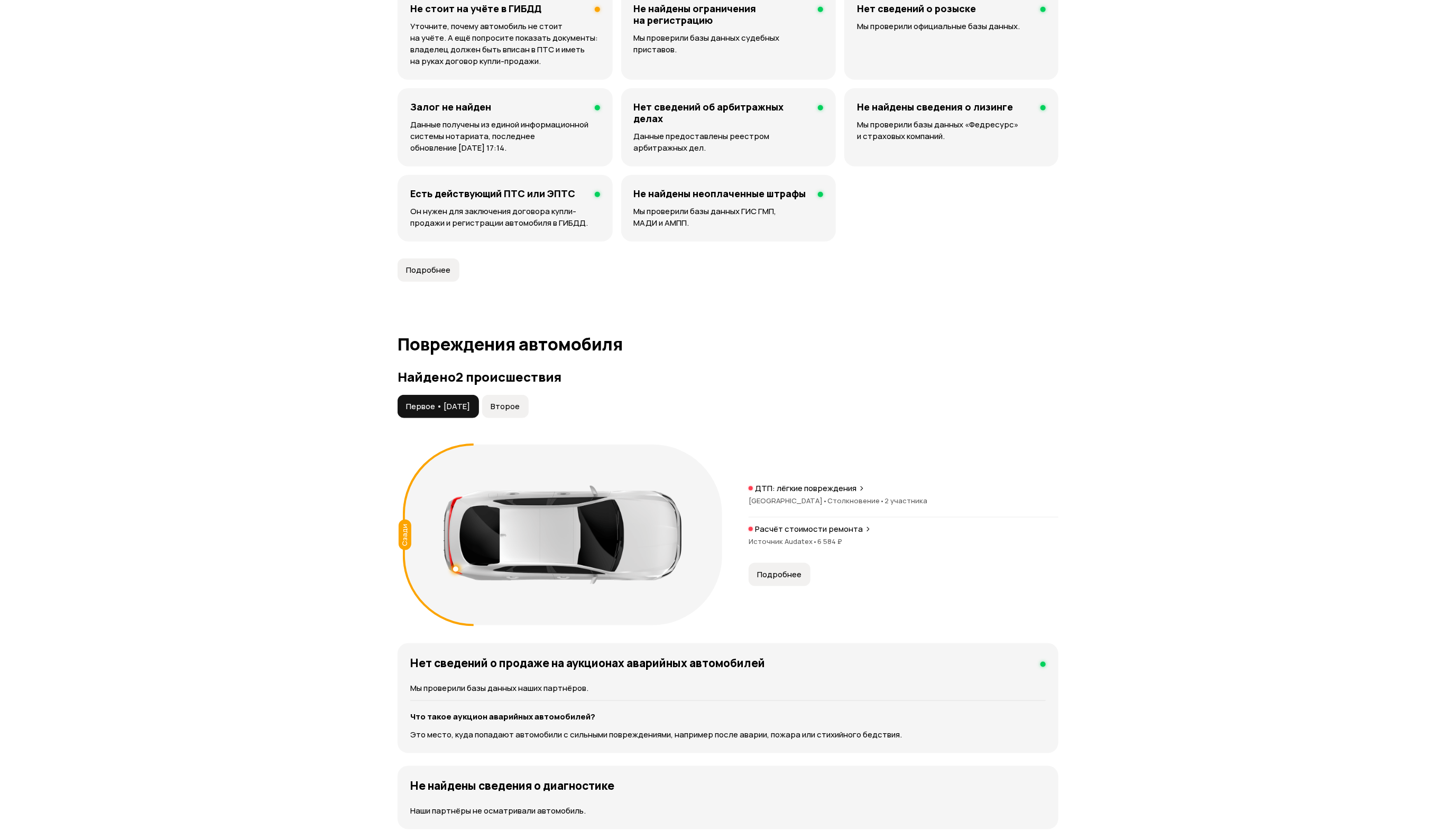
click at [520, 408] on span "Второе" at bounding box center [505, 406] width 29 height 10
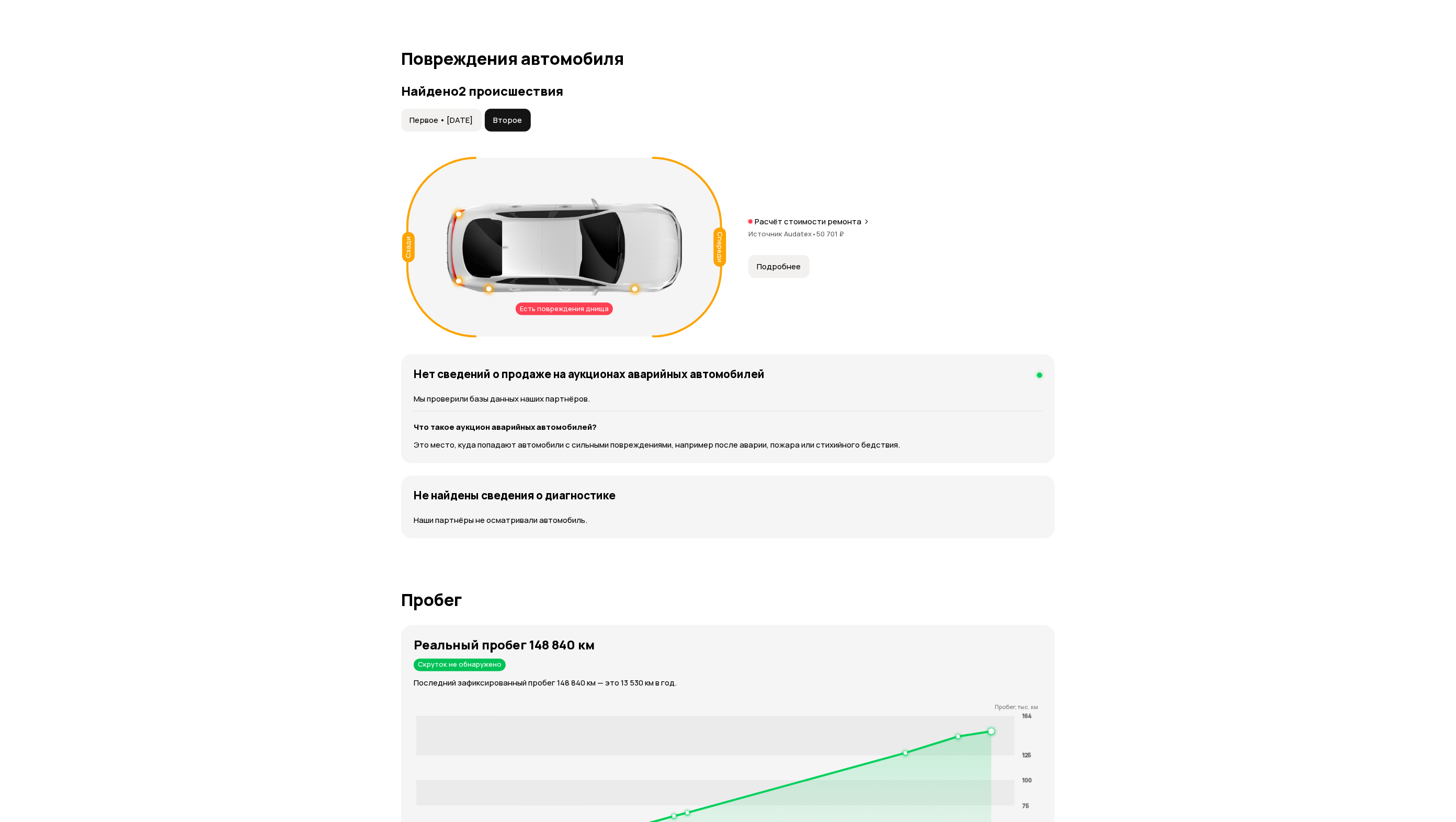
scroll to position [1088, 0]
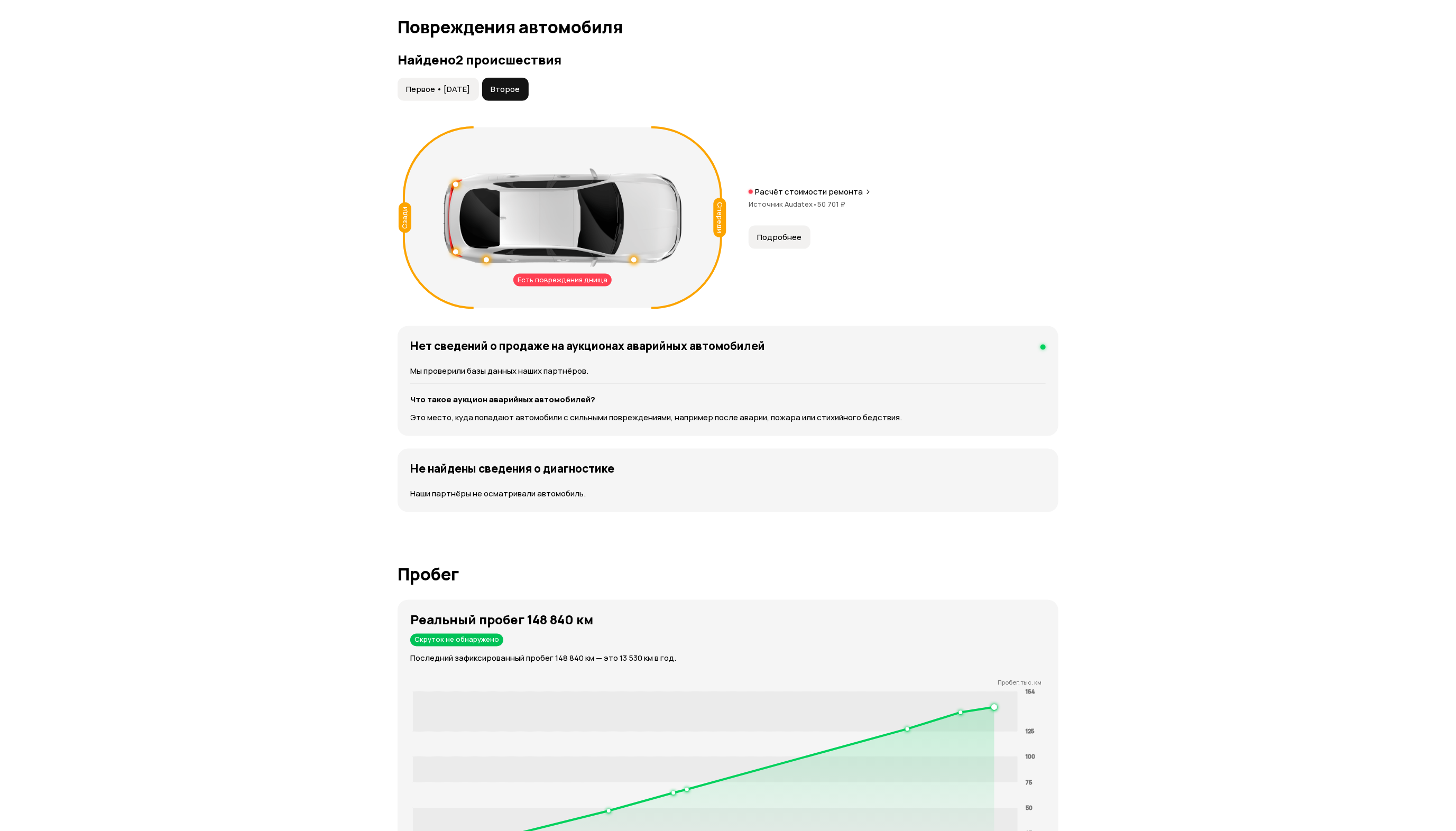
click at [632, 259] on div at bounding box center [633, 259] width 5 height 5
click at [654, 303] on p "Расчёт ремонта: 50 701 ₽" at bounding box center [620, 304] width 99 height 11
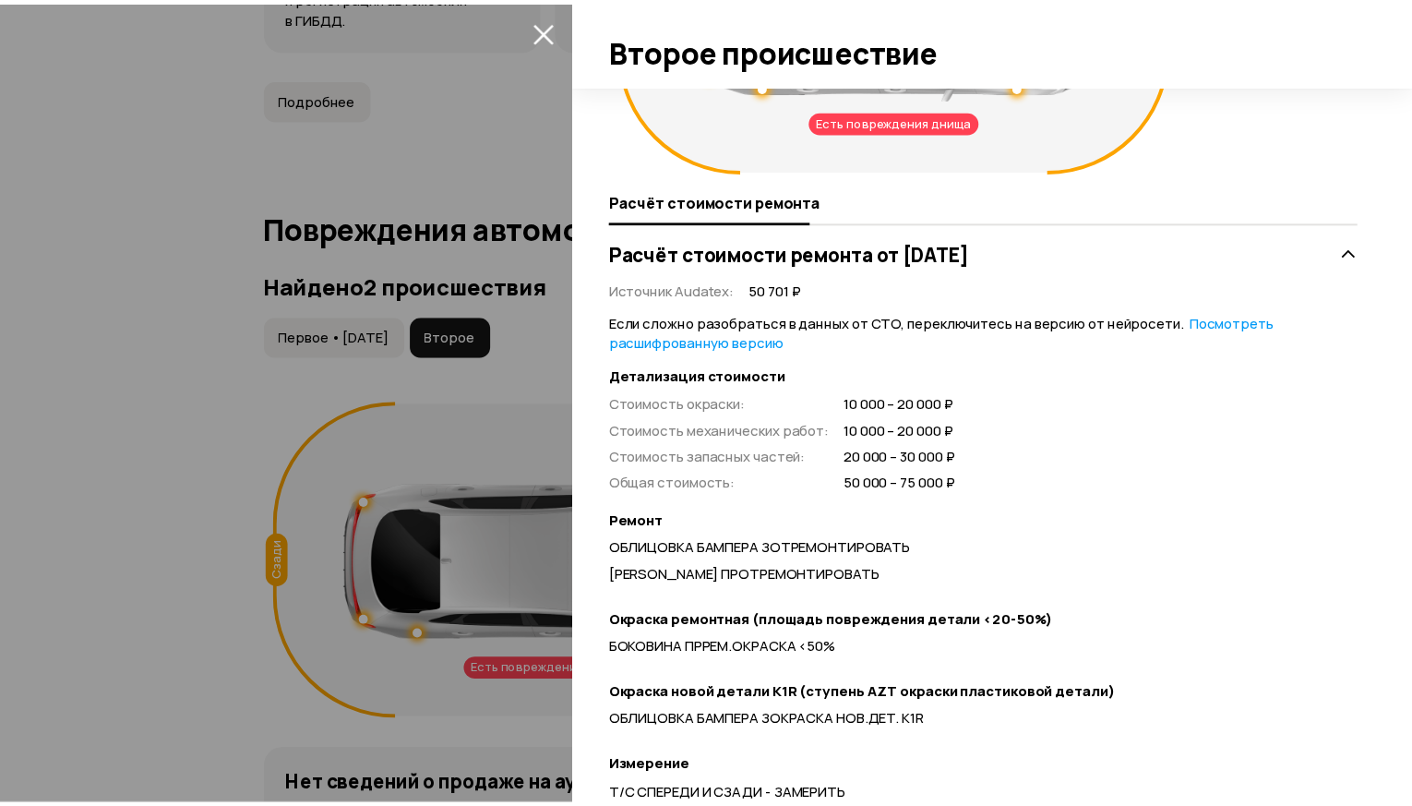
scroll to position [239, 0]
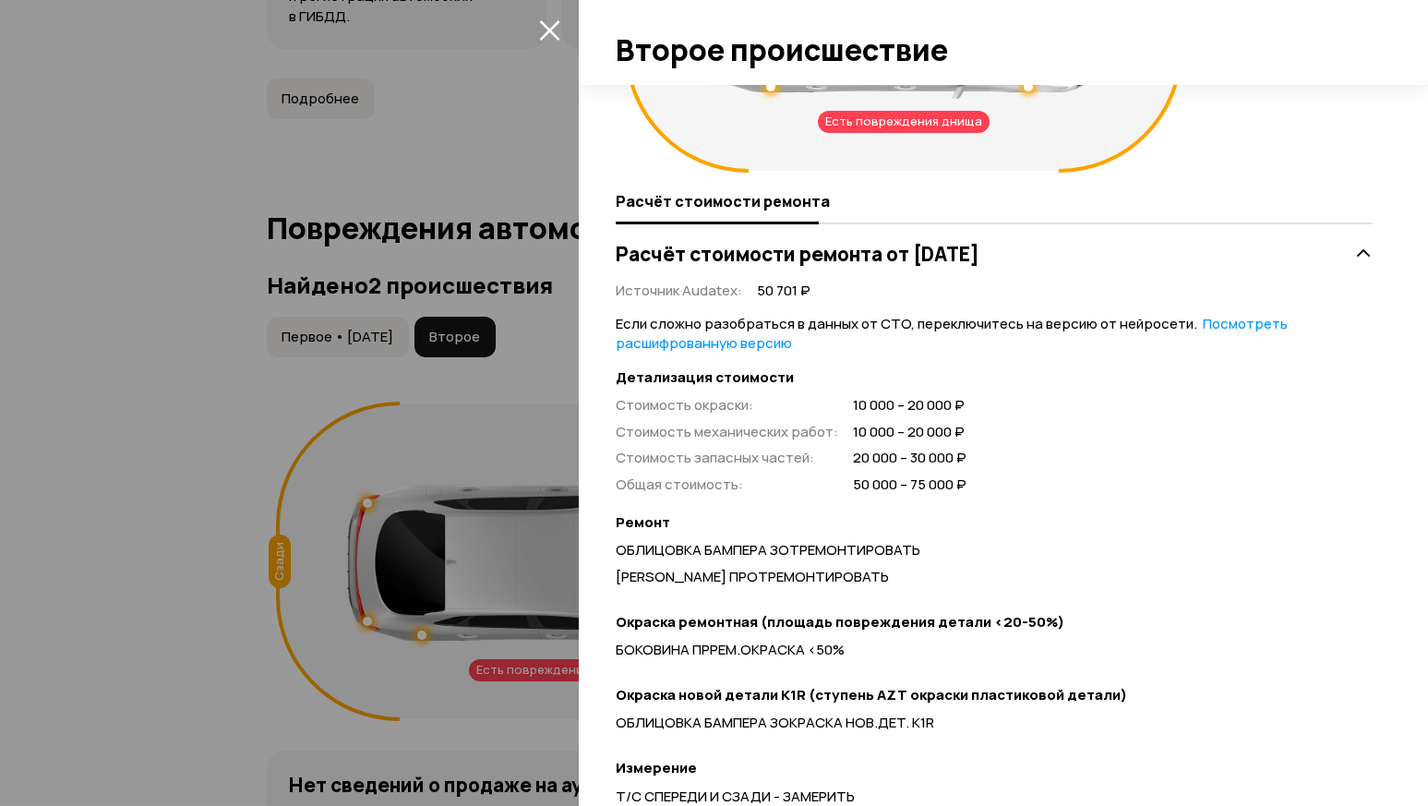
click at [158, 155] on div at bounding box center [714, 403] width 1428 height 806
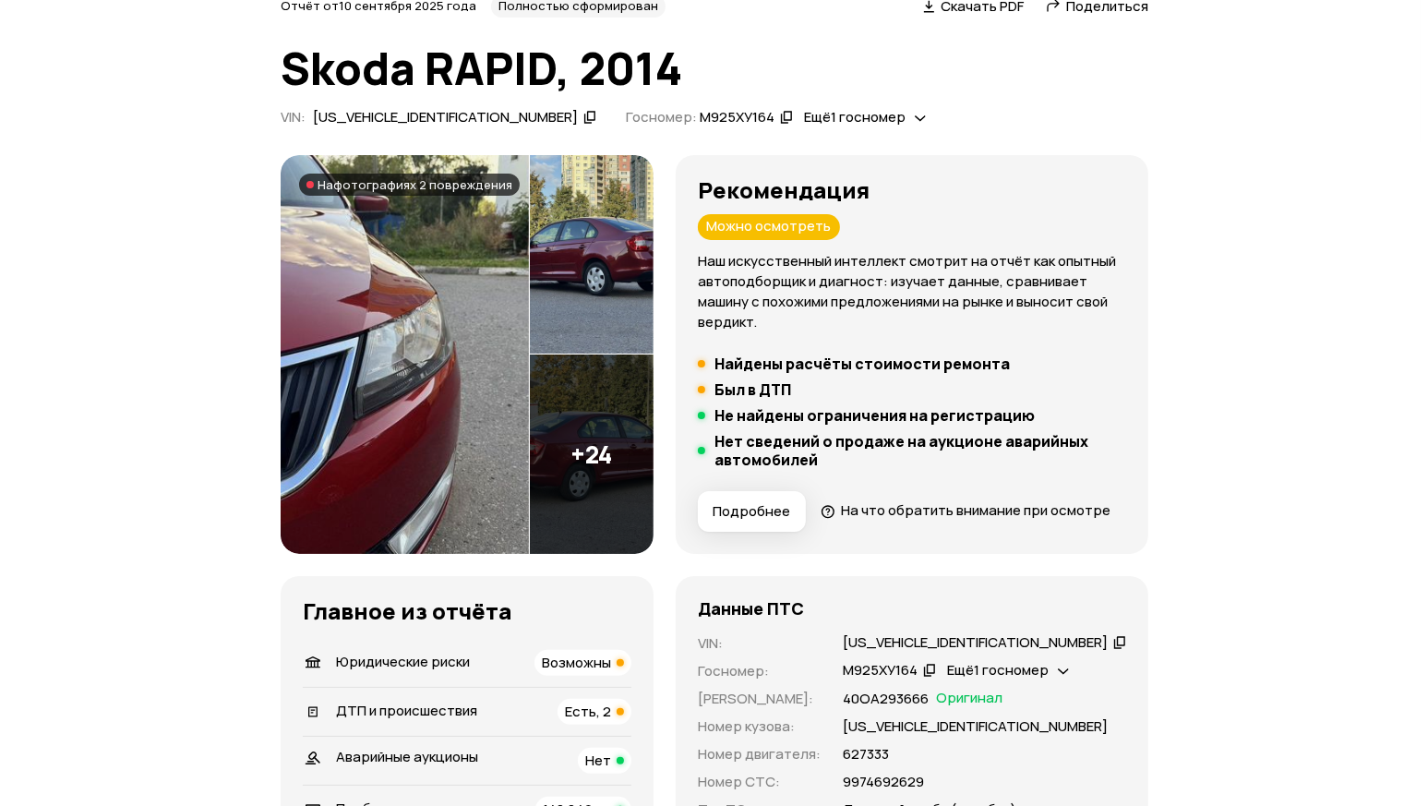
scroll to position [0, 0]
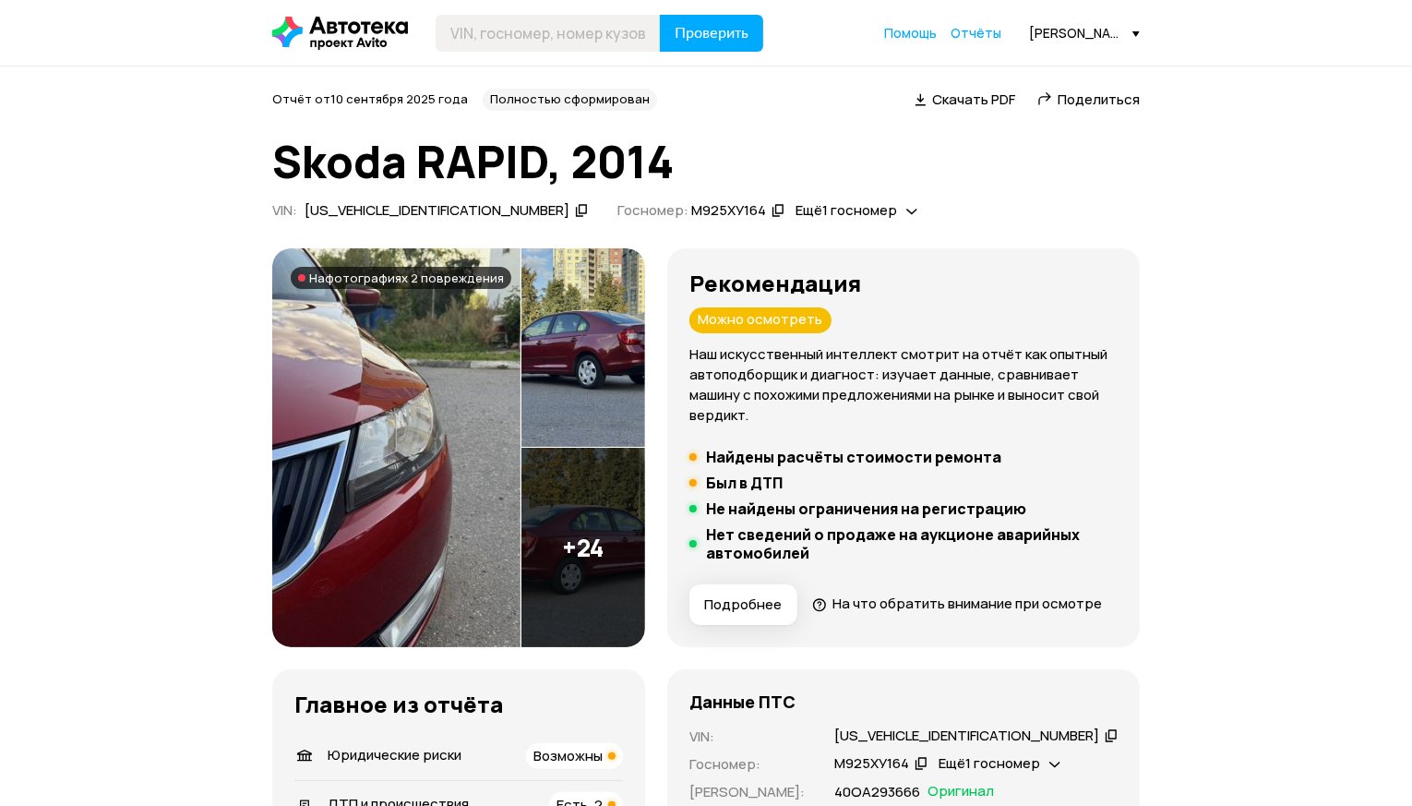
click at [414, 278] on span "На фотографиях 2 повреждения" at bounding box center [406, 277] width 195 height 15
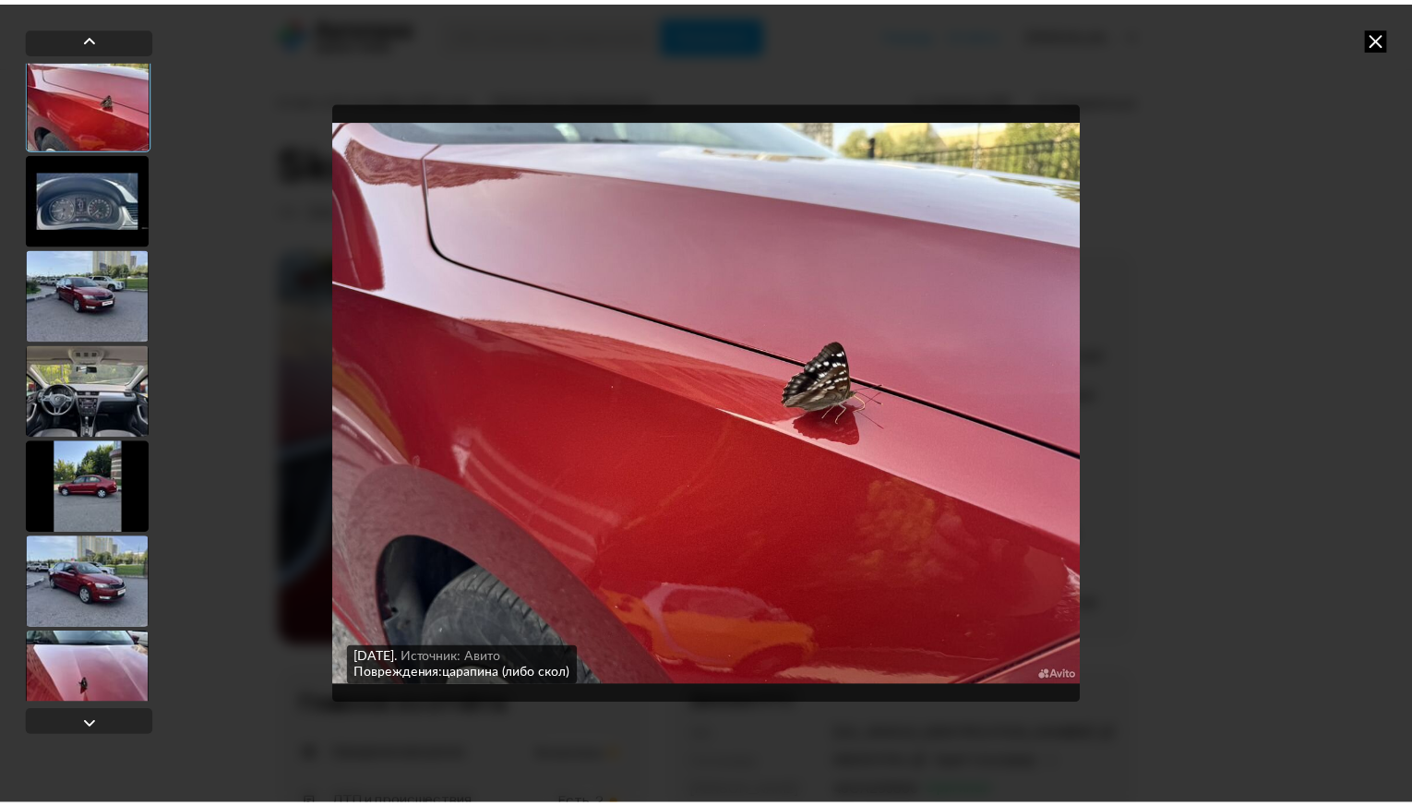
scroll to position [1947, 0]
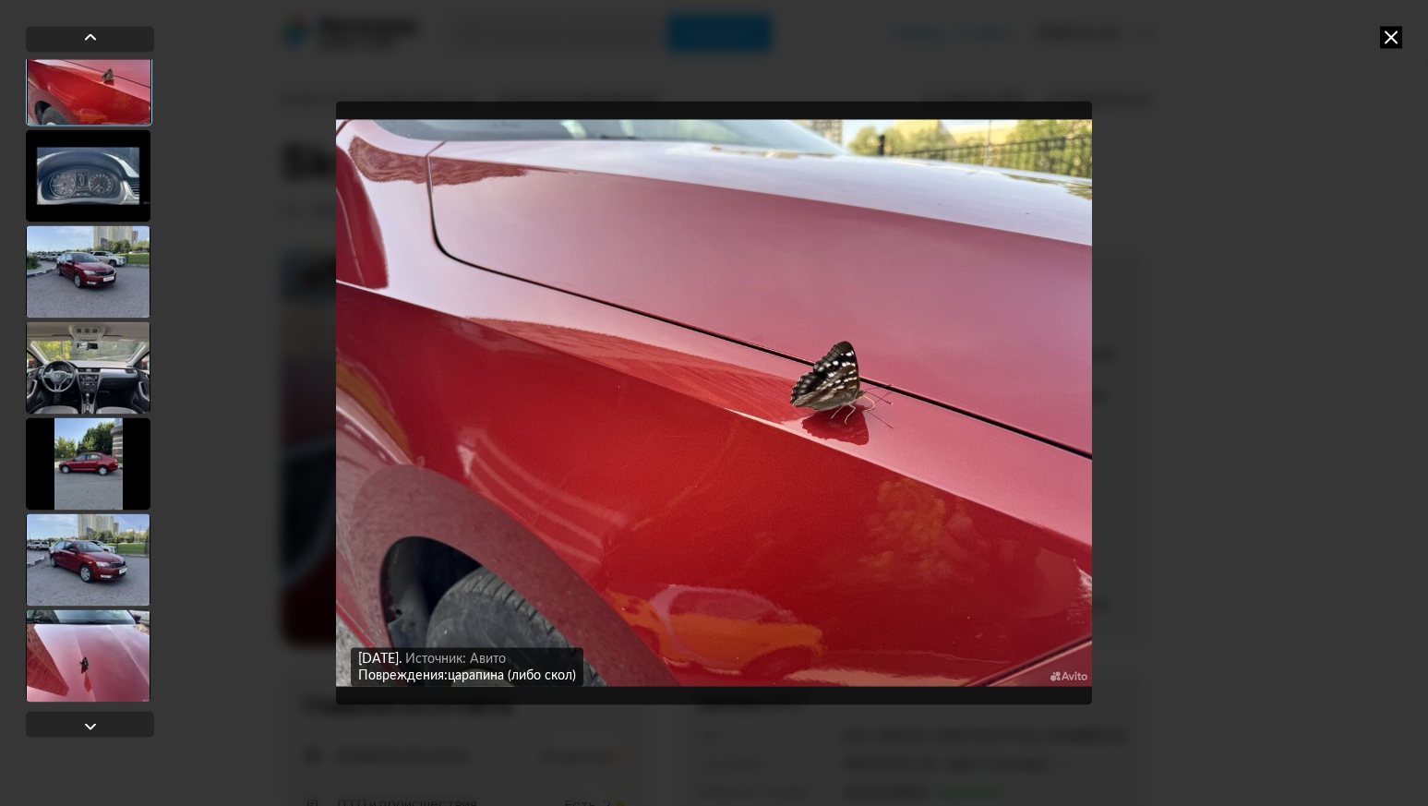
click at [80, 668] on div at bounding box center [88, 655] width 125 height 92
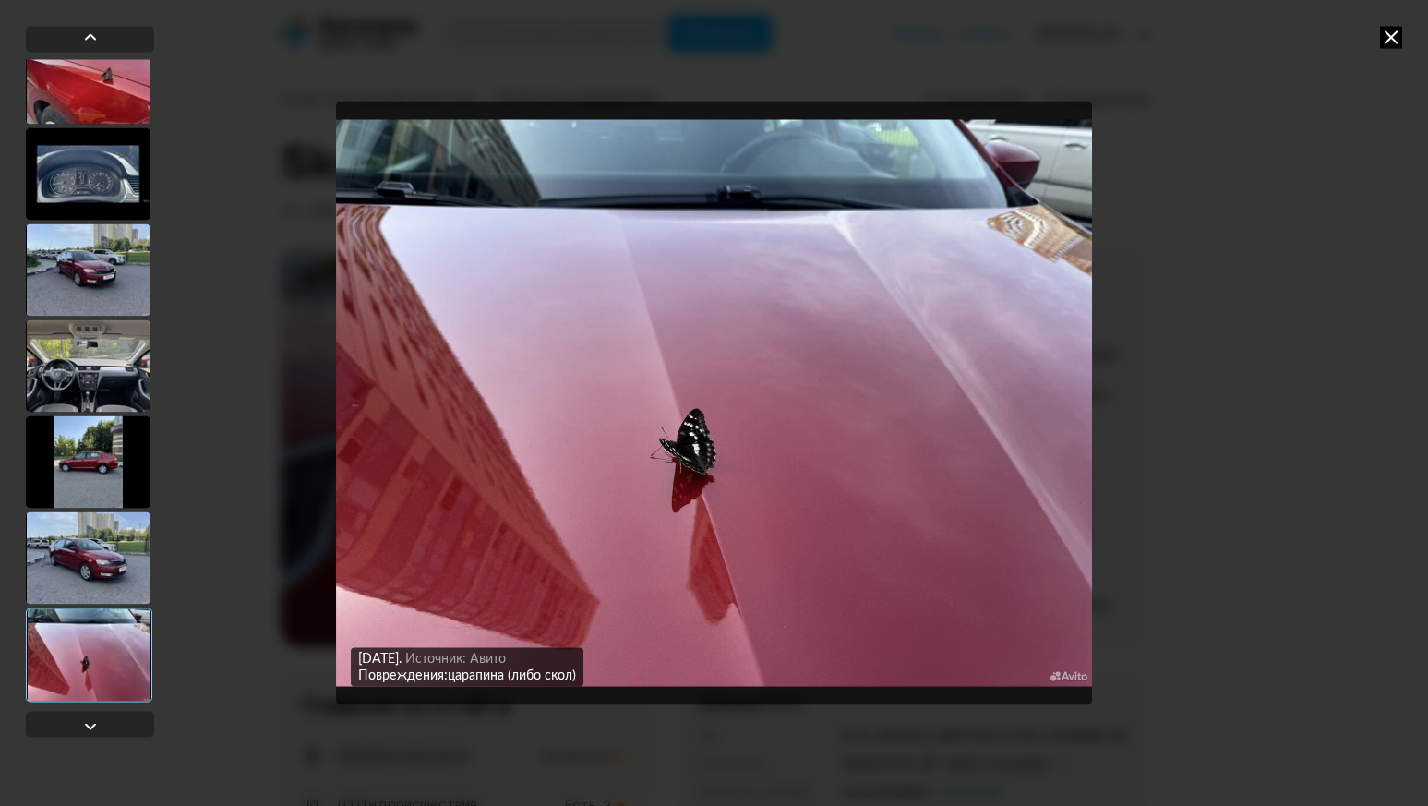
click at [1284, 34] on icon at bounding box center [1391, 37] width 22 height 22
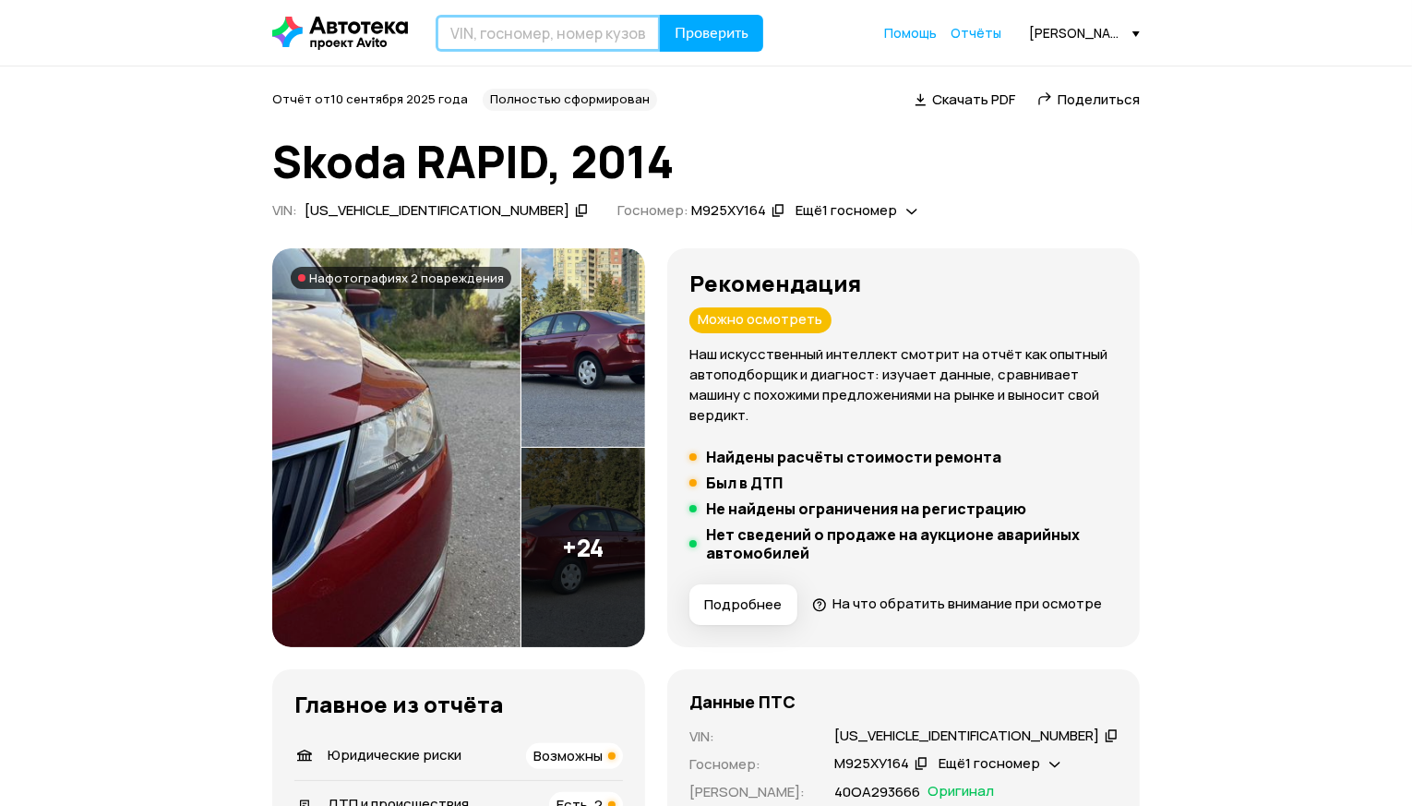
click at [567, 40] on input "text" at bounding box center [548, 33] width 225 height 37
paste input "Z6FMXXESWMCE49875"
type input "Z6FMXXESWMCE49875"
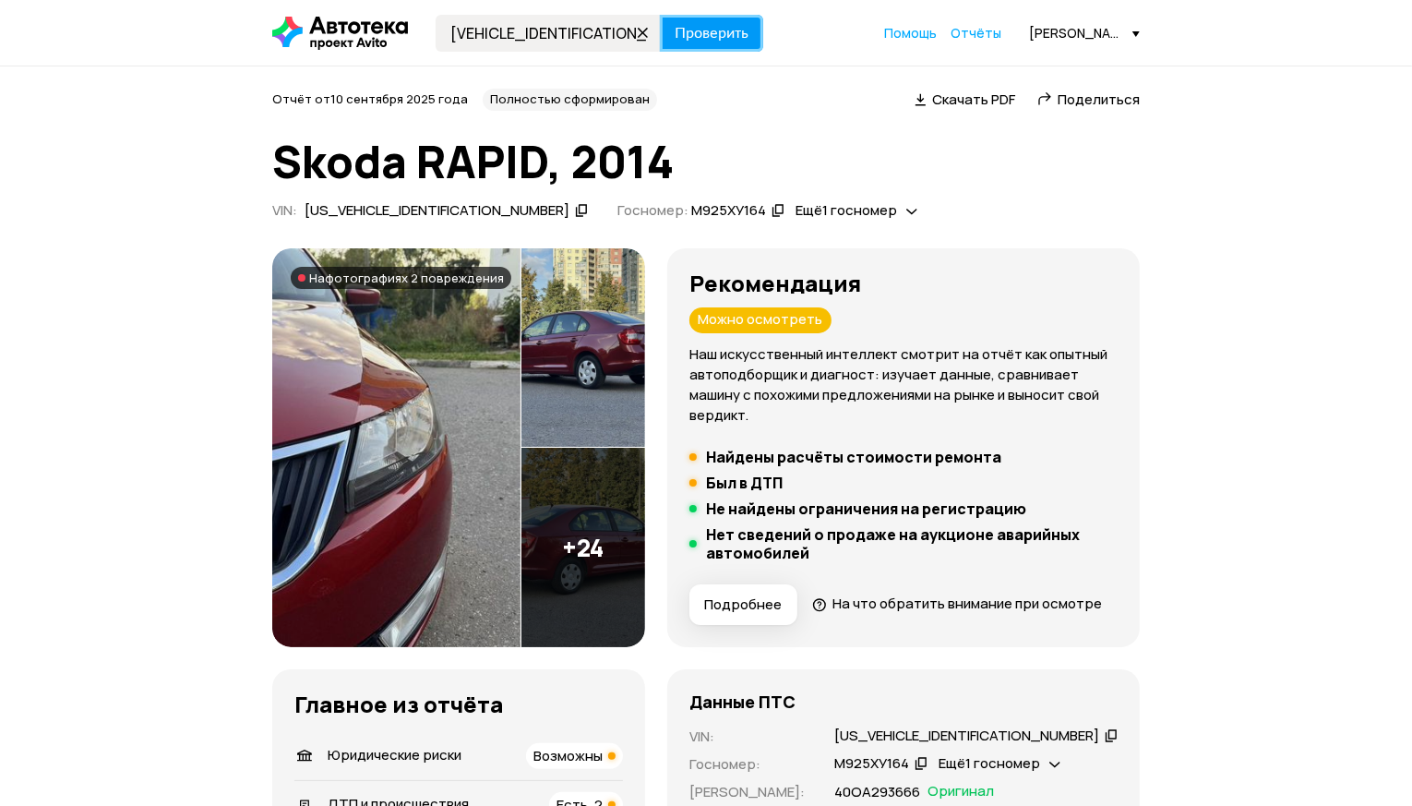
click at [712, 28] on span "Проверить" at bounding box center [712, 33] width 74 height 15
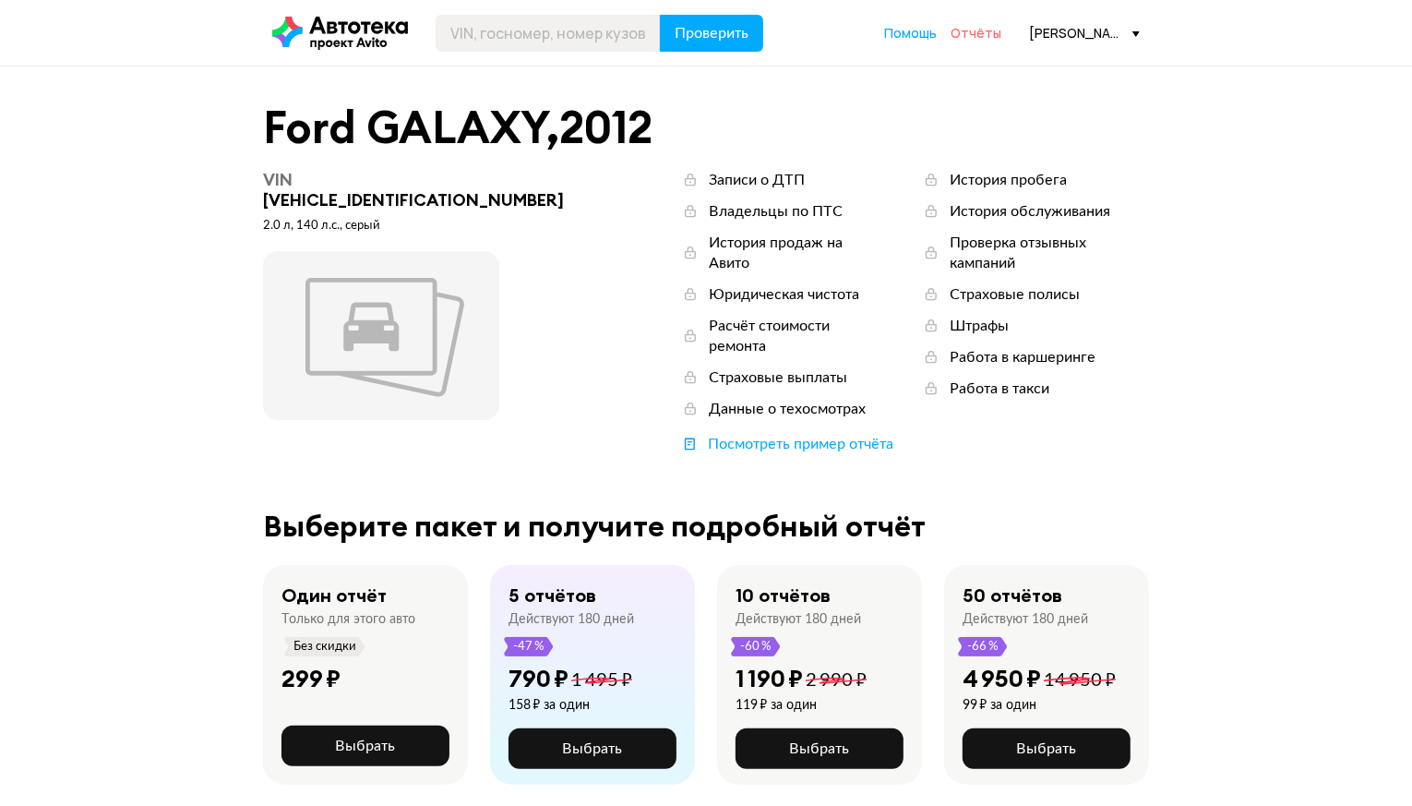
click at [984, 39] on span "Отчёты" at bounding box center [976, 33] width 51 height 18
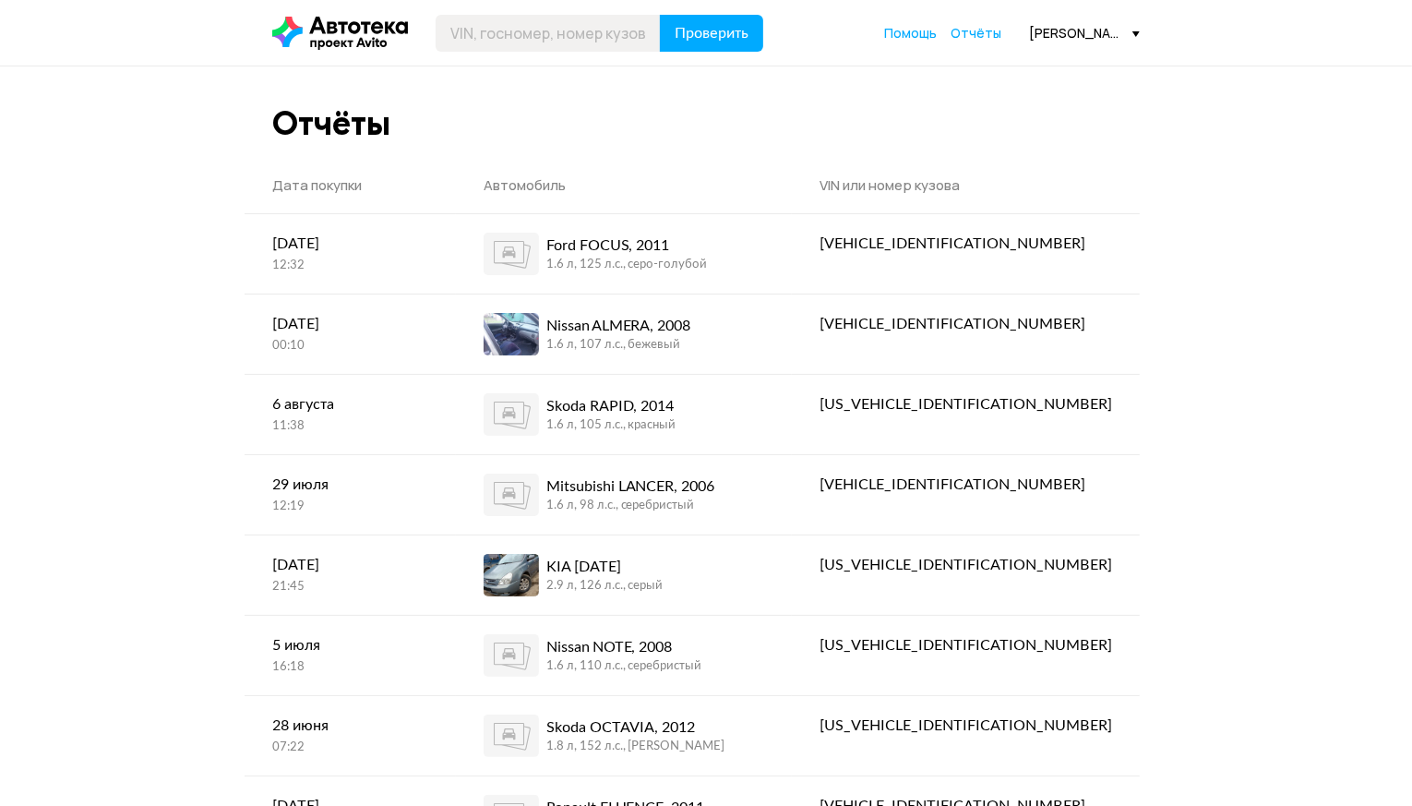
click at [1087, 28] on div "aleksandr.titkov@inbox.ru" at bounding box center [1084, 33] width 111 height 18
click at [1036, 108] on span "Профиль" at bounding box center [1020, 113] width 70 height 22
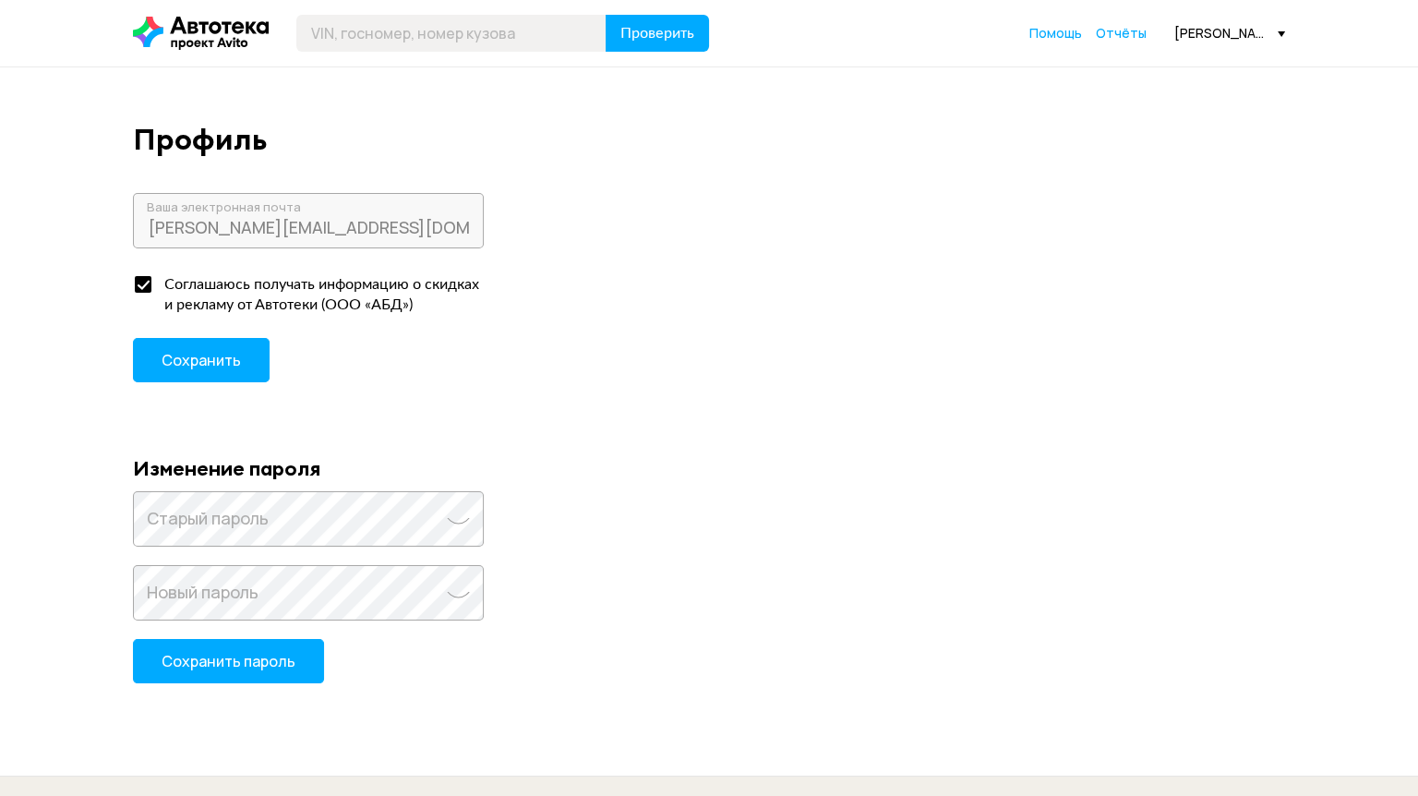
click at [1196, 29] on div "aleksandr.titkov@inbox.ru" at bounding box center [1229, 33] width 111 height 18
click at [873, 334] on div "aleksandr.titkov@inbox.ru Ваша электронная почта Соглашаюсь получать информацию…" at bounding box center [709, 306] width 1152 height 226
click at [197, 30] on icon at bounding box center [201, 33] width 136 height 33
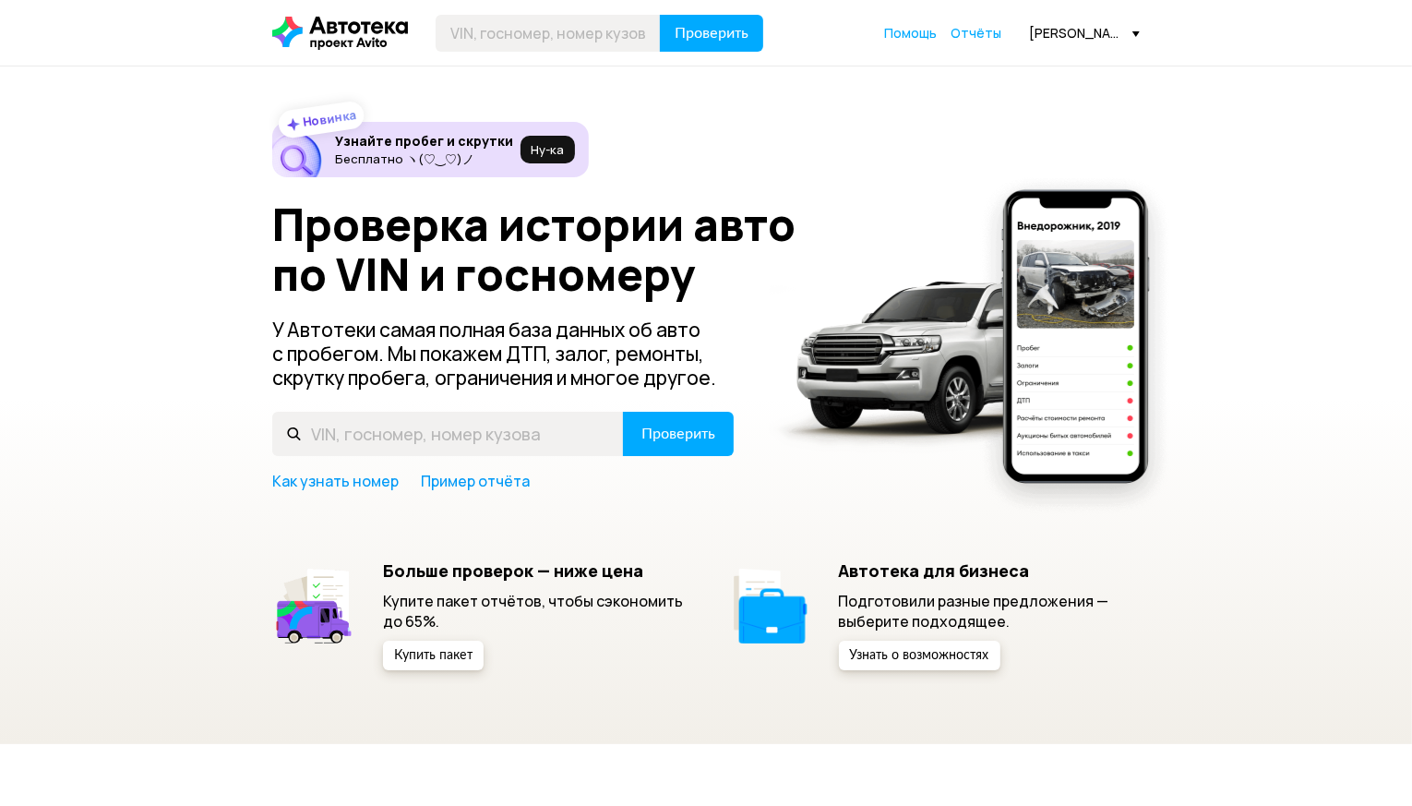
click at [1083, 35] on div "aleksandr.titkov@inbox.ru" at bounding box center [1084, 33] width 111 height 18
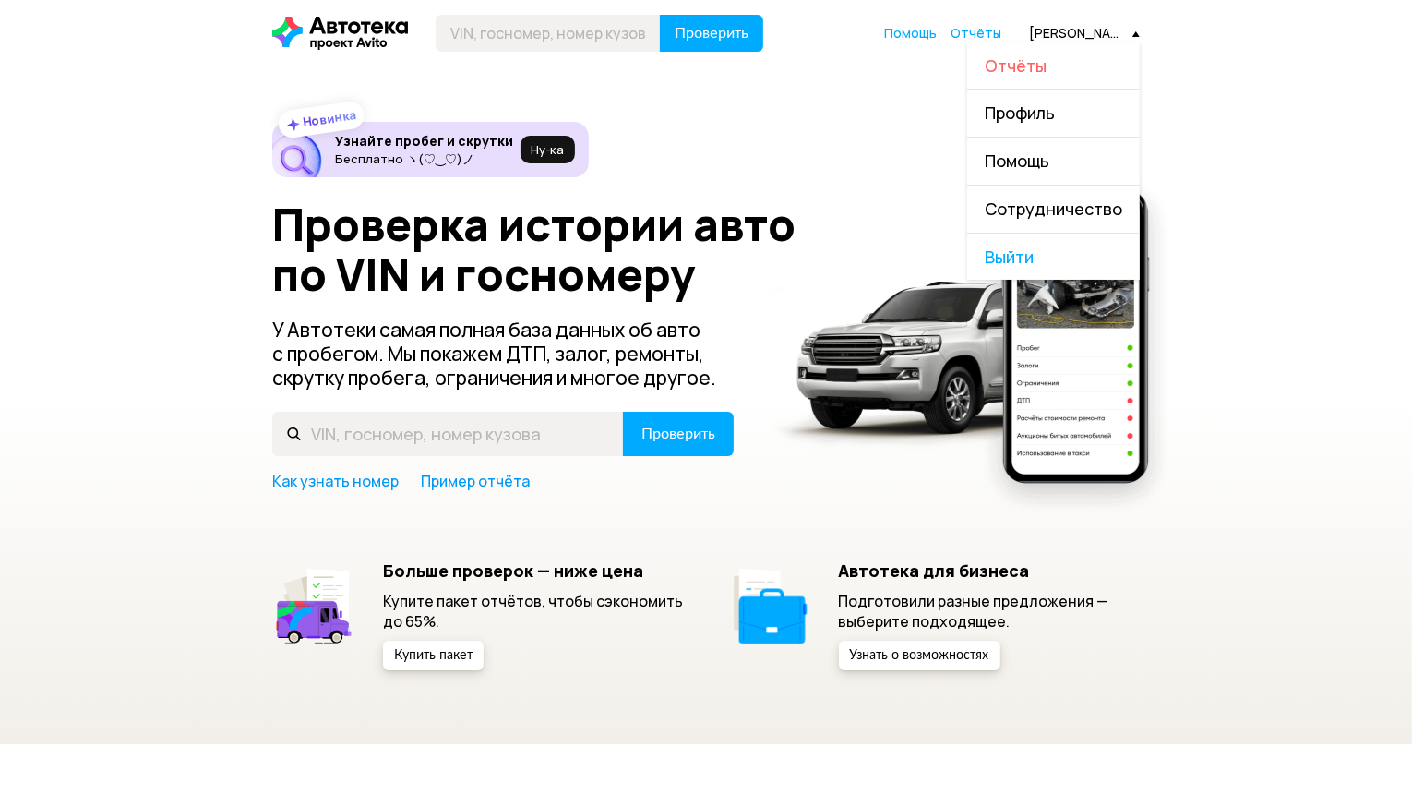
click at [1036, 60] on span "Отчёты" at bounding box center [1016, 65] width 62 height 22
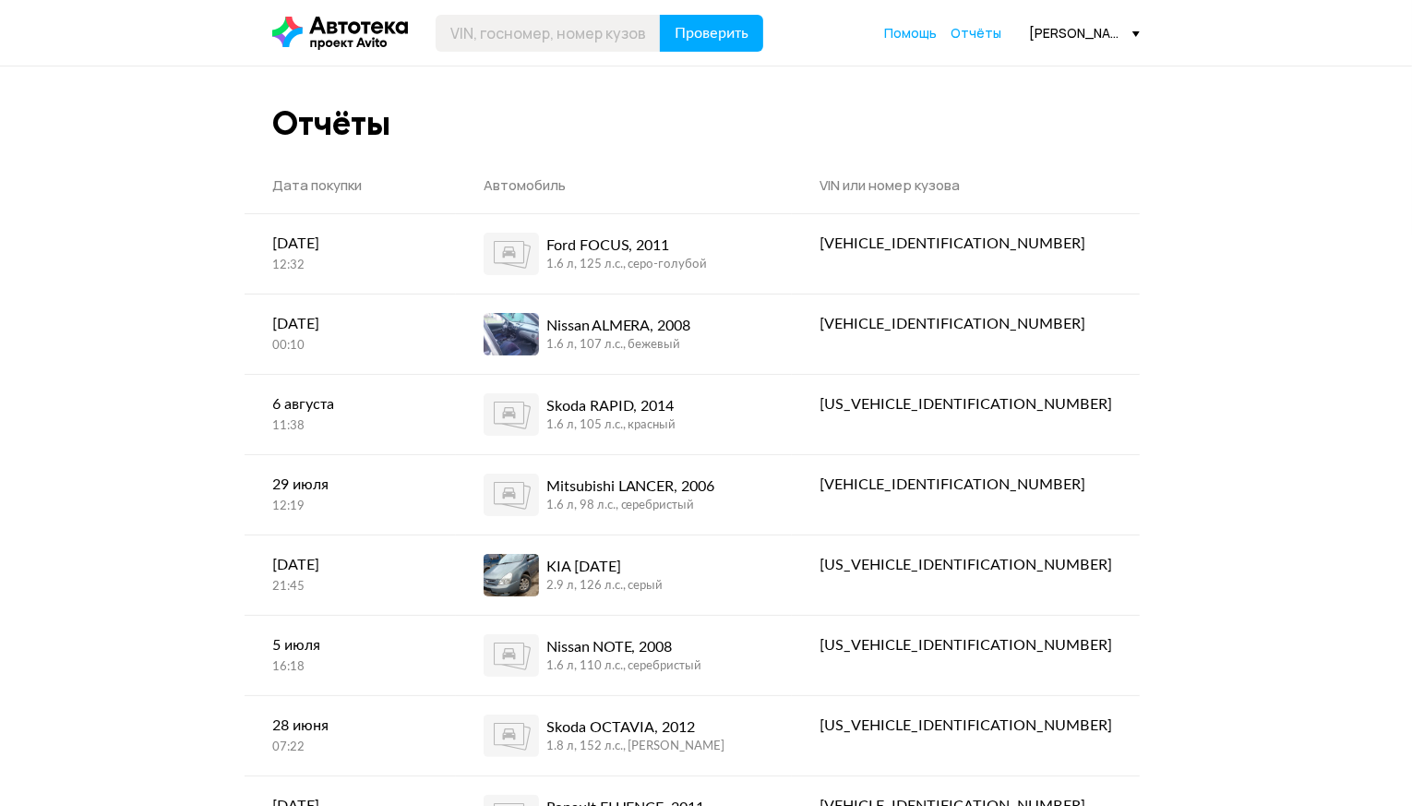
click at [1095, 27] on div "aleksandr.titkov@inbox.ru" at bounding box center [1084, 33] width 111 height 18
click at [1028, 156] on span "Помощь" at bounding box center [1017, 161] width 65 height 22
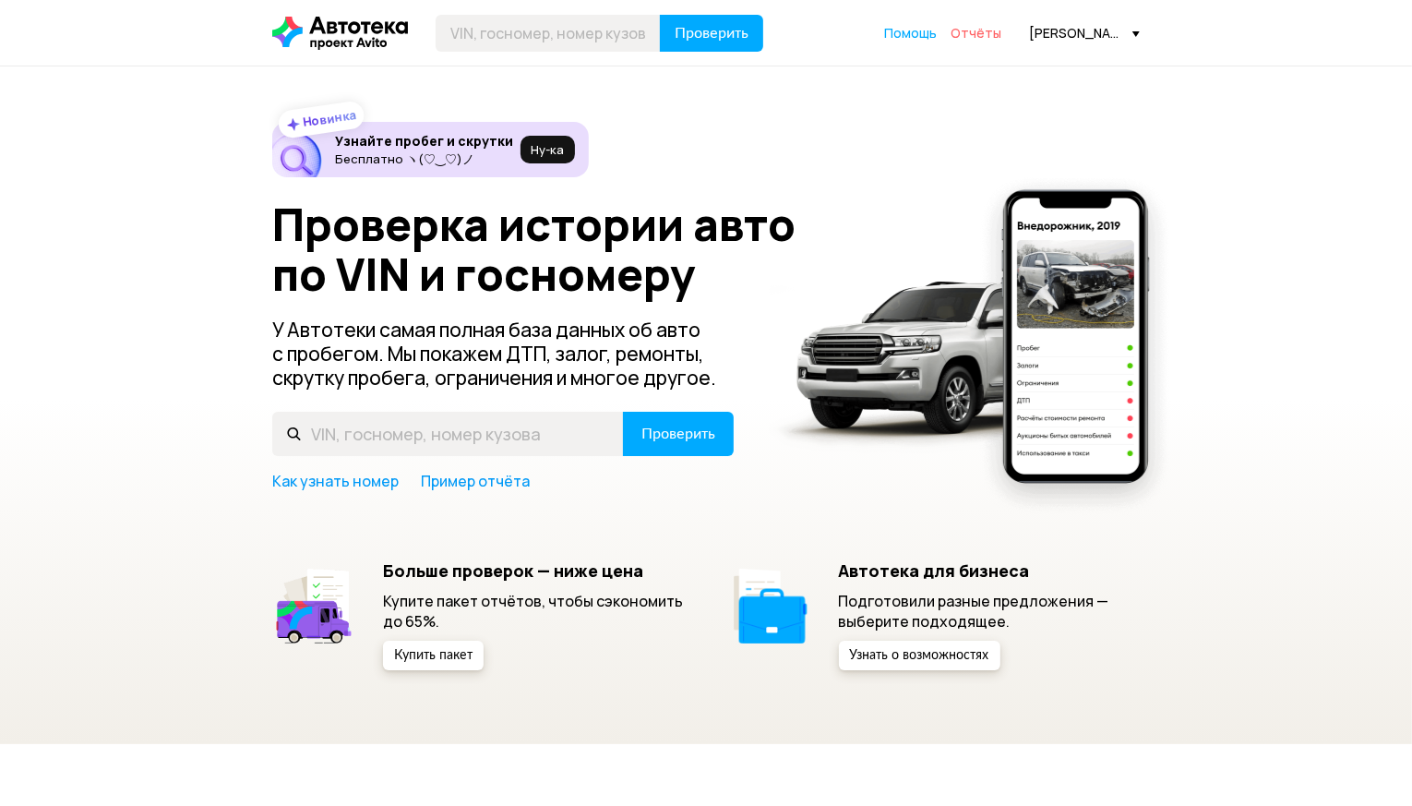
click at [976, 33] on span "Отчёты" at bounding box center [976, 33] width 51 height 18
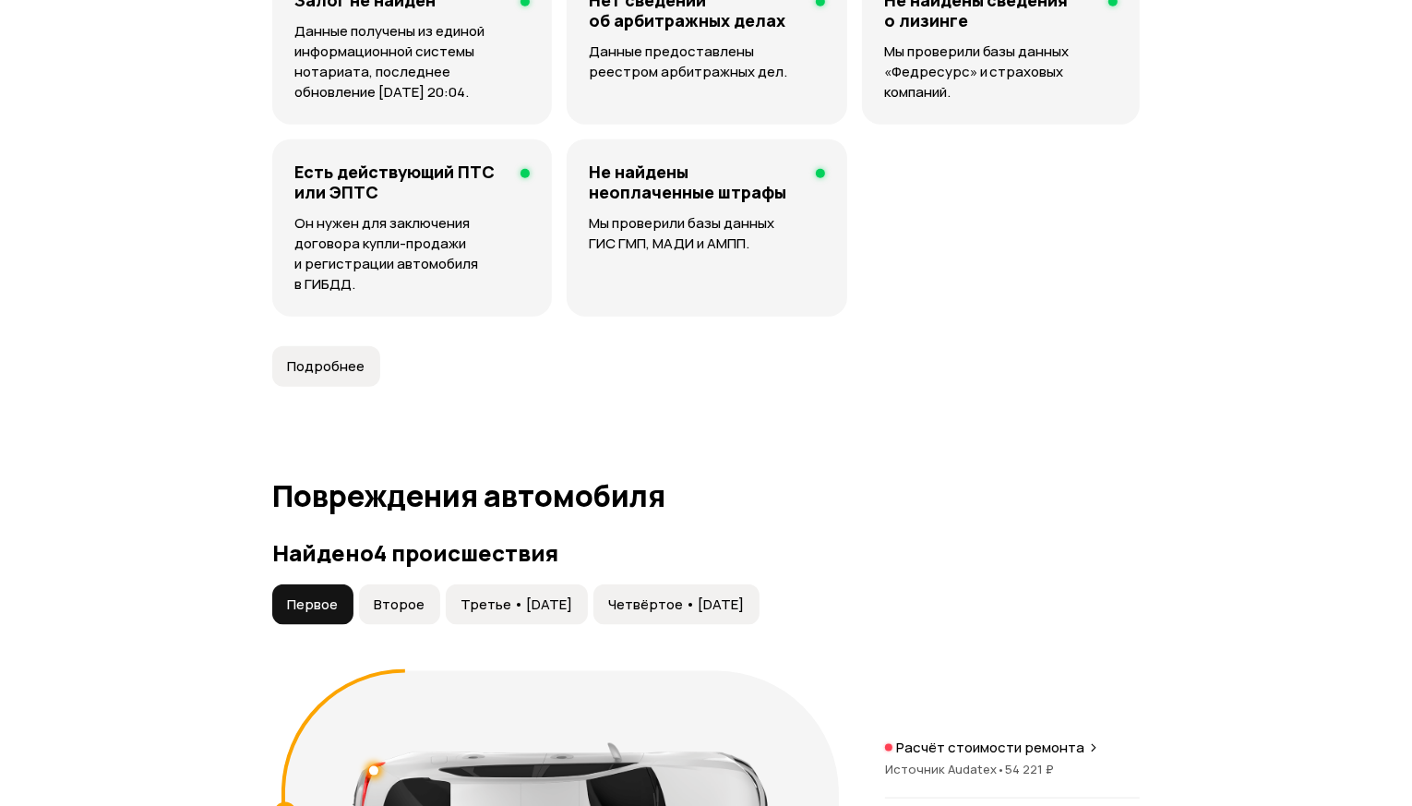
scroll to position [1846, 0]
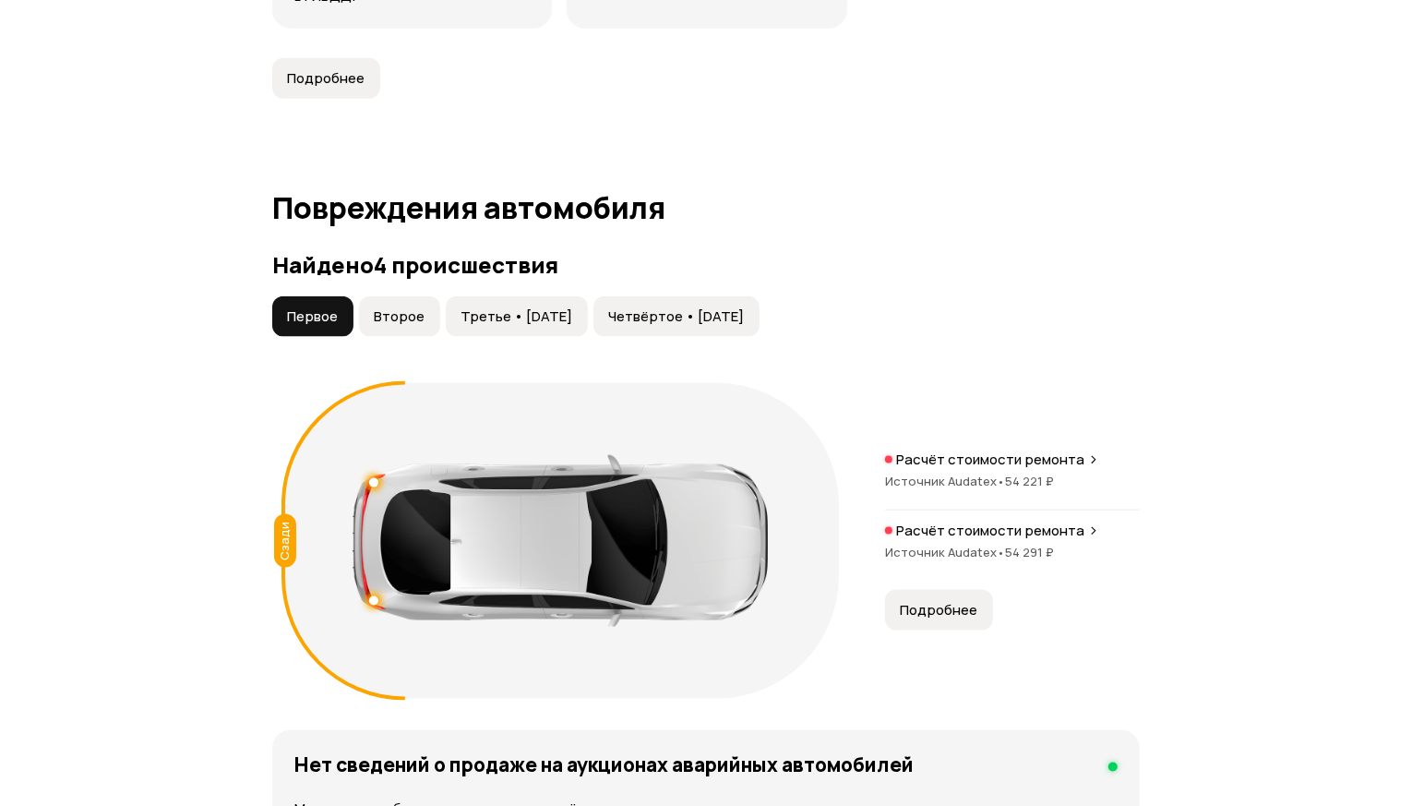
click at [395, 322] on span "Второе" at bounding box center [399, 316] width 51 height 18
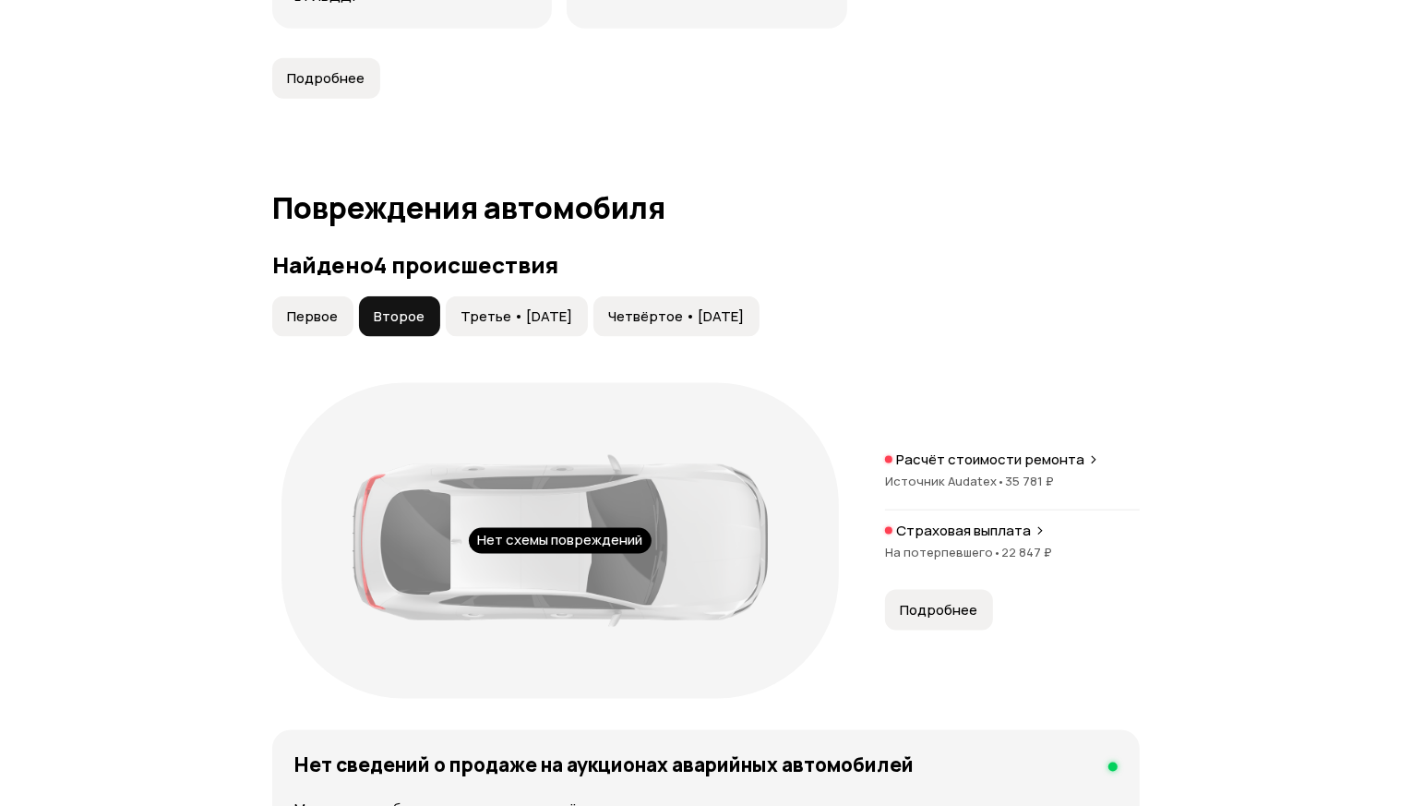
click at [519, 320] on span "Третье • [DATE]" at bounding box center [517, 316] width 112 height 18
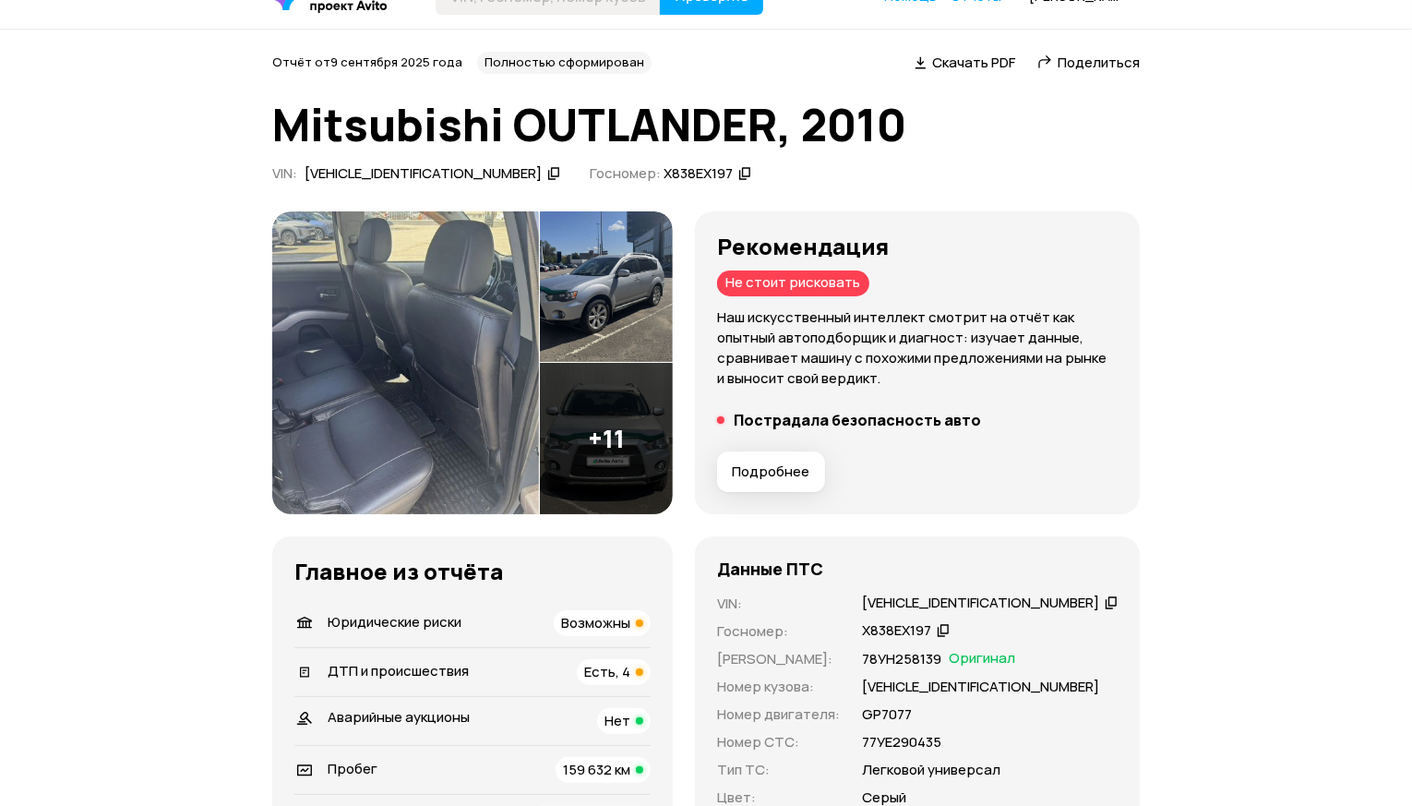
scroll to position [0, 0]
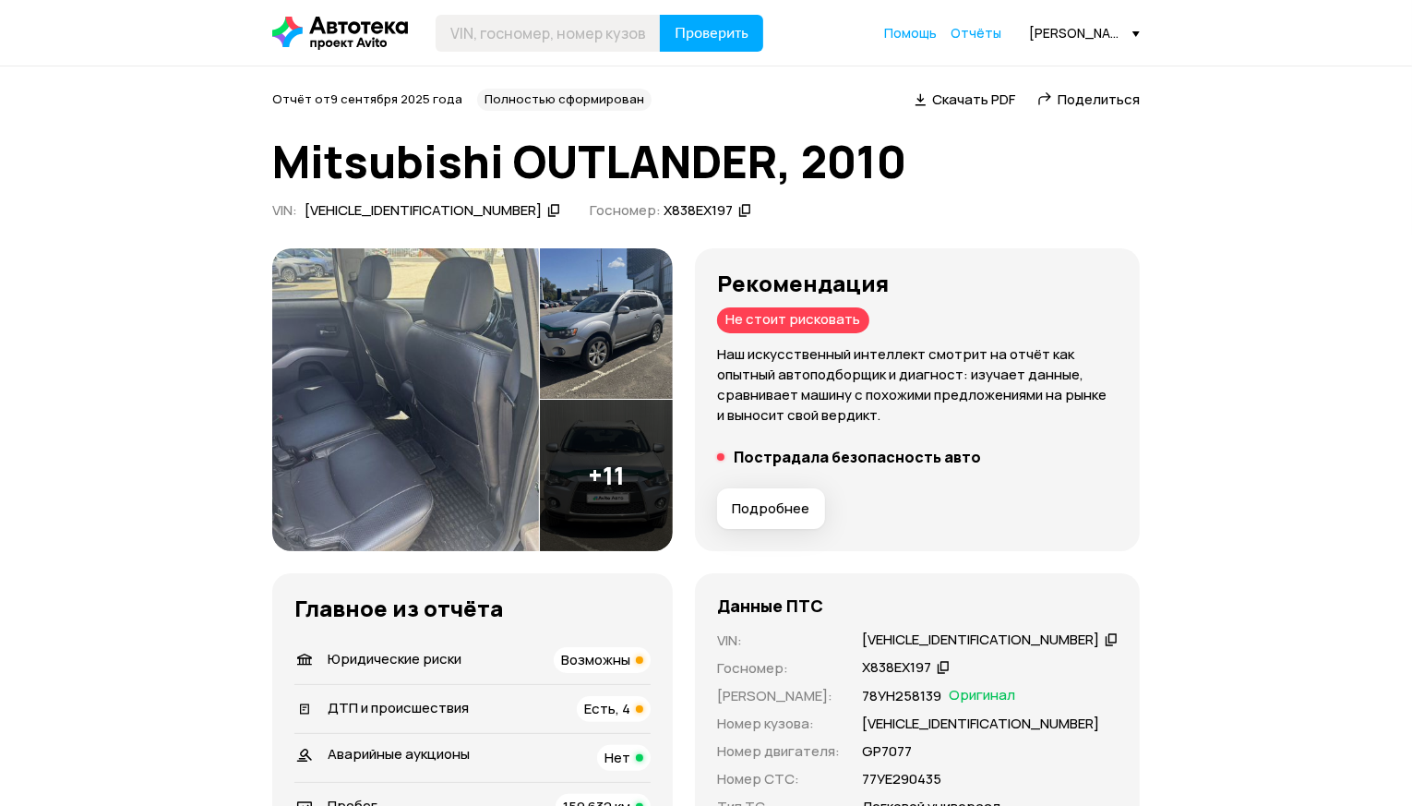
click at [963, 103] on span "Скачать PDF" at bounding box center [973, 99] width 83 height 19
